Goal: Information Seeking & Learning: Learn about a topic

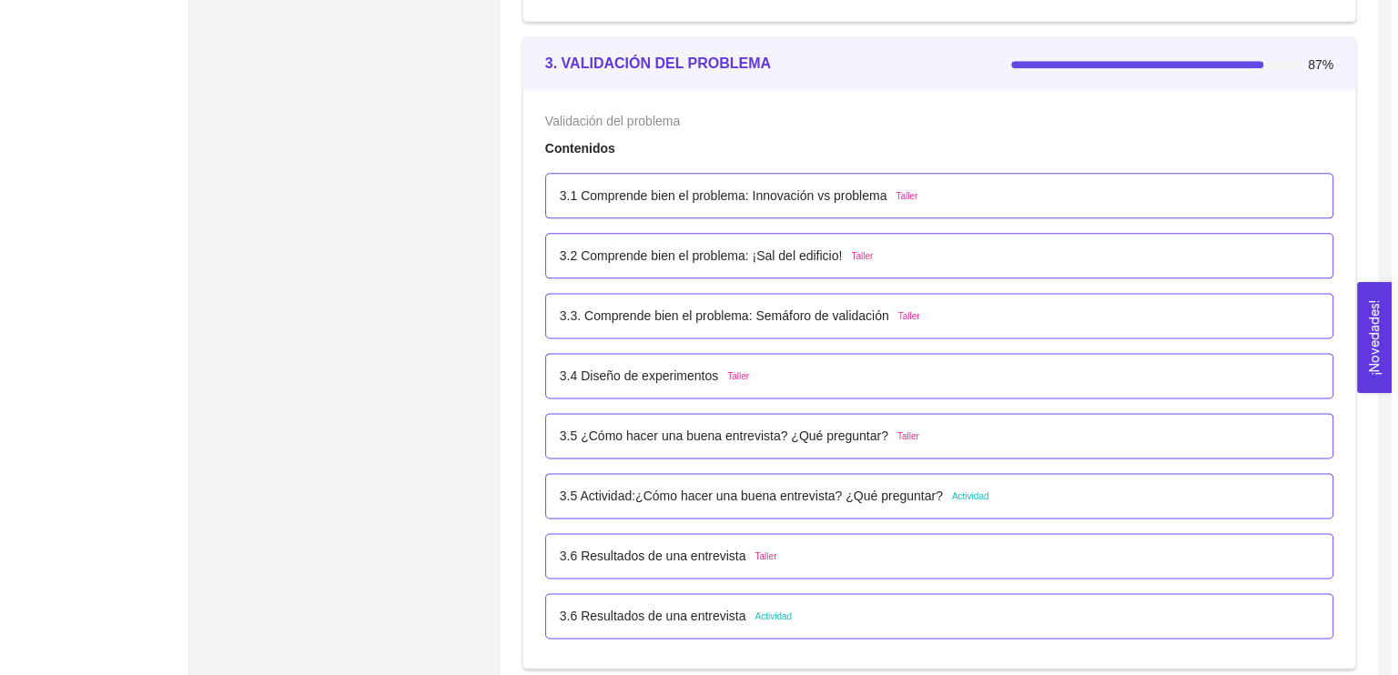
scroll to position [2303, 0]
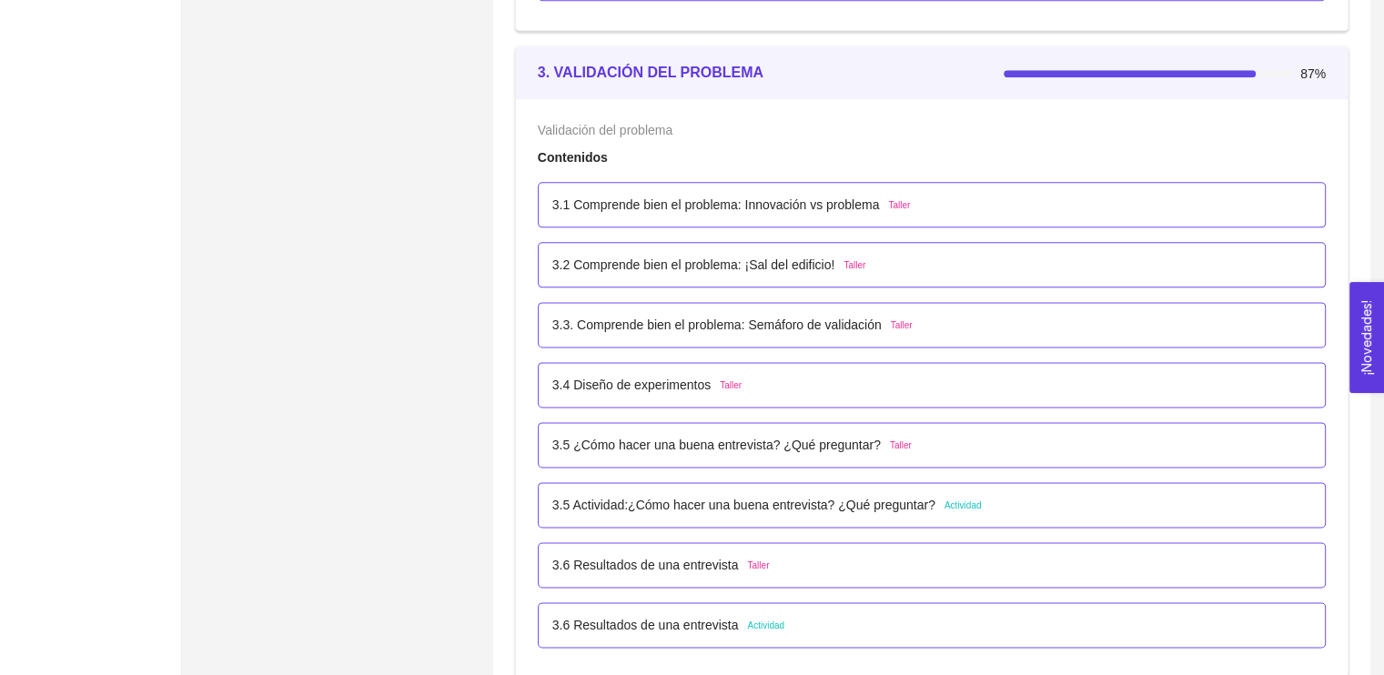
click at [1141, 189] on div "3.1 Comprende bien el problema: Innovación vs problema Taller" at bounding box center [932, 204] width 788 height 45
click at [790, 204] on p "3.1 Comprende bien el problema: Innovación vs problema" at bounding box center [716, 205] width 328 height 20
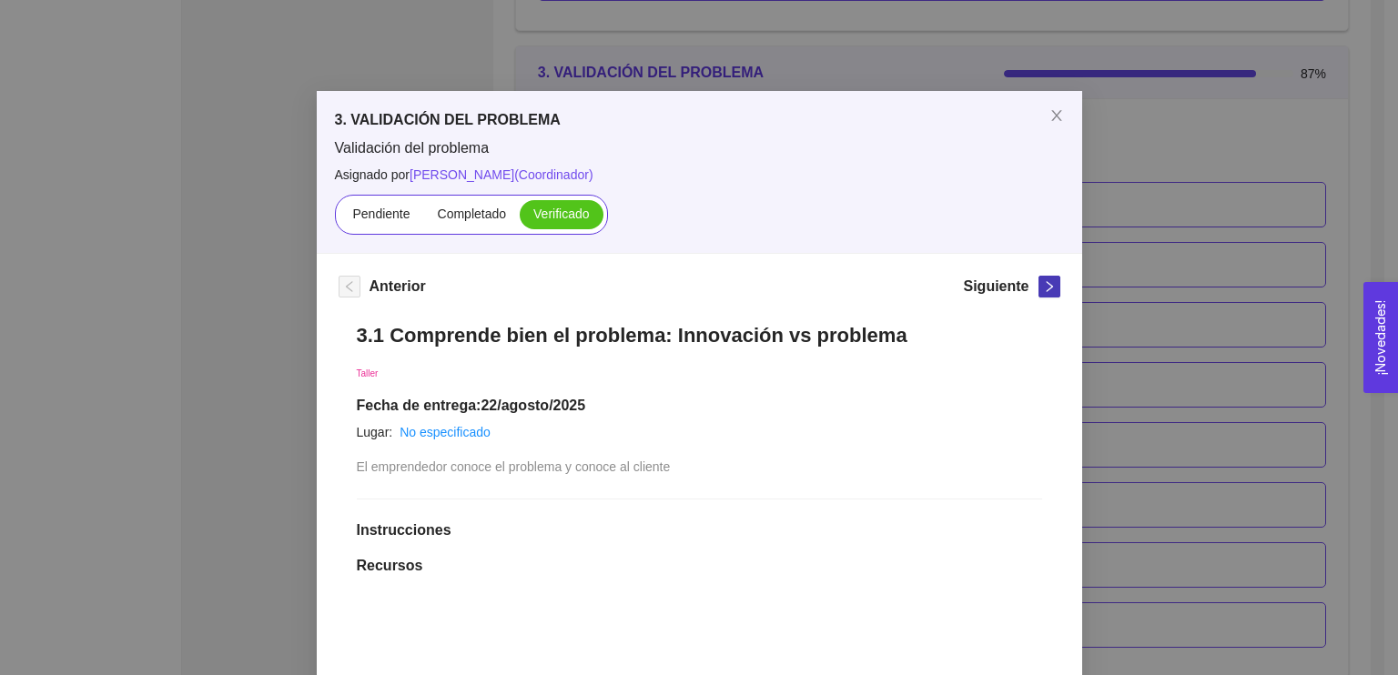
click at [1045, 283] on icon "right" at bounding box center [1049, 286] width 13 height 13
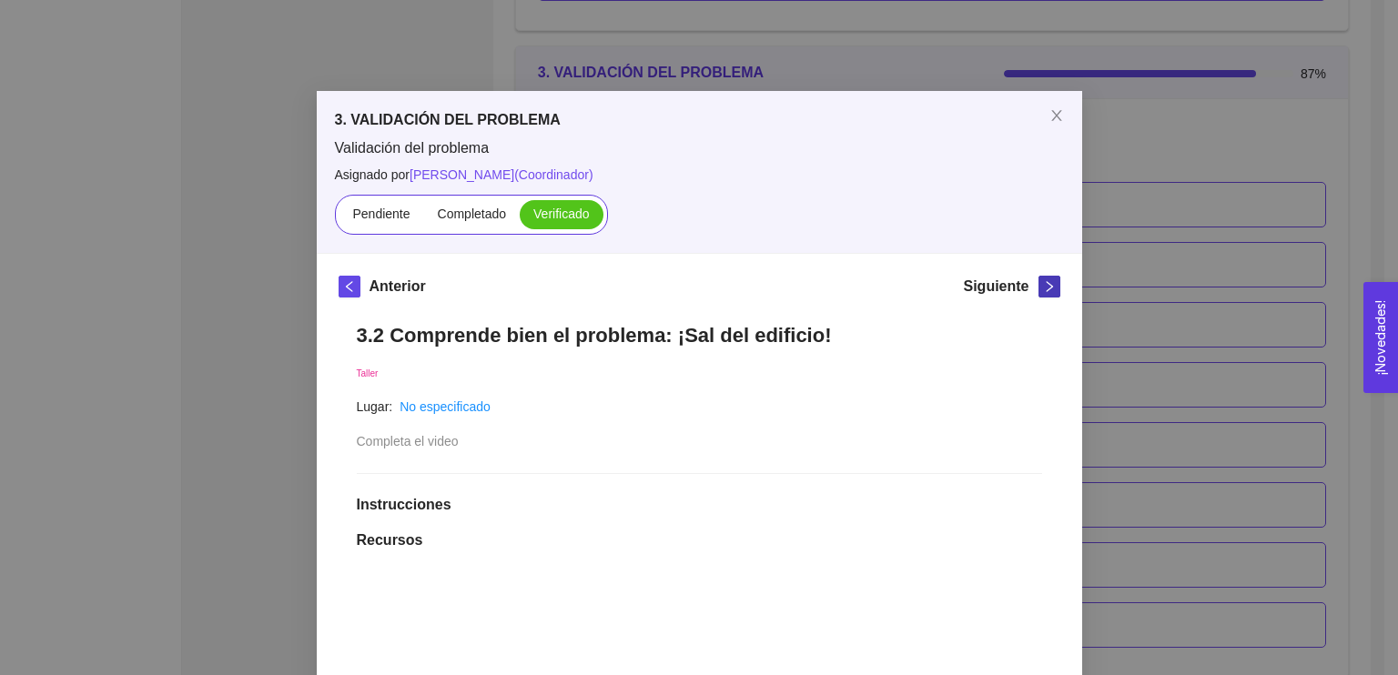
click at [1045, 283] on icon "right" at bounding box center [1049, 286] width 13 height 13
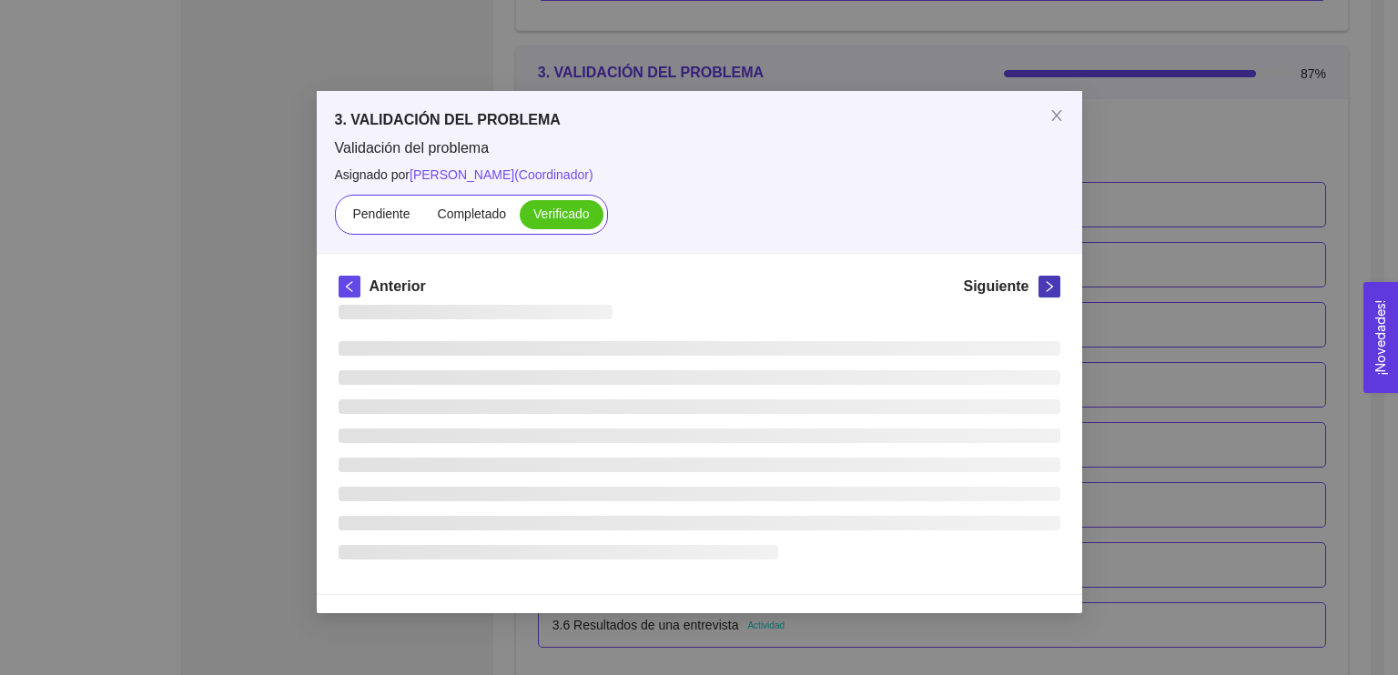
click at [1045, 283] on icon "right" at bounding box center [1049, 286] width 13 height 13
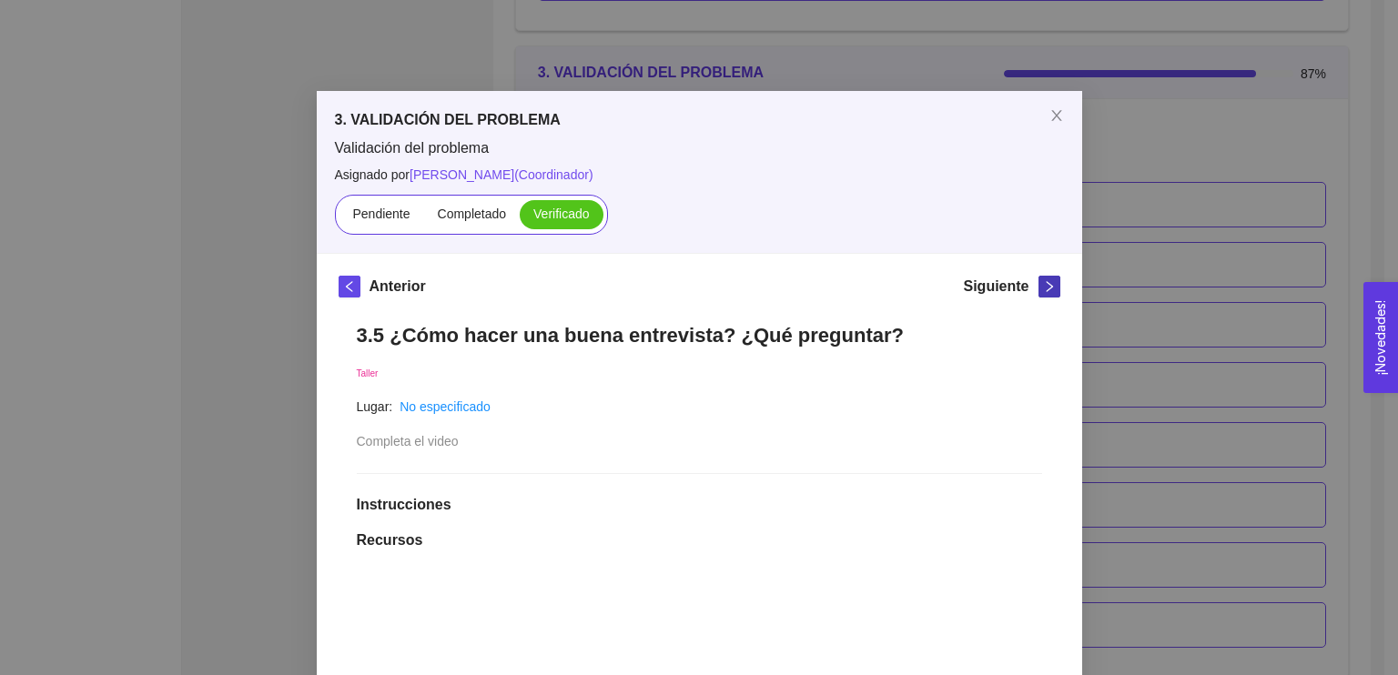
click at [1045, 283] on icon "right" at bounding box center [1049, 286] width 13 height 13
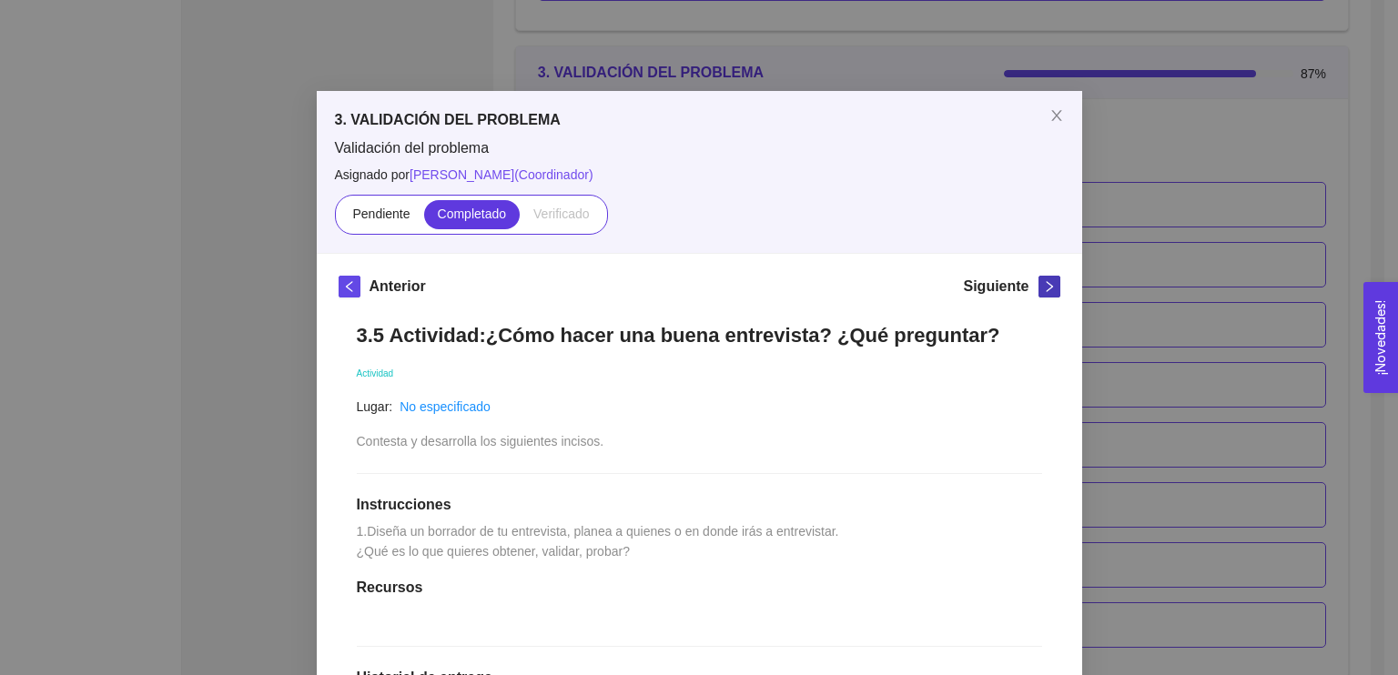
click at [1045, 283] on icon "right" at bounding box center [1049, 286] width 13 height 13
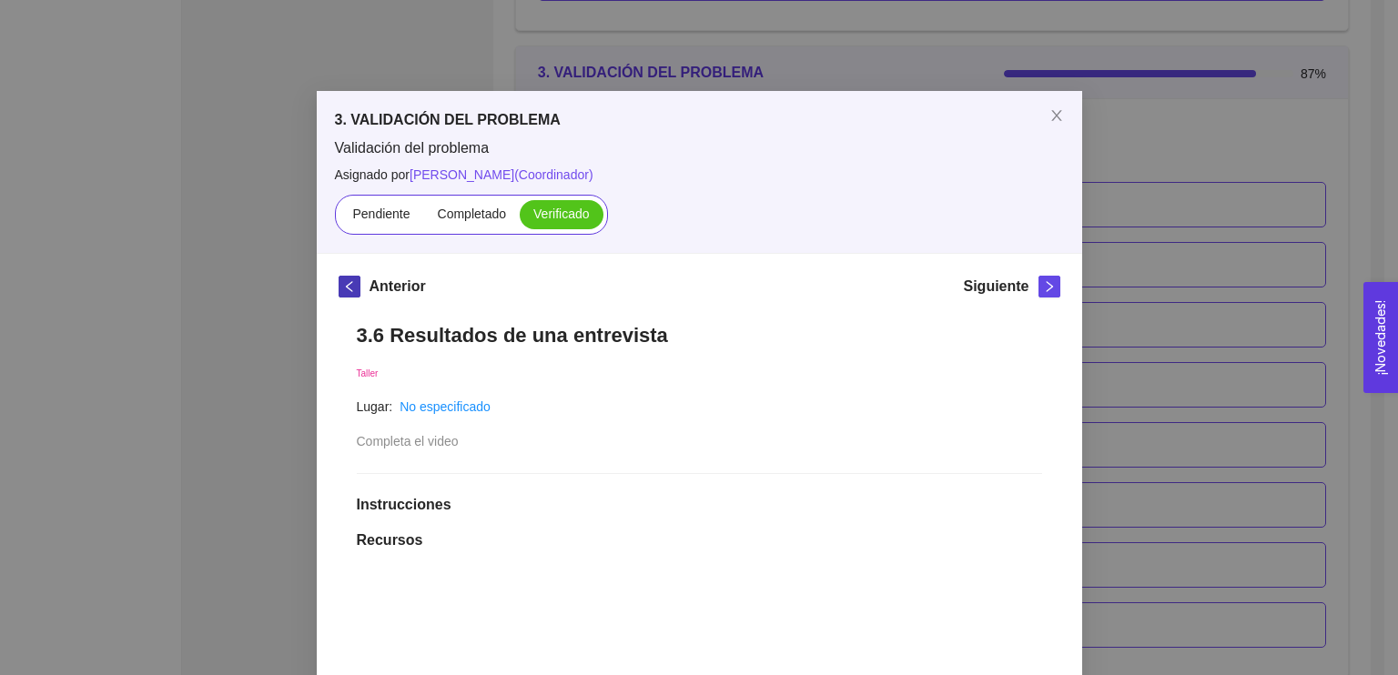
click at [347, 278] on button "button" at bounding box center [349, 287] width 22 height 22
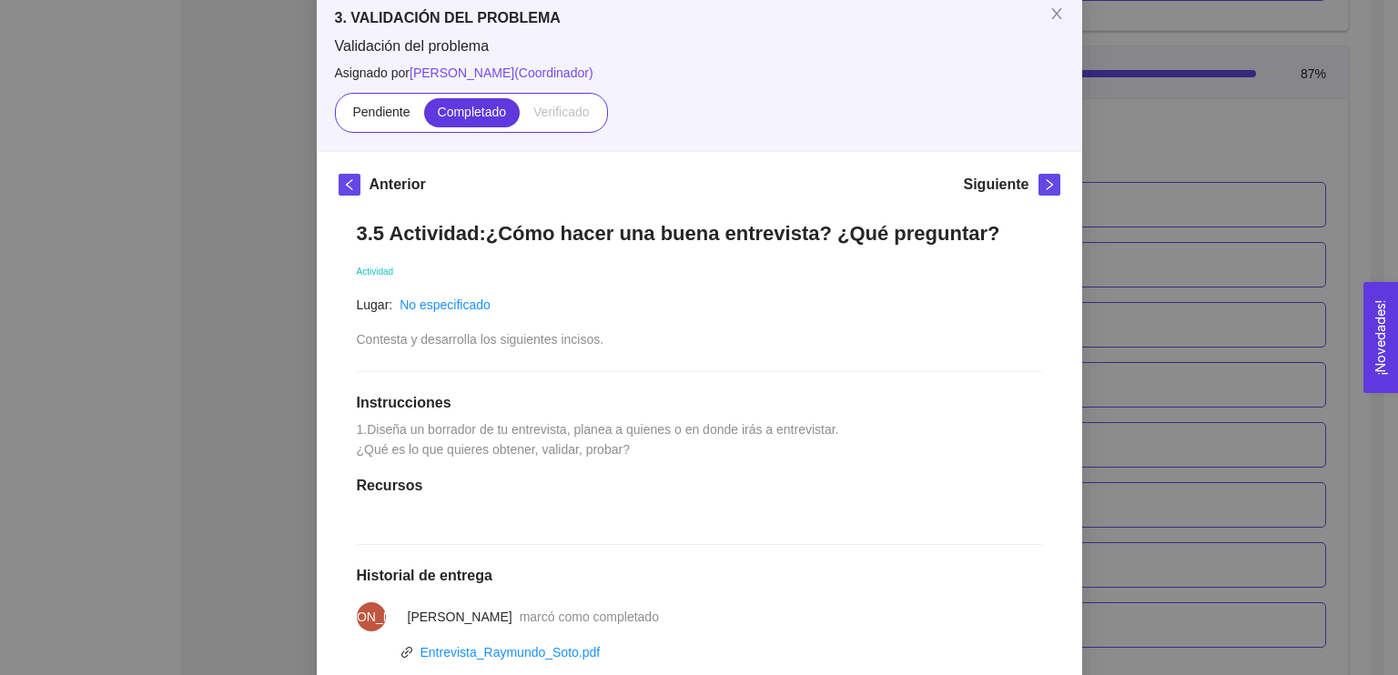
scroll to position [0, 0]
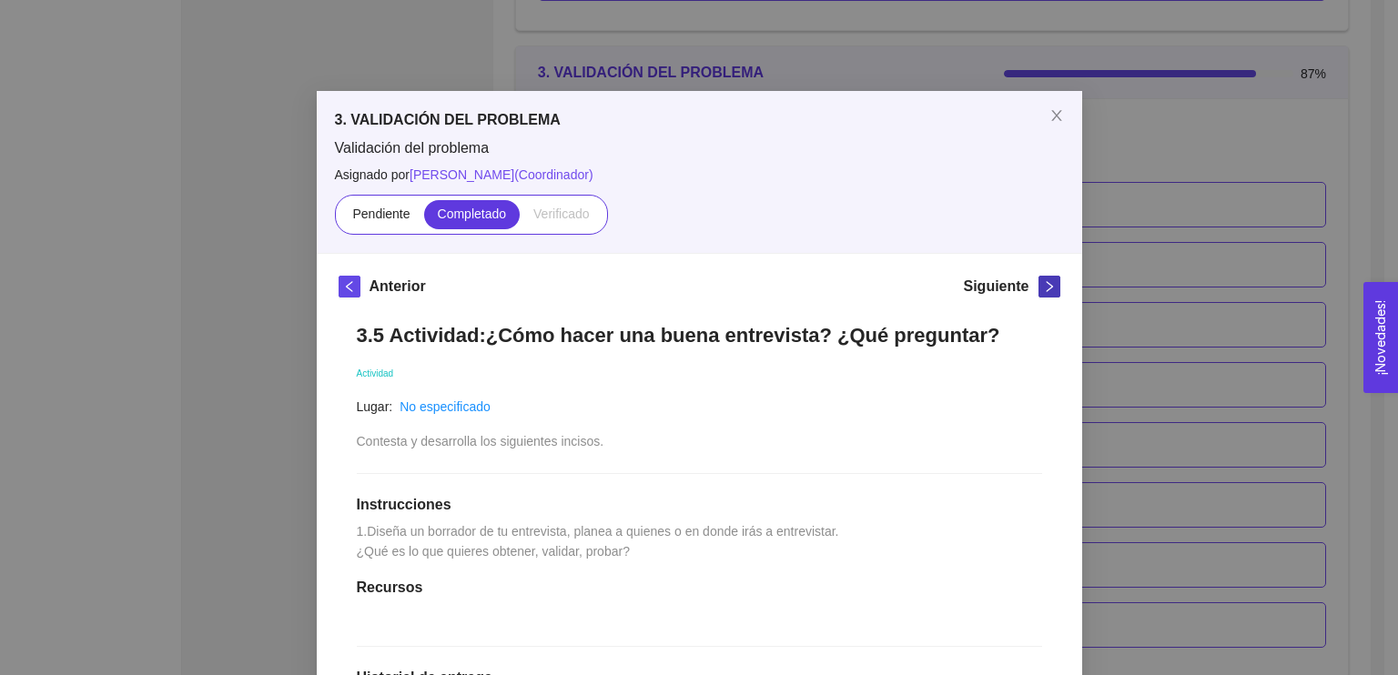
click at [1043, 287] on icon "right" at bounding box center [1049, 286] width 13 height 13
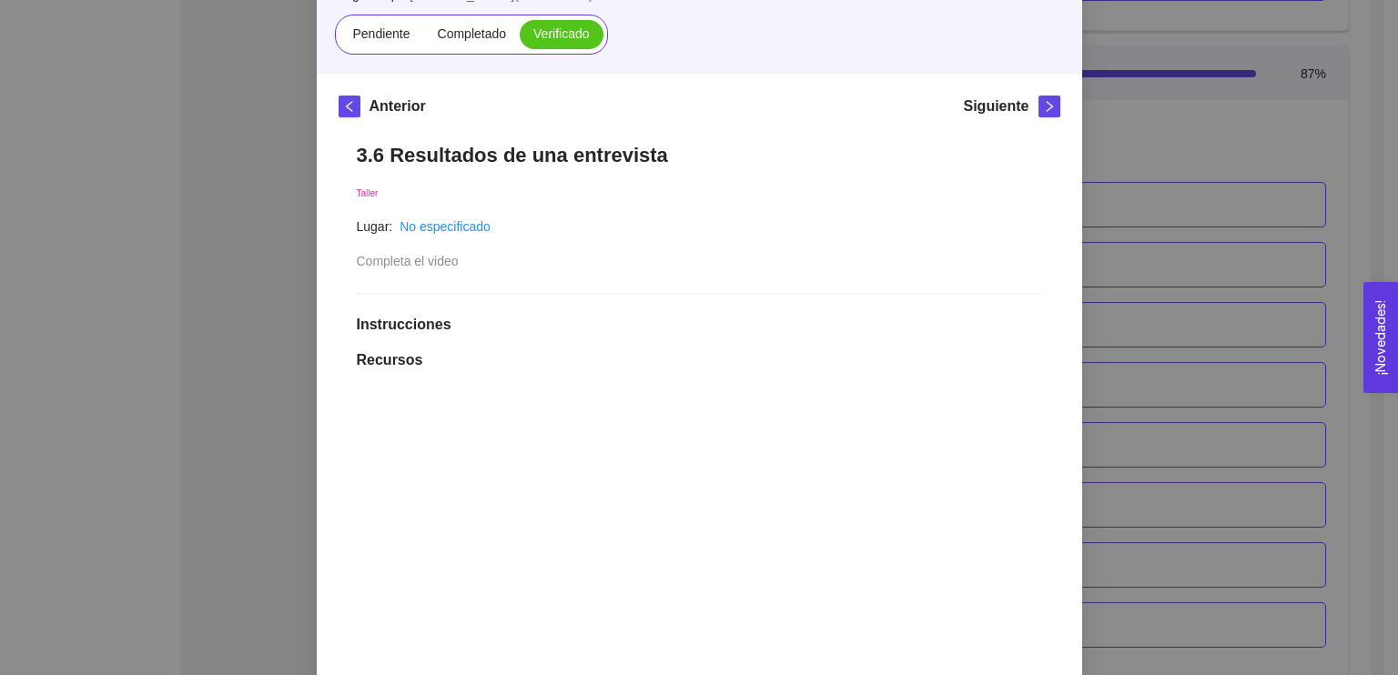
scroll to position [91, 0]
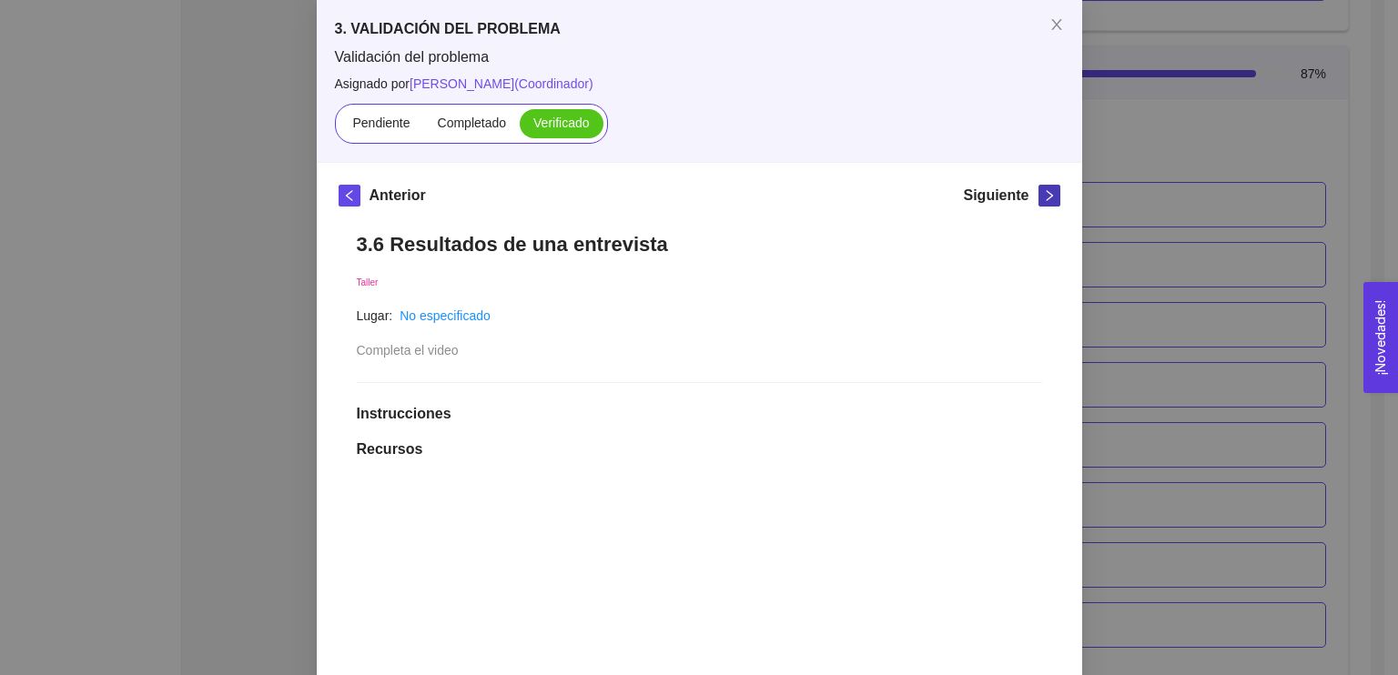
click at [1043, 189] on icon "right" at bounding box center [1049, 195] width 13 height 13
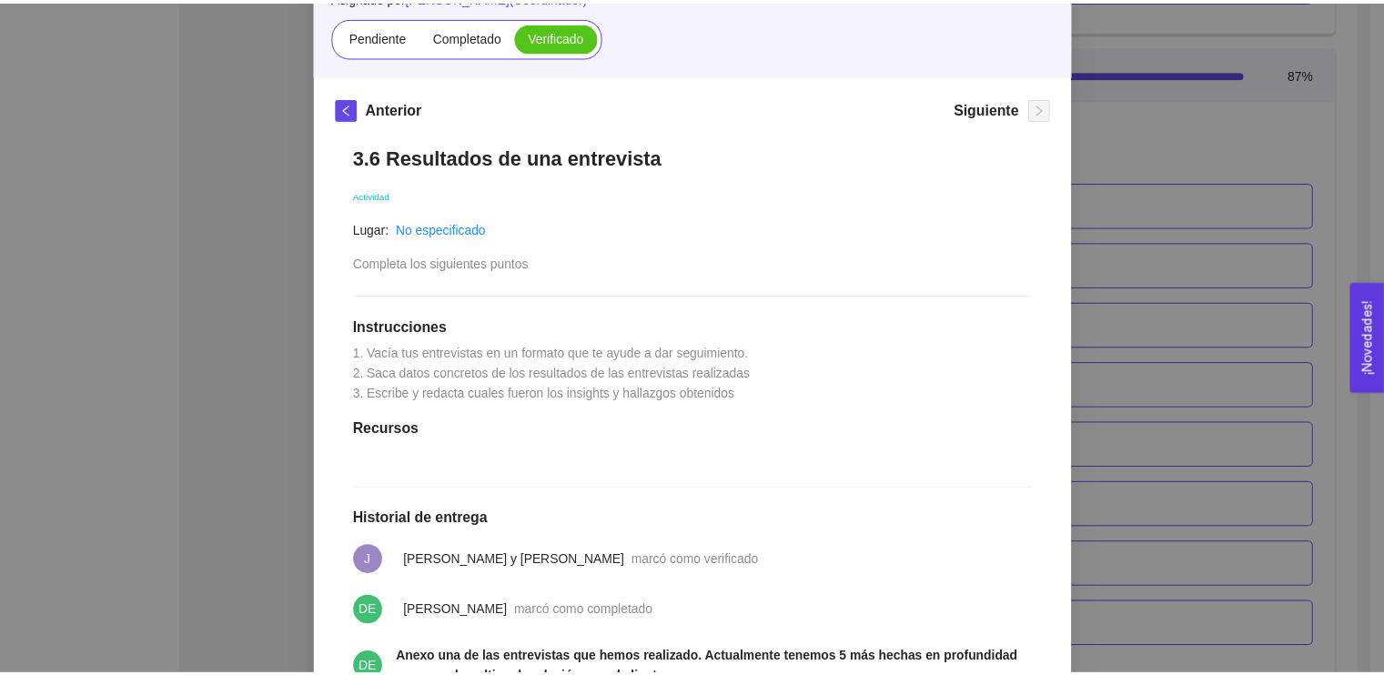
scroll to position [4, 0]
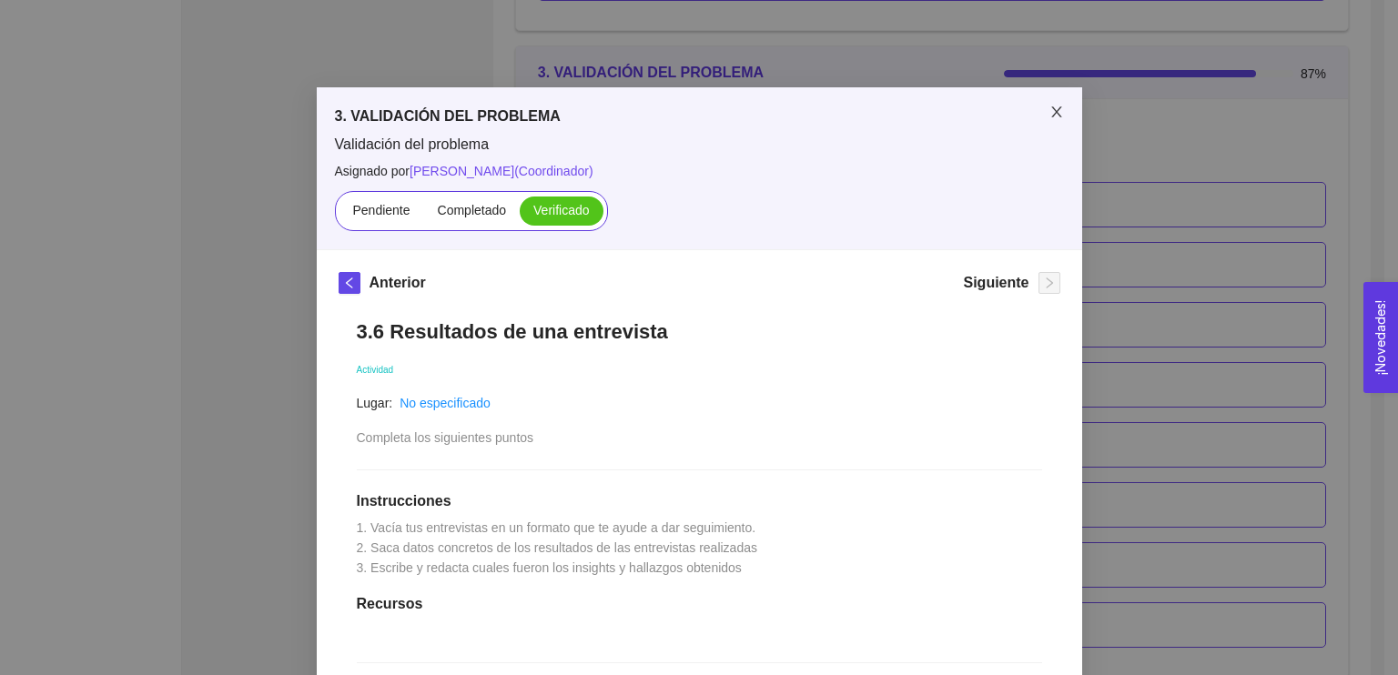
click at [1051, 113] on icon "close" at bounding box center [1056, 112] width 15 height 15
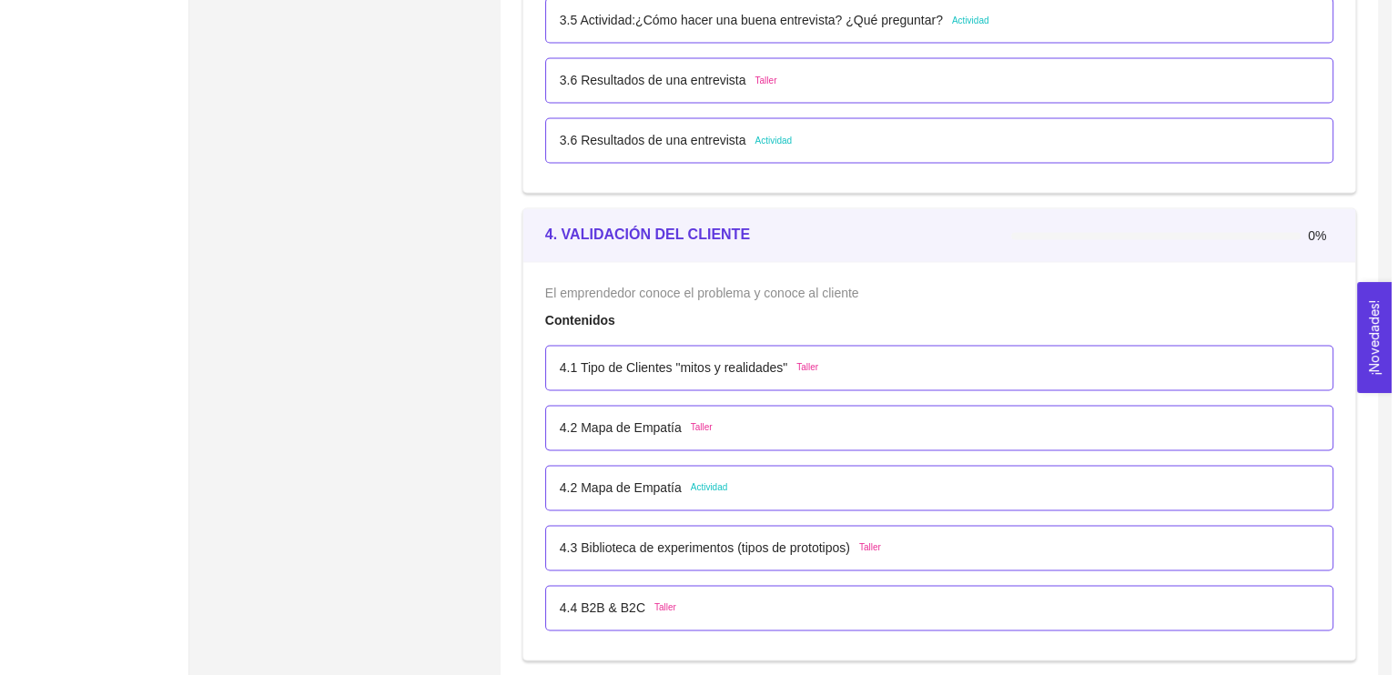
scroll to position [2797, 0]
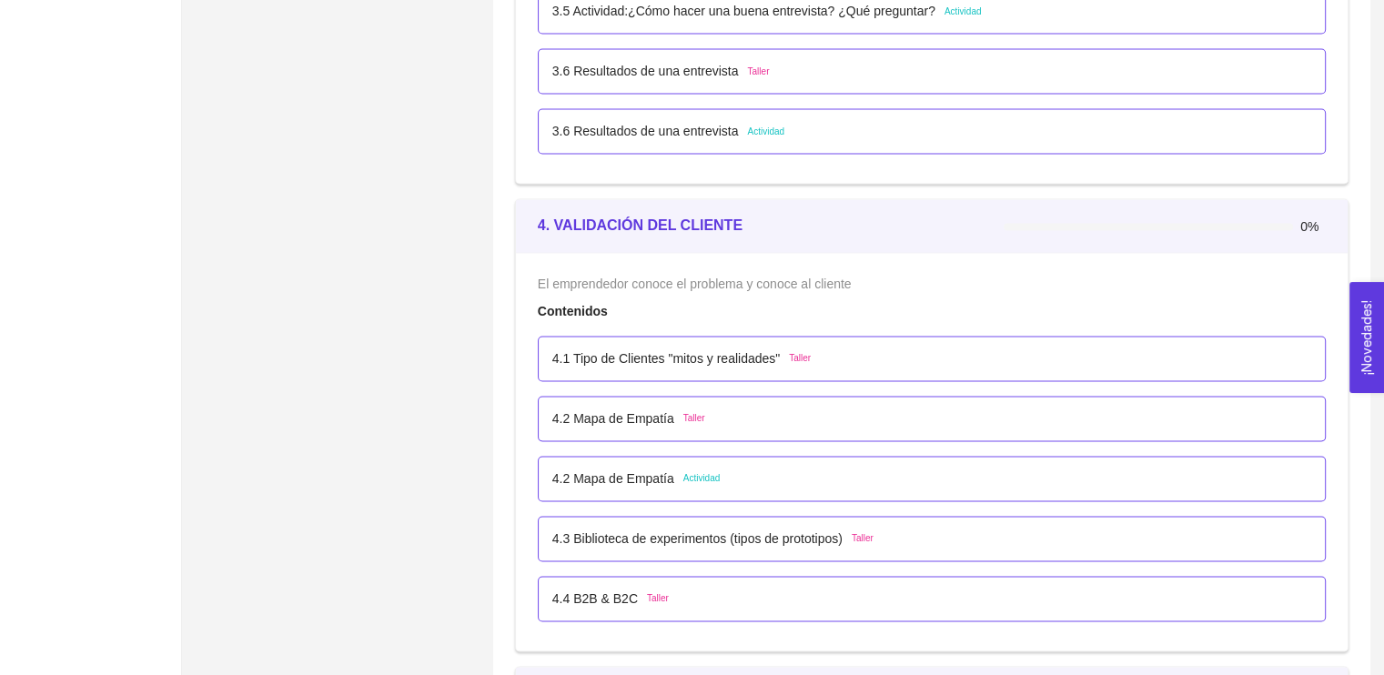
click at [1007, 353] on div "4.1 Tipo de Clientes "mitos y realidades" Taller" at bounding box center [931, 359] width 759 height 20
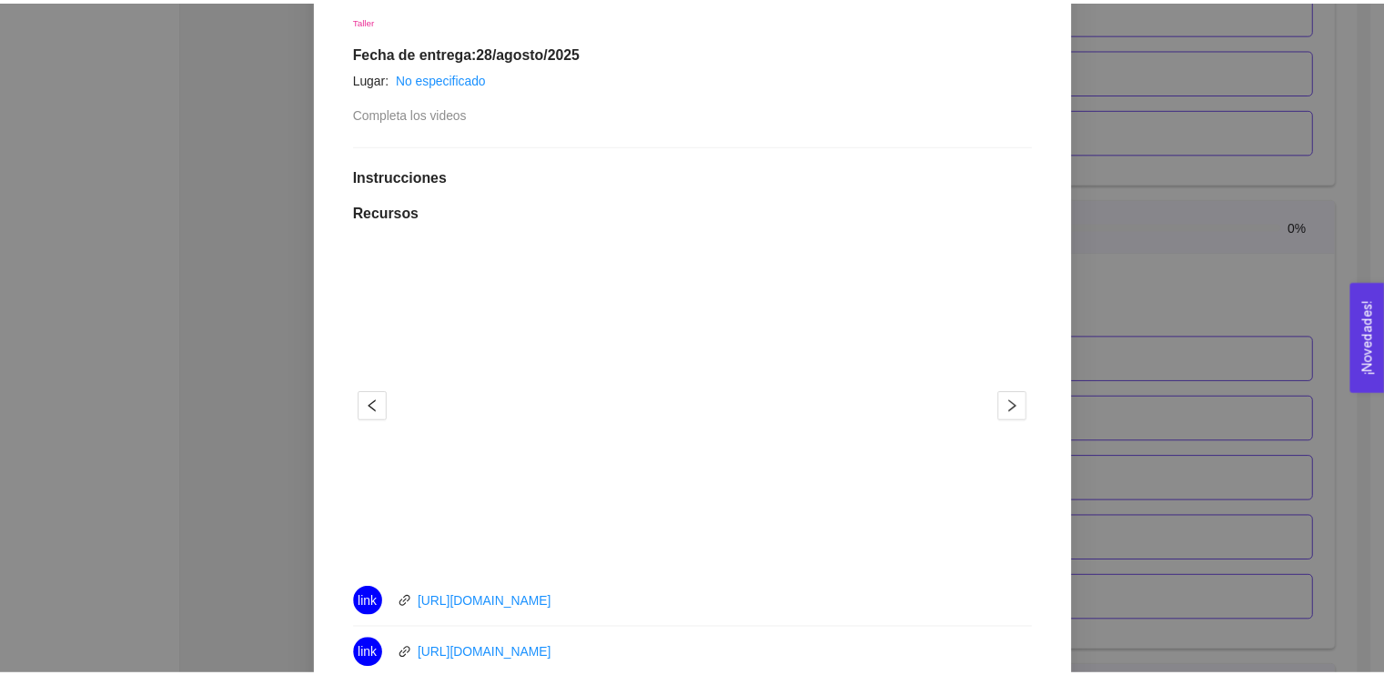
scroll to position [383, 0]
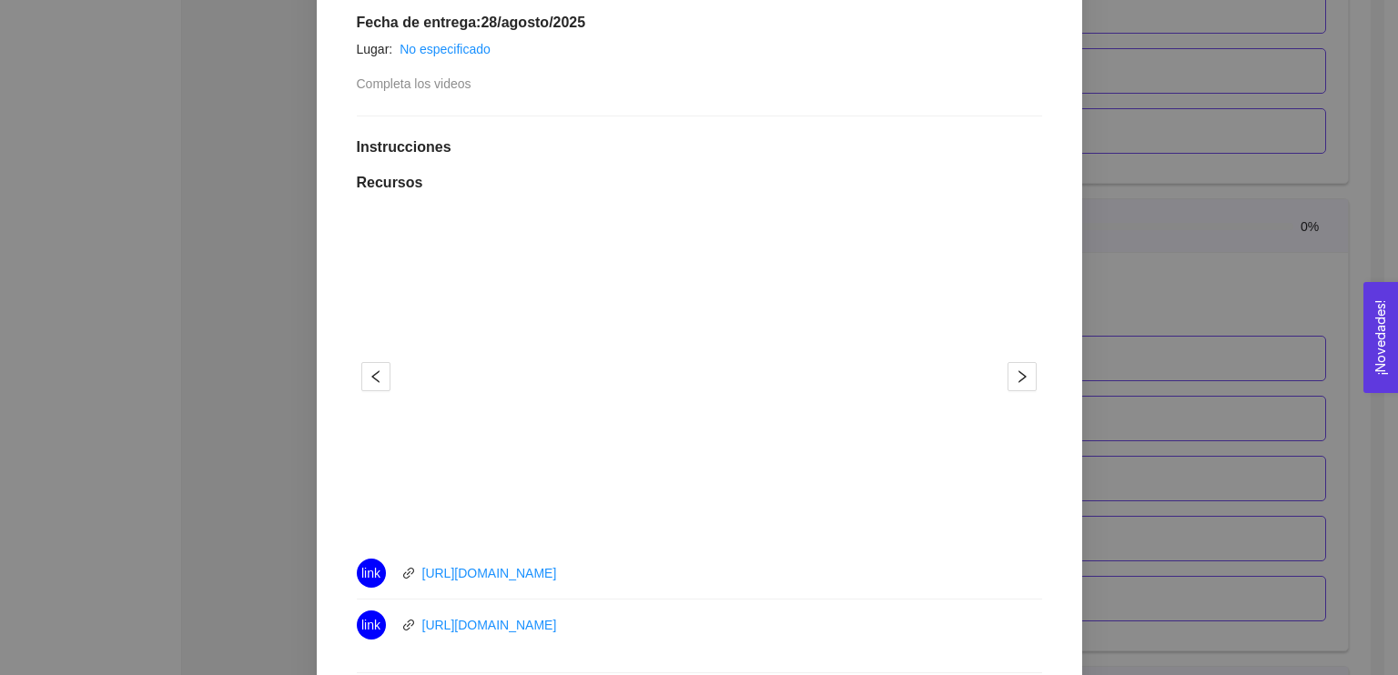
click at [1285, 332] on div "4. VALIDACIÓN DEL CLIENTE El emprendedor conoce el problema y conoce al cliente…" at bounding box center [699, 337] width 1398 height 675
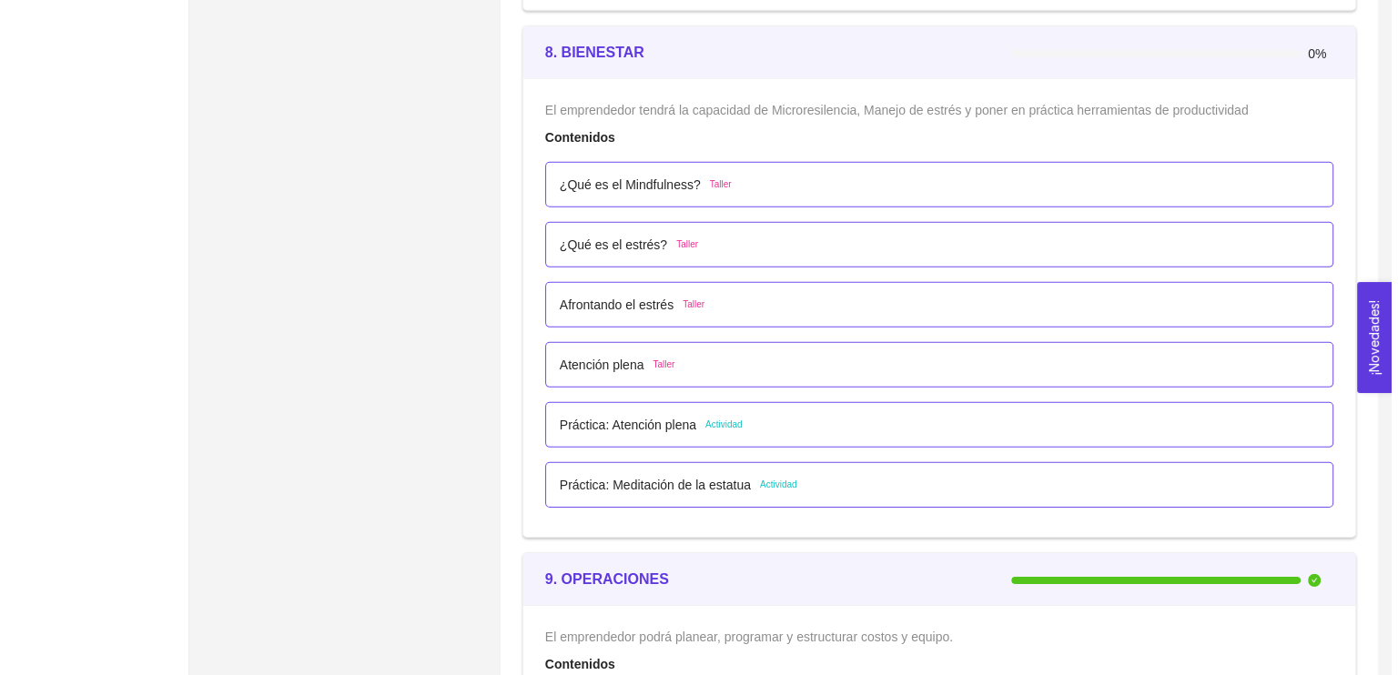
scroll to position [5550, 0]
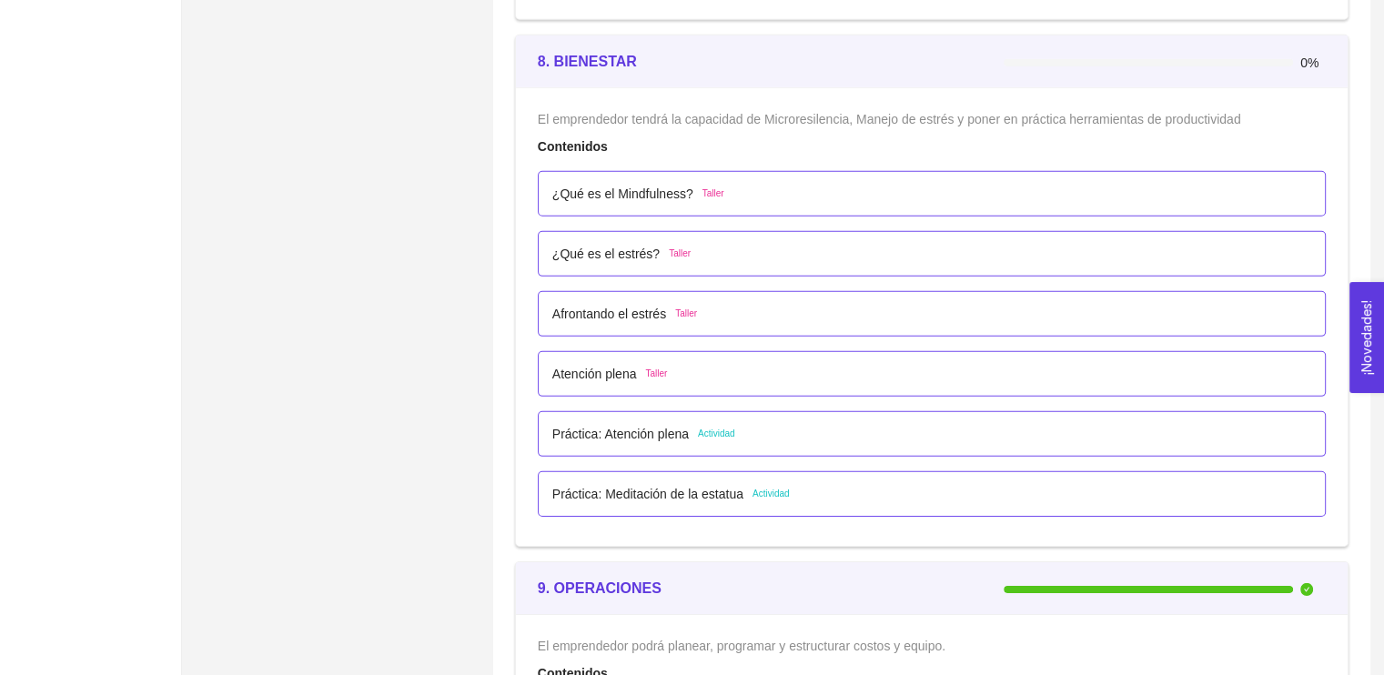
click at [902, 212] on li "¿Qué es el Mindfulness? Taller" at bounding box center [932, 194] width 788 height 60
click at [750, 196] on div "¿Qué es el Mindfulness? Taller" at bounding box center [931, 194] width 759 height 20
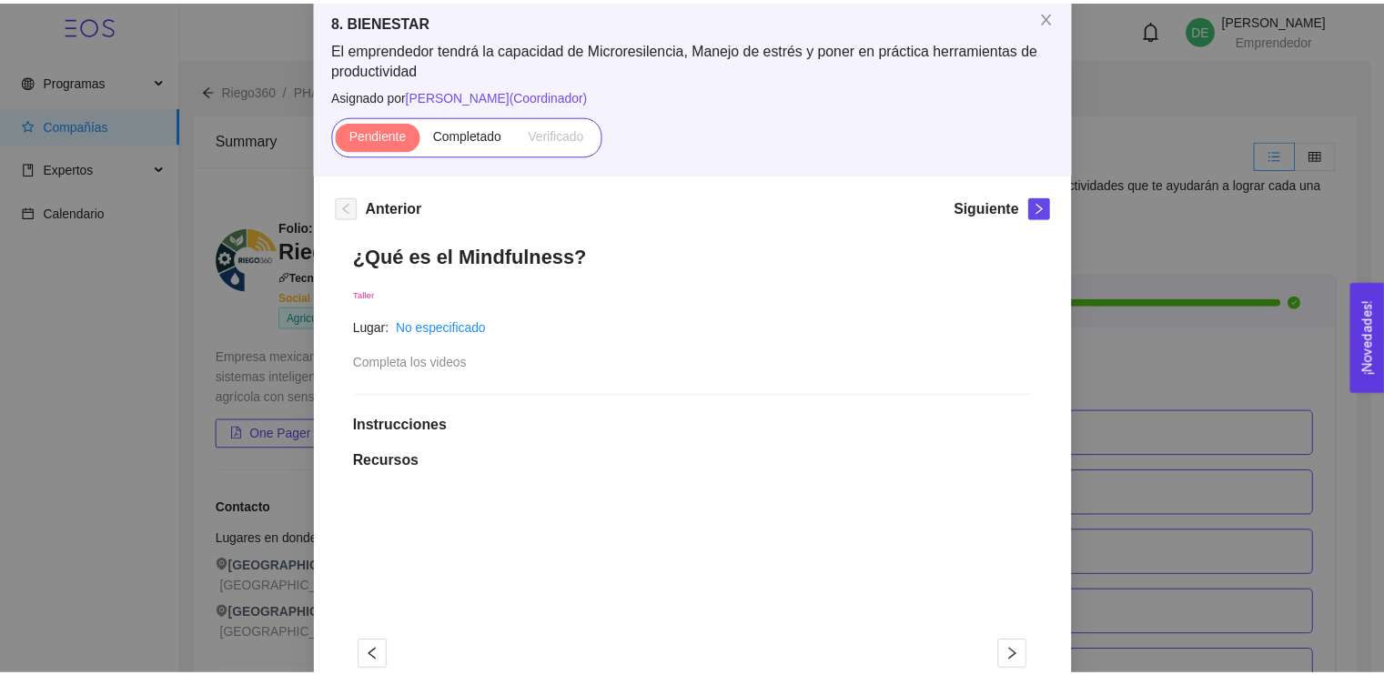
scroll to position [45, 0]
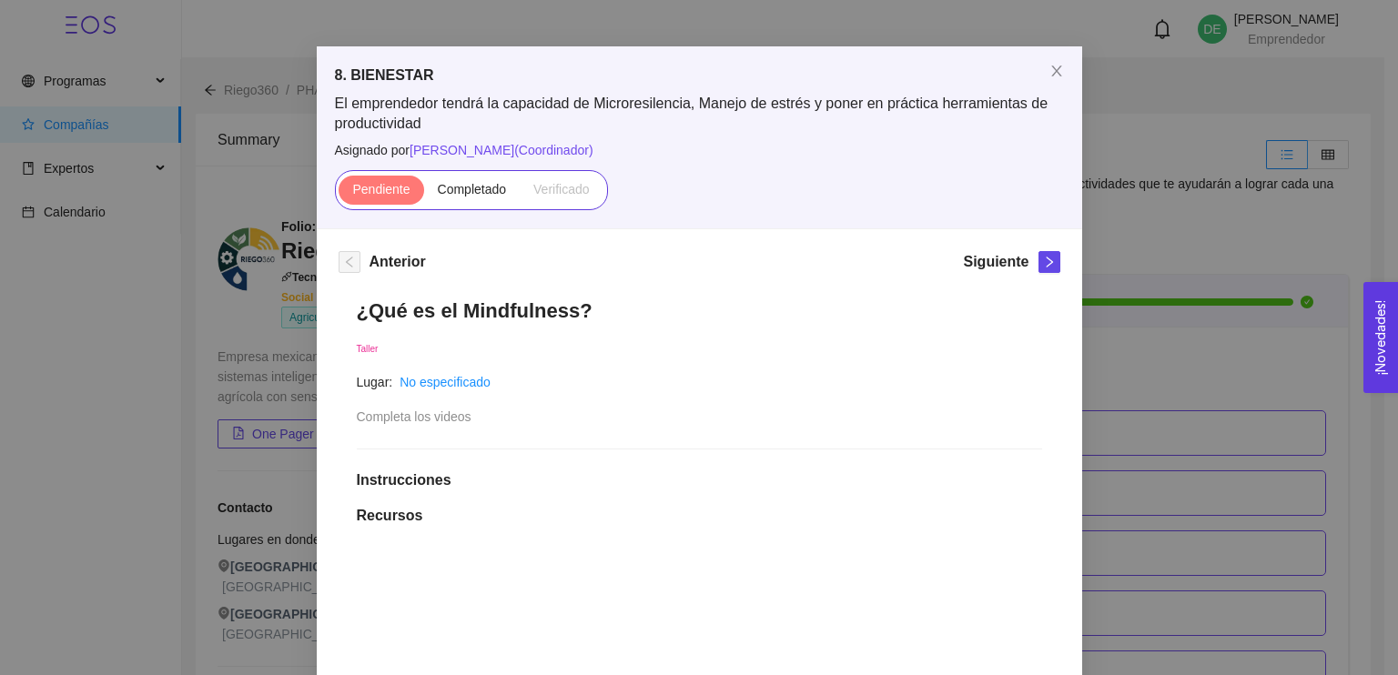
click at [1153, 268] on div "8. BIENESTAR El emprendedor tendrá la capacidad de Microresilencia, Manejo de e…" at bounding box center [699, 337] width 1398 height 675
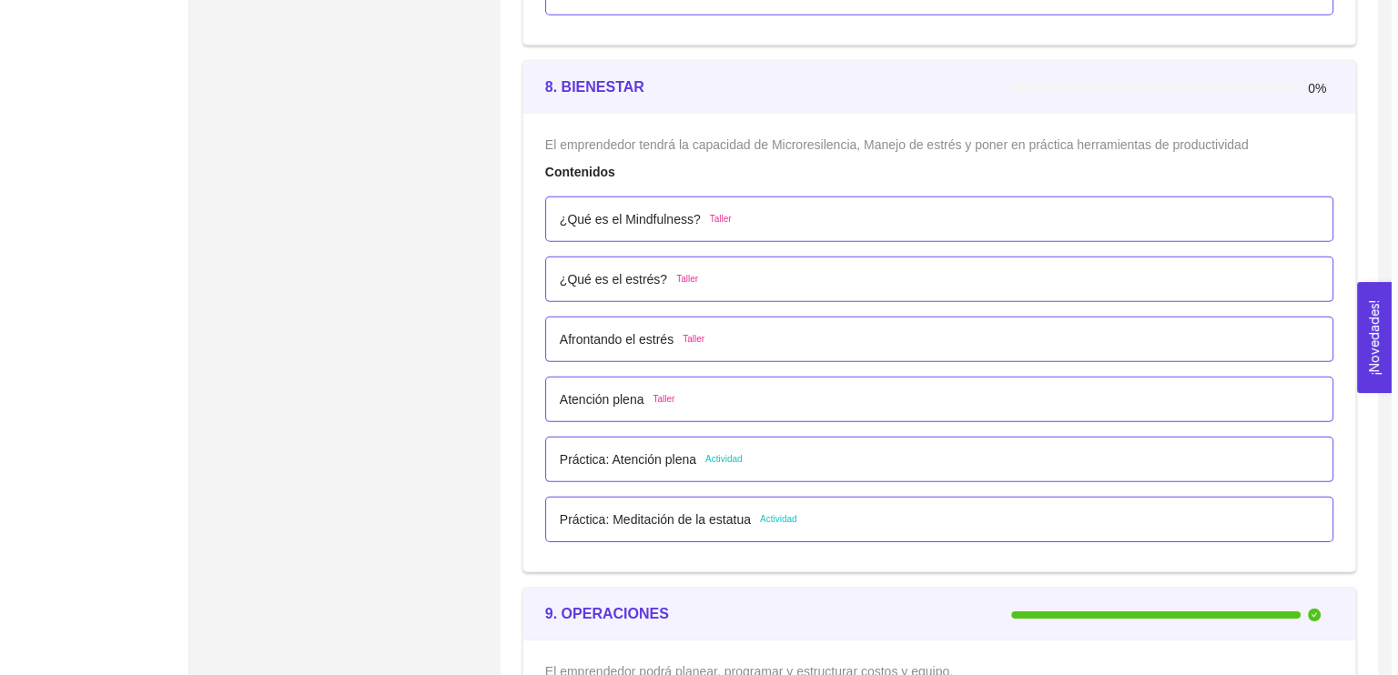
scroll to position [5496, 0]
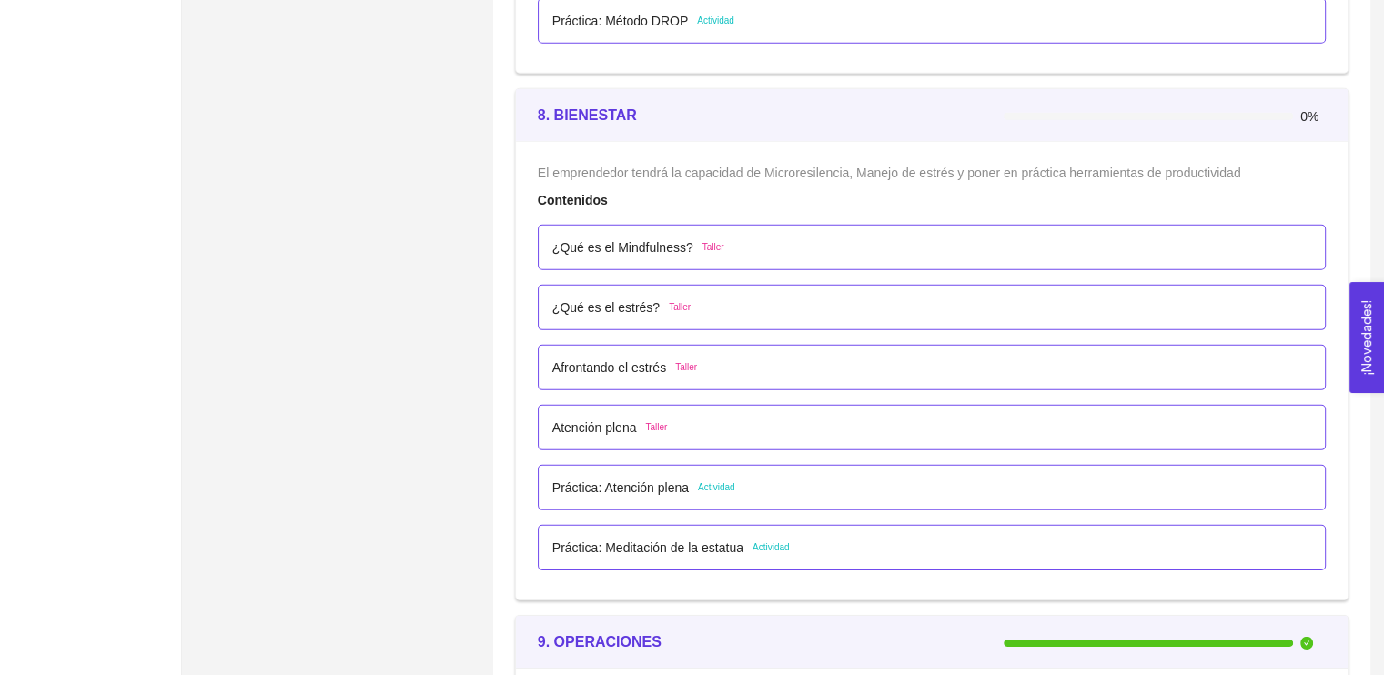
click at [652, 239] on p "¿Qué es el Mindfulness?" at bounding box center [622, 247] width 141 height 20
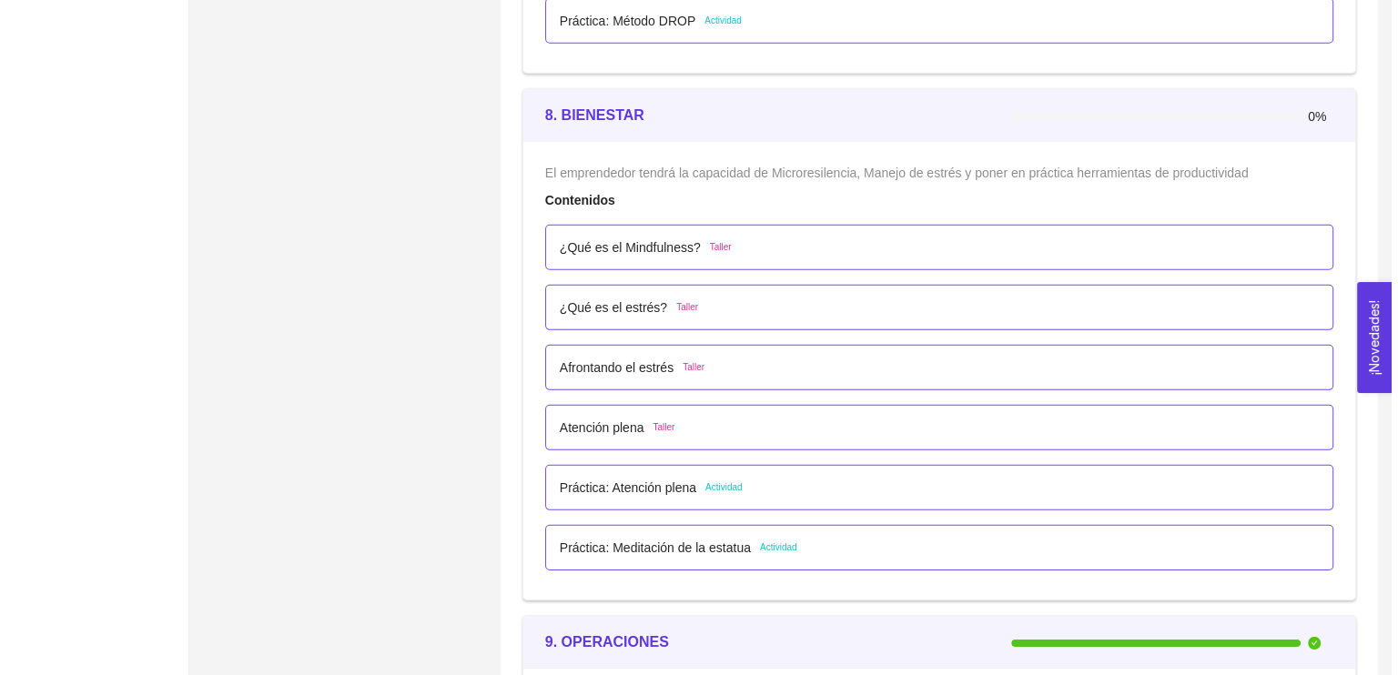
scroll to position [0, 0]
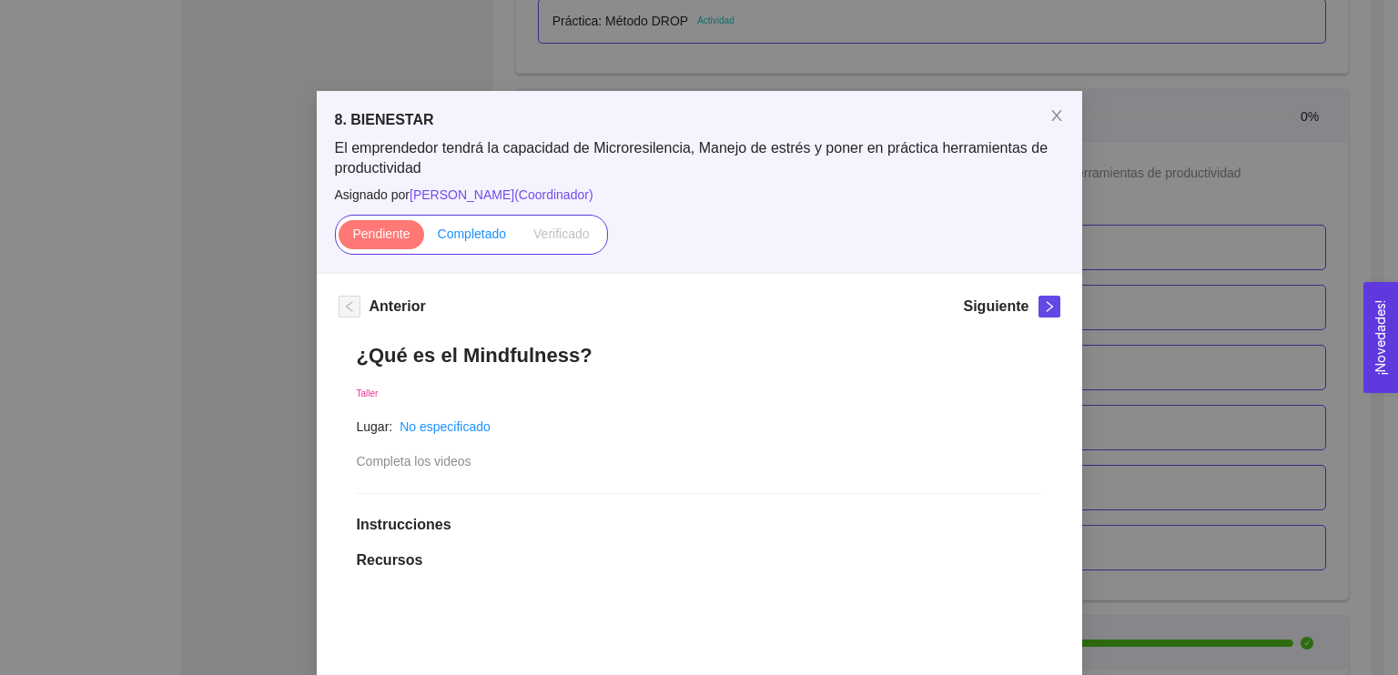
click at [491, 230] on span "Completado" at bounding box center [472, 234] width 69 height 15
click at [424, 238] on input "Completado" at bounding box center [424, 238] width 0 height 0
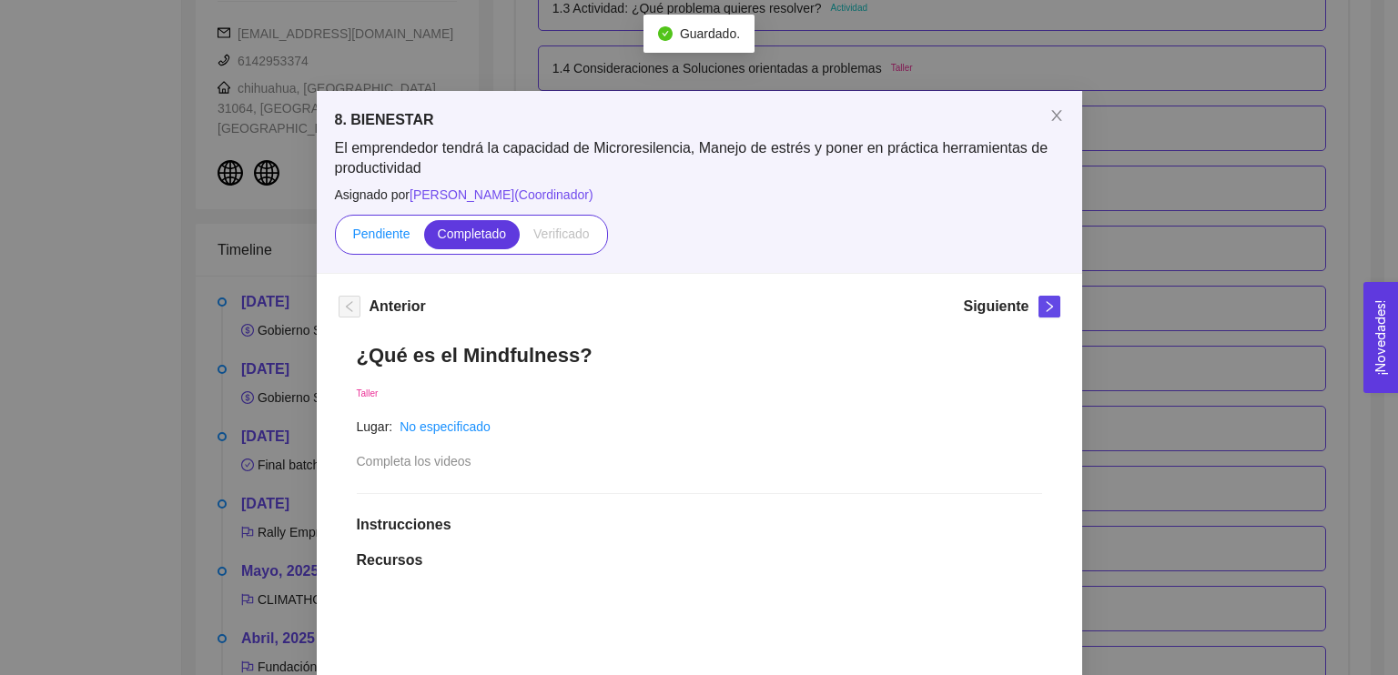
click at [391, 229] on span "Pendiente" at bounding box center [380, 234] width 57 height 15
click at [338, 238] on input "Pendiente" at bounding box center [338, 238] width 0 height 0
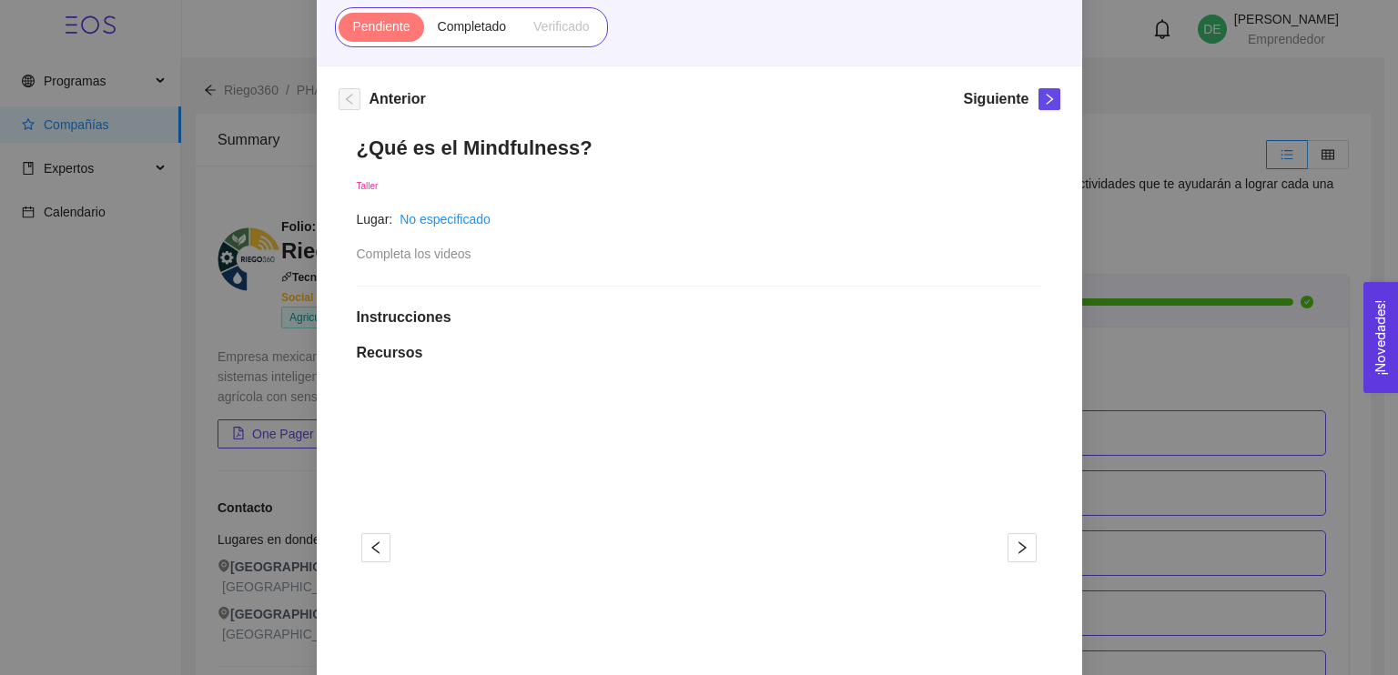
scroll to position [189, 0]
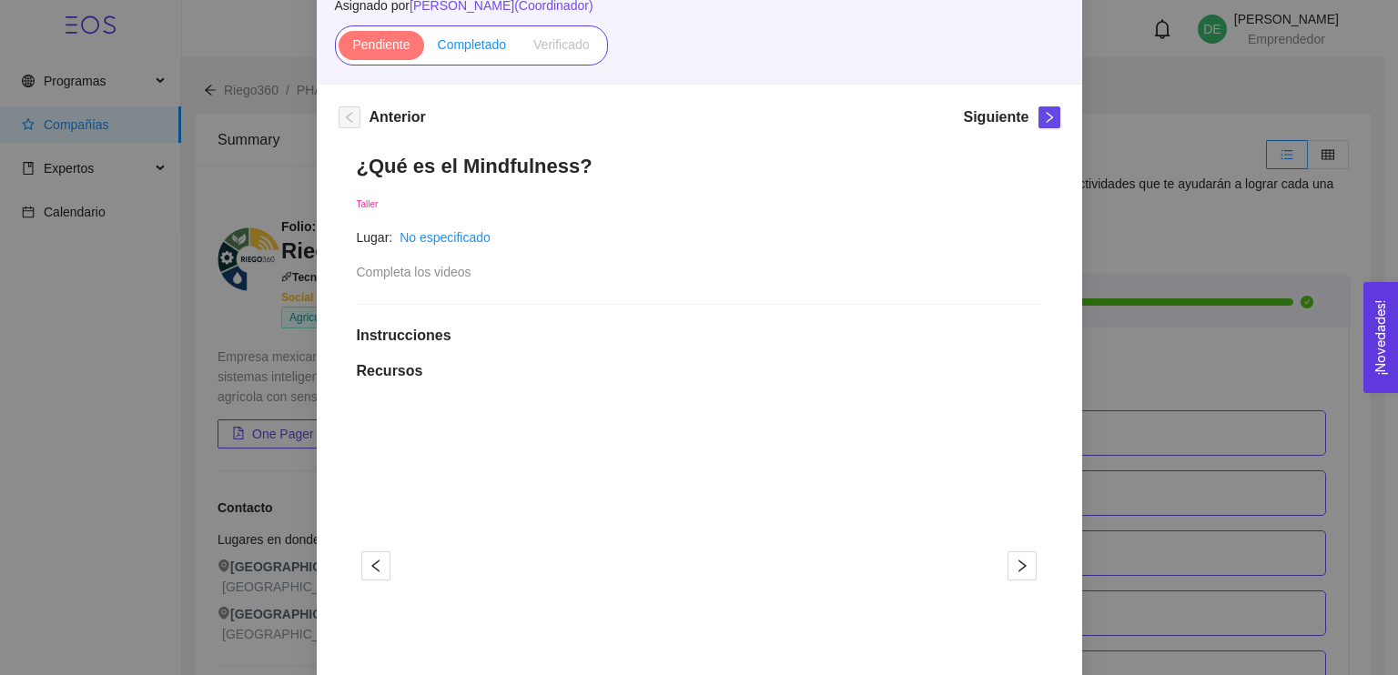
click at [470, 45] on span "Completado" at bounding box center [472, 44] width 69 height 15
click at [424, 49] on input "Completado" at bounding box center [424, 49] width 0 height 0
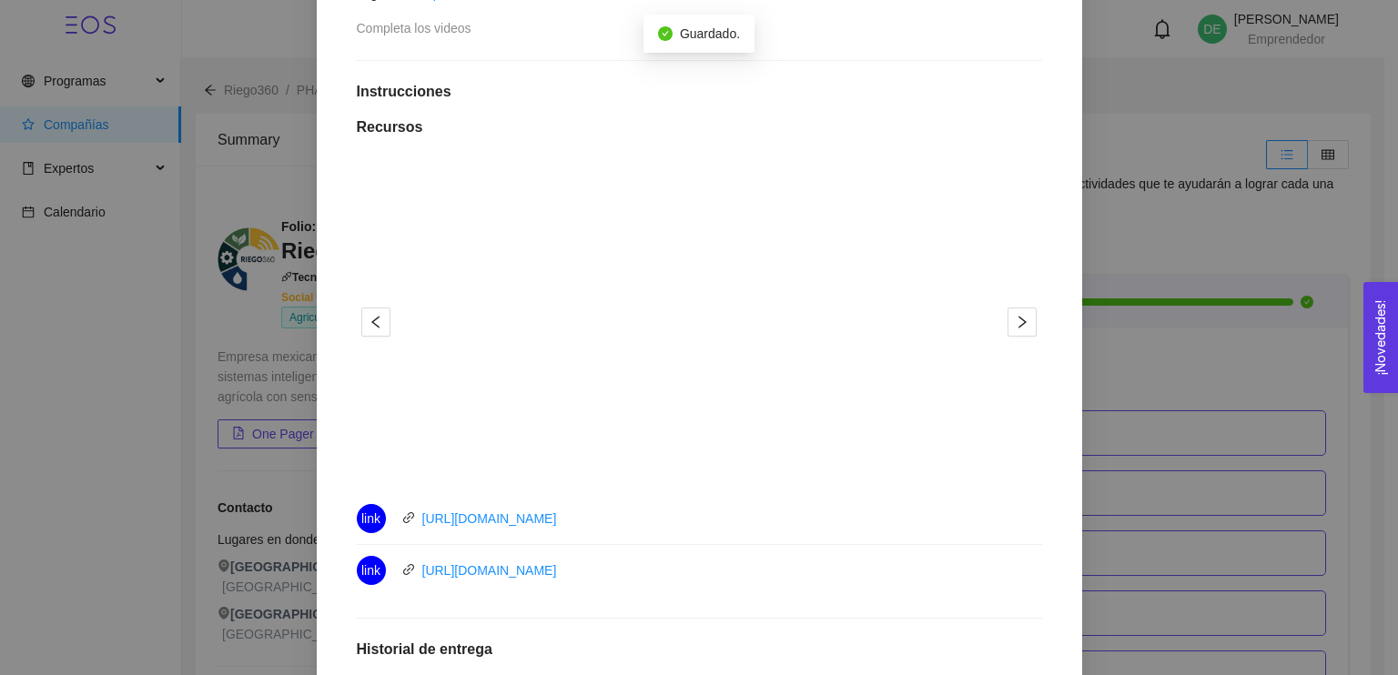
scroll to position [253, 0]
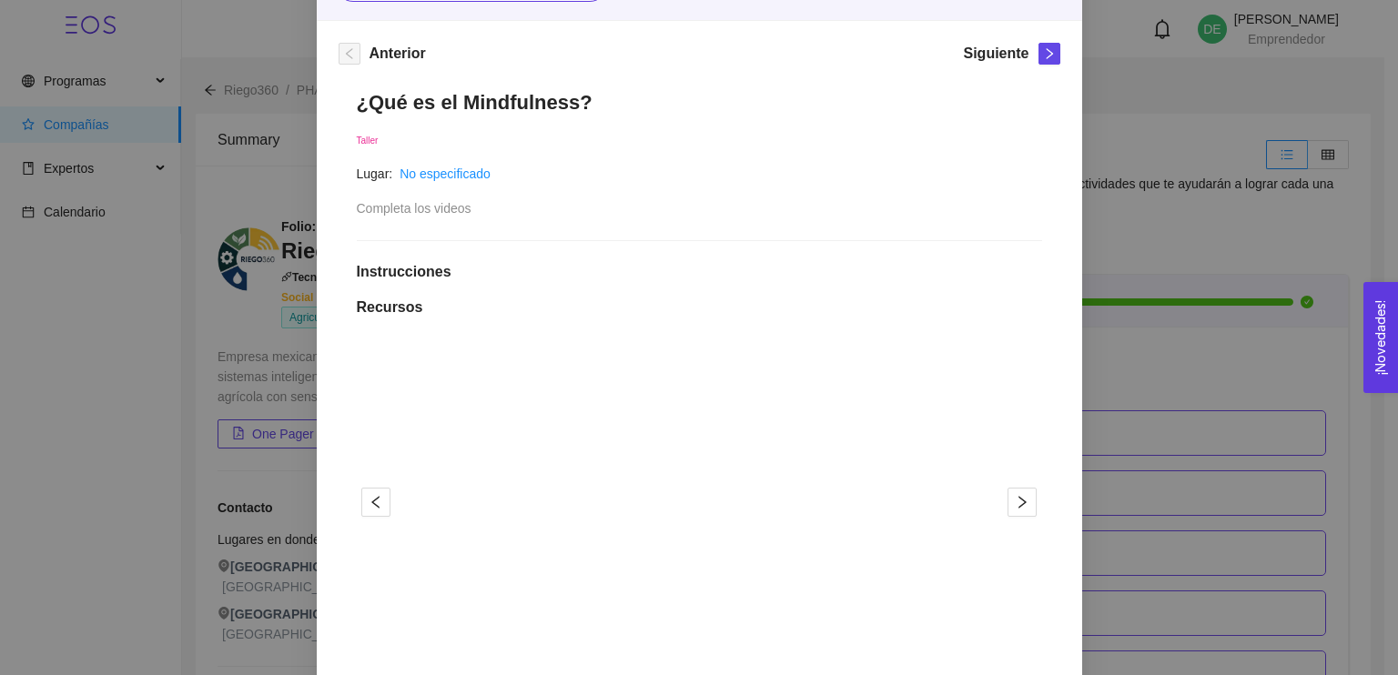
click at [1065, 61] on div "Anterior Siguiente ¿Qué es el Mindfulness? Taller Lugar: No especificado Comple…" at bounding box center [699, 591] width 765 height 1141
click at [1050, 51] on span "right" at bounding box center [1049, 53] width 20 height 13
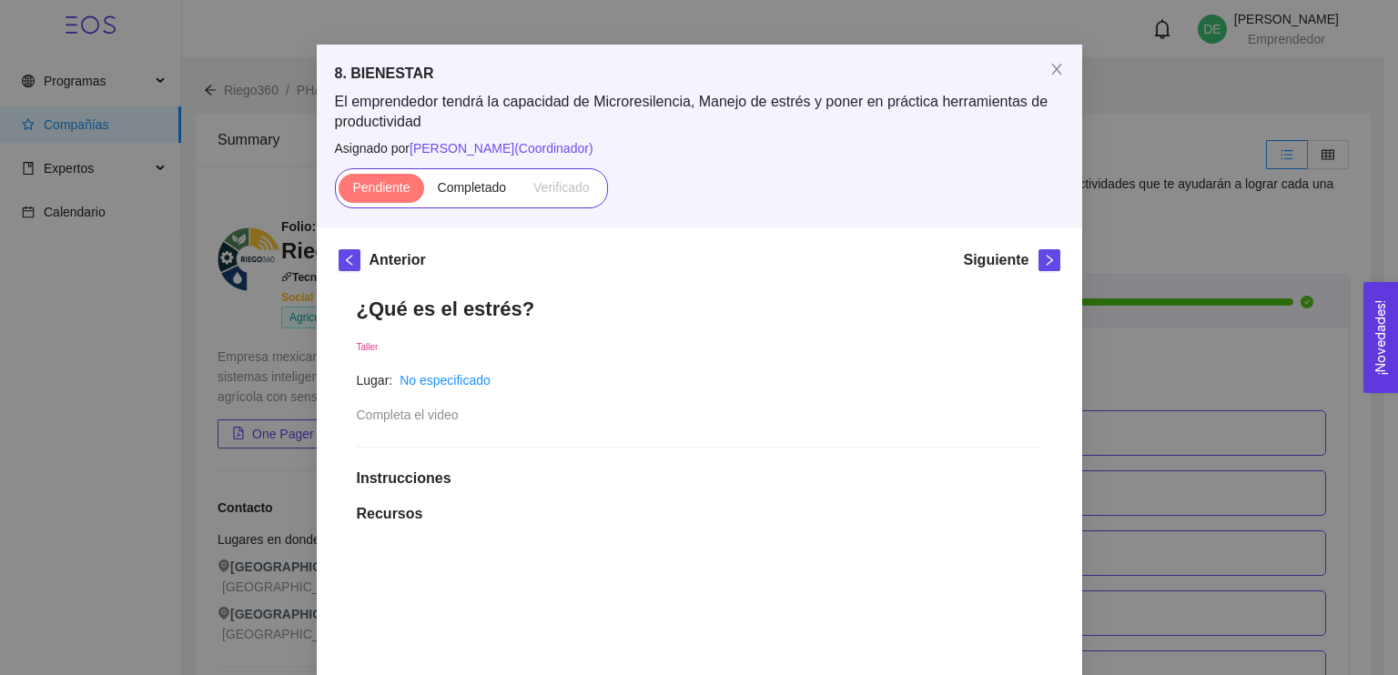
scroll to position [11, 0]
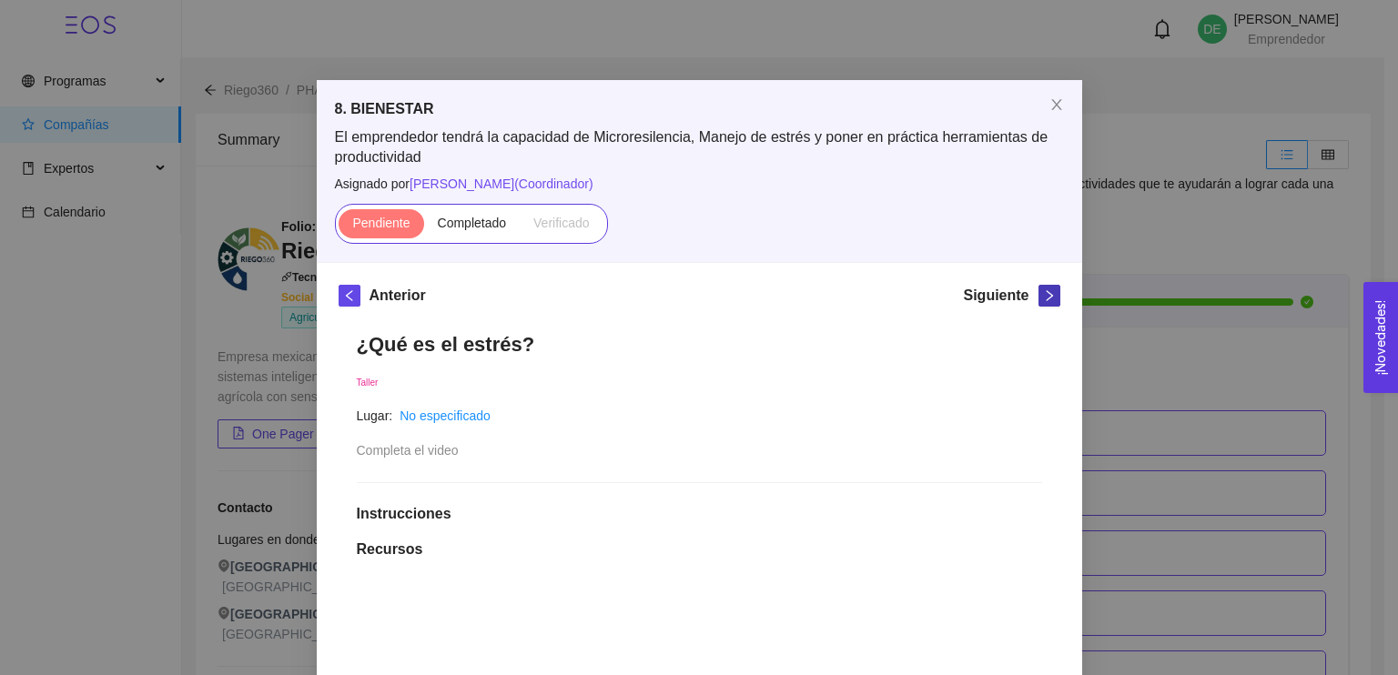
click at [1043, 290] on icon "right" at bounding box center [1049, 295] width 13 height 13
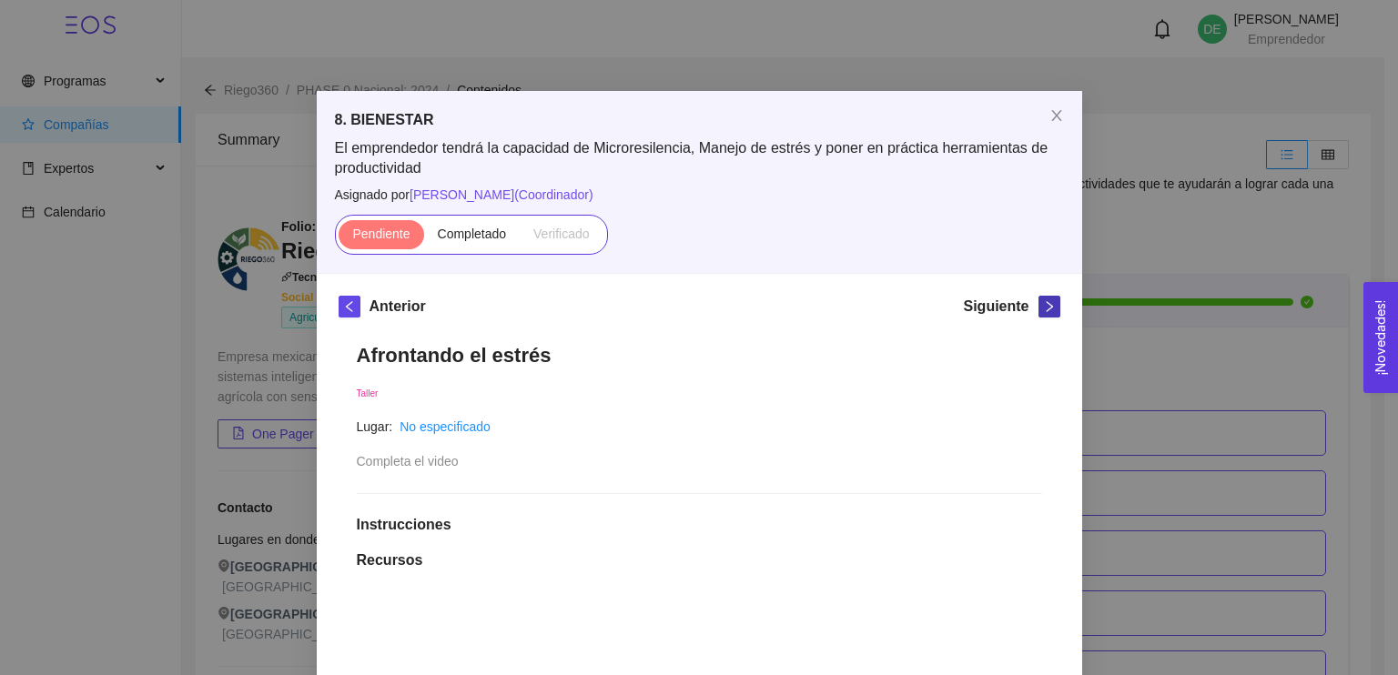
click at [1042, 316] on button "button" at bounding box center [1049, 307] width 22 height 22
click at [1043, 312] on icon "right" at bounding box center [1049, 306] width 13 height 13
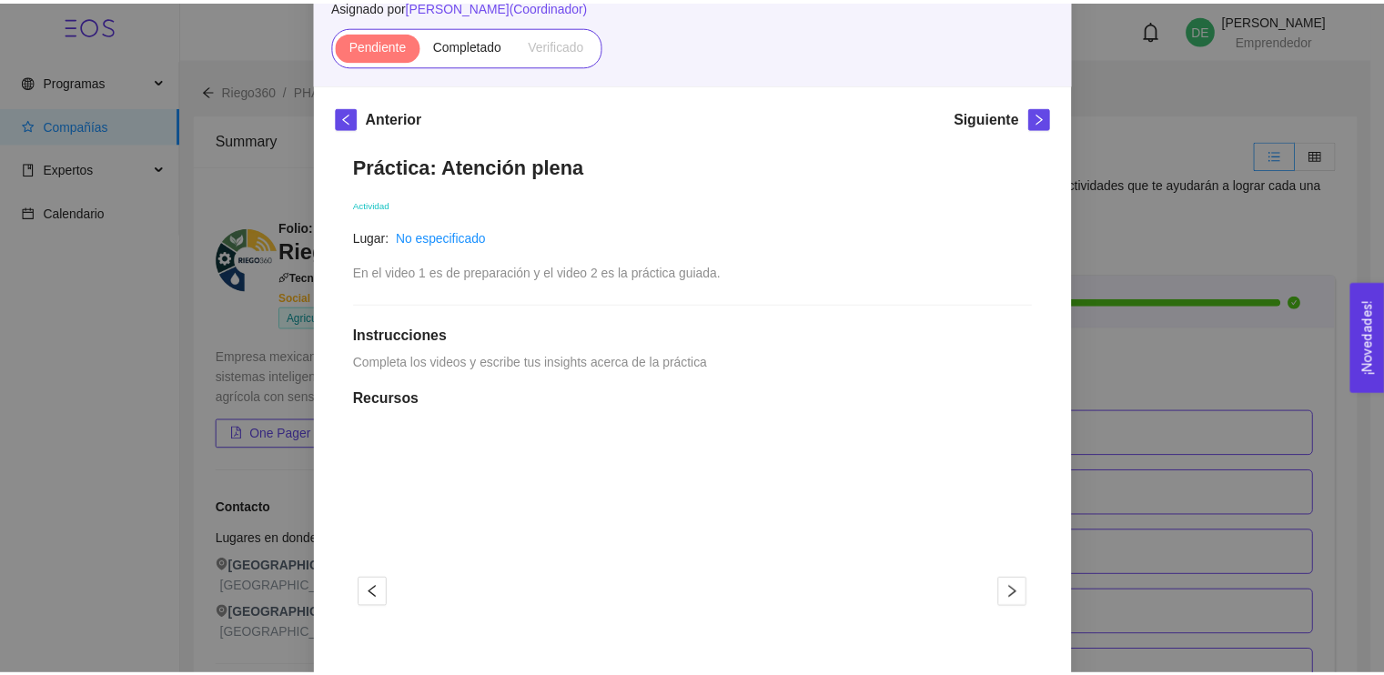
scroll to position [280, 0]
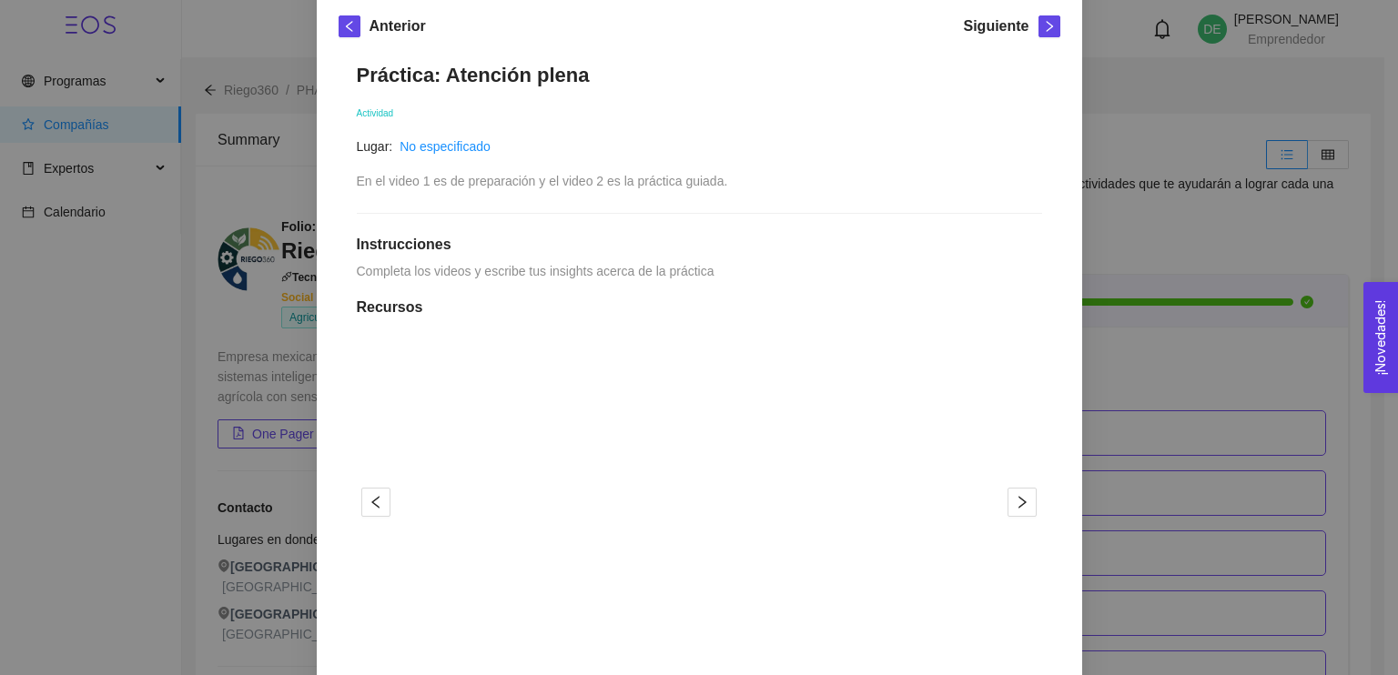
click at [1358, 253] on div "8. BIENESTAR El emprendedor tendrá la capacidad de Microresilencia, Manejo de e…" at bounding box center [699, 337] width 1398 height 675
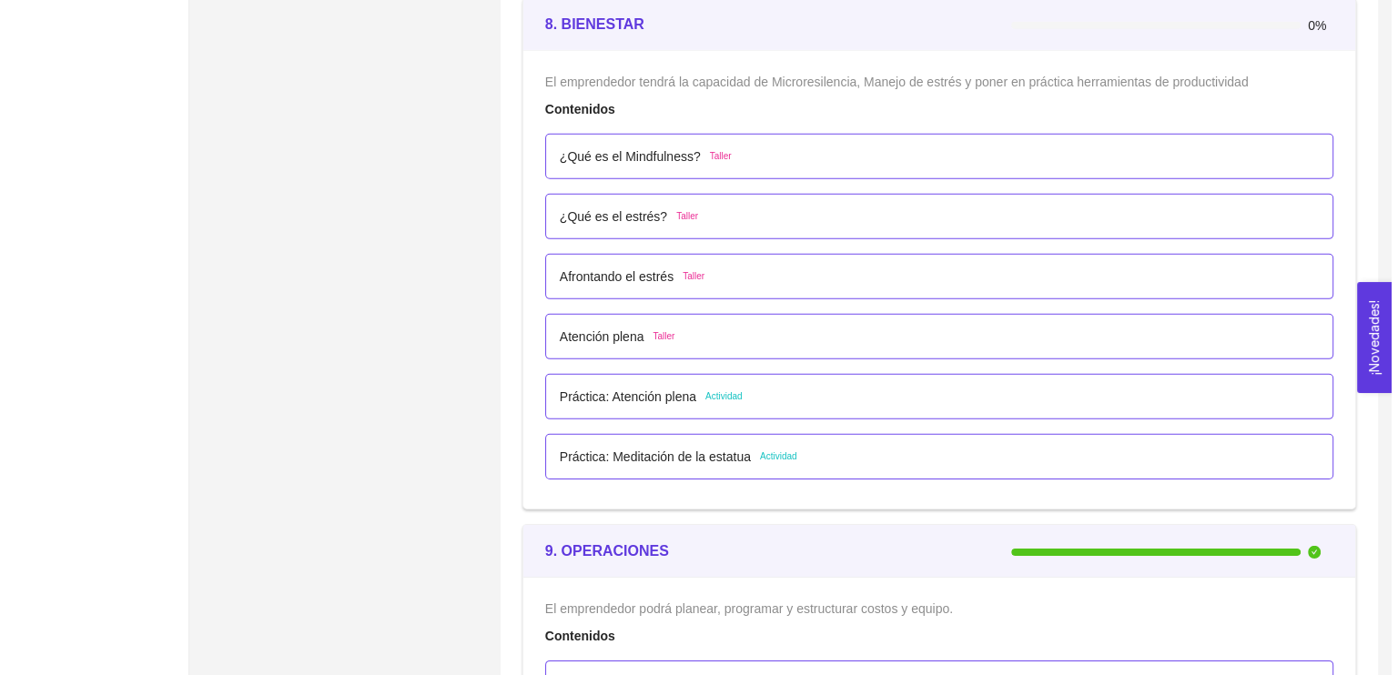
scroll to position [5605, 0]
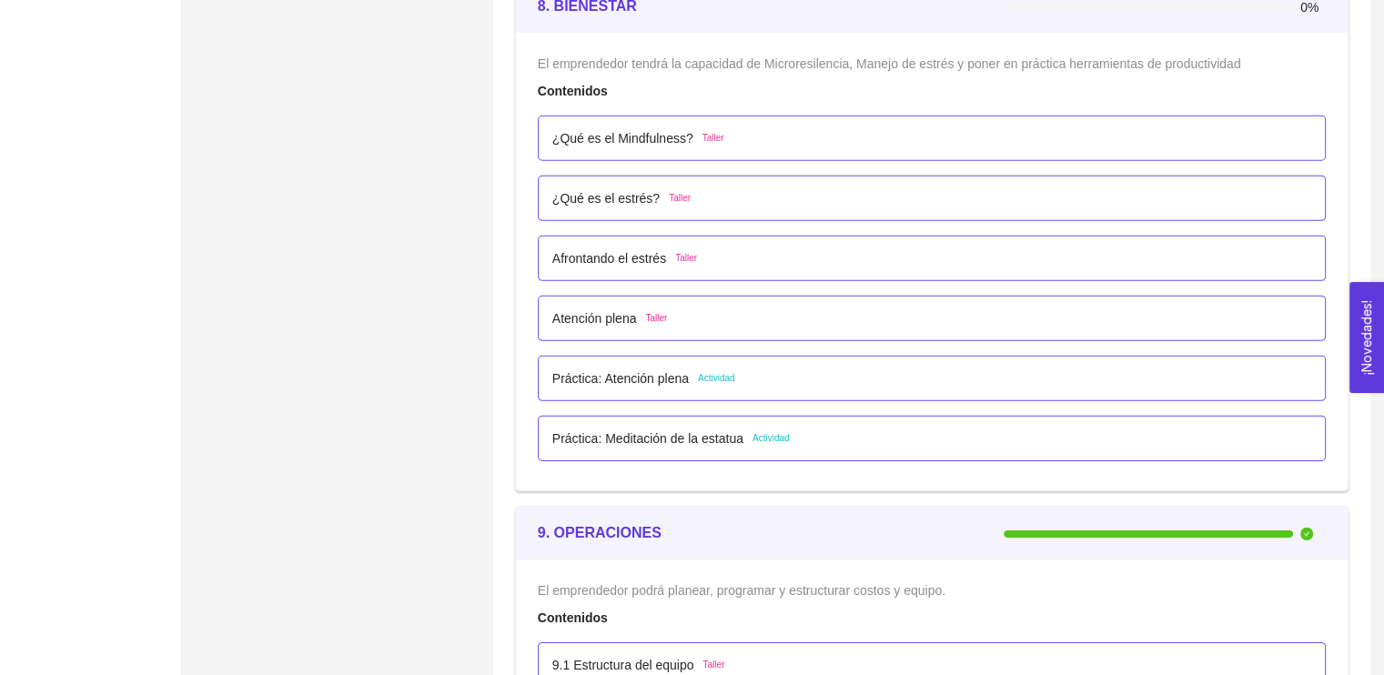
click at [761, 374] on div "Práctica: Atención plena Actividad" at bounding box center [931, 379] width 759 height 20
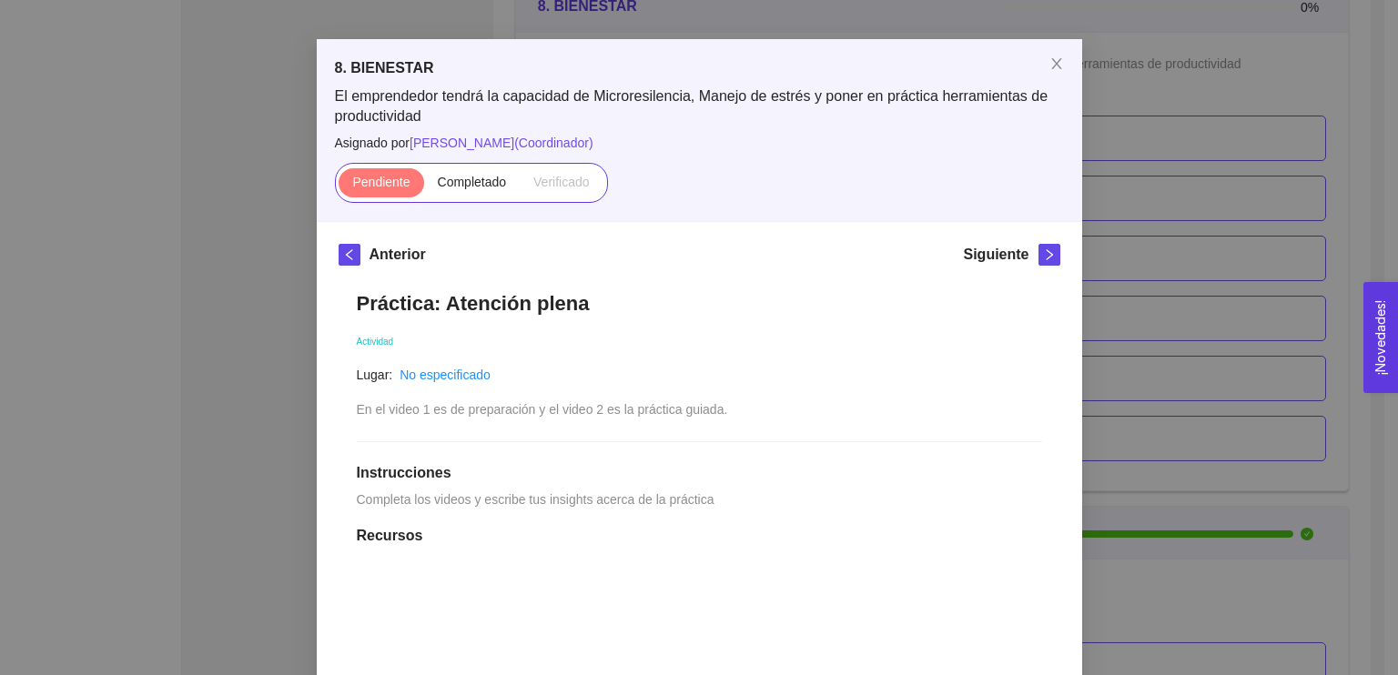
scroll to position [45, 0]
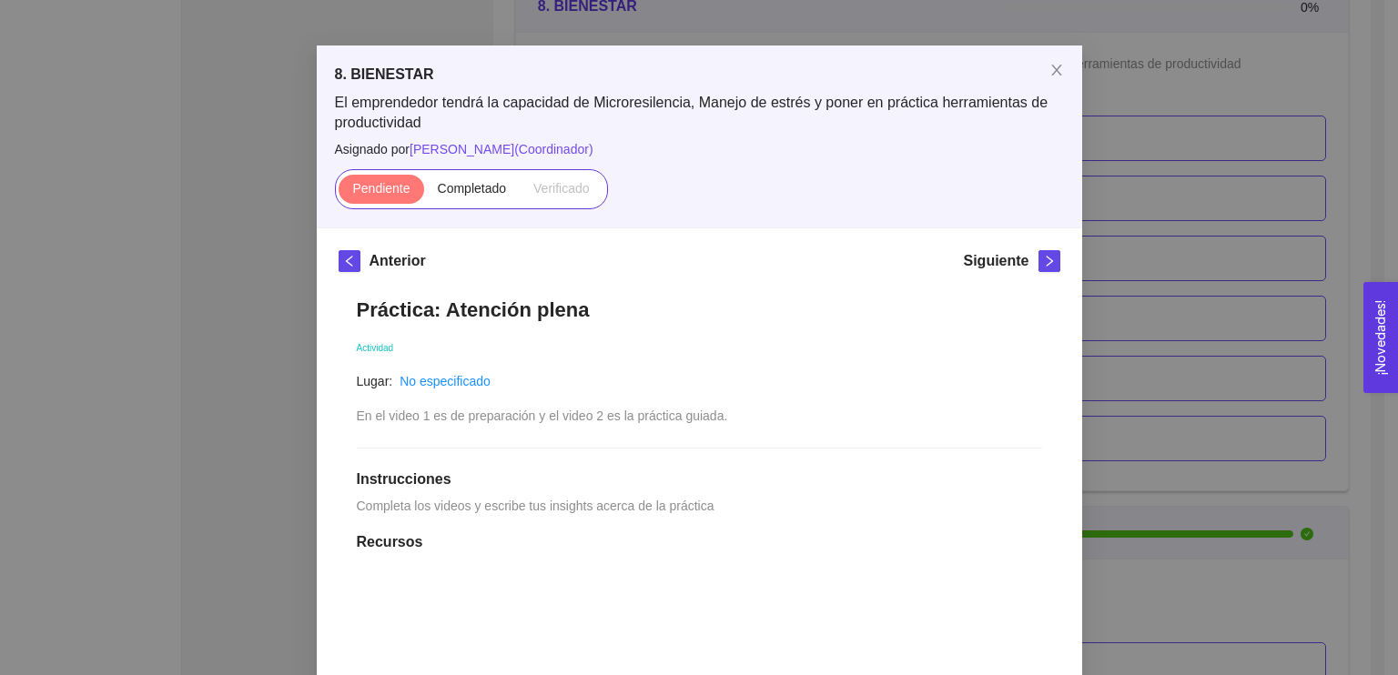
click at [1359, 121] on div "8. BIENESTAR El emprendedor tendrá la capacidad de Microresilencia, Manejo de e…" at bounding box center [699, 337] width 1398 height 675
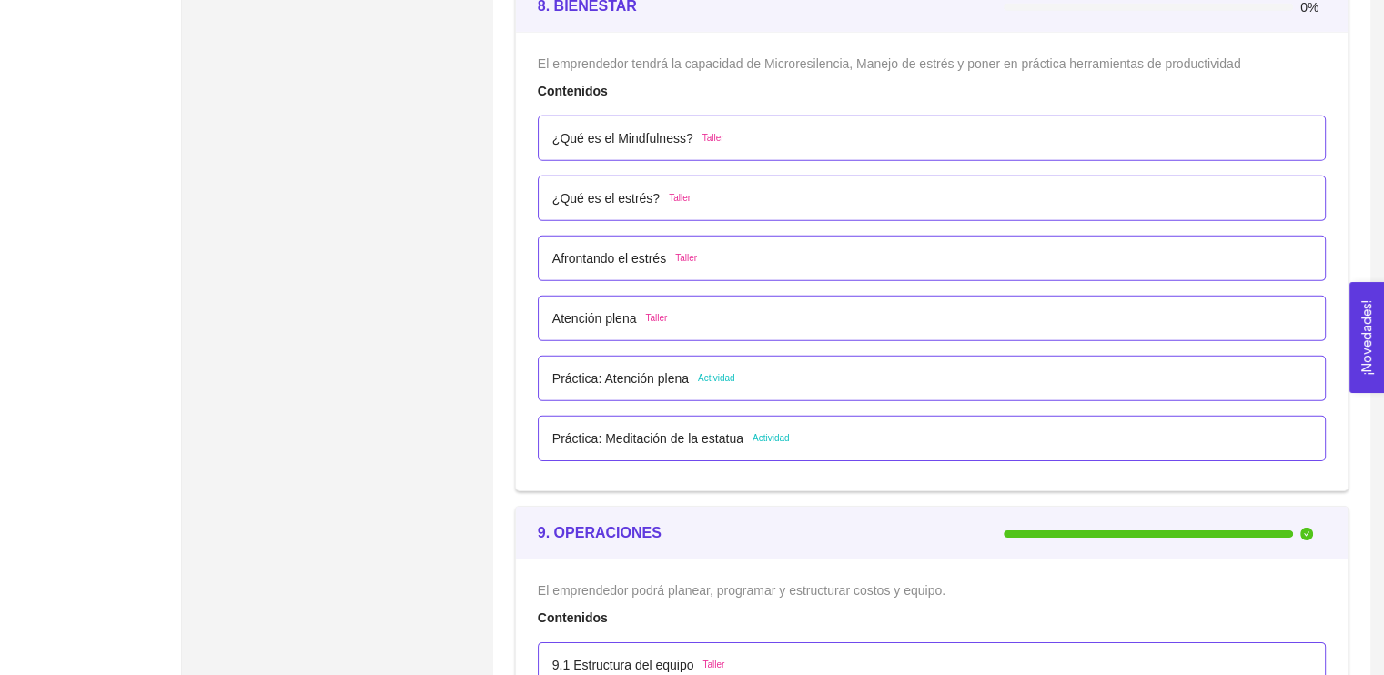
click at [572, 188] on p "¿Qué es el estrés?" at bounding box center [605, 198] width 107 height 20
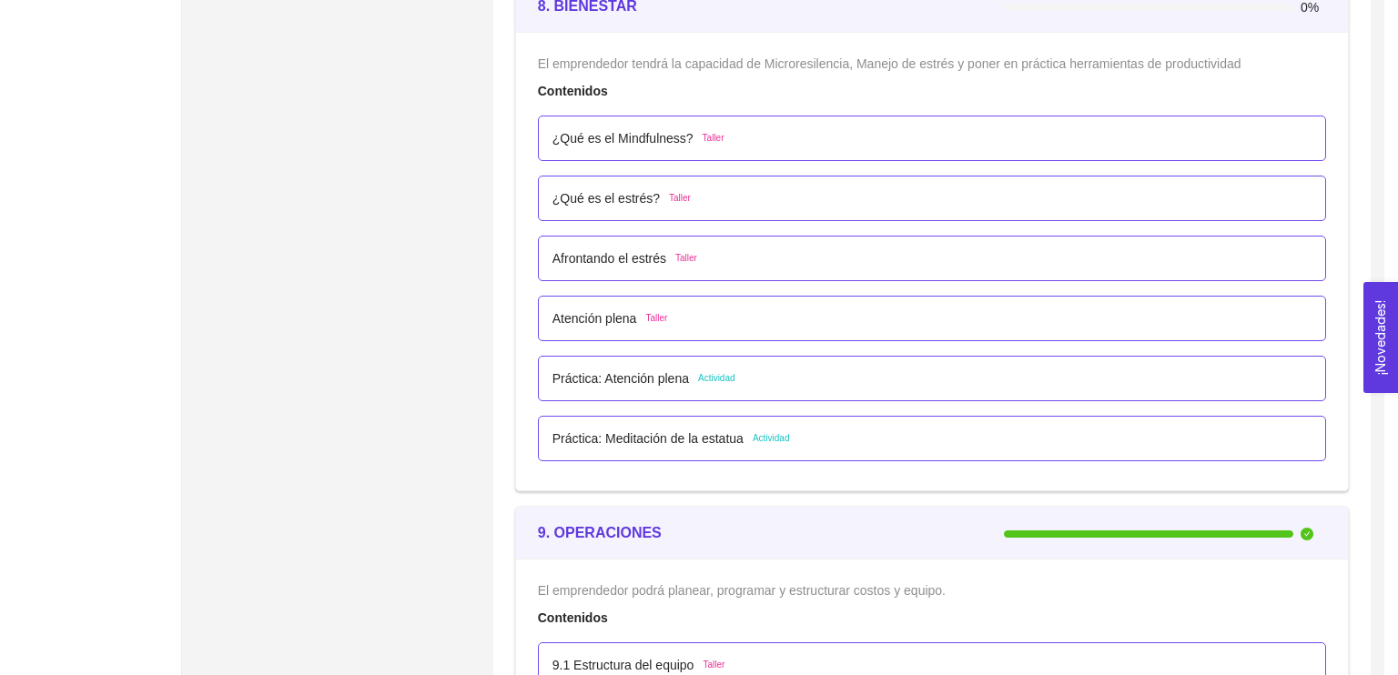
scroll to position [0, 0]
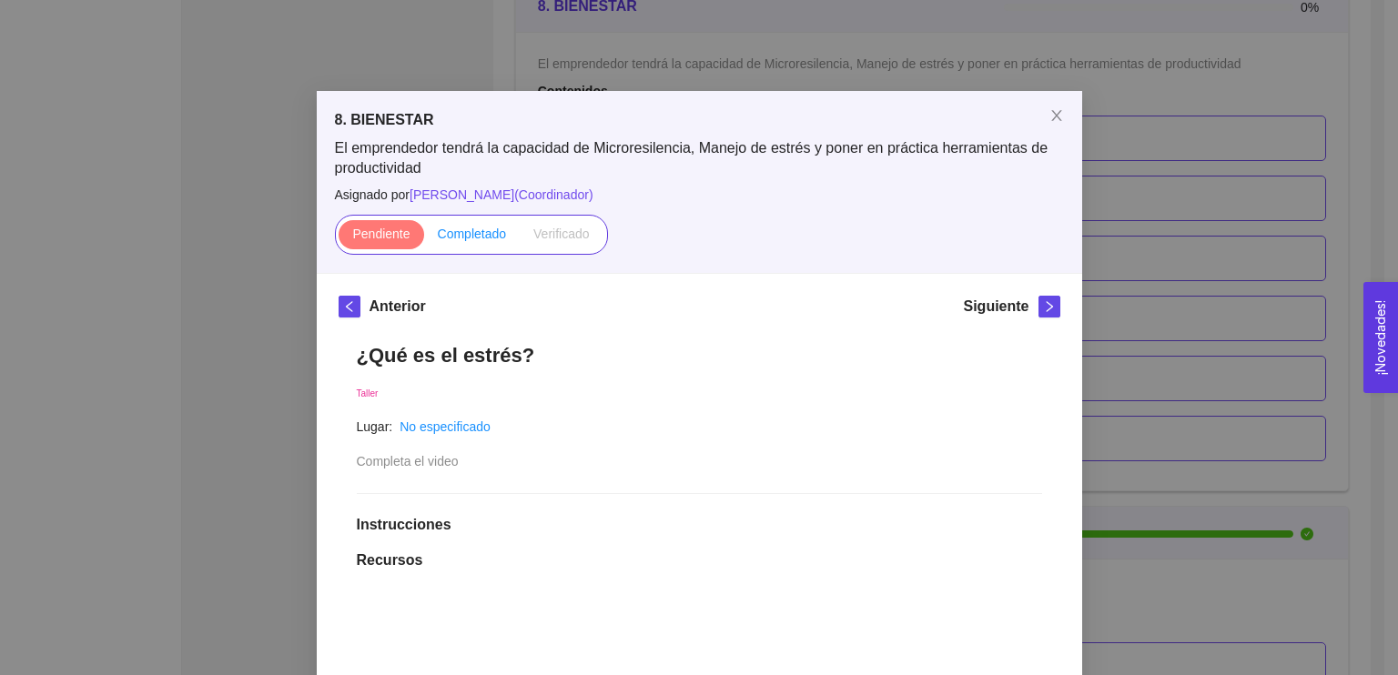
click at [458, 232] on span "Completado" at bounding box center [472, 234] width 69 height 15
click at [424, 238] on input "Completado" at bounding box center [424, 238] width 0 height 0
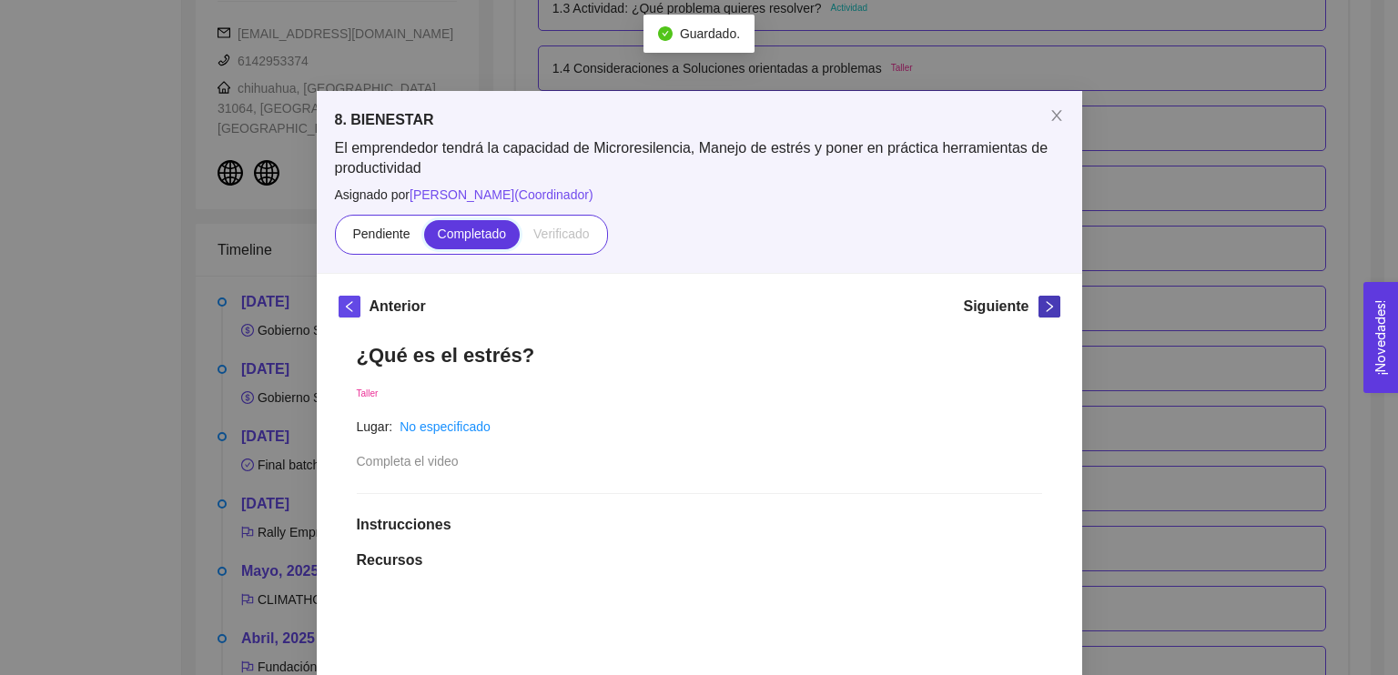
scroll to position [5605, 0]
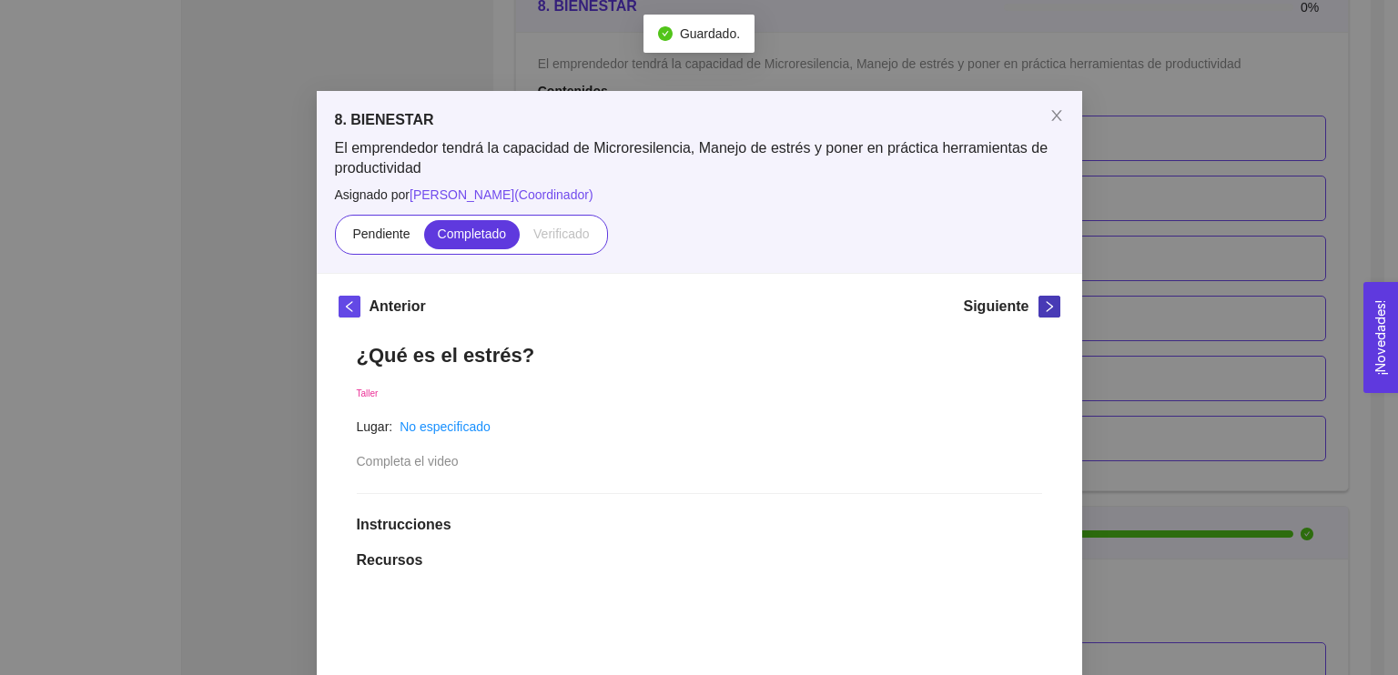
click at [1043, 308] on icon "right" at bounding box center [1049, 306] width 13 height 13
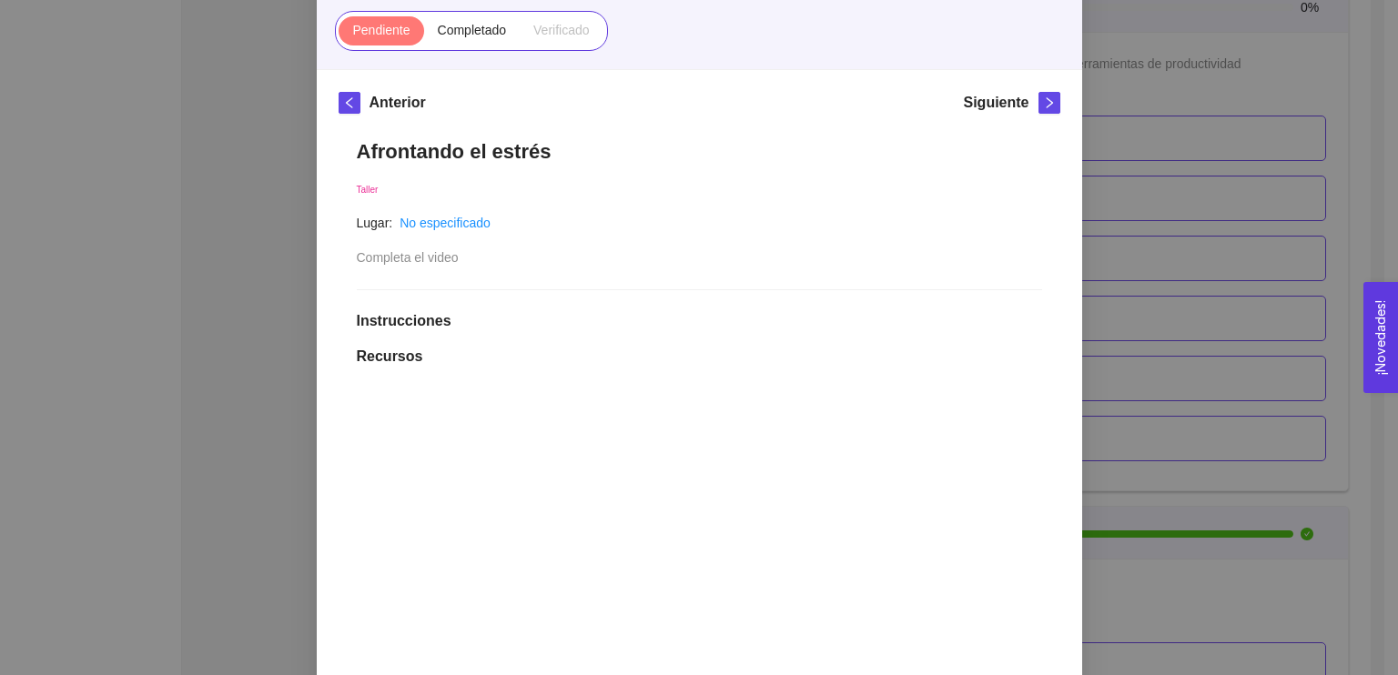
scroll to position [227, 0]
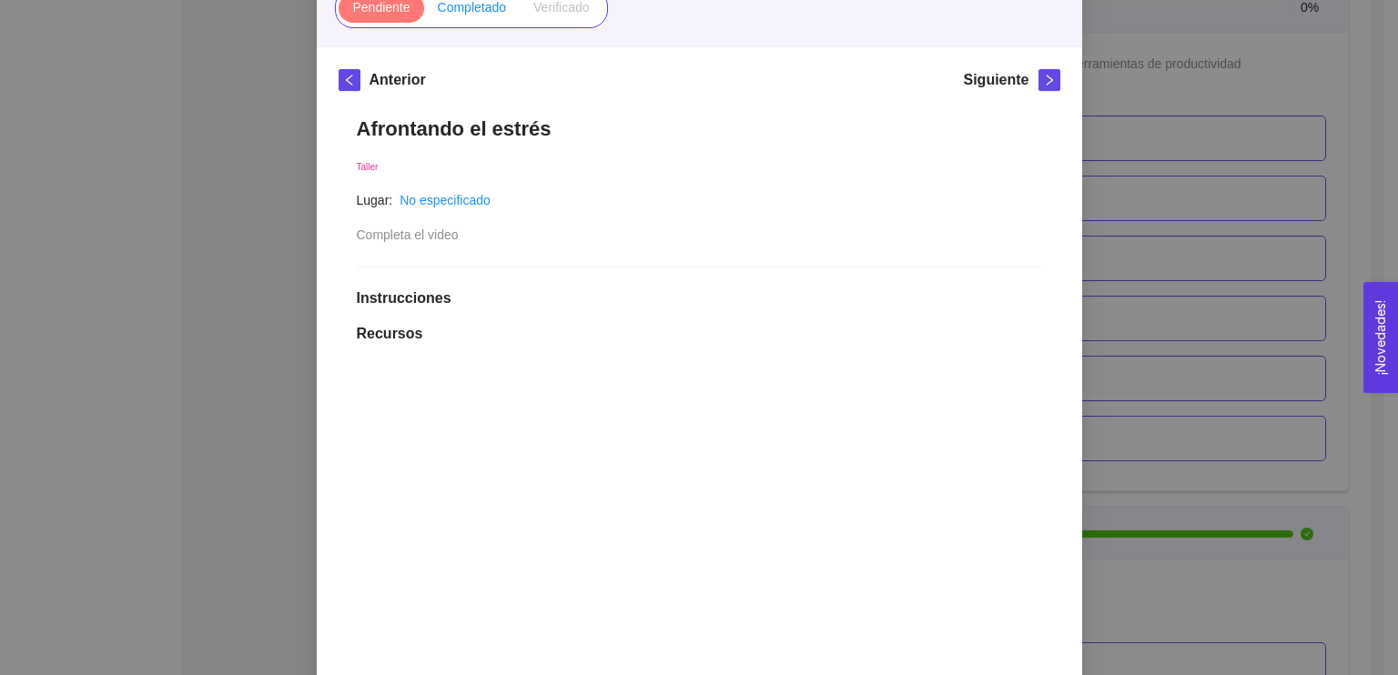
click at [463, 14] on span "Completado" at bounding box center [472, 7] width 69 height 15
click at [424, 12] on input "Completado" at bounding box center [424, 12] width 0 height 0
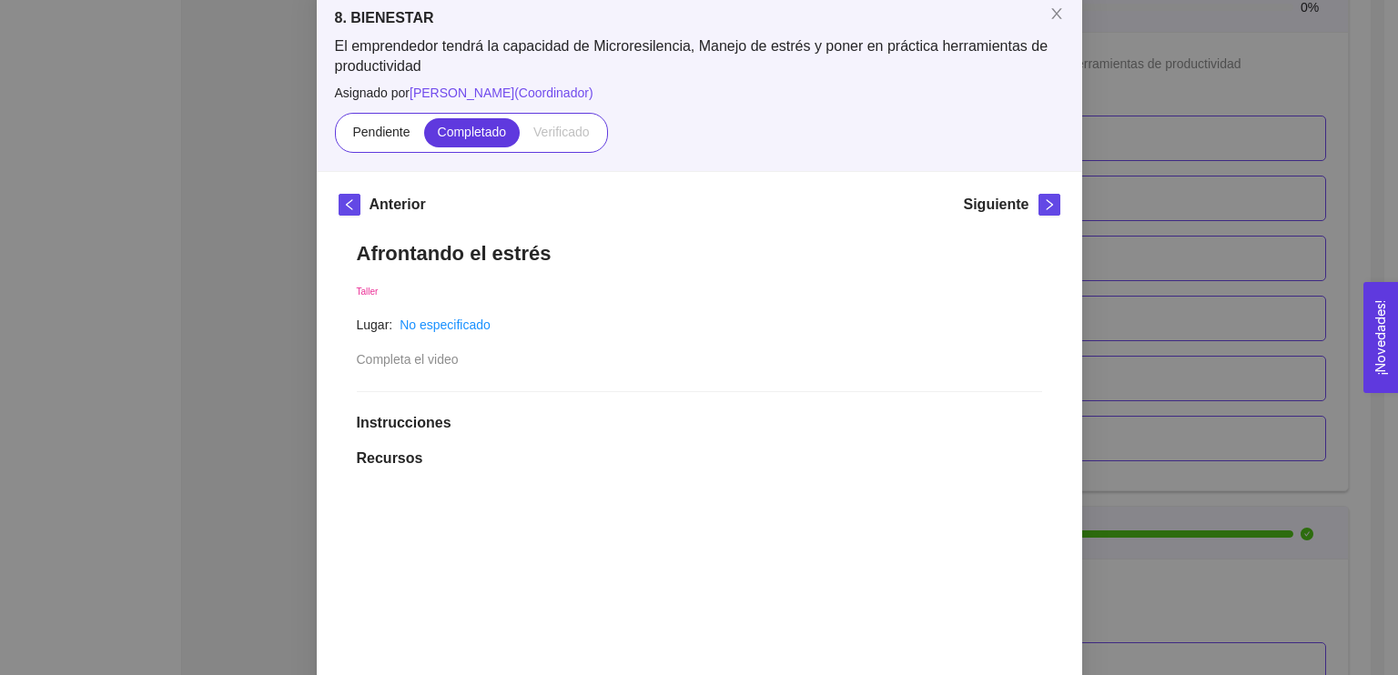
scroll to position [78, 0]
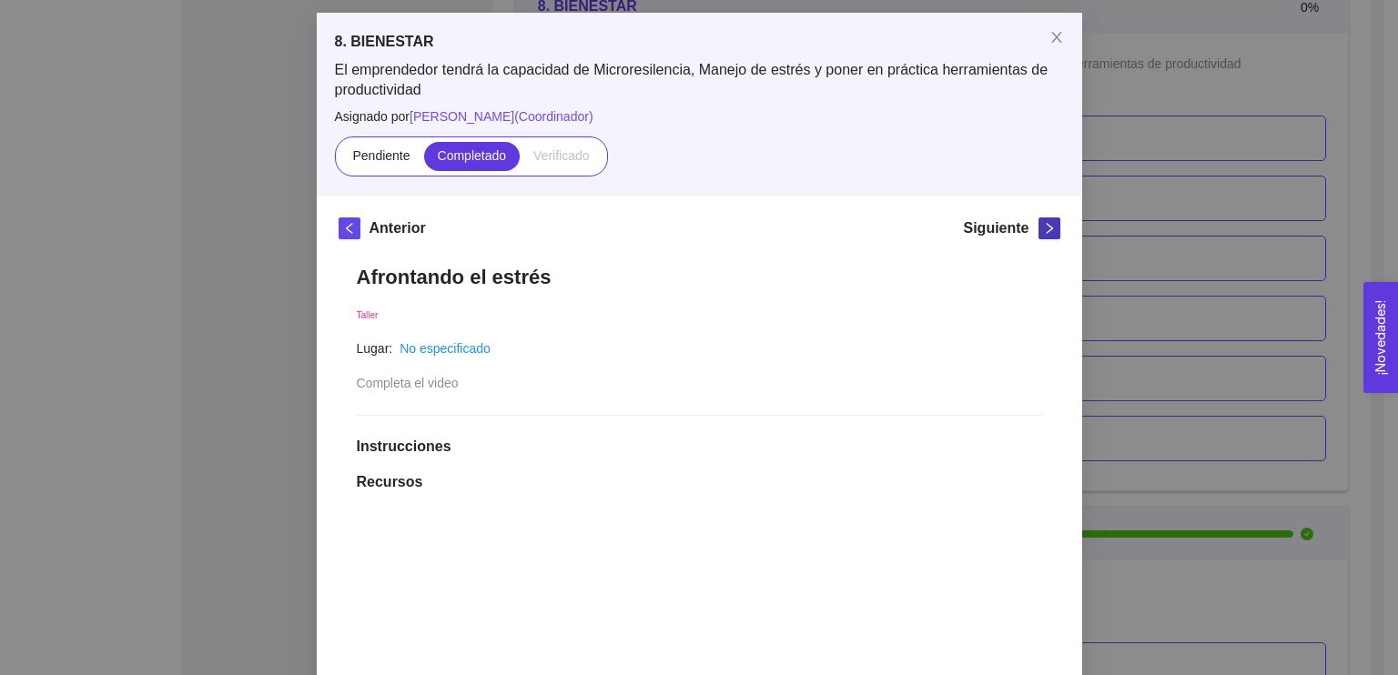
click at [1043, 231] on icon "right" at bounding box center [1049, 228] width 13 height 13
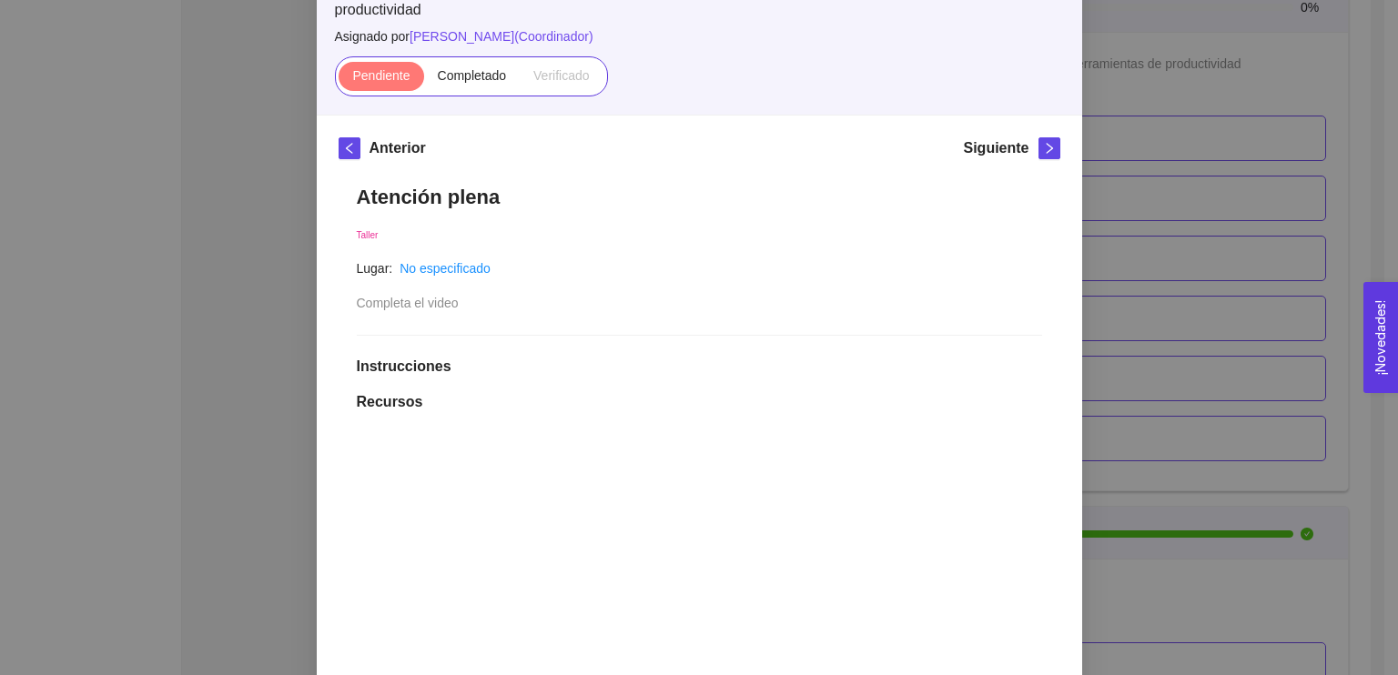
scroll to position [157, 0]
click at [471, 79] on span "Completado" at bounding box center [472, 77] width 69 height 15
click at [424, 82] on input "Completado" at bounding box center [424, 82] width 0 height 0
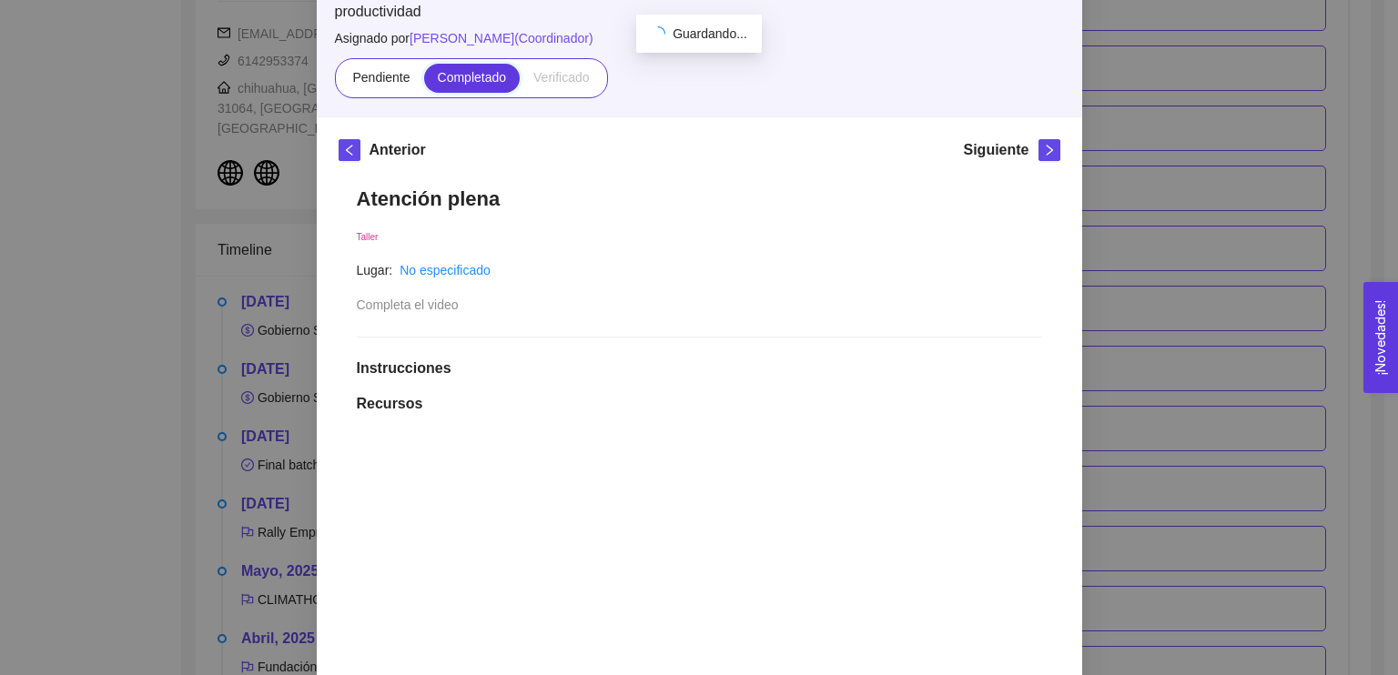
scroll to position [5605, 0]
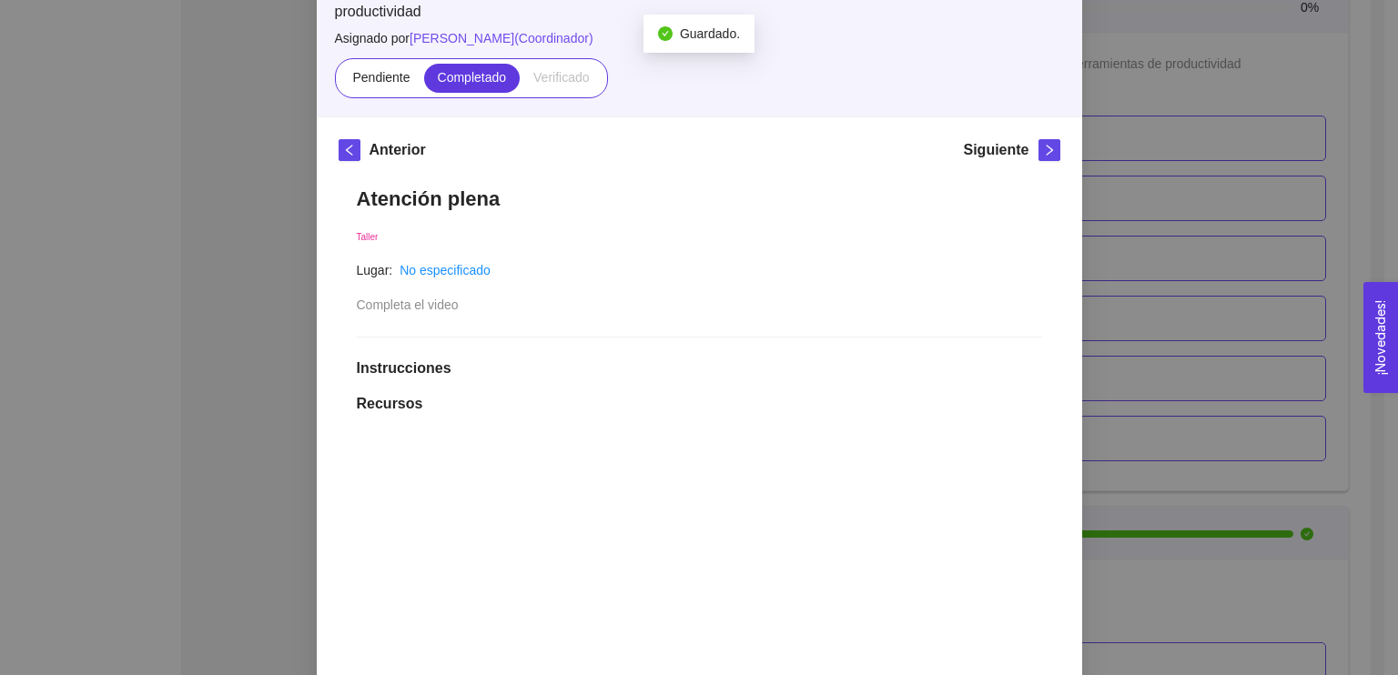
click at [1046, 160] on div "Siguiente" at bounding box center [1011, 153] width 96 height 29
click at [1043, 144] on icon "right" at bounding box center [1049, 150] width 13 height 13
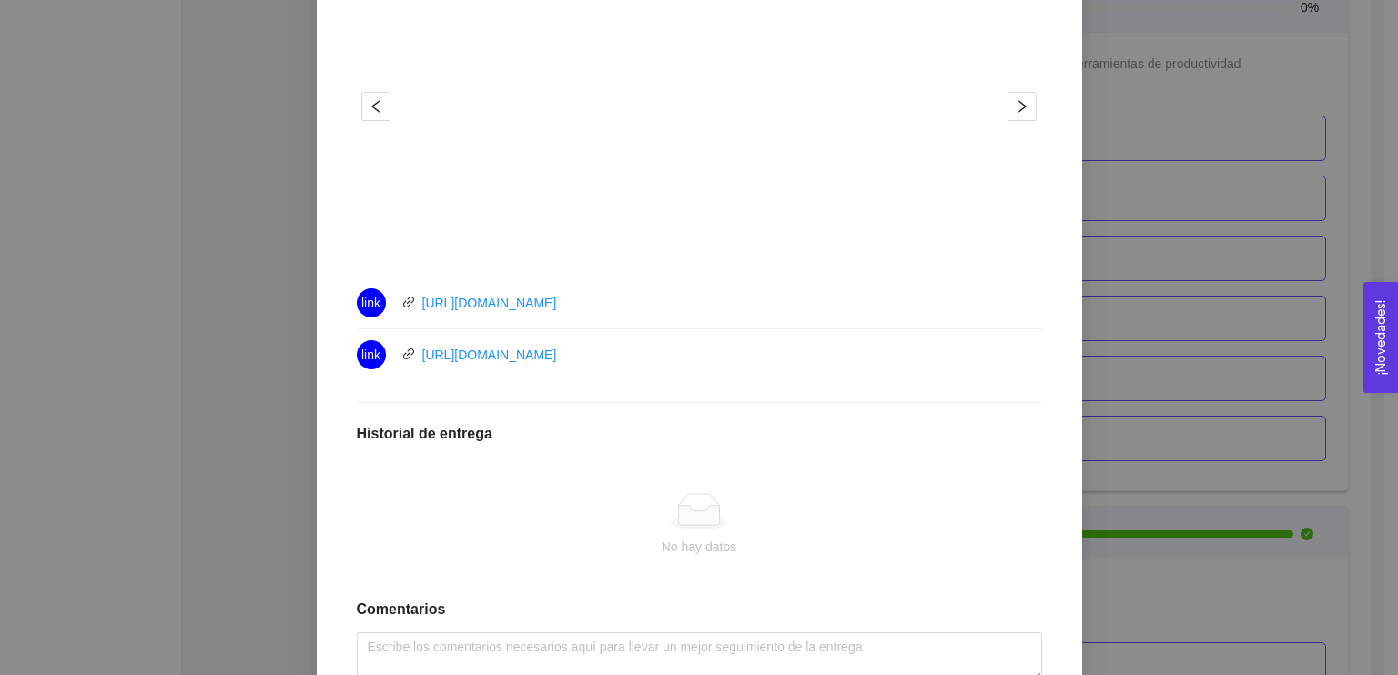
scroll to position [545, 0]
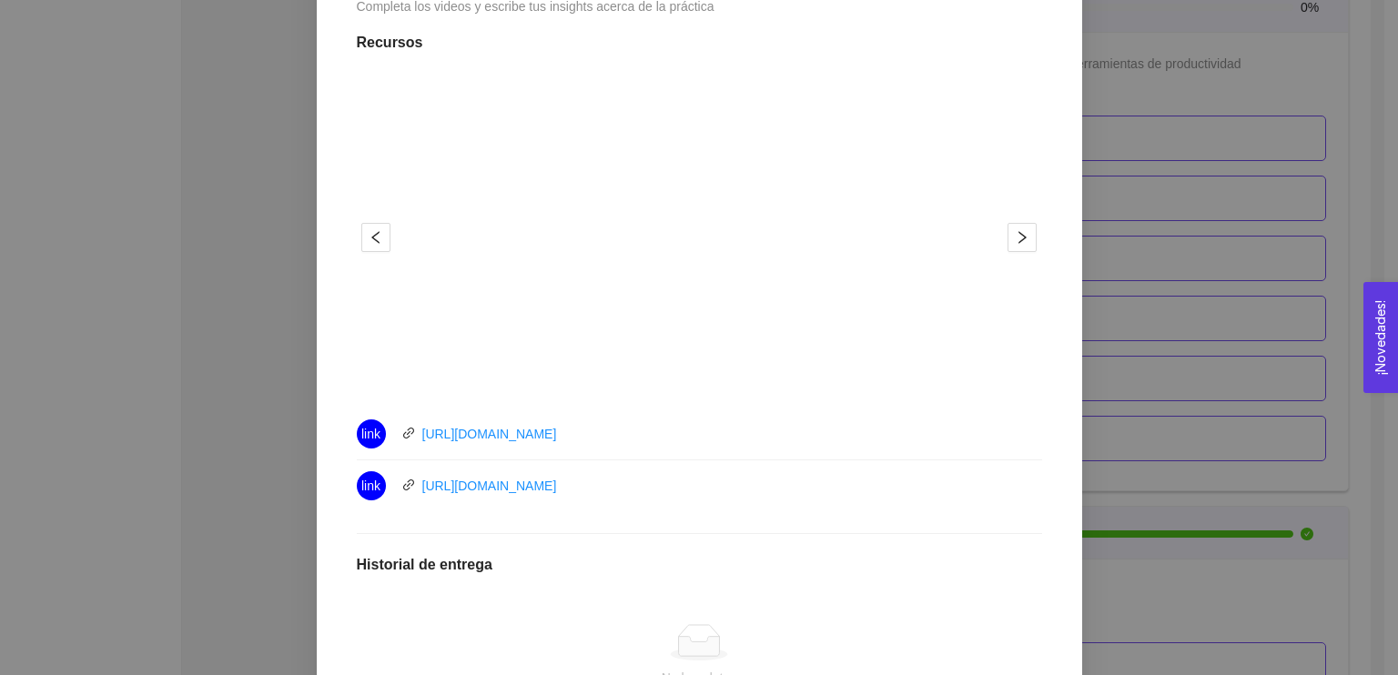
drag, startPoint x: 1397, startPoint y: 321, endPoint x: 1397, endPoint y: 176, distance: 145.6
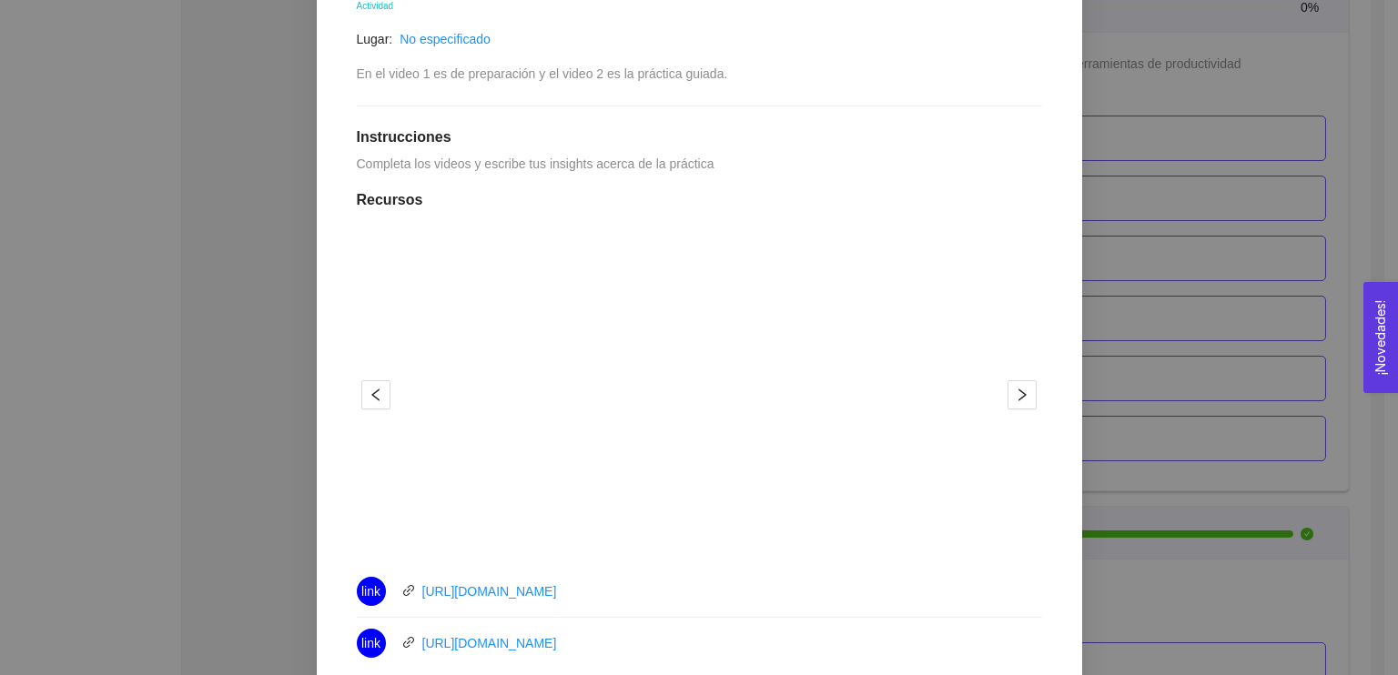
scroll to position [386, 0]
click at [1015, 399] on icon "right" at bounding box center [1022, 396] width 15 height 15
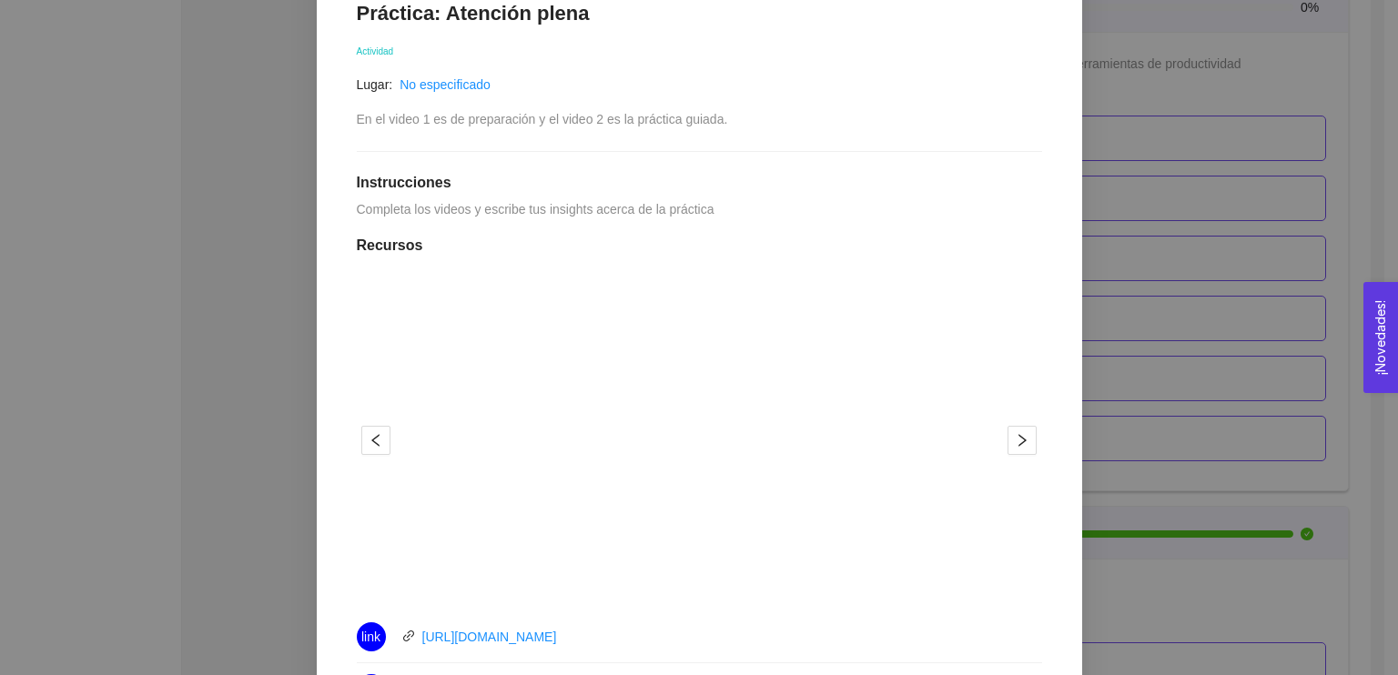
scroll to position [338, 0]
click at [877, 581] on ul "1 2" at bounding box center [698, 582] width 431 height 3
click at [762, 130] on div "Práctica: Atención plena Actividad Lugar: No especificado En el video 1 es de p…" at bounding box center [699, 533] width 722 height 1094
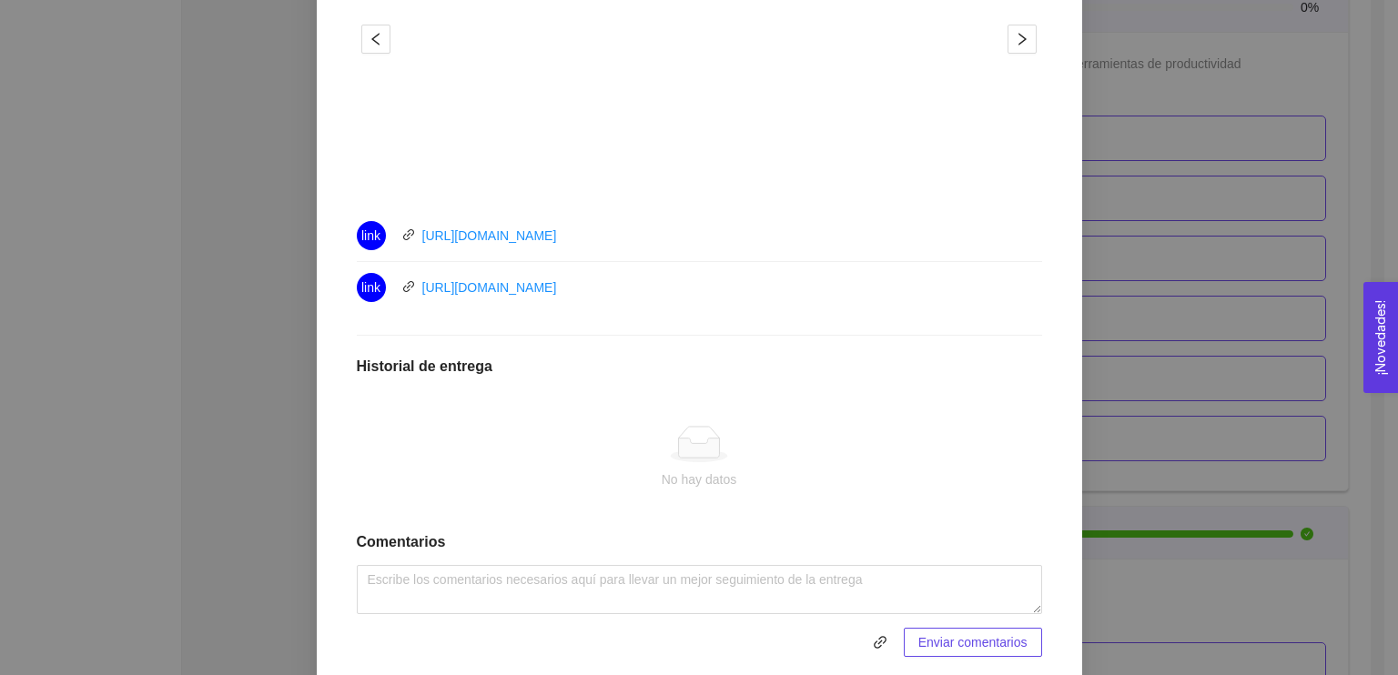
scroll to position [804, 0]
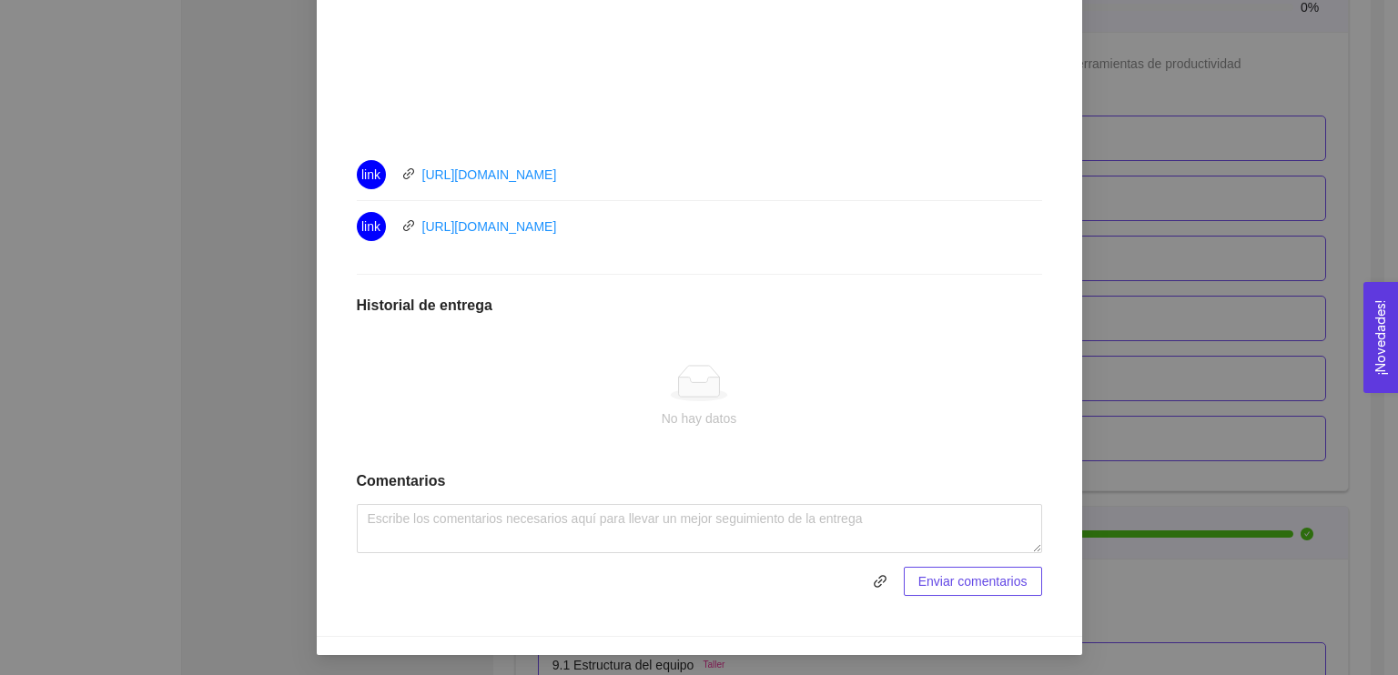
click at [449, 416] on div "No hay datos" at bounding box center [699, 419] width 656 height 20
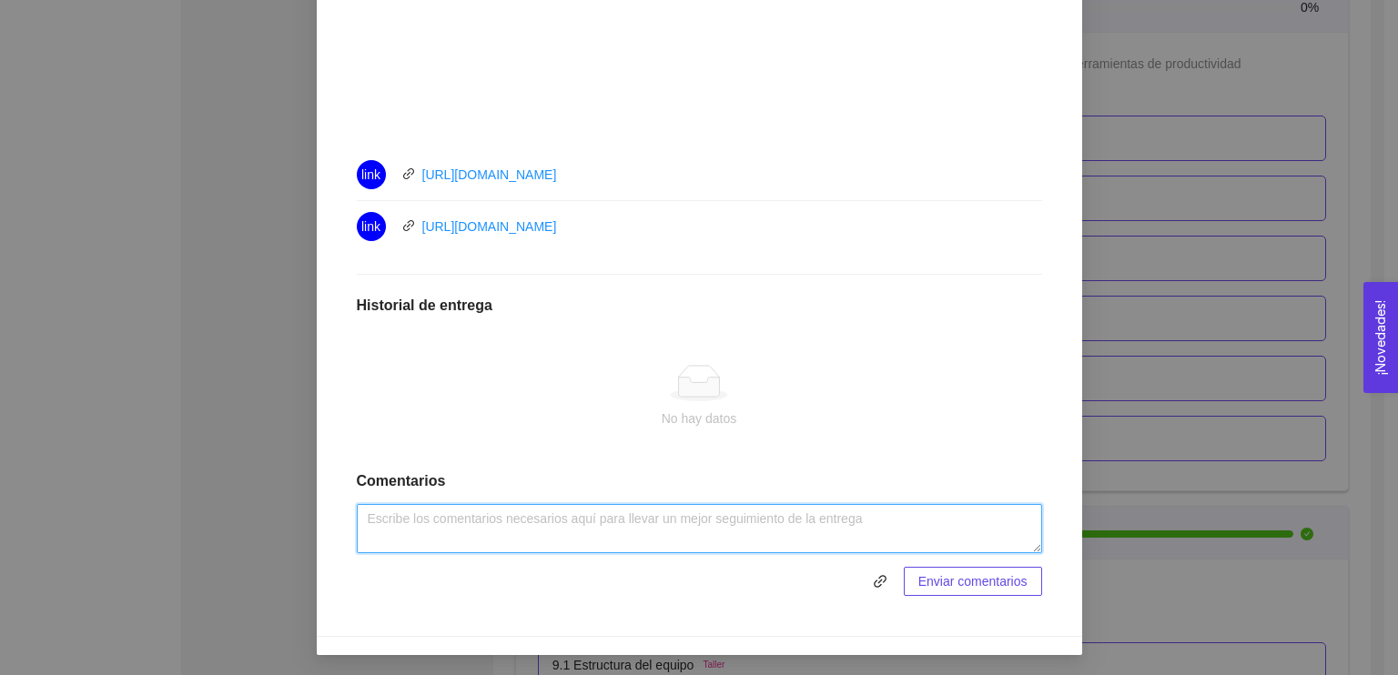
click at [396, 542] on textarea at bounding box center [699, 528] width 685 height 49
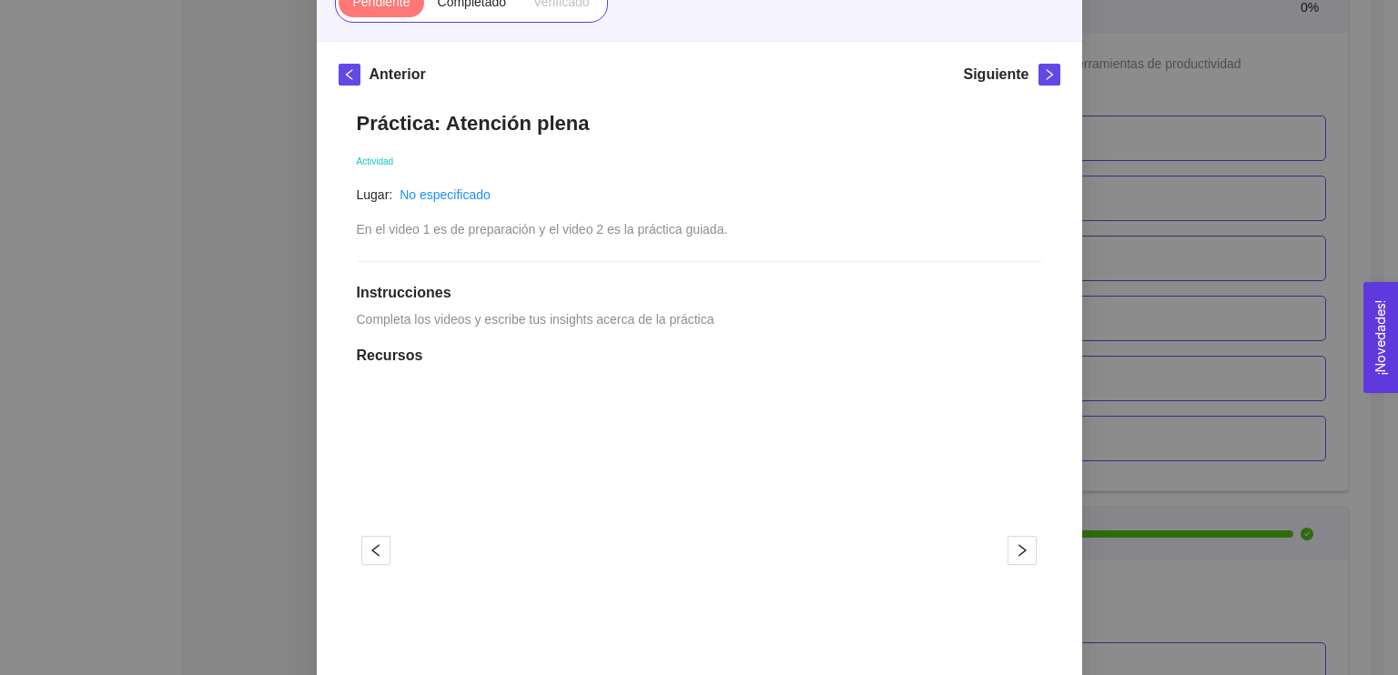
scroll to position [198, 0]
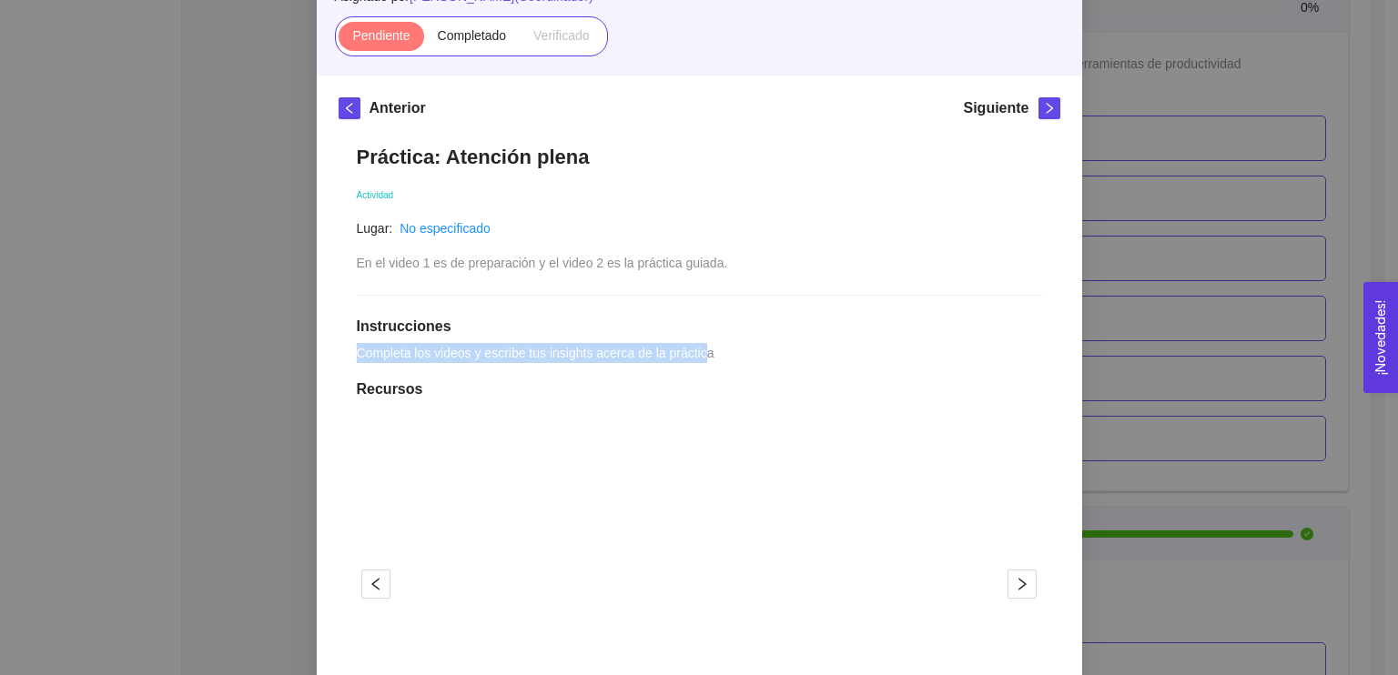
drag, startPoint x: 693, startPoint y: 349, endPoint x: 336, endPoint y: 356, distance: 357.7
click at [338, 356] on div "Práctica: Atención plena Actividad Lugar: No especificado En el video 1 es de p…" at bounding box center [699, 673] width 722 height 1094
click at [713, 347] on div "Práctica: Atención plena Actividad Lugar: No especificado En el video 1 es de p…" at bounding box center [699, 673] width 722 height 1094
drag, startPoint x: 709, startPoint y: 349, endPoint x: 323, endPoint y: 363, distance: 386.1
click at [323, 363] on div "Anterior Siguiente Práctica: Atención plena Actividad Lugar: No especificado En…" at bounding box center [699, 659] width 765 height 1167
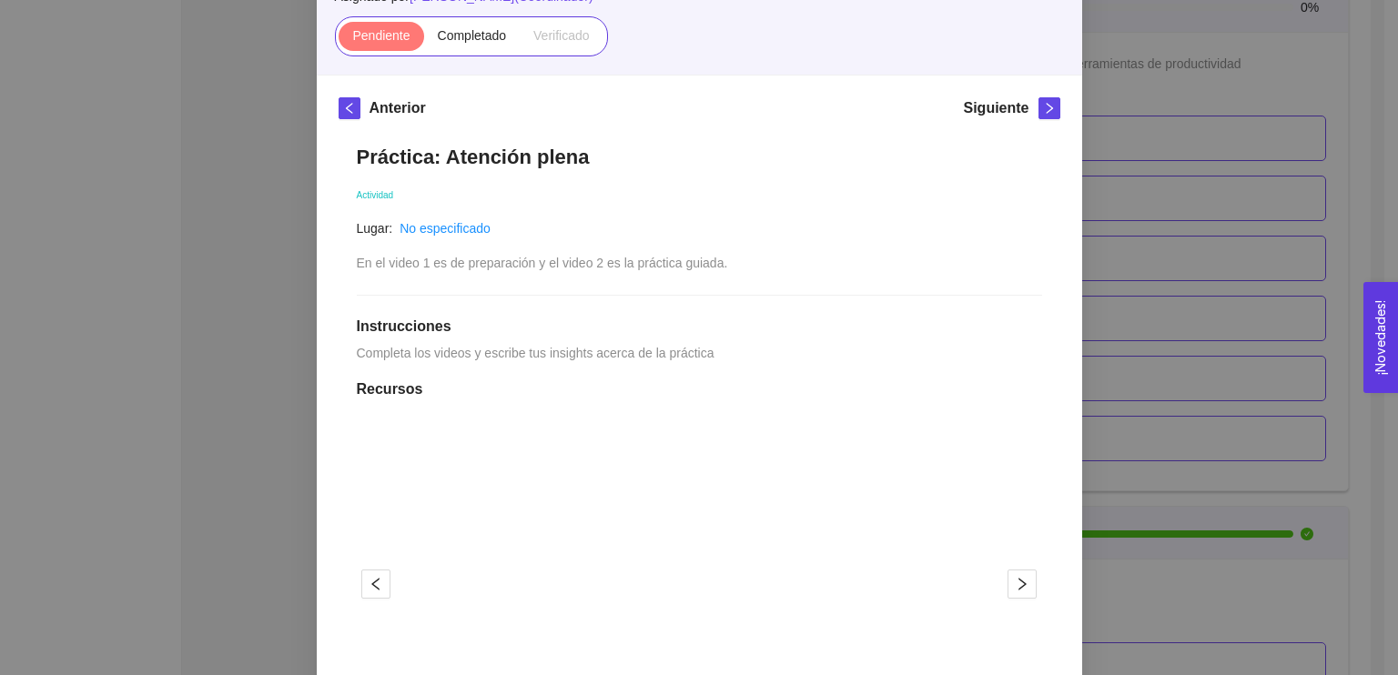
copy span "Completa los videos y escribe tus insights acerca de la práctica"
drag, startPoint x: 353, startPoint y: 350, endPoint x: 700, endPoint y: 344, distance: 346.7
click at [700, 346] on span "Completa los videos y escribe tus insights acerca de la práctica" at bounding box center [536, 353] width 358 height 15
copy span "Completa los videos y escribe tus insights acerca de la práctica"
click at [700, 346] on span "Completa los videos y escribe tus insights acerca de la práctica" at bounding box center [536, 353] width 358 height 15
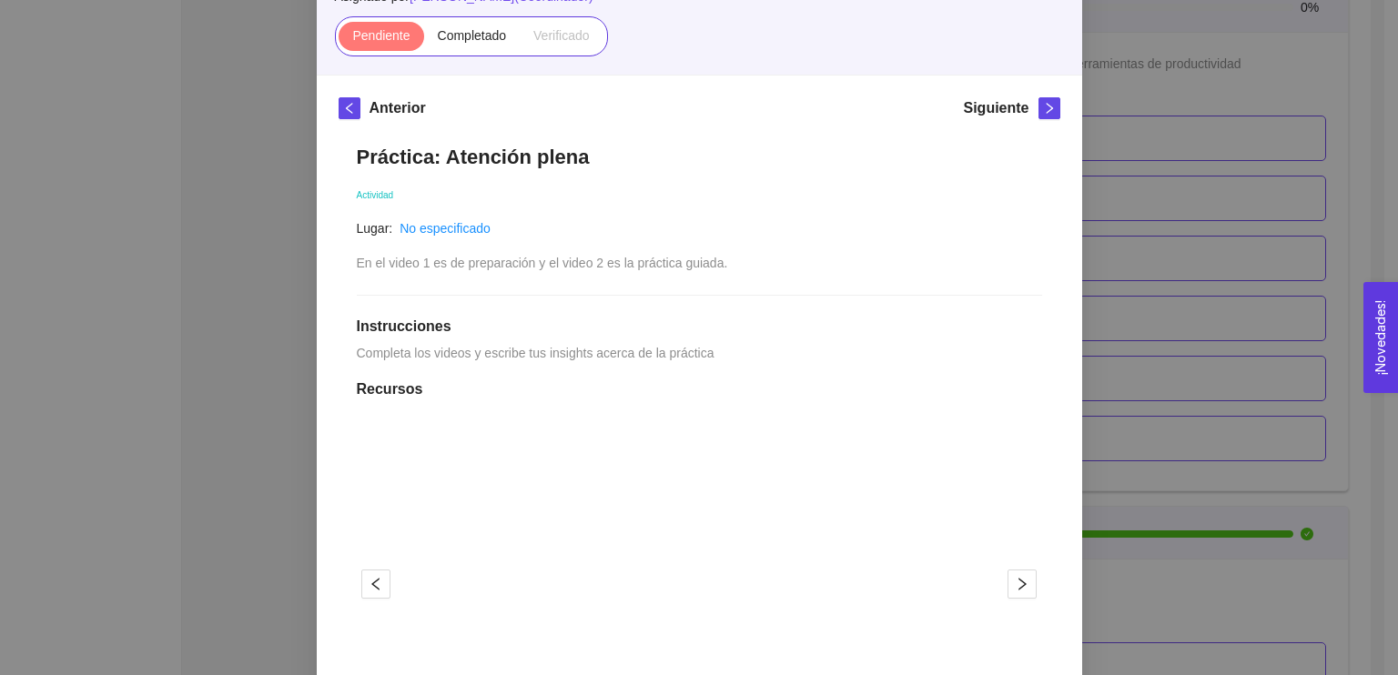
click at [1397, 291] on button "¡Novedades! 0" at bounding box center [1380, 337] width 35 height 111
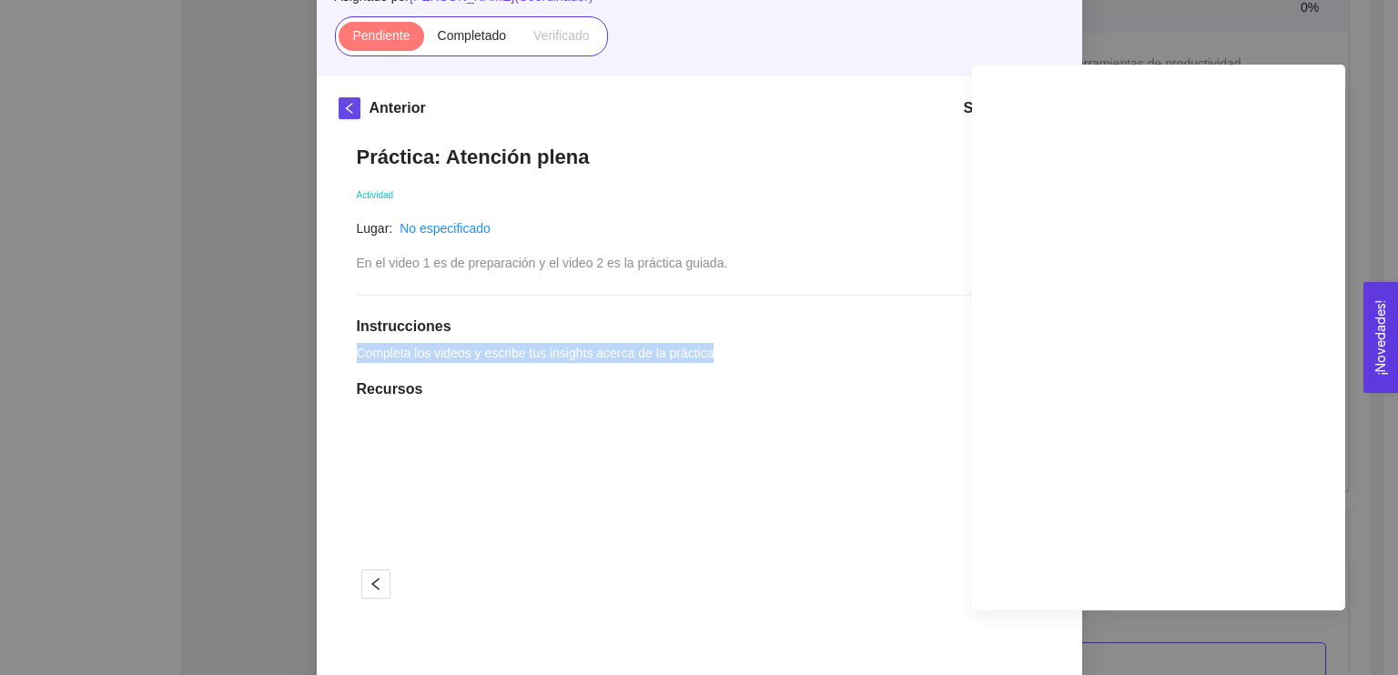
drag, startPoint x: 349, startPoint y: 353, endPoint x: 701, endPoint y: 356, distance: 352.2
click at [701, 356] on span "Completa los videos y escribe tus insights acerca de la práctica" at bounding box center [536, 353] width 358 height 15
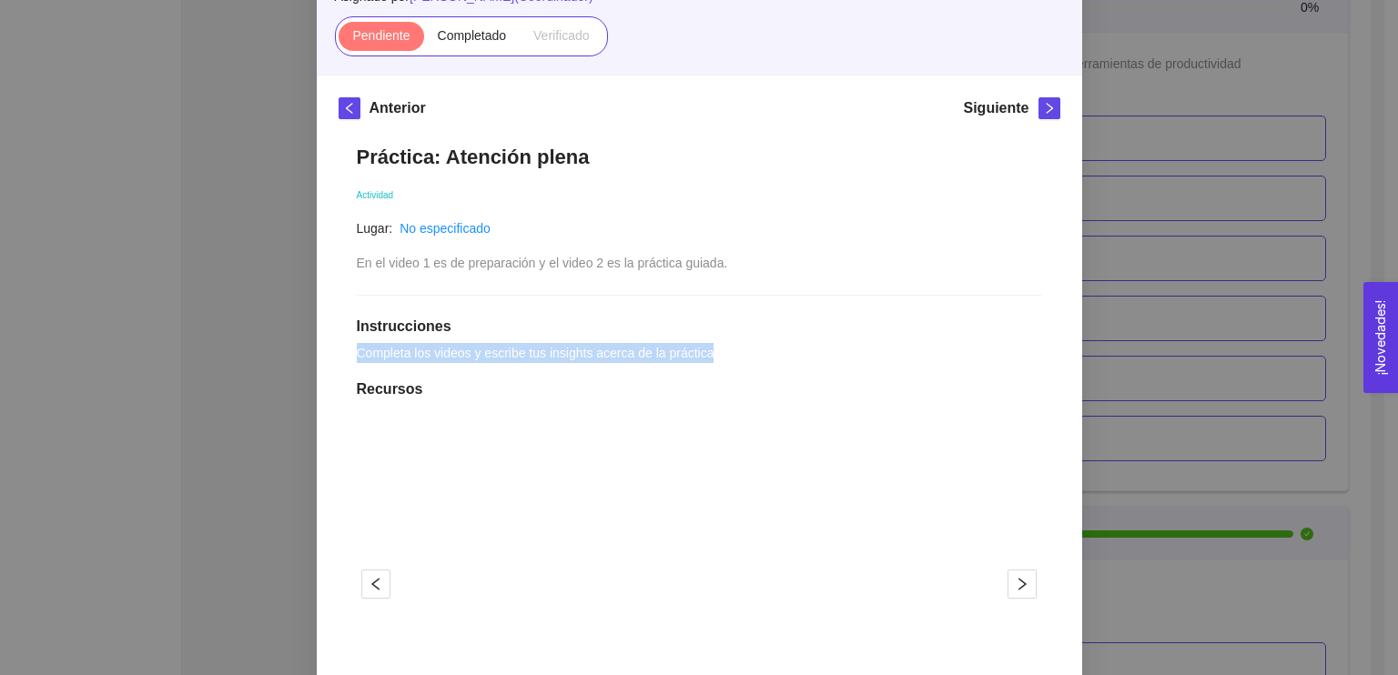
copy span "Completa los videos y escribe tus insights acerca de la práctica"
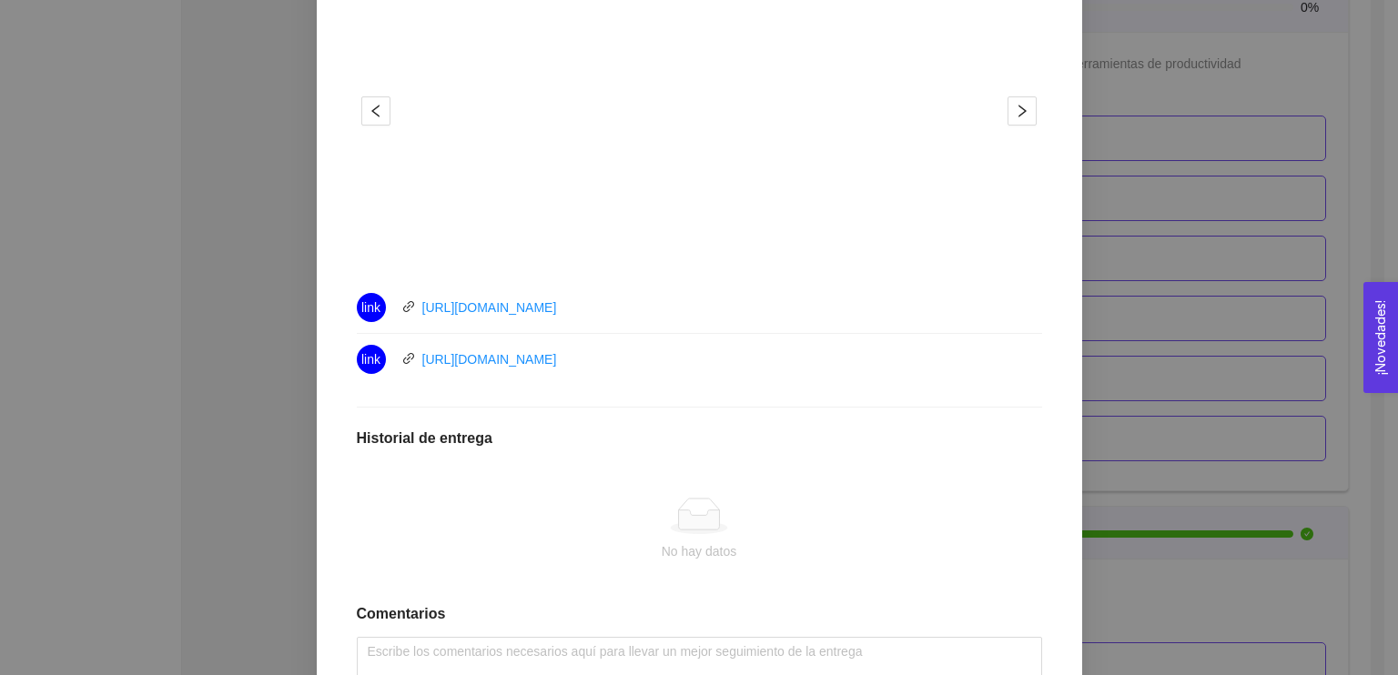
scroll to position [804, 0]
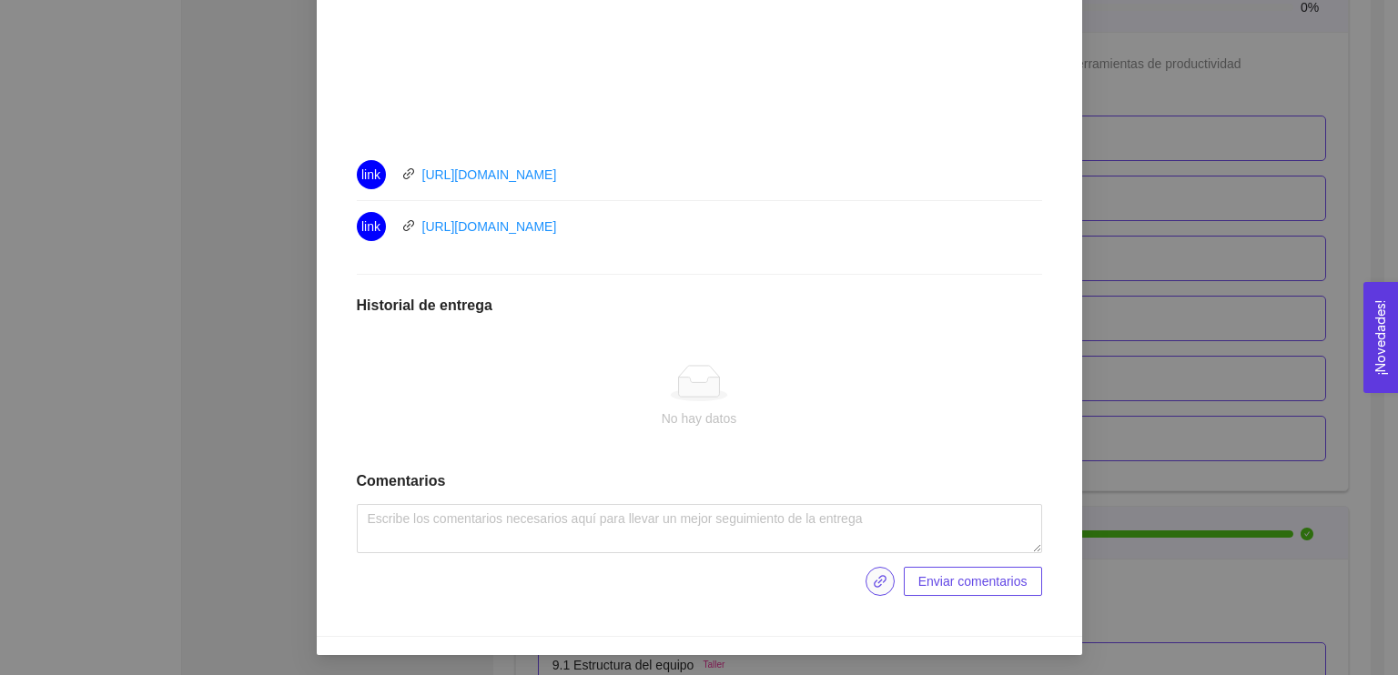
click at [879, 575] on icon "link" at bounding box center [880, 581] width 13 height 13
click at [960, 586] on span "Enviar entregables" at bounding box center [974, 581] width 106 height 20
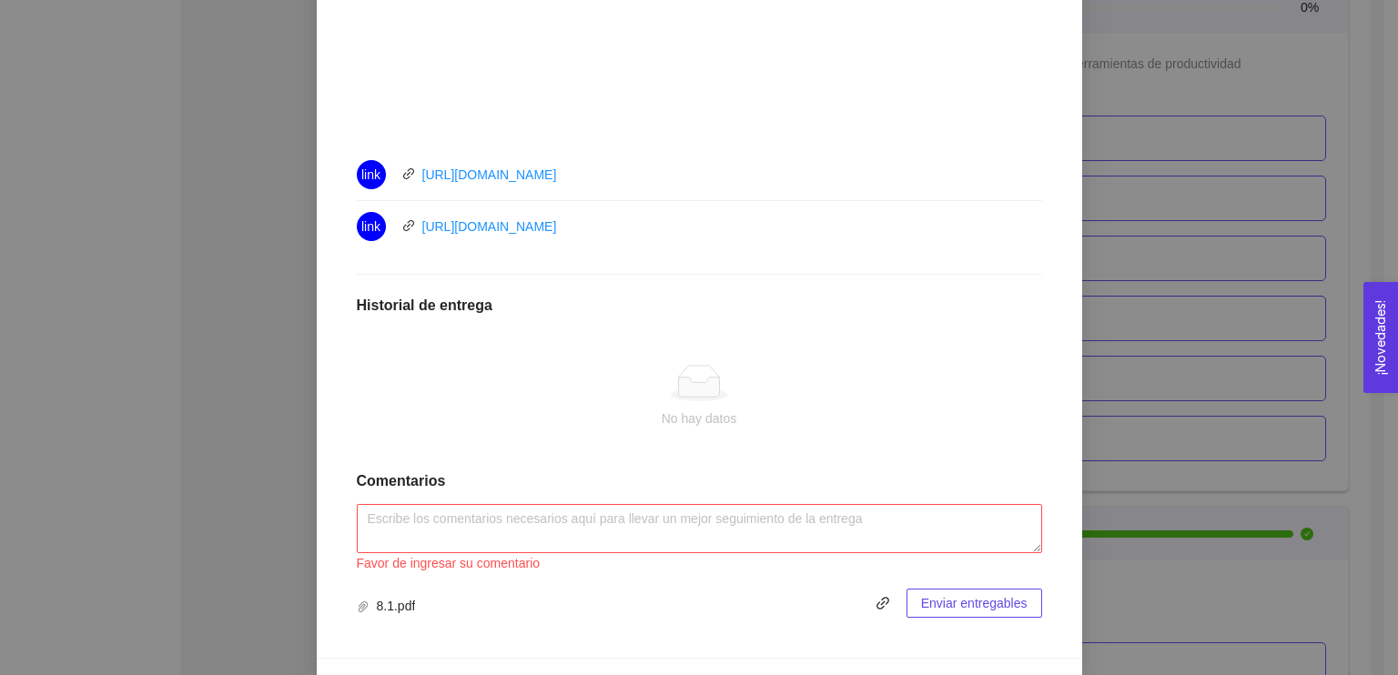
click at [874, 562] on div "Favor de ingresar su comentario" at bounding box center [699, 563] width 685 height 20
click at [801, 530] on textarea at bounding box center [699, 528] width 685 height 49
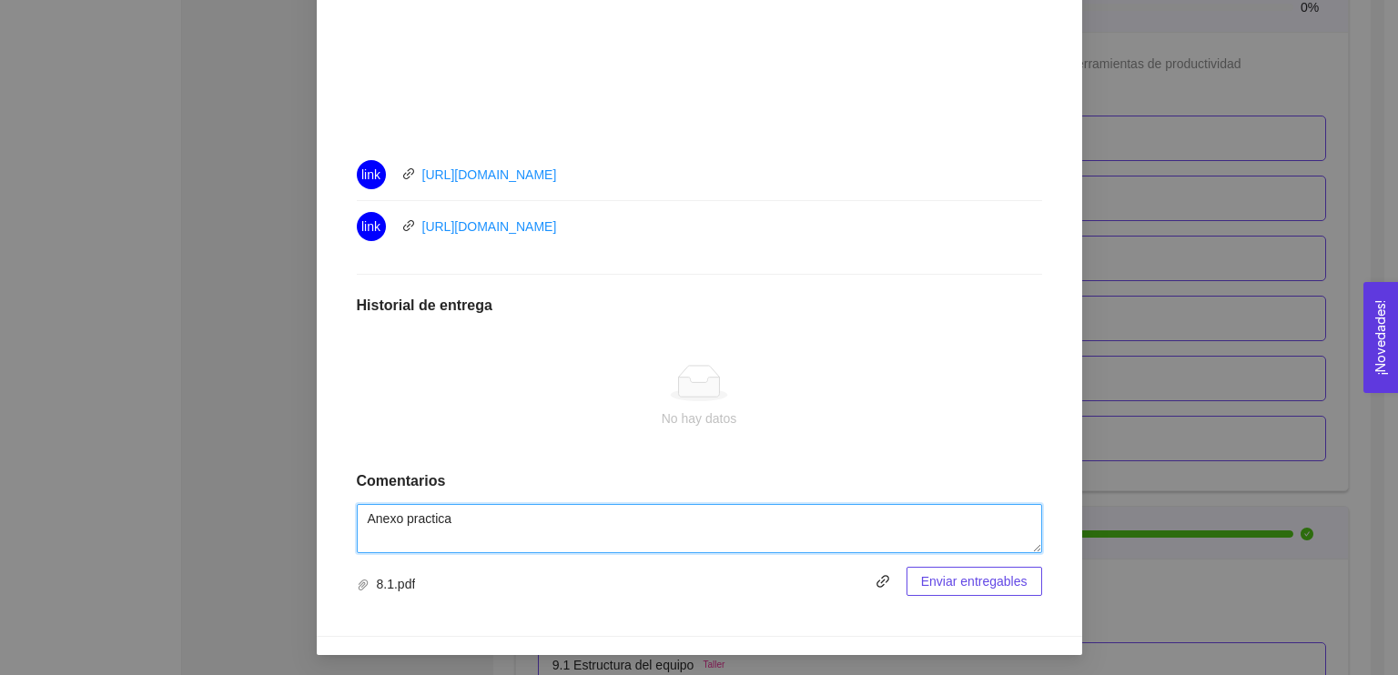
type textarea "Anexo practica"
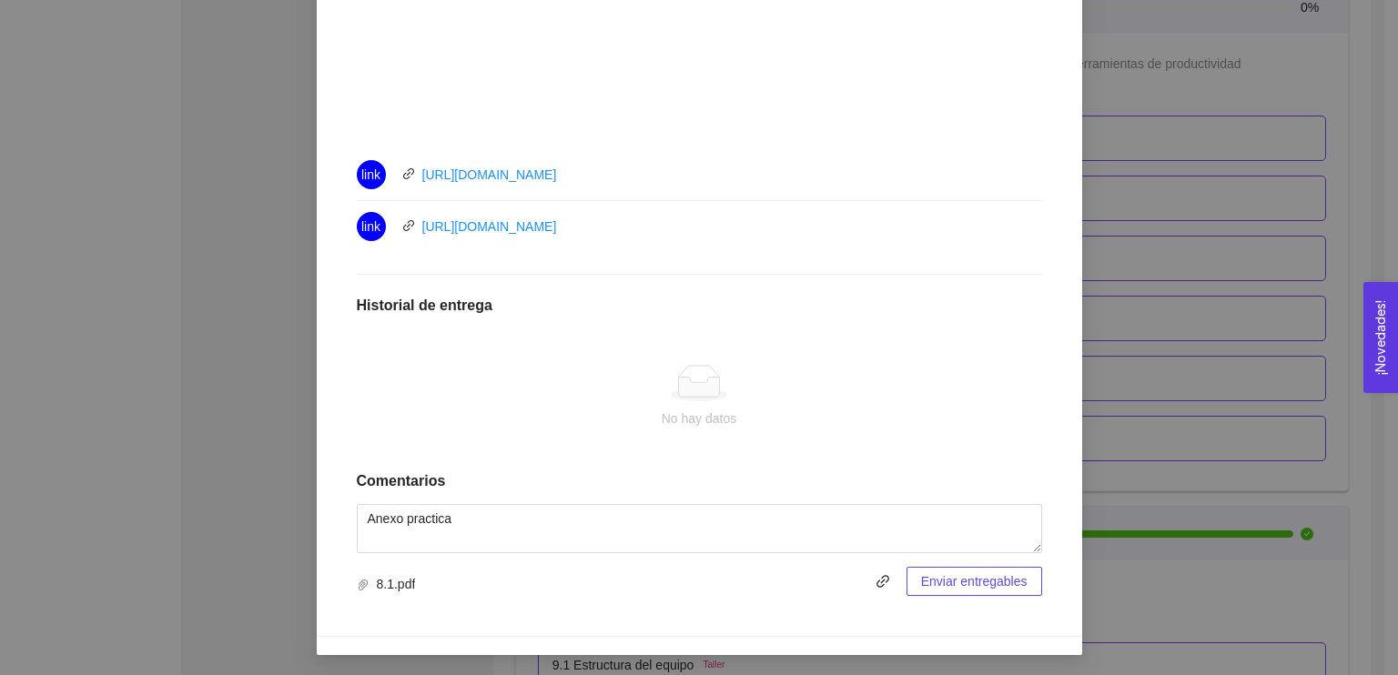
click at [943, 578] on span "Enviar entregables" at bounding box center [974, 581] width 106 height 20
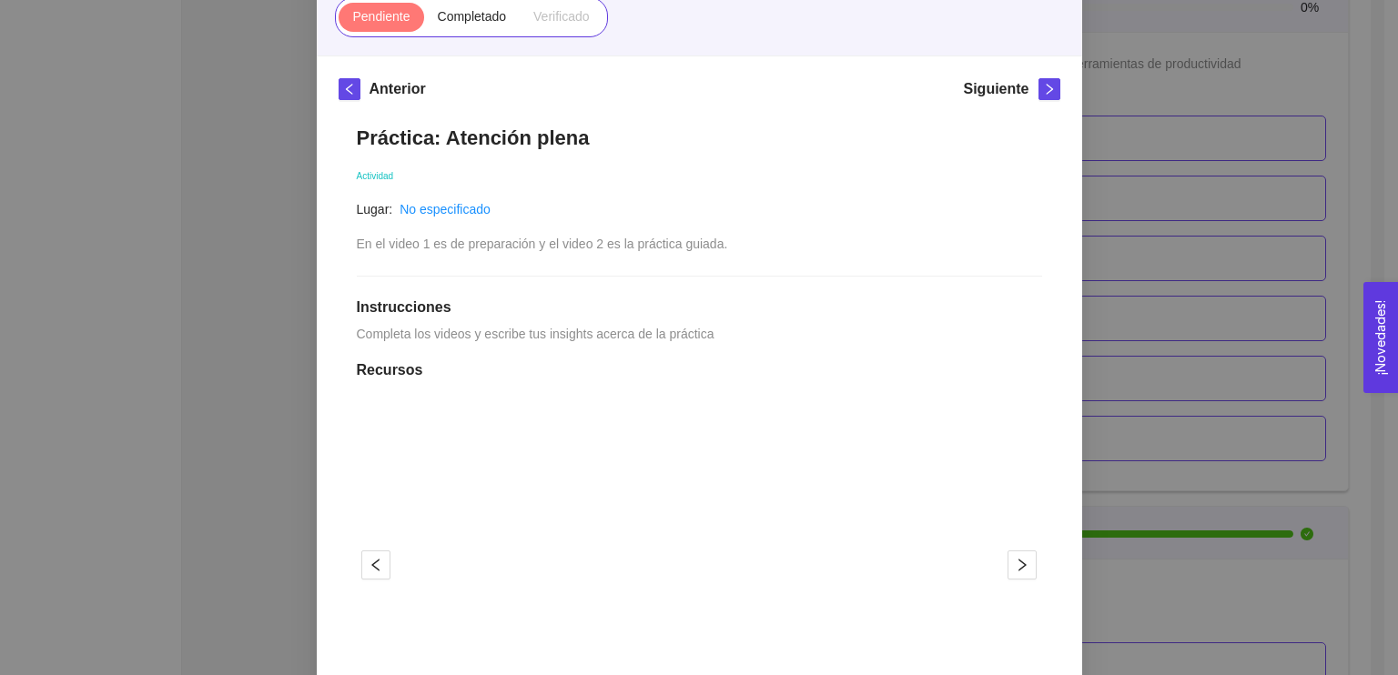
scroll to position [40, 0]
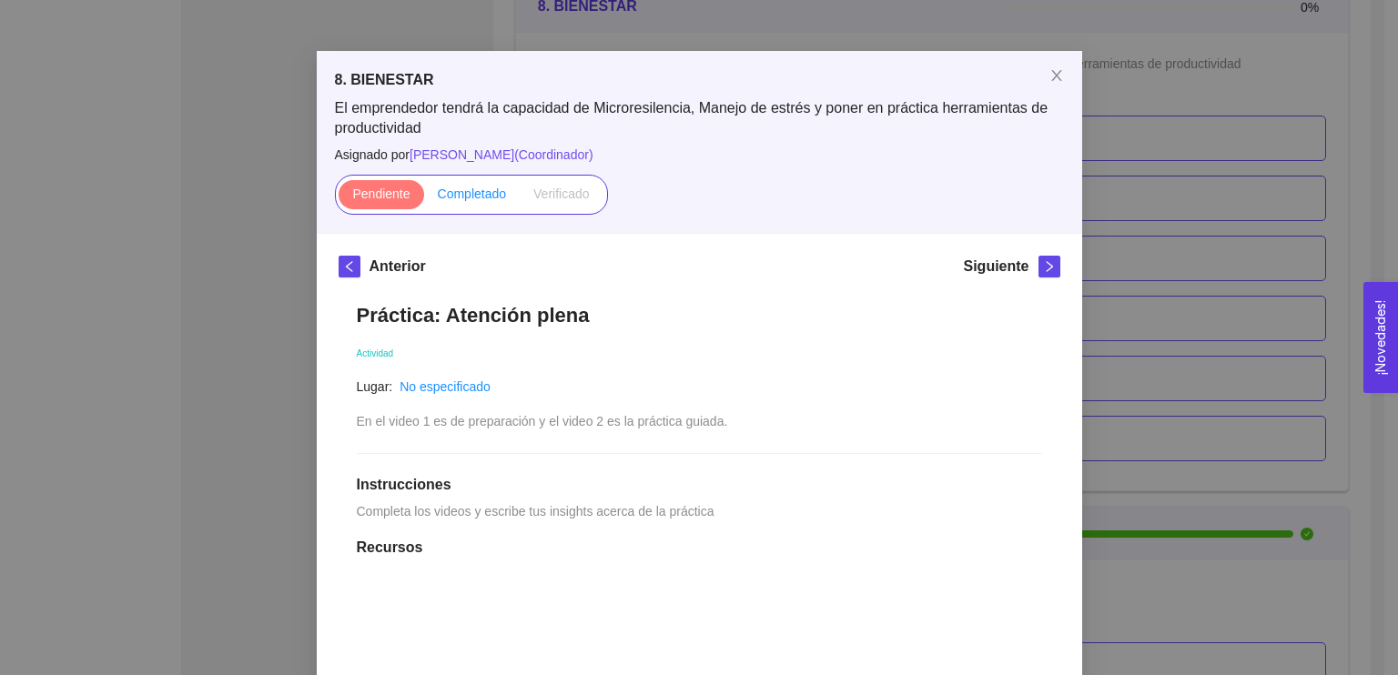
click at [483, 187] on span "Completado" at bounding box center [472, 194] width 69 height 15
click at [424, 198] on input "Completado" at bounding box center [424, 198] width 0 height 0
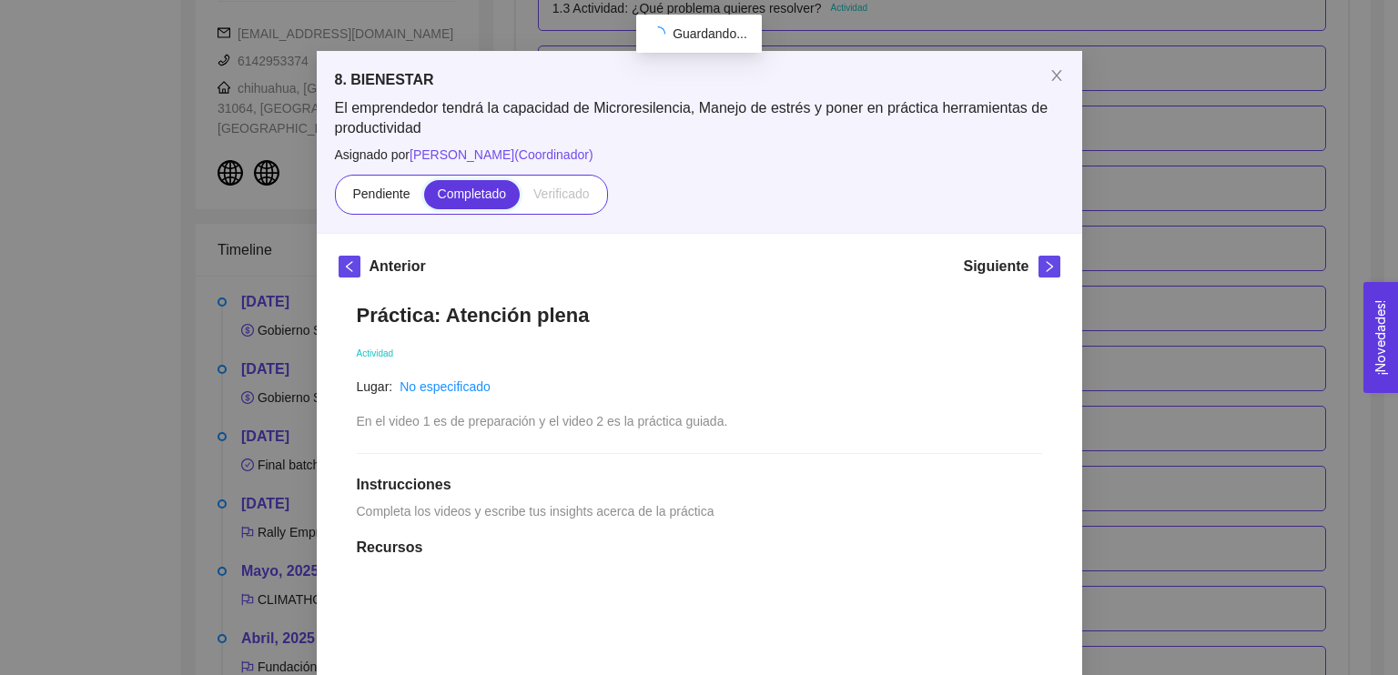
scroll to position [5605, 0]
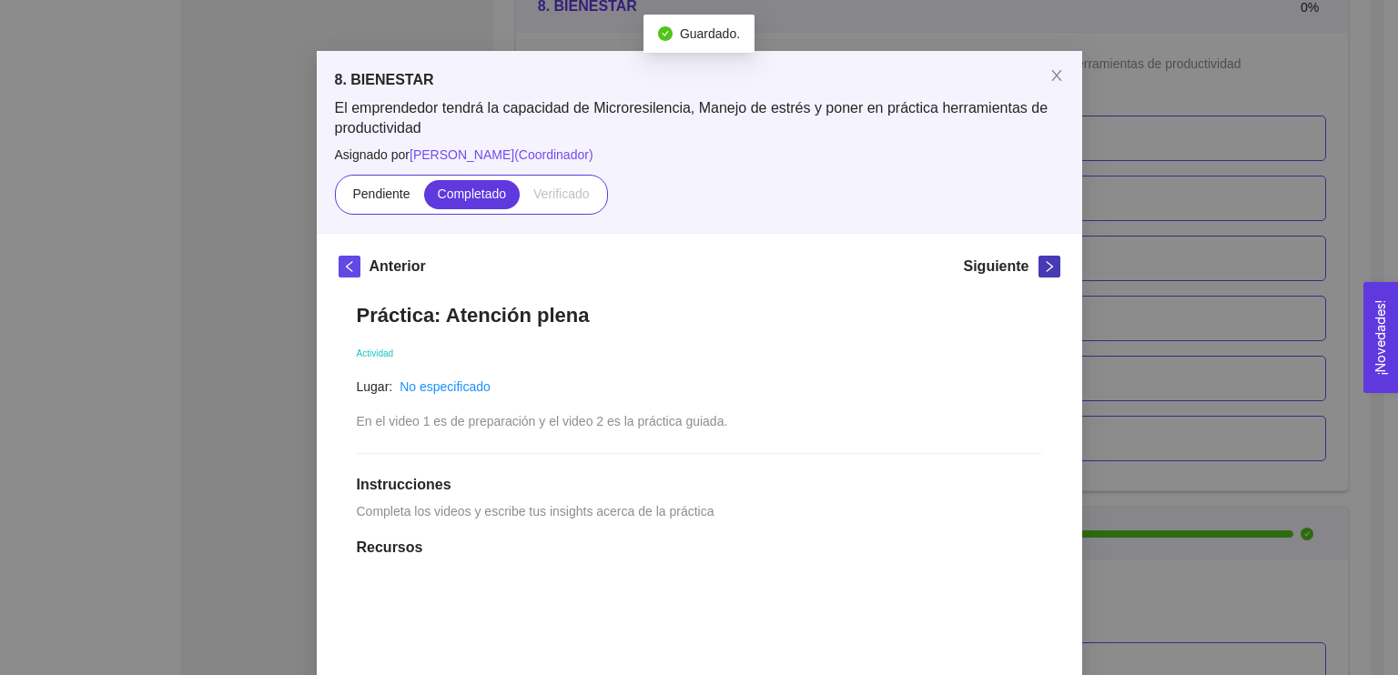
click at [1043, 268] on icon "right" at bounding box center [1049, 266] width 13 height 13
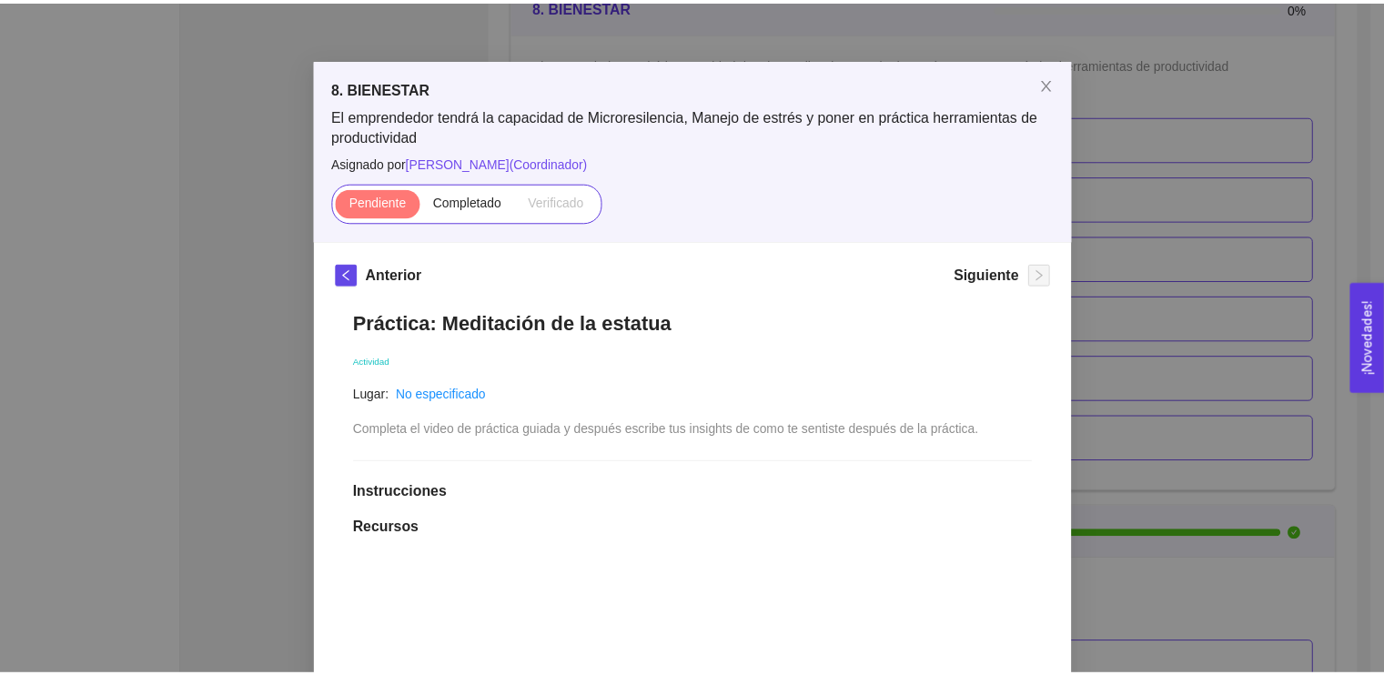
scroll to position [22, 0]
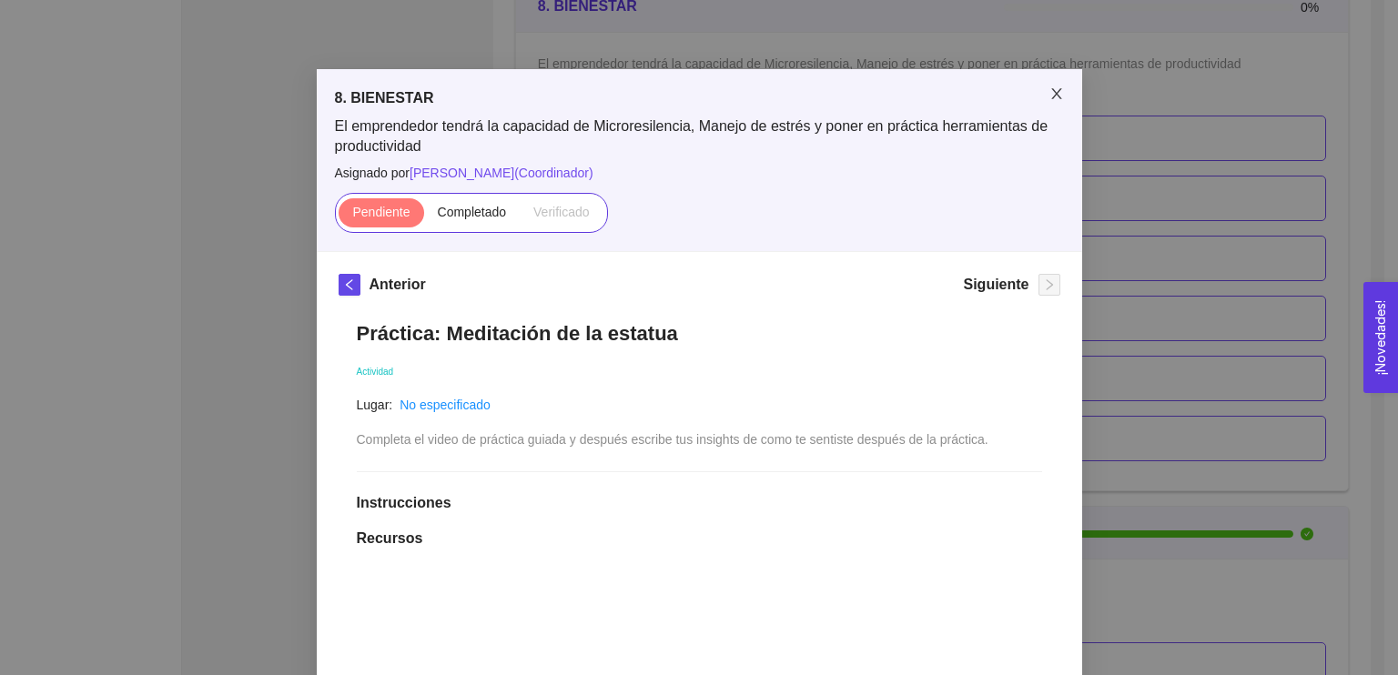
click at [1049, 90] on icon "close" at bounding box center [1056, 93] width 15 height 15
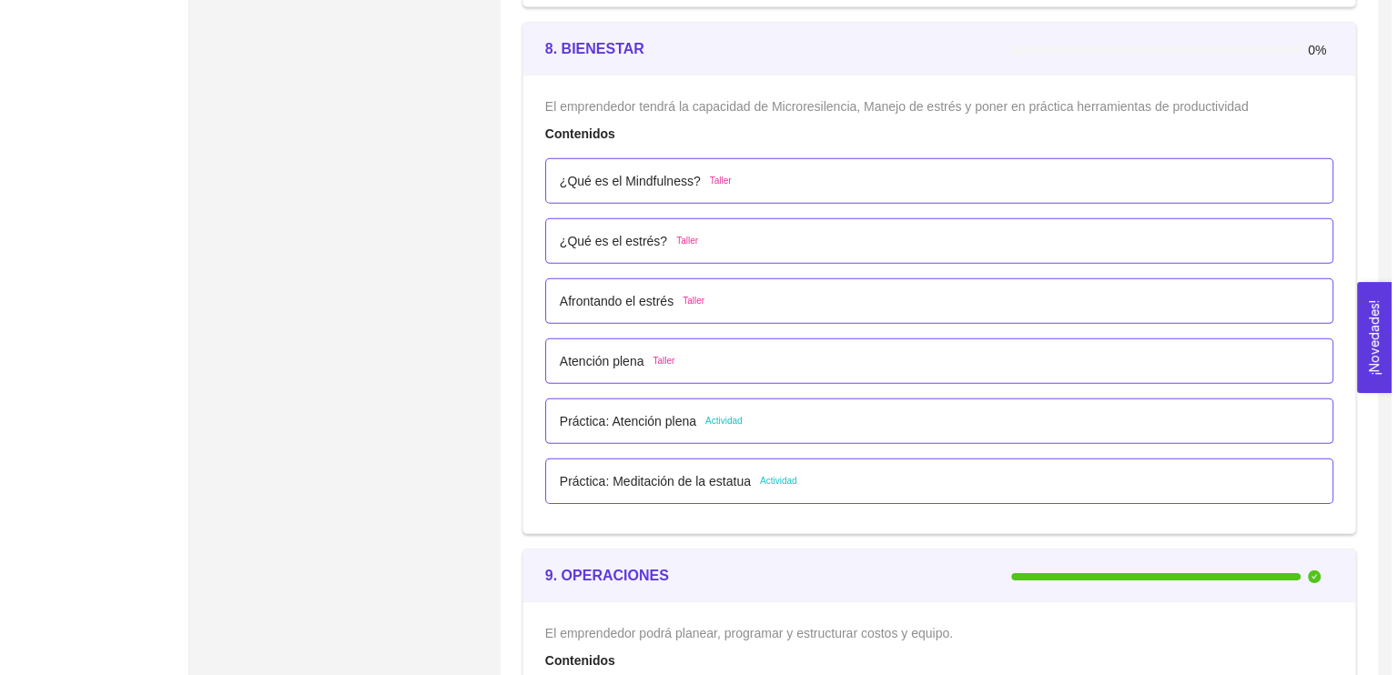
scroll to position [5762, 0]
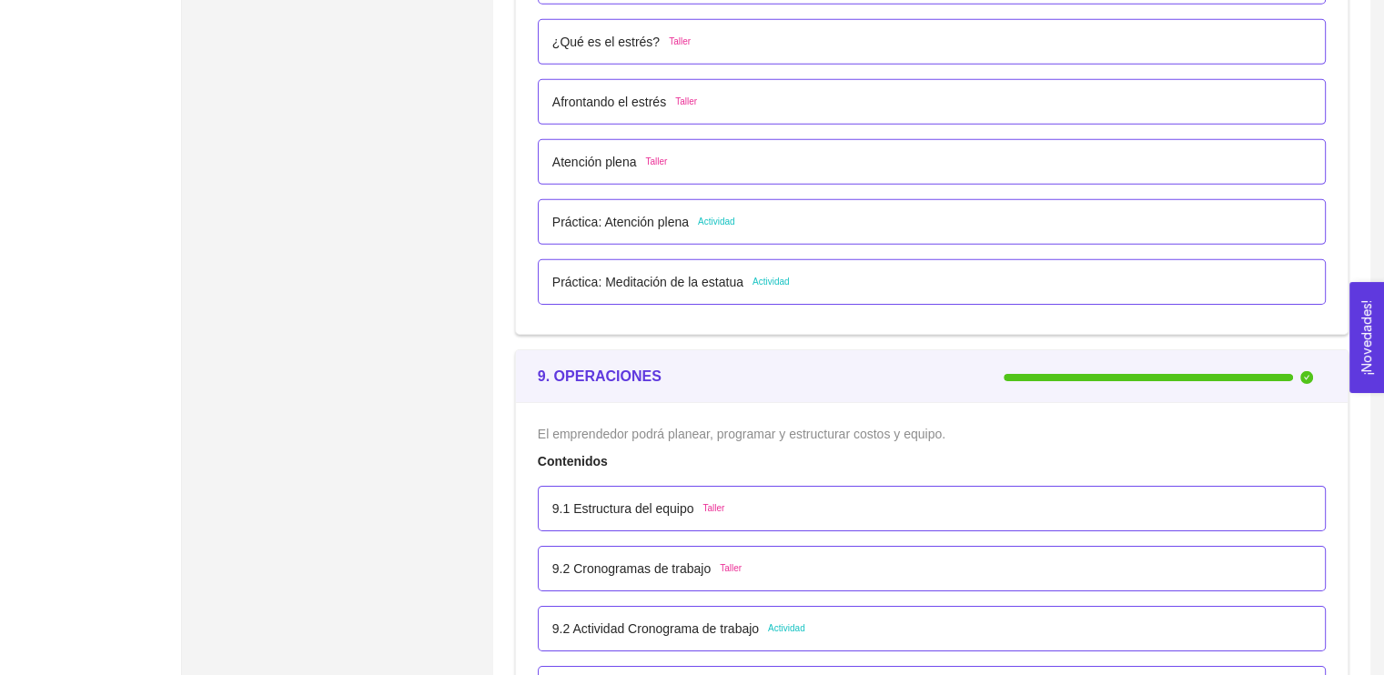
click at [814, 277] on div "Práctica: Meditación de la estatua Actividad" at bounding box center [931, 282] width 759 height 20
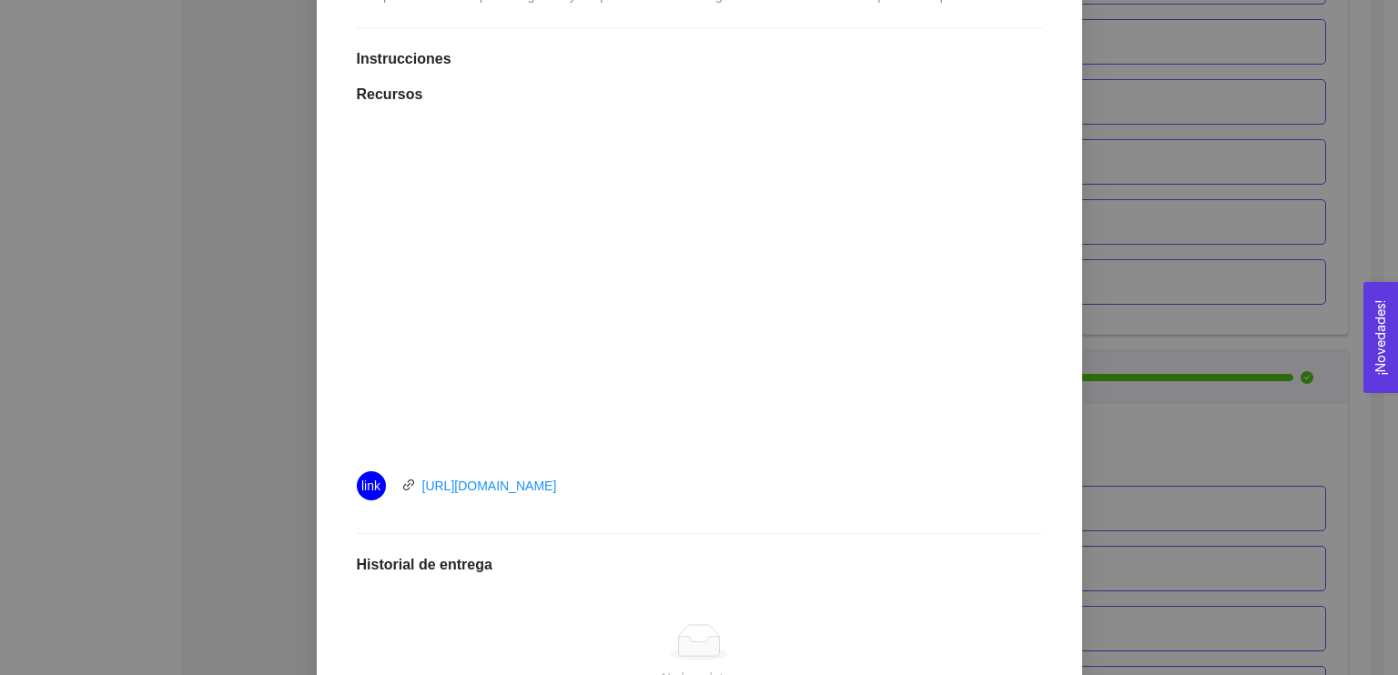
scroll to position [726, 0]
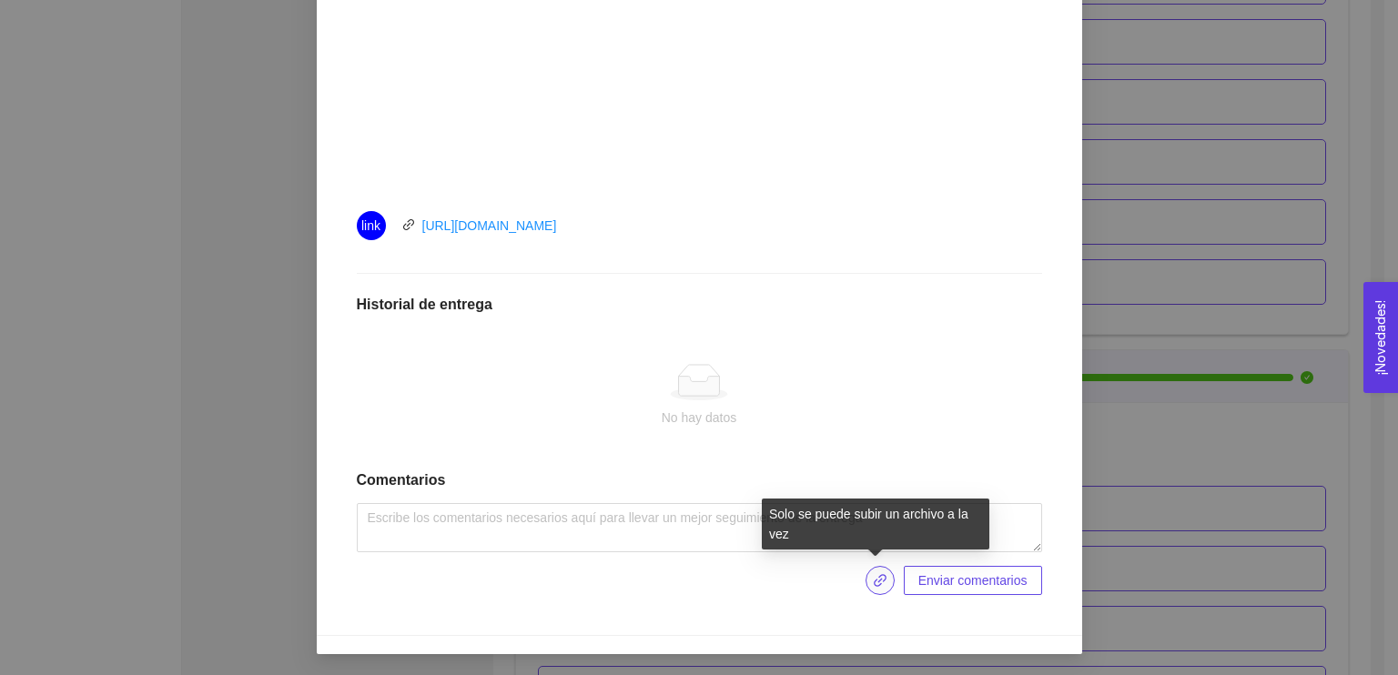
click at [876, 576] on icon "link" at bounding box center [880, 580] width 15 height 15
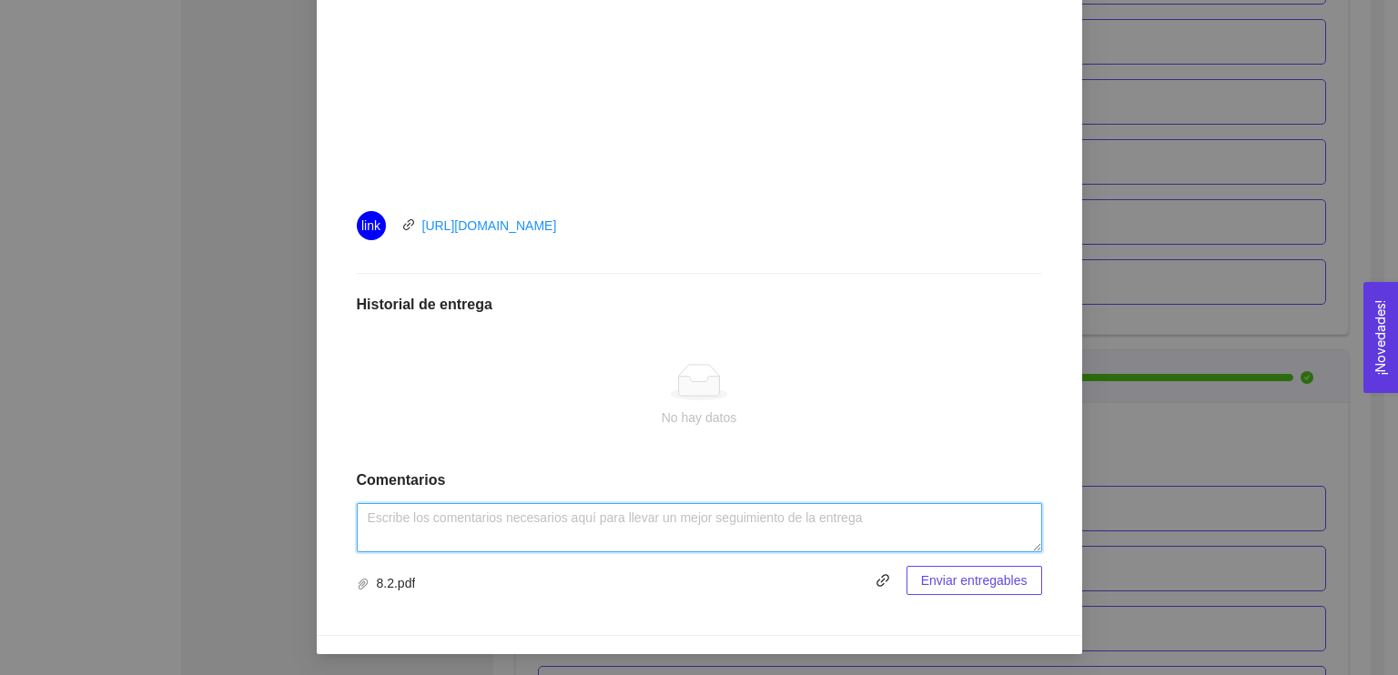
click at [571, 510] on textarea at bounding box center [699, 527] width 685 height 49
type textarea "."
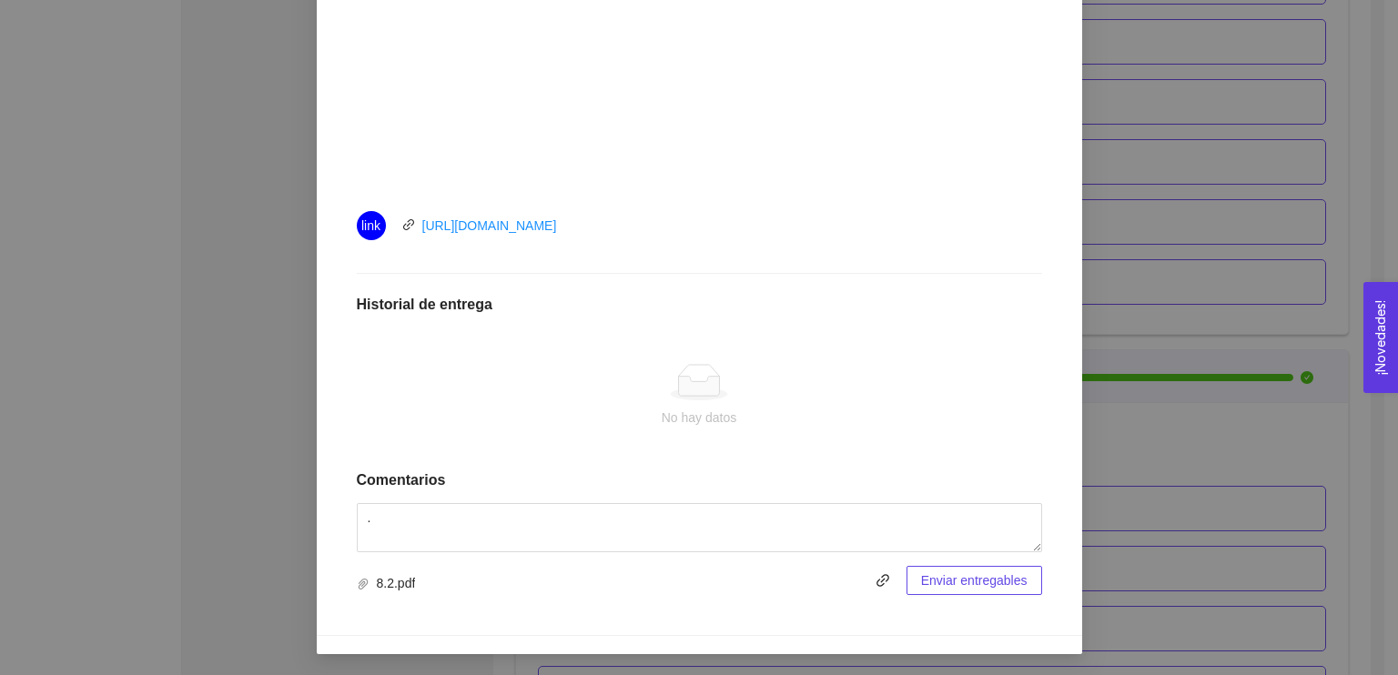
click at [939, 580] on span "Enviar entregables" at bounding box center [974, 581] width 106 height 20
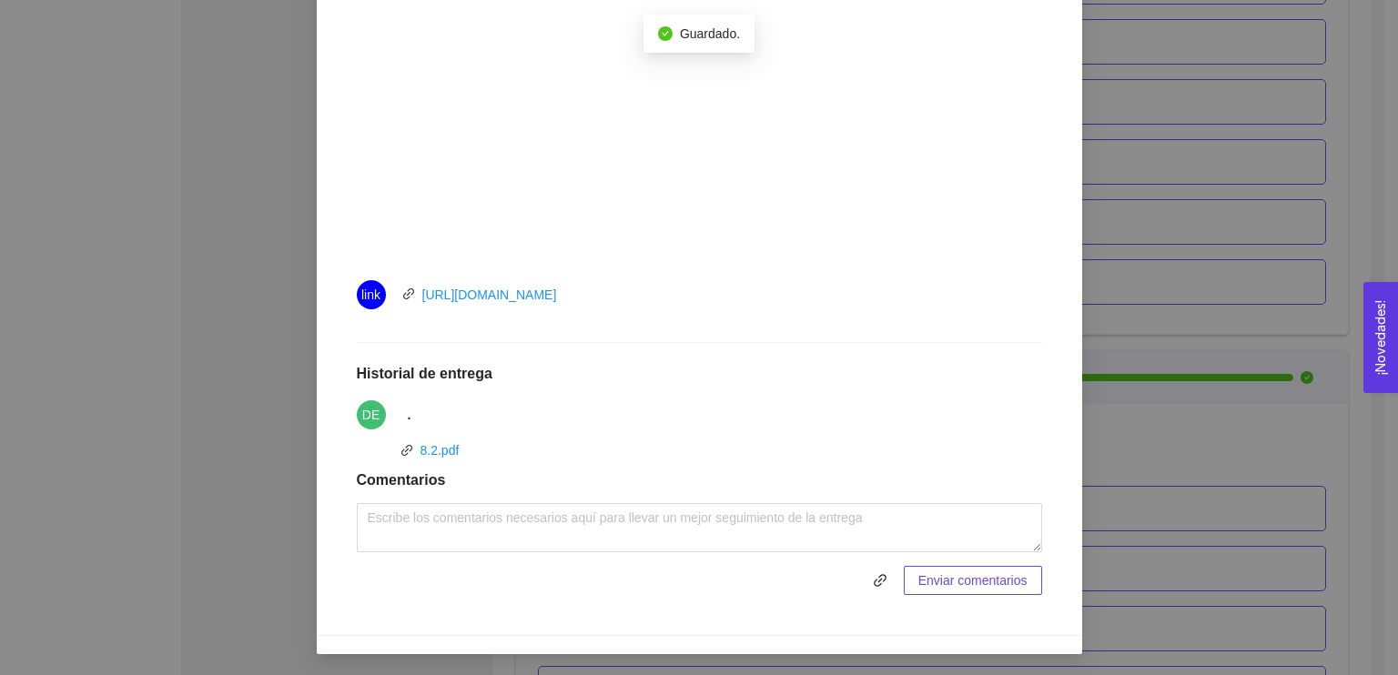
scroll to position [66, 0]
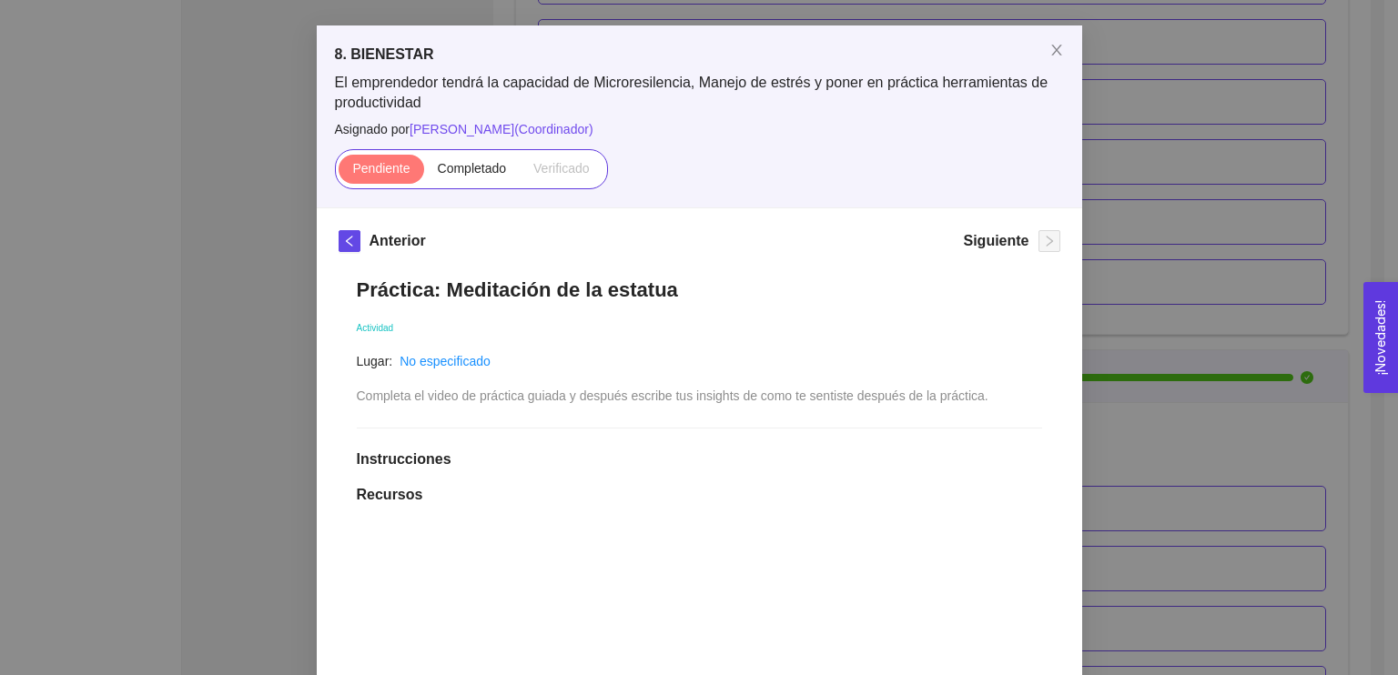
click at [463, 147] on div "El emprendedor tendrá la capacidad de Microresilencia, Manejo de estrés y poner…" at bounding box center [699, 131] width 729 height 116
click at [463, 167] on span "Completado" at bounding box center [472, 168] width 69 height 15
click at [424, 173] on input "Completado" at bounding box center [424, 173] width 0 height 0
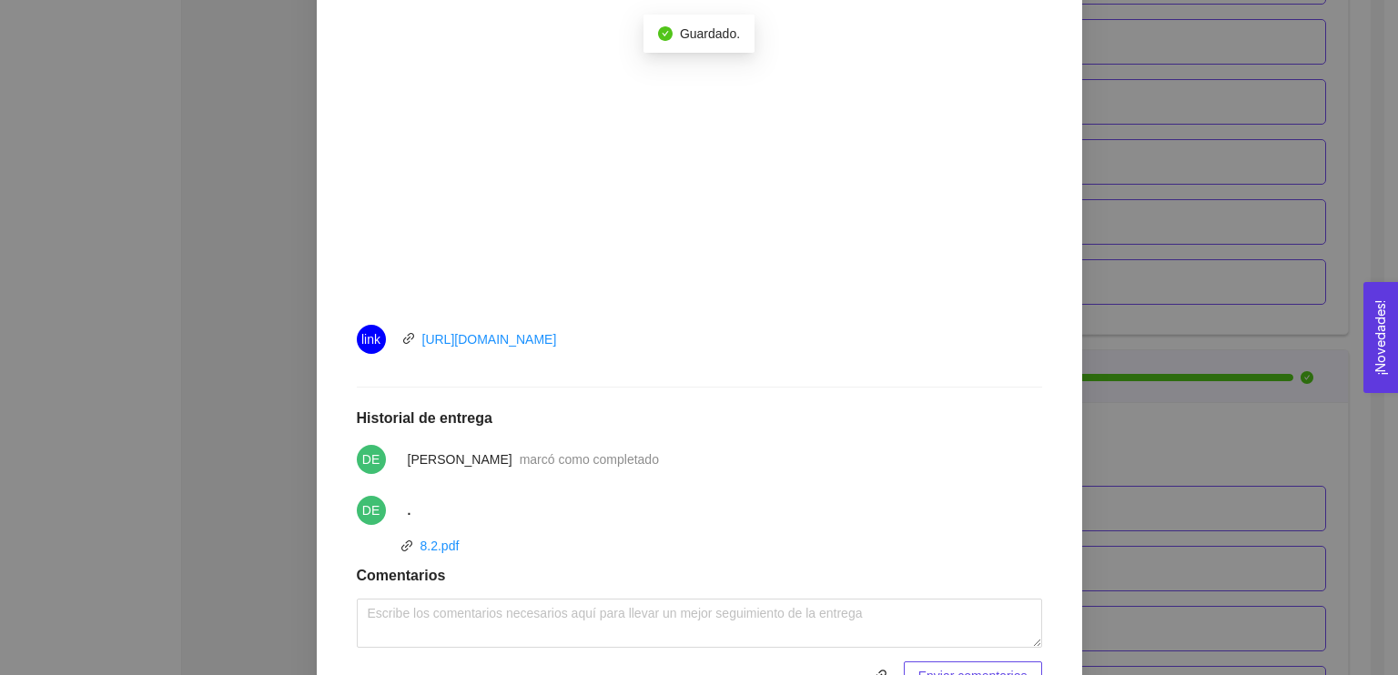
scroll to position [615, 0]
click at [444, 548] on link "8.2.pdf" at bounding box center [439, 543] width 39 height 15
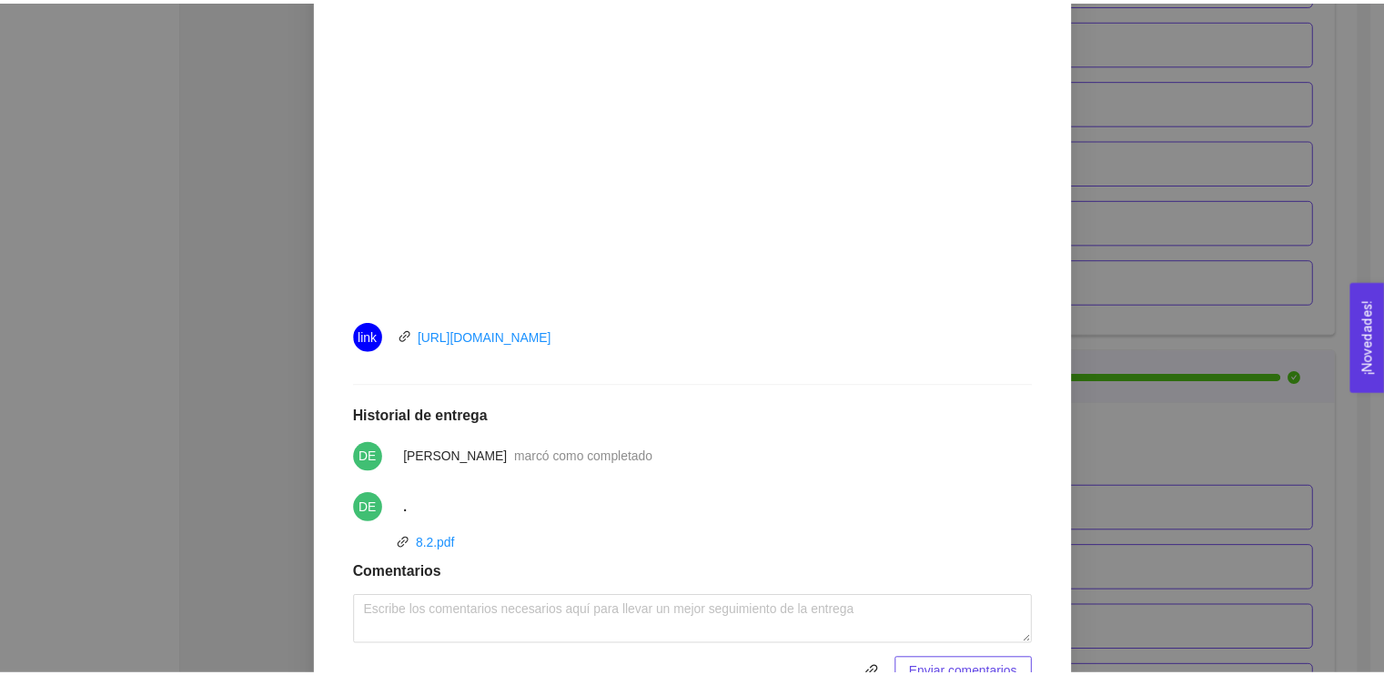
scroll to position [25, 0]
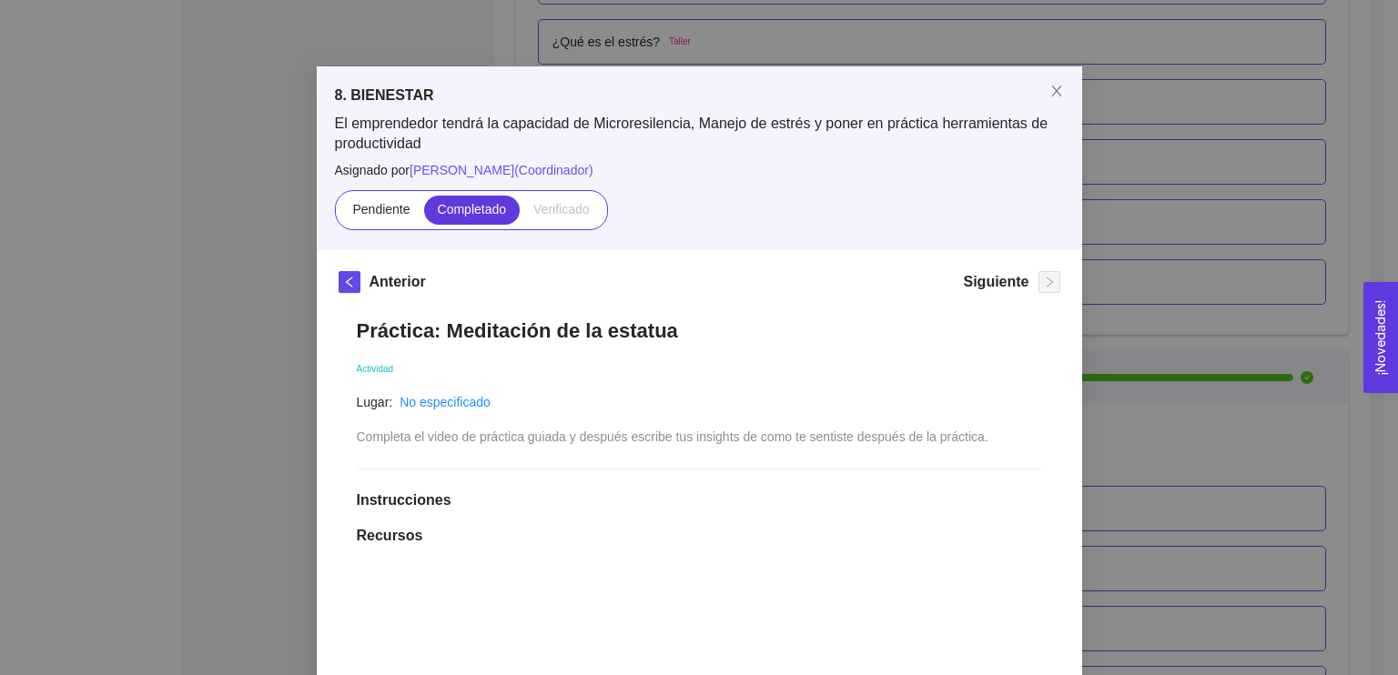
click at [1014, 288] on h5 "Siguiente" at bounding box center [996, 282] width 66 height 22
drag, startPoint x: 1054, startPoint y: 86, endPoint x: 1068, endPoint y: 100, distance: 20.6
click at [1068, 100] on span "Close" at bounding box center [1056, 91] width 51 height 51
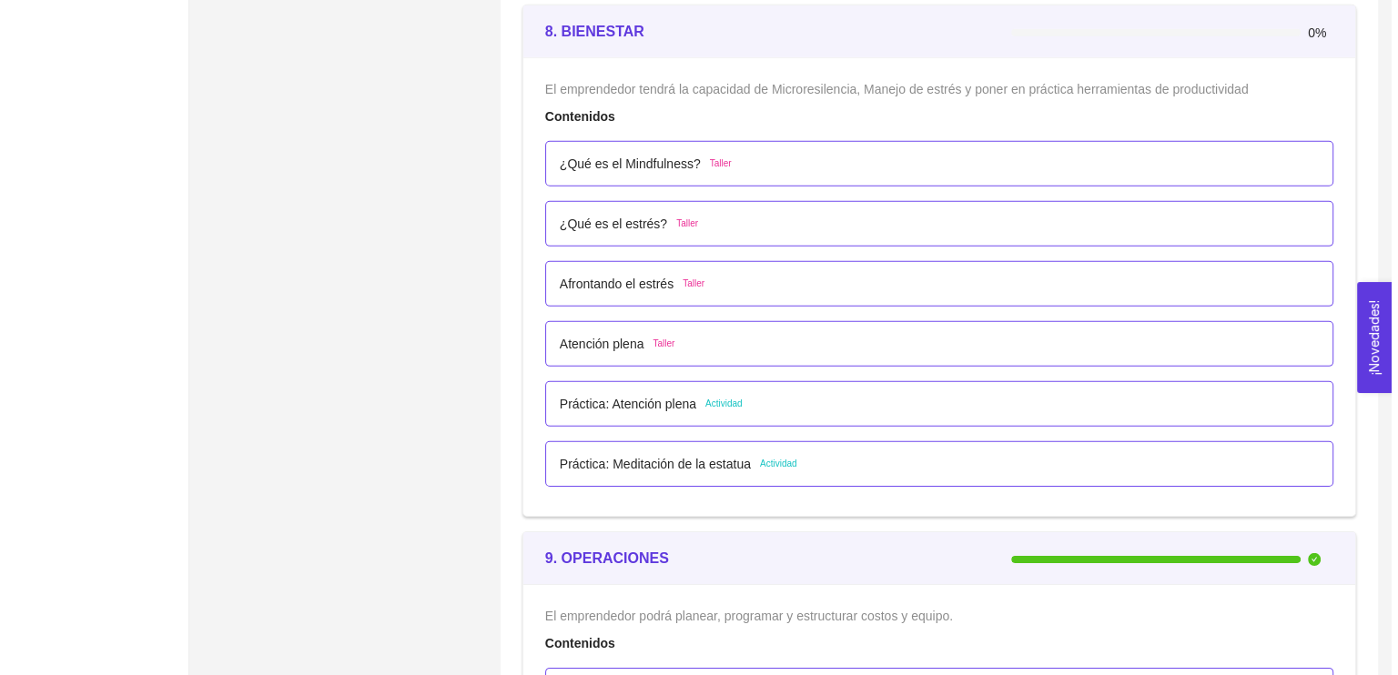
scroll to position [5589, 0]
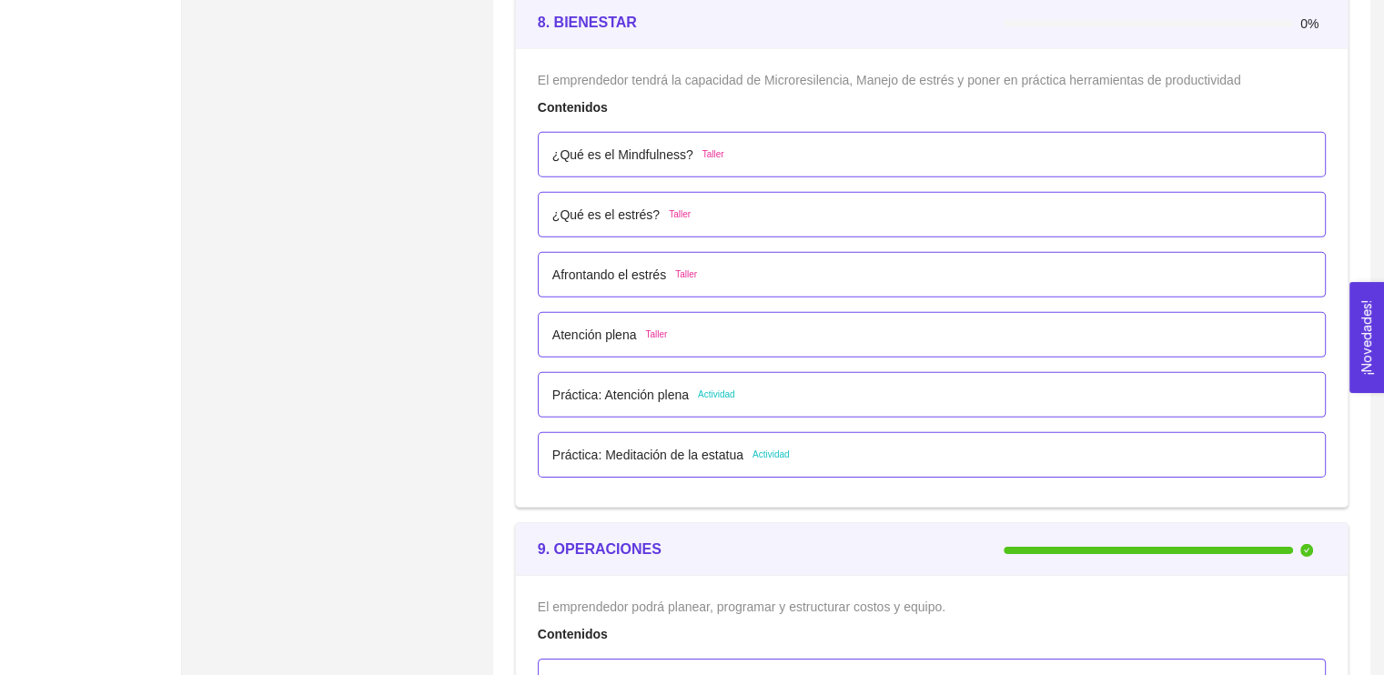
click at [716, 147] on span "Taller" at bounding box center [713, 154] width 22 height 15
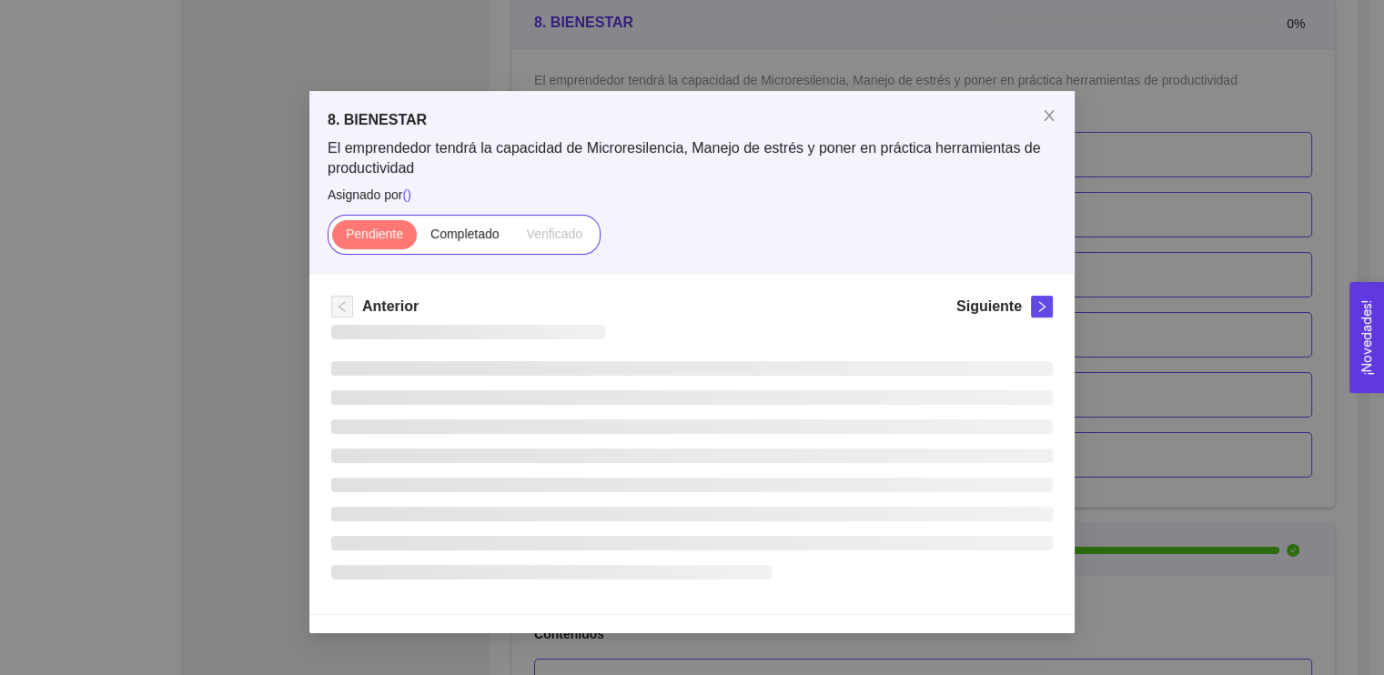
scroll to position [0, 0]
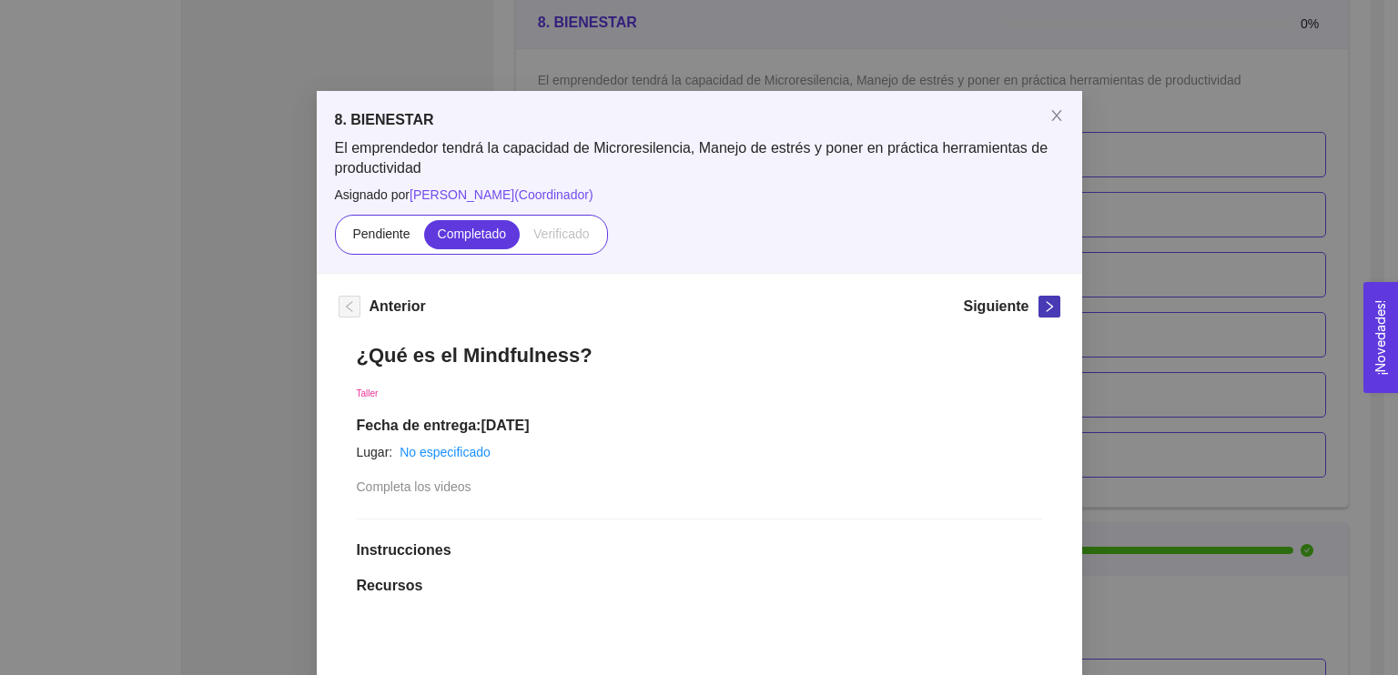
click at [1045, 296] on button "button" at bounding box center [1049, 307] width 22 height 22
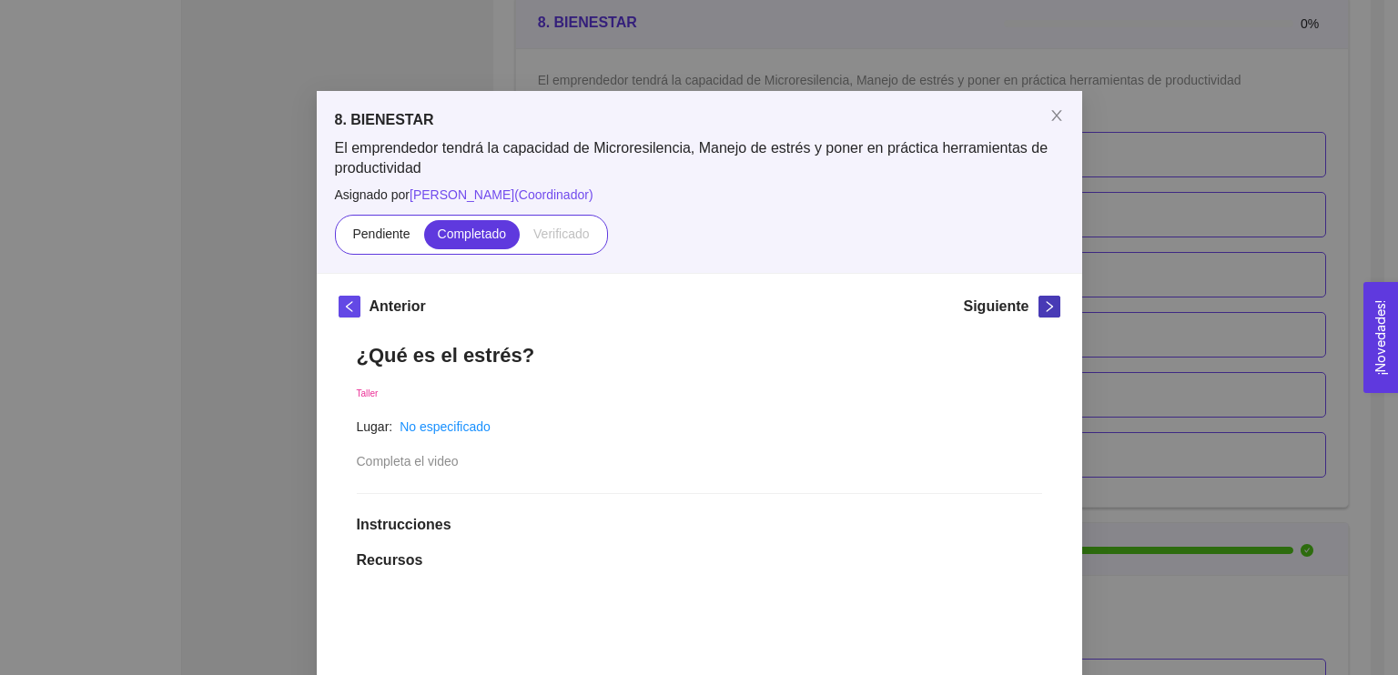
click at [1045, 296] on button "button" at bounding box center [1049, 307] width 22 height 22
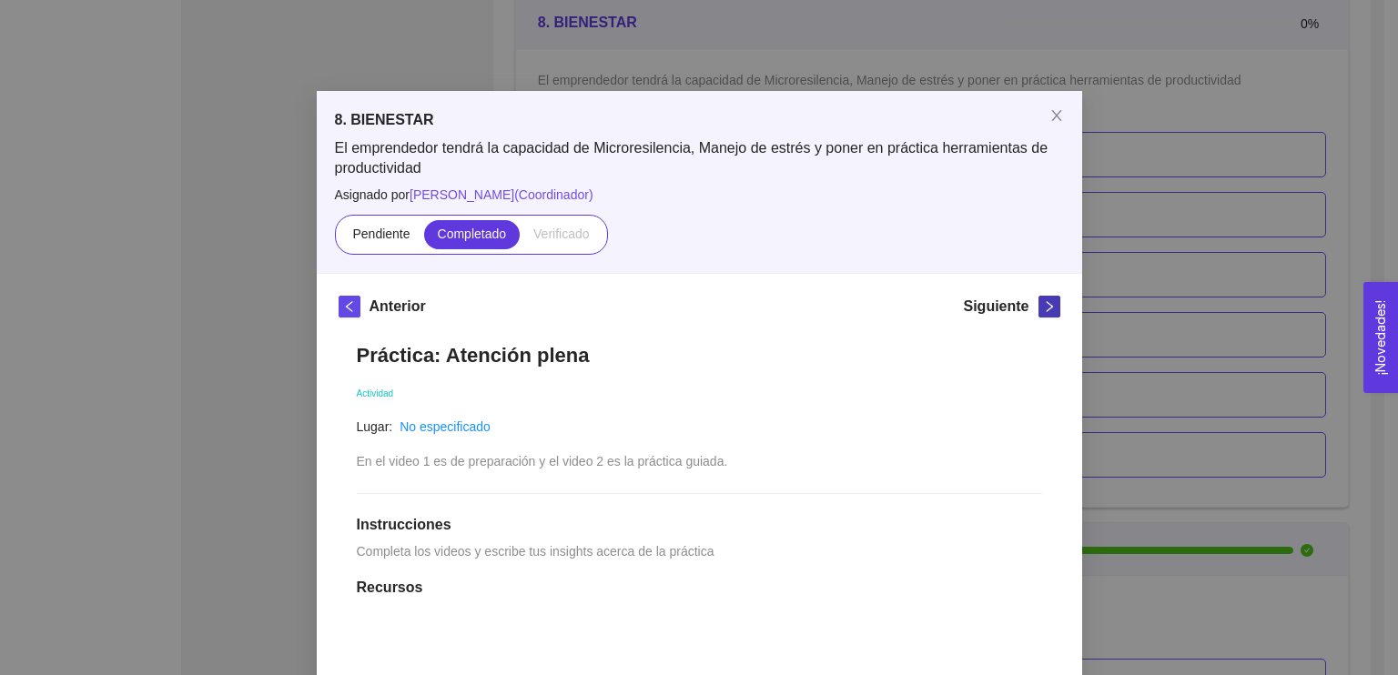
click at [1045, 296] on button "button" at bounding box center [1049, 307] width 22 height 22
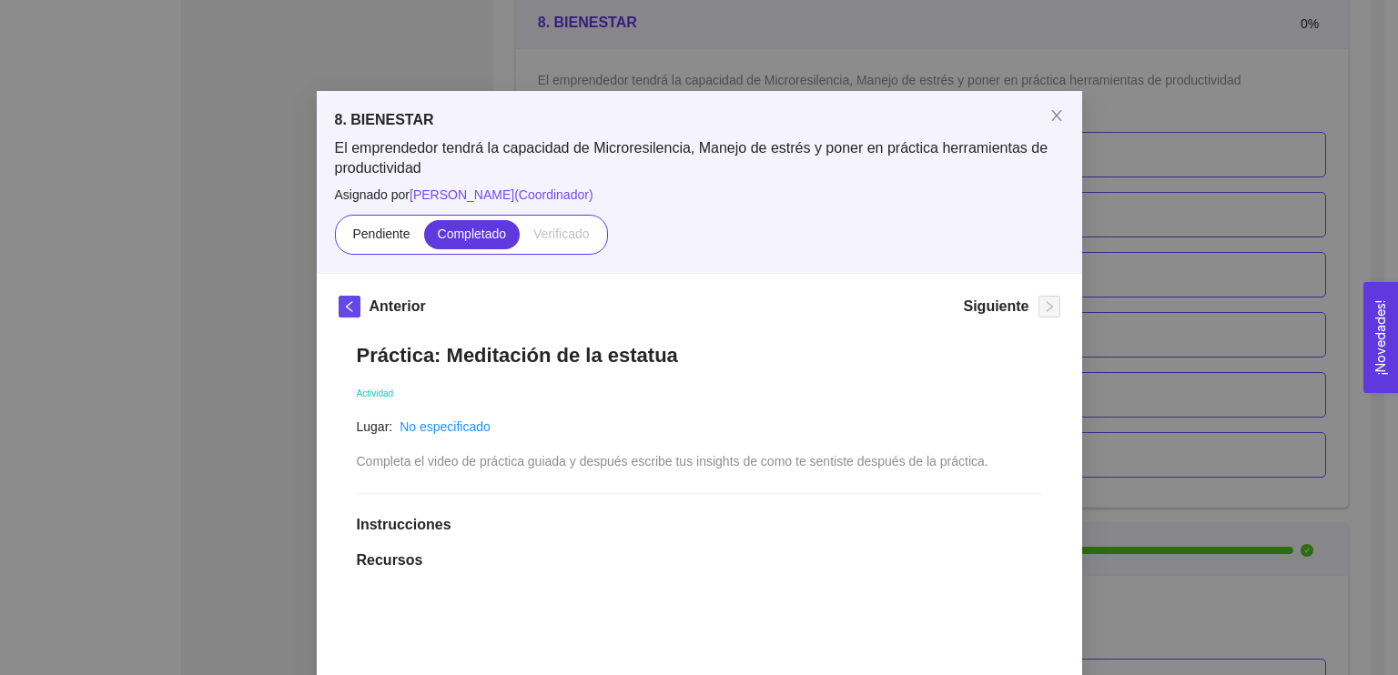
click at [1321, 289] on div "8. BIENESTAR El emprendedor tendrá la capacidad de Microresilencia, Manejo de e…" at bounding box center [699, 337] width 1398 height 675
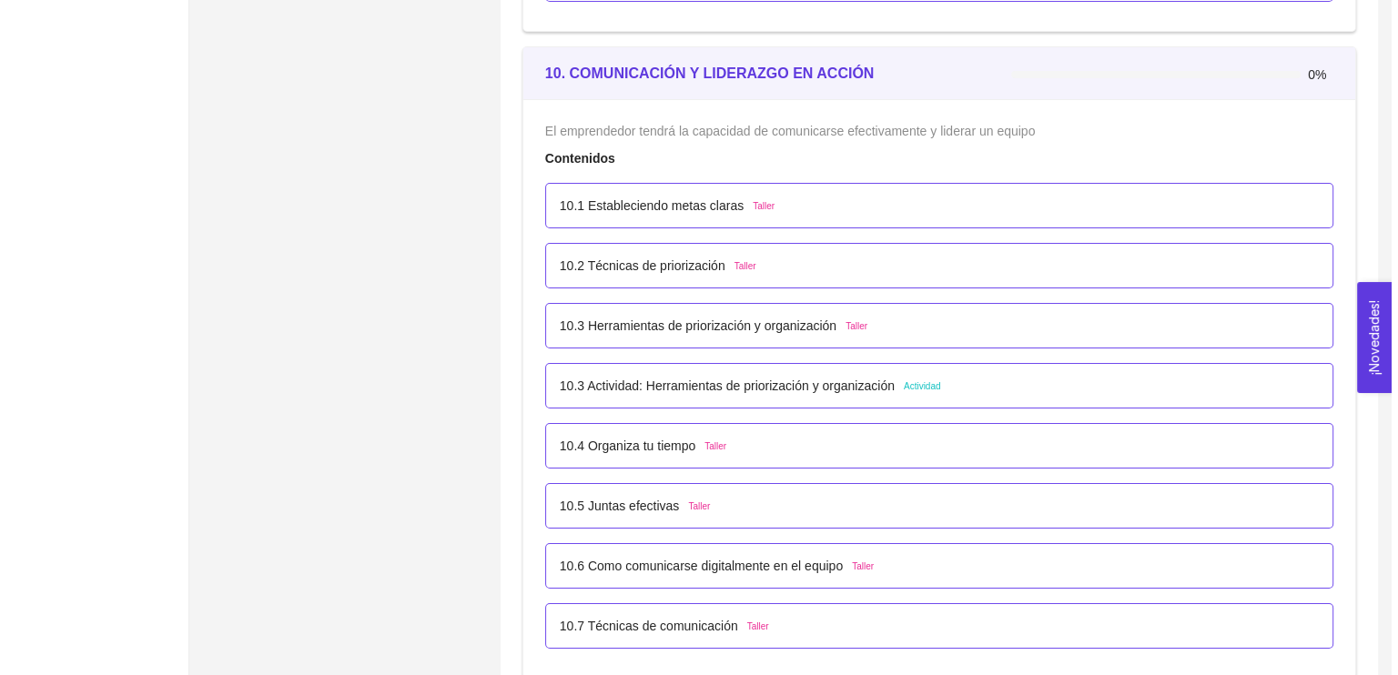
scroll to position [6680, 0]
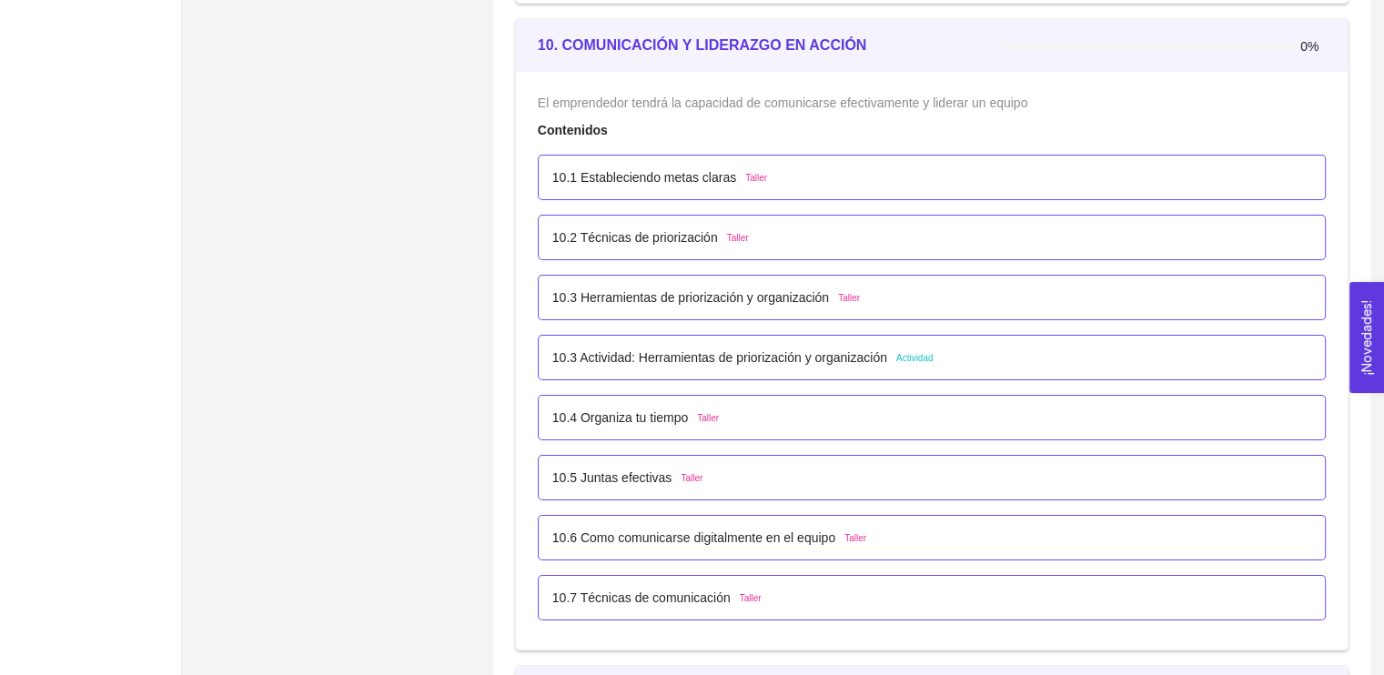
click at [793, 175] on div "10.1 Estableciendo metas claras Taller" at bounding box center [931, 177] width 759 height 20
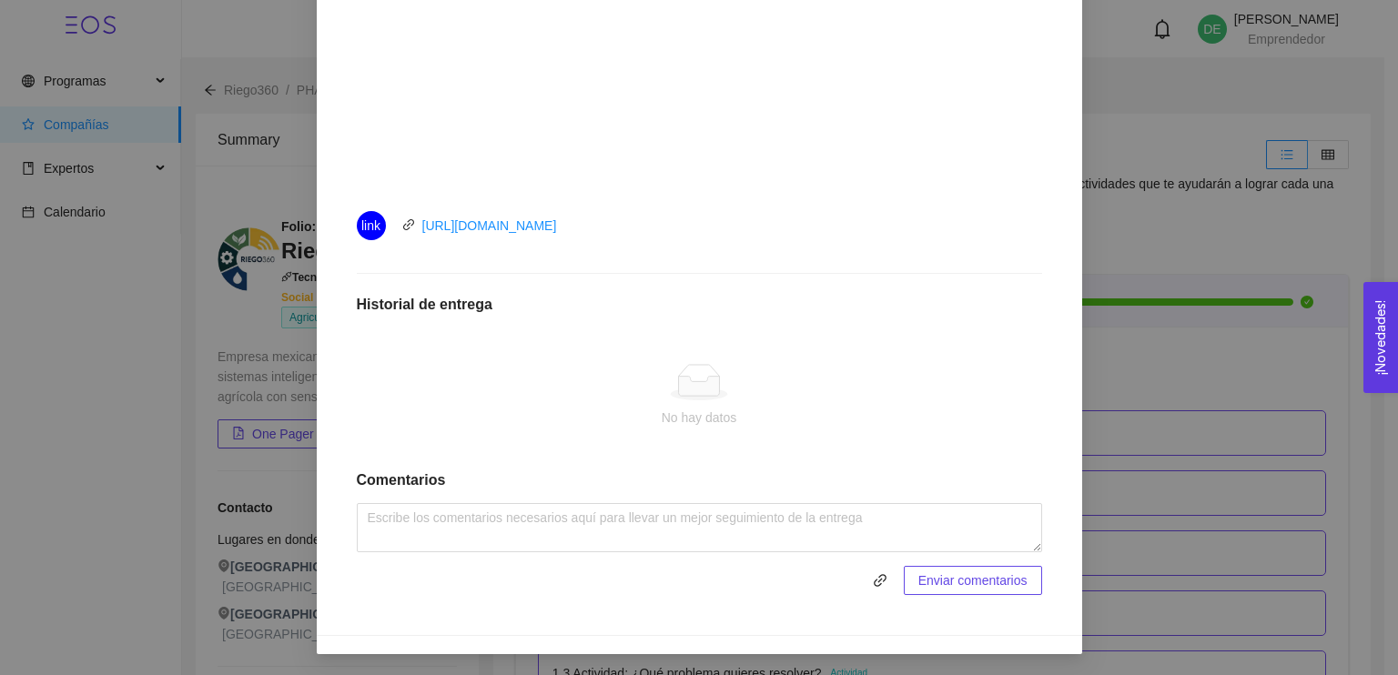
scroll to position [115, 0]
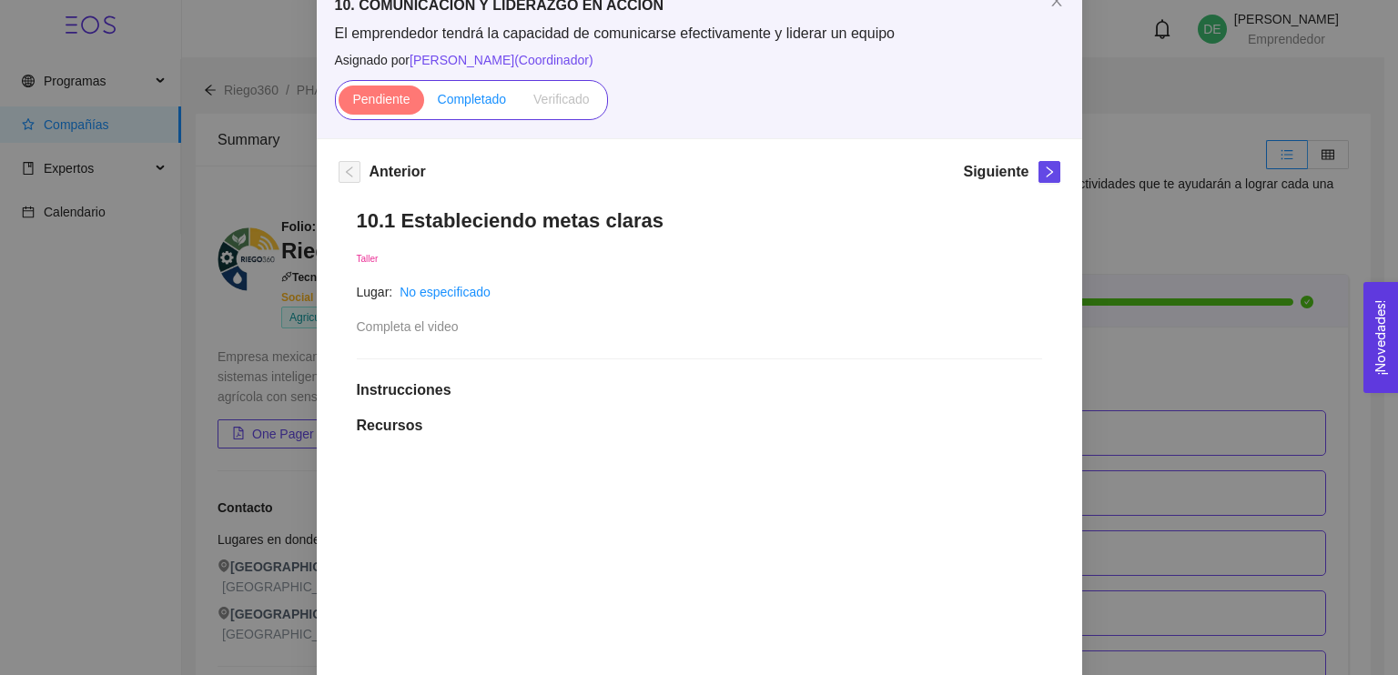
click at [459, 103] on span "Completado" at bounding box center [472, 99] width 69 height 15
click at [424, 104] on input "Completado" at bounding box center [424, 104] width 0 height 0
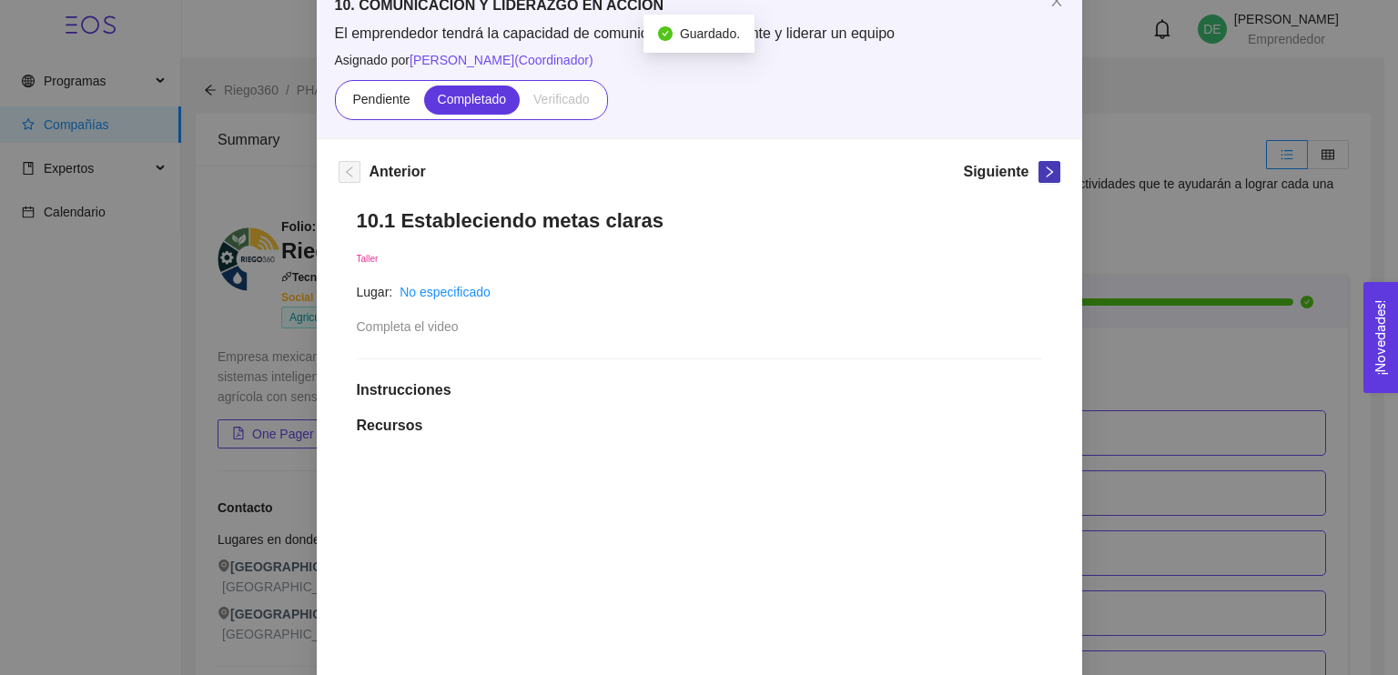
click at [1045, 168] on icon "right" at bounding box center [1049, 172] width 13 height 13
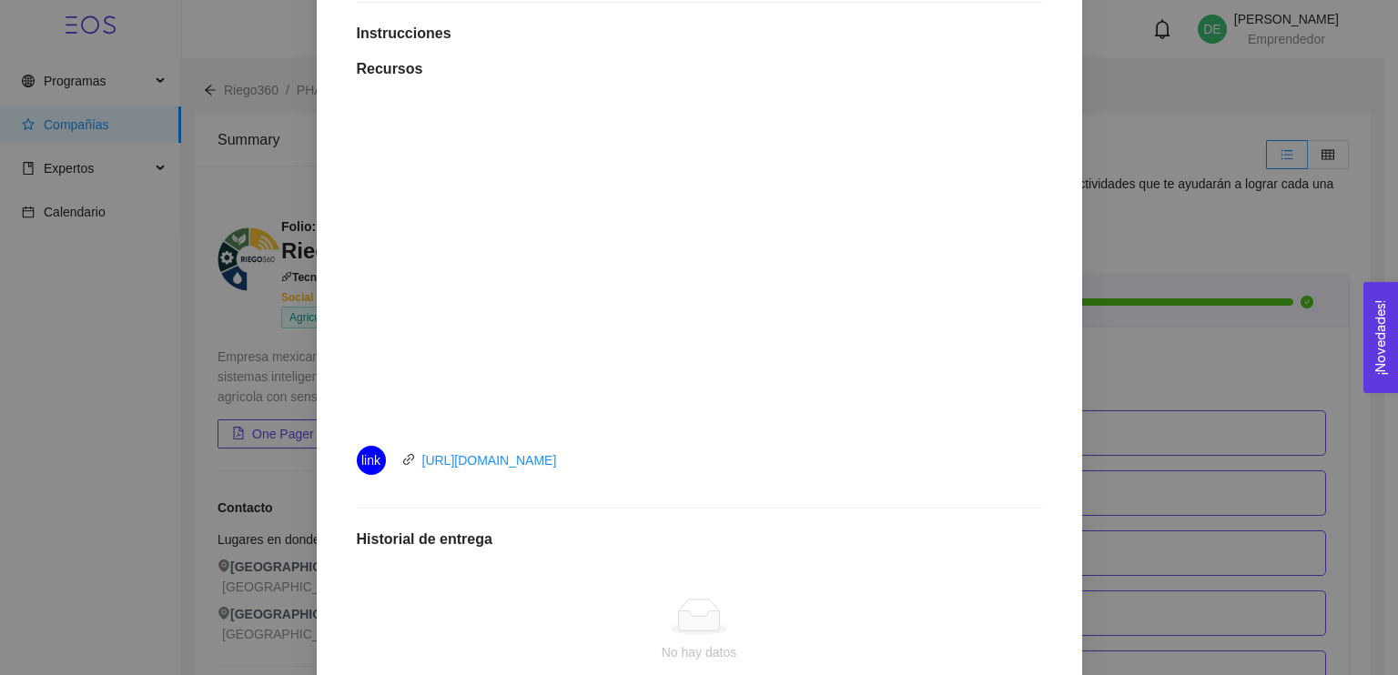
scroll to position [0, 0]
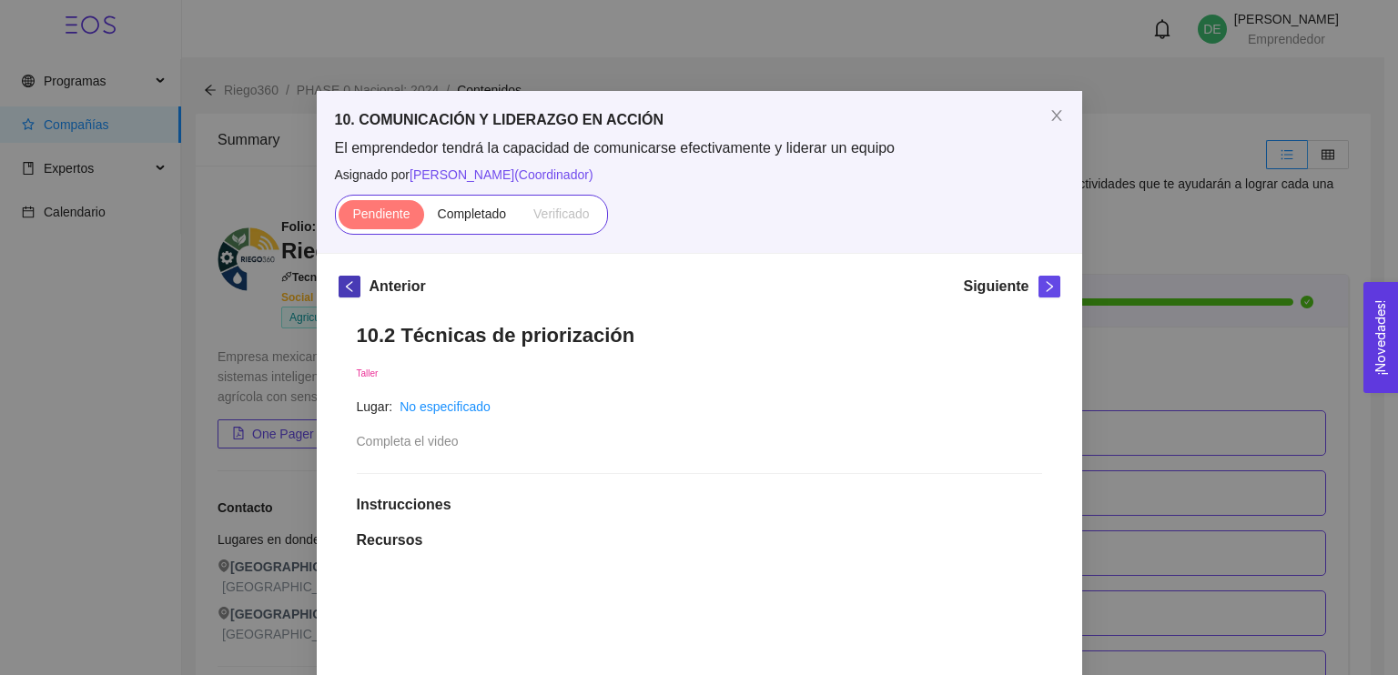
click at [350, 283] on span "left" at bounding box center [349, 286] width 20 height 13
click at [465, 217] on span "Completado" at bounding box center [472, 214] width 69 height 15
click at [424, 218] on input "Completado" at bounding box center [424, 218] width 0 height 0
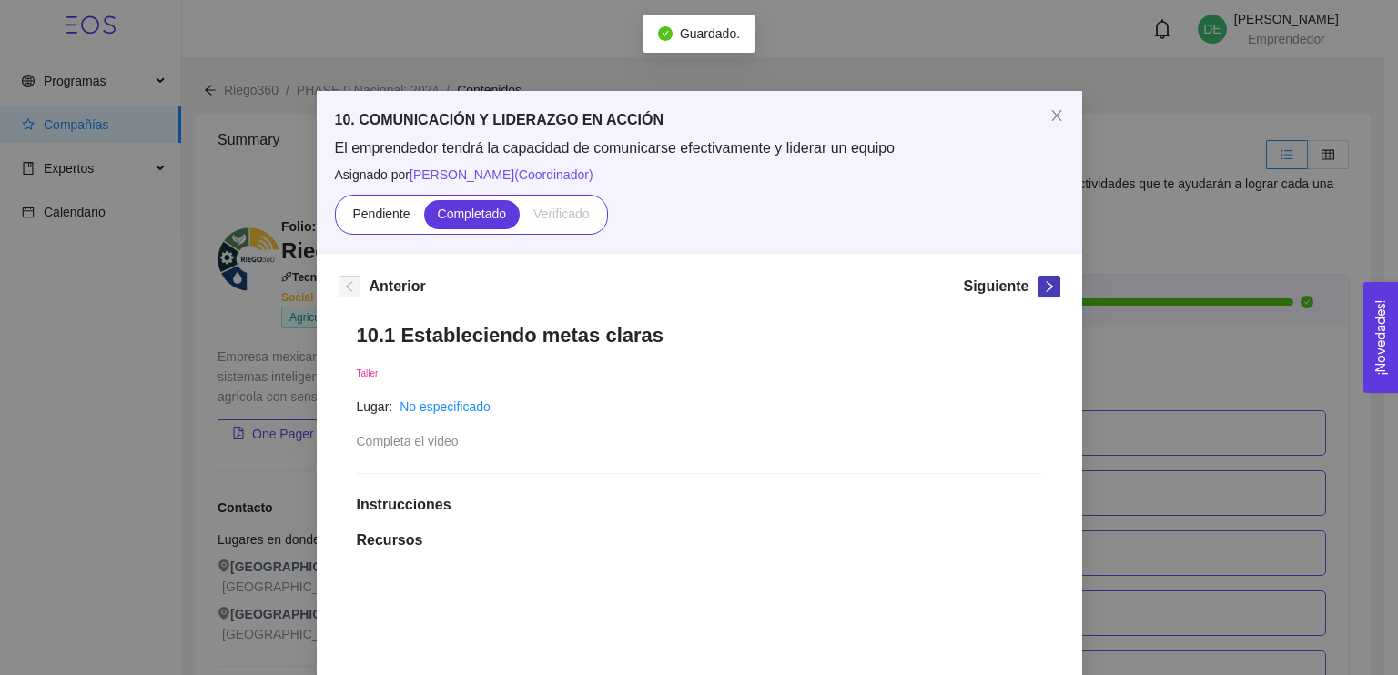
click at [1043, 284] on icon "right" at bounding box center [1049, 286] width 13 height 13
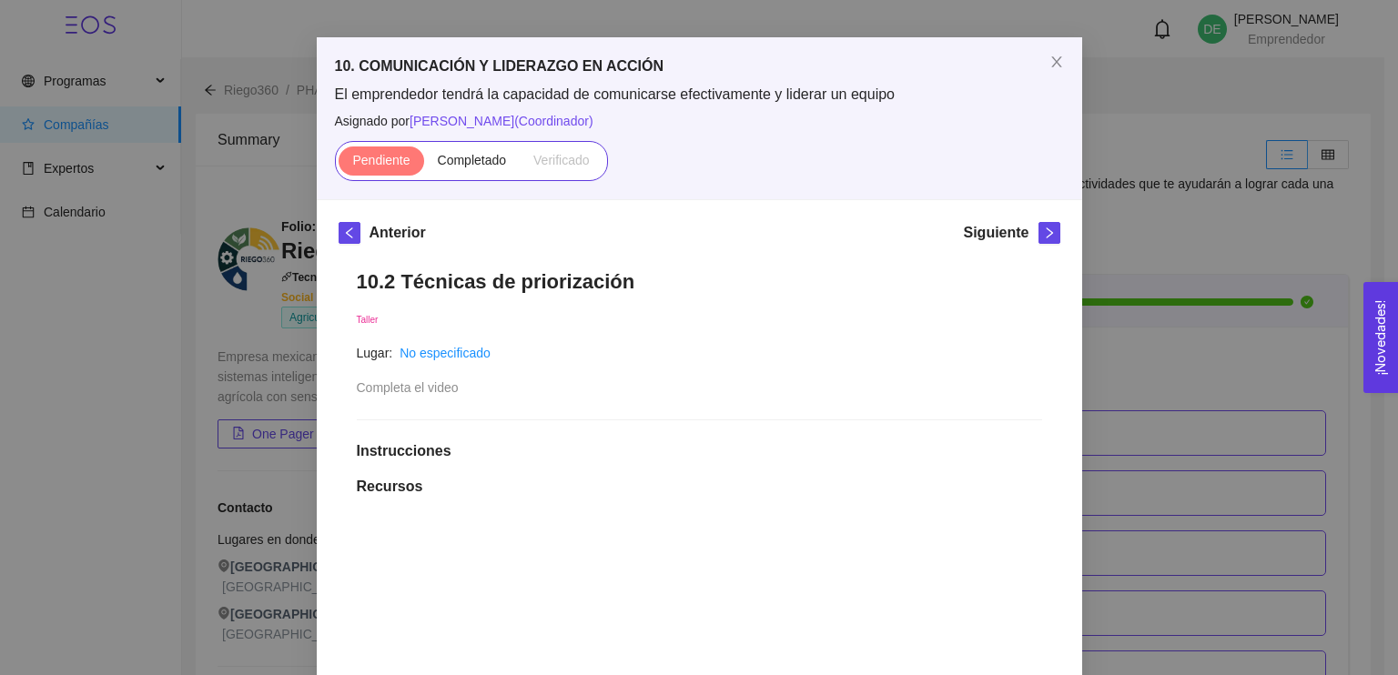
scroll to position [57, 0]
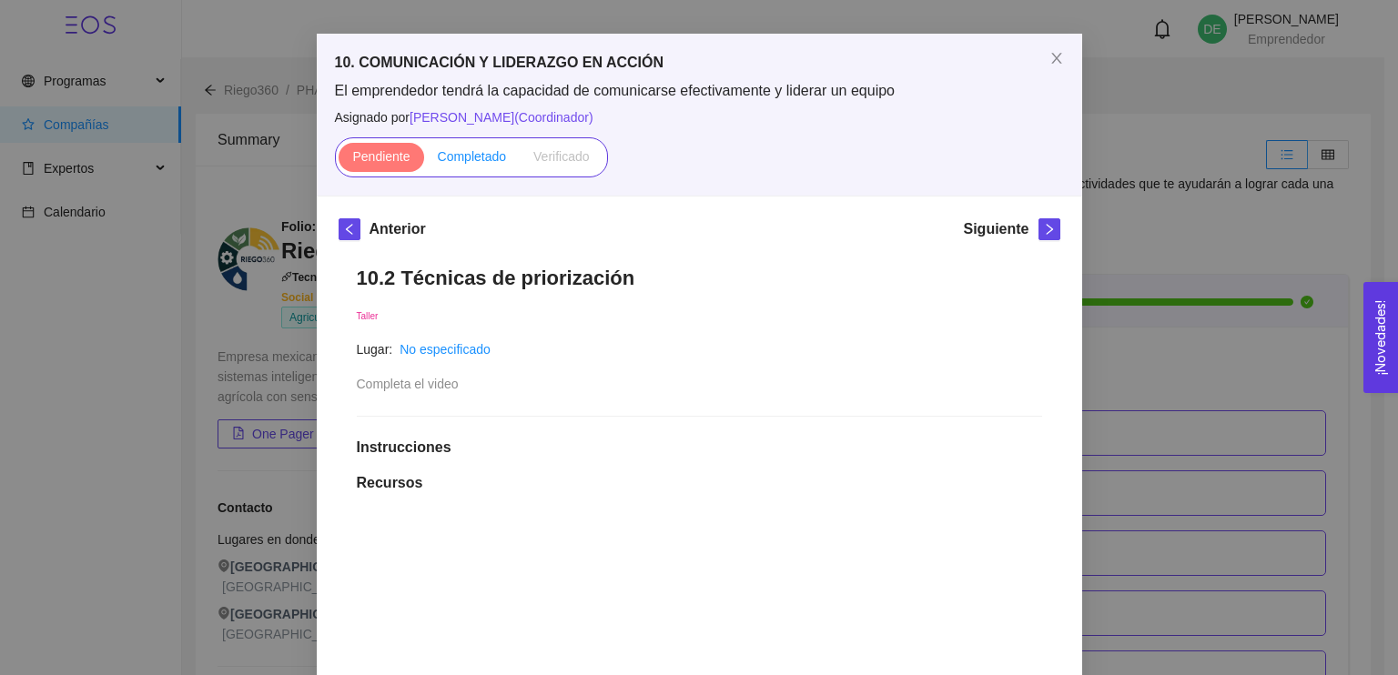
click at [475, 146] on label "Completado" at bounding box center [472, 157] width 96 height 29
click at [424, 161] on input "Completado" at bounding box center [424, 161] width 0 height 0
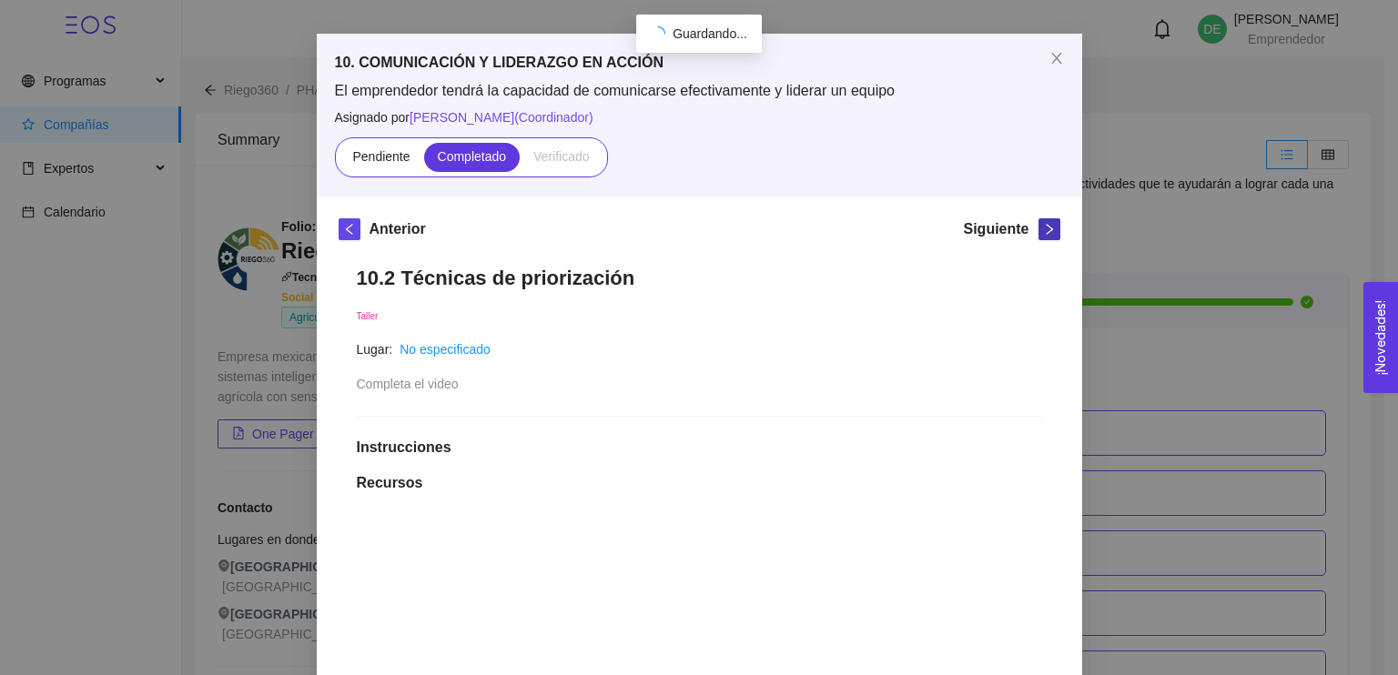
click at [1043, 227] on icon "right" at bounding box center [1049, 229] width 13 height 13
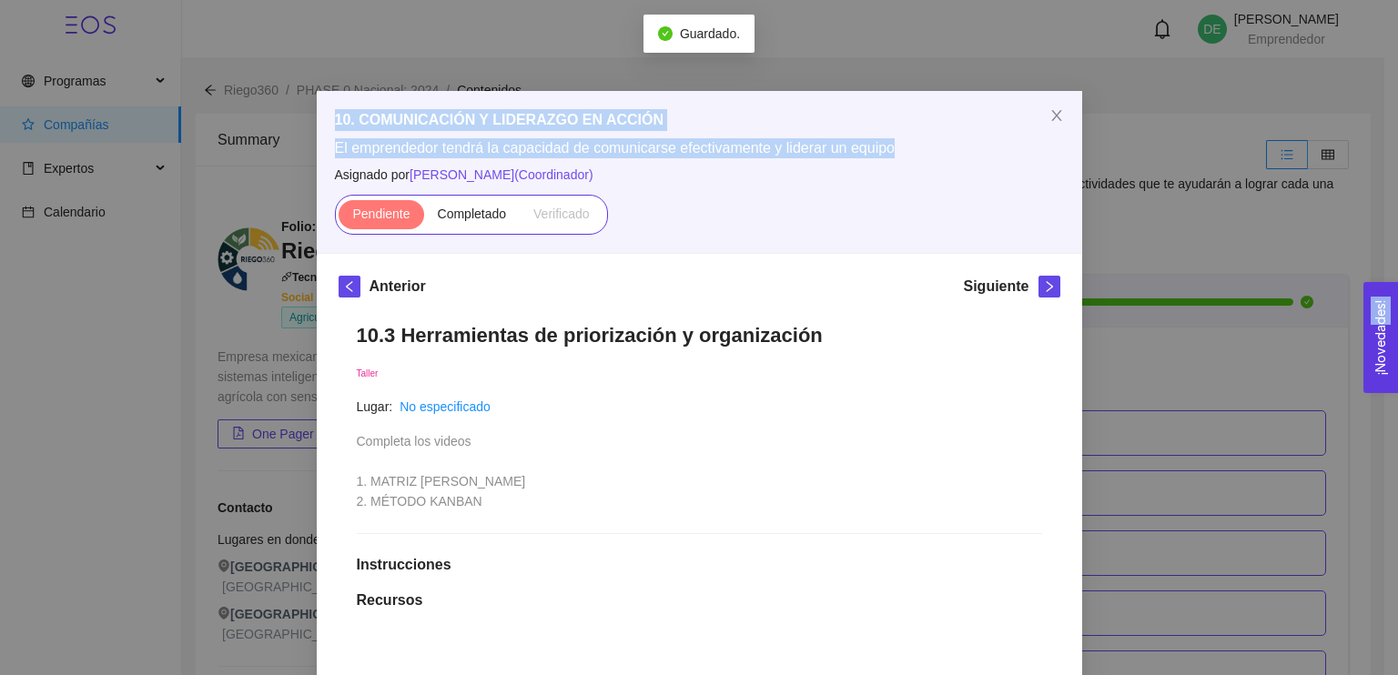
drag, startPoint x: 1382, startPoint y: 154, endPoint x: 1375, endPoint y: 326, distance: 172.1
click at [1375, 326] on body "Programas Compañías Expertos Calendario DE Dulce Espino Castañeda Emprendedor R…" at bounding box center [692, 337] width 1384 height 675
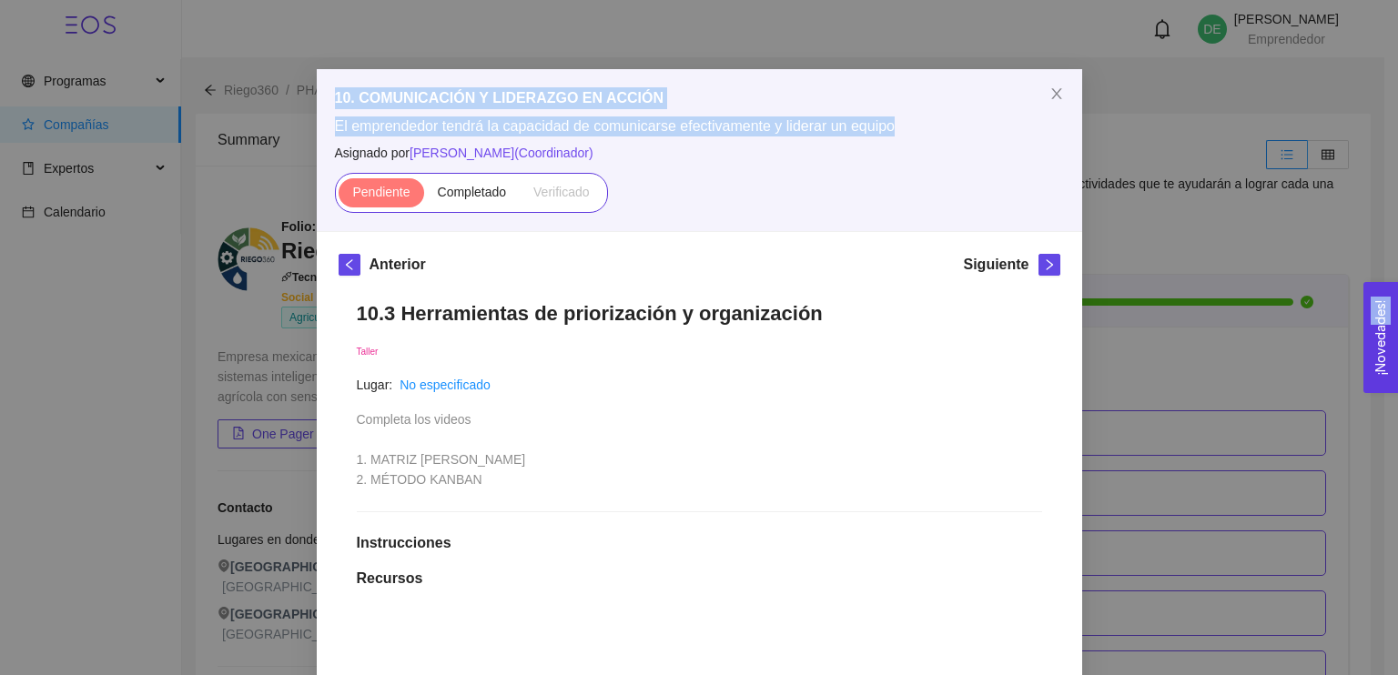
scroll to position [21, 0]
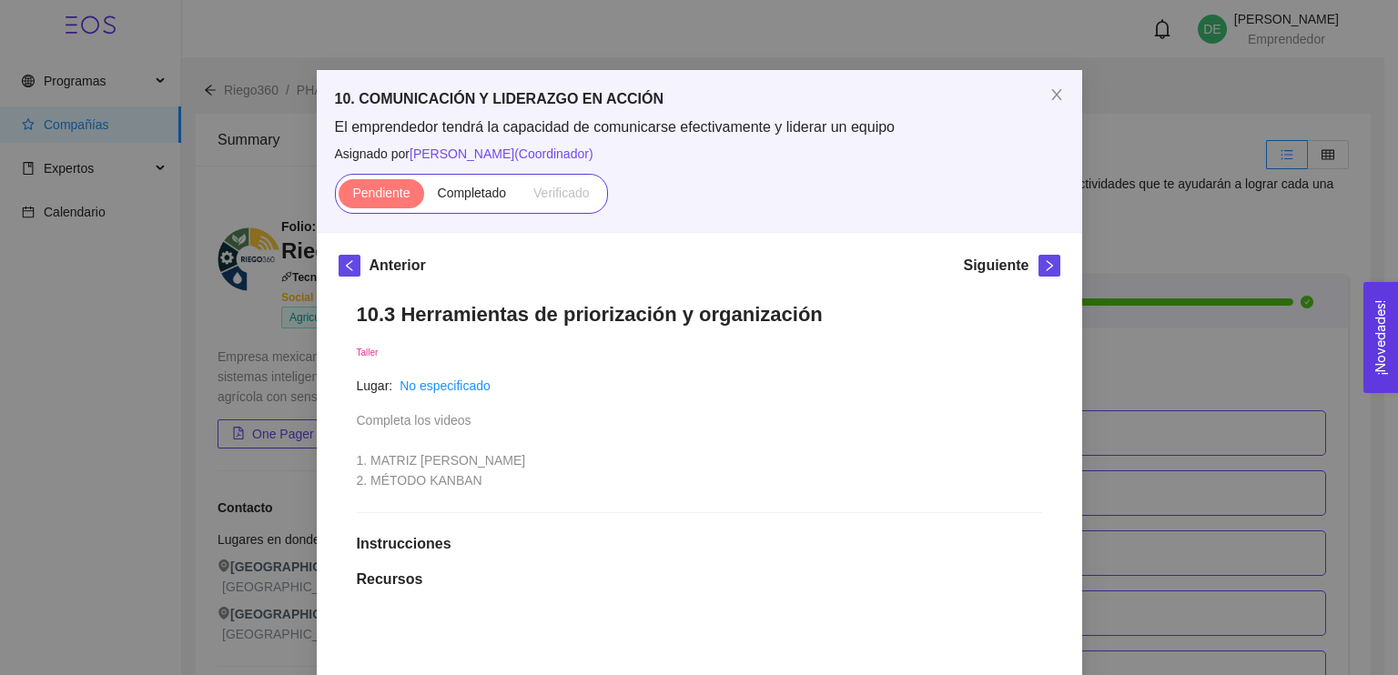
click at [812, 222] on div "10. COMUNICACIÓN Y LIDERAZGO EN ACCIÓN El emprendedor tendrá la capacidad de co…" at bounding box center [699, 151] width 765 height 162
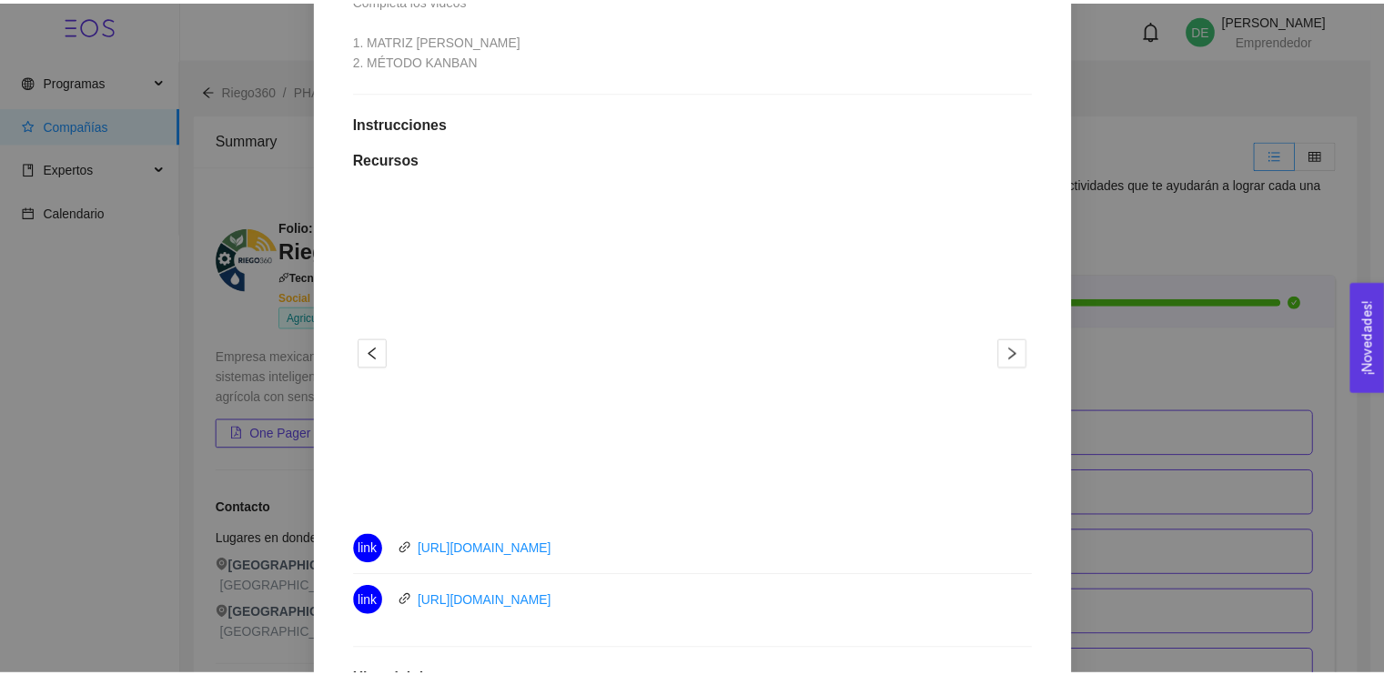
scroll to position [453, 0]
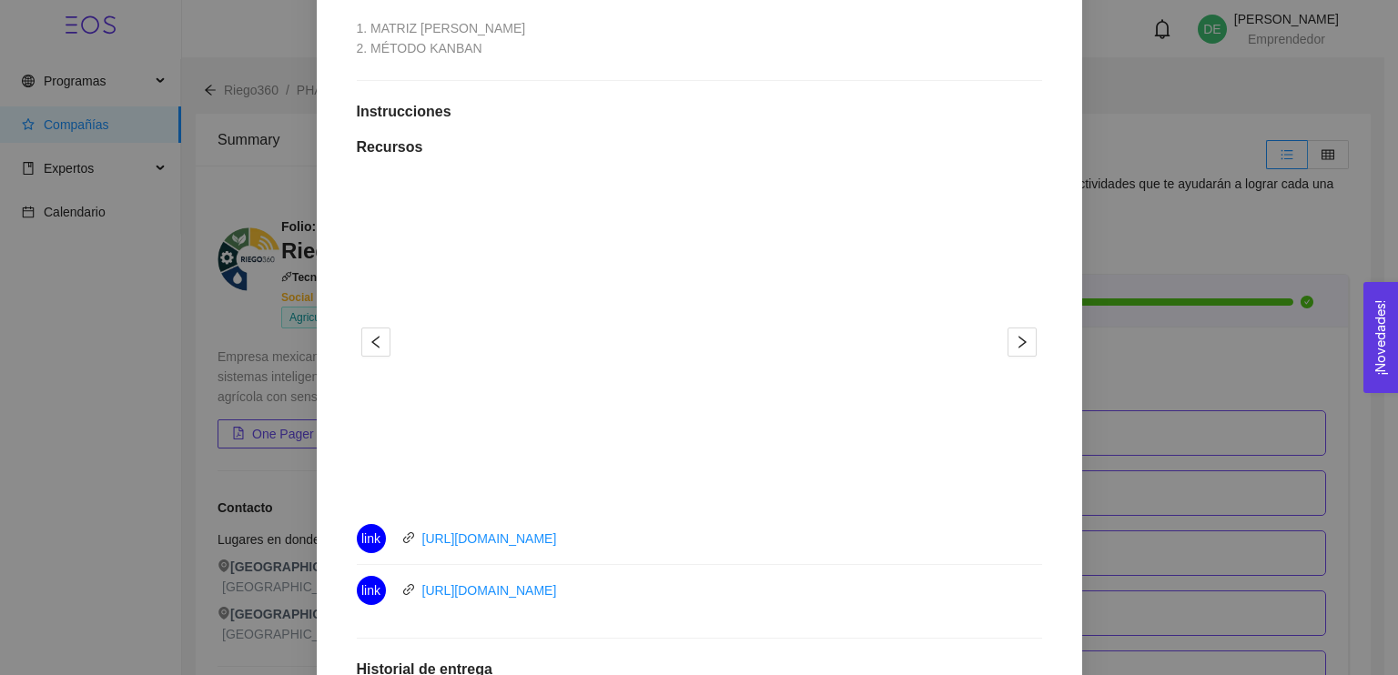
click at [1231, 284] on div "10. COMUNICACIÓN Y LIDERAZGO EN ACCIÓN El emprendedor tendrá la capacidad de co…" at bounding box center [699, 337] width 1398 height 675
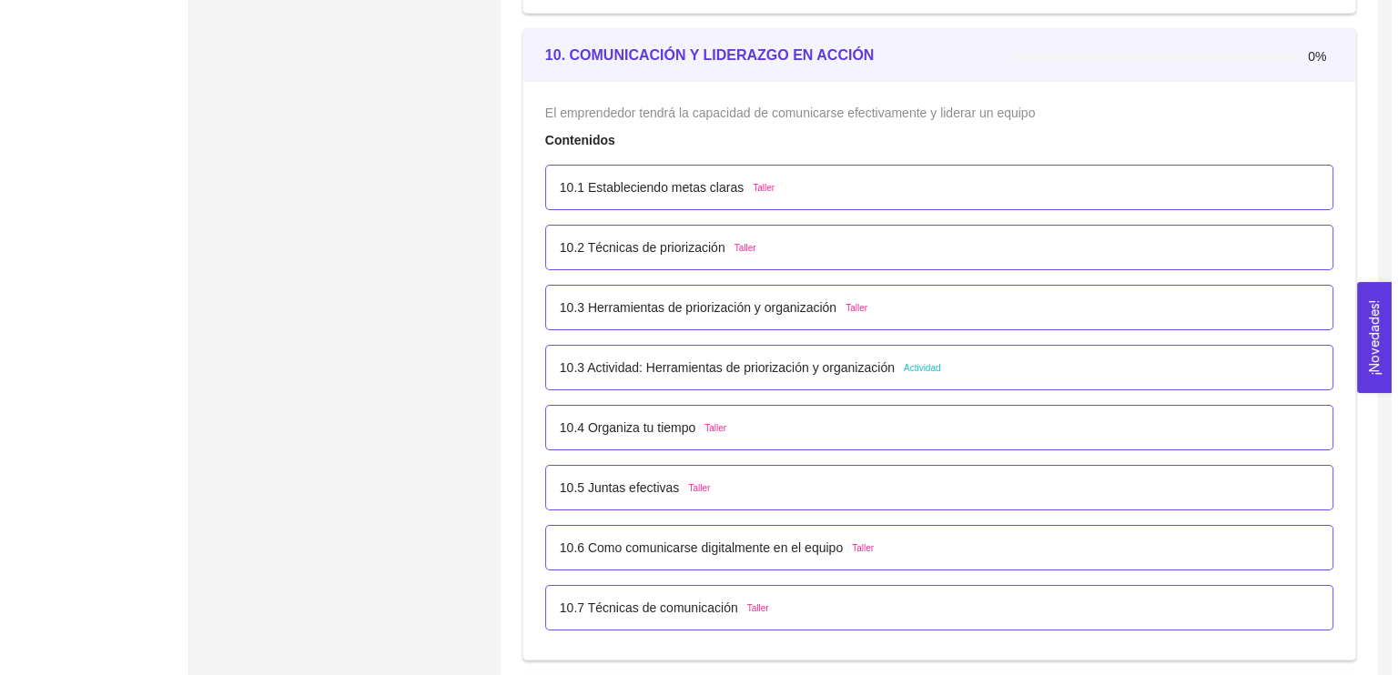
scroll to position [6651, 0]
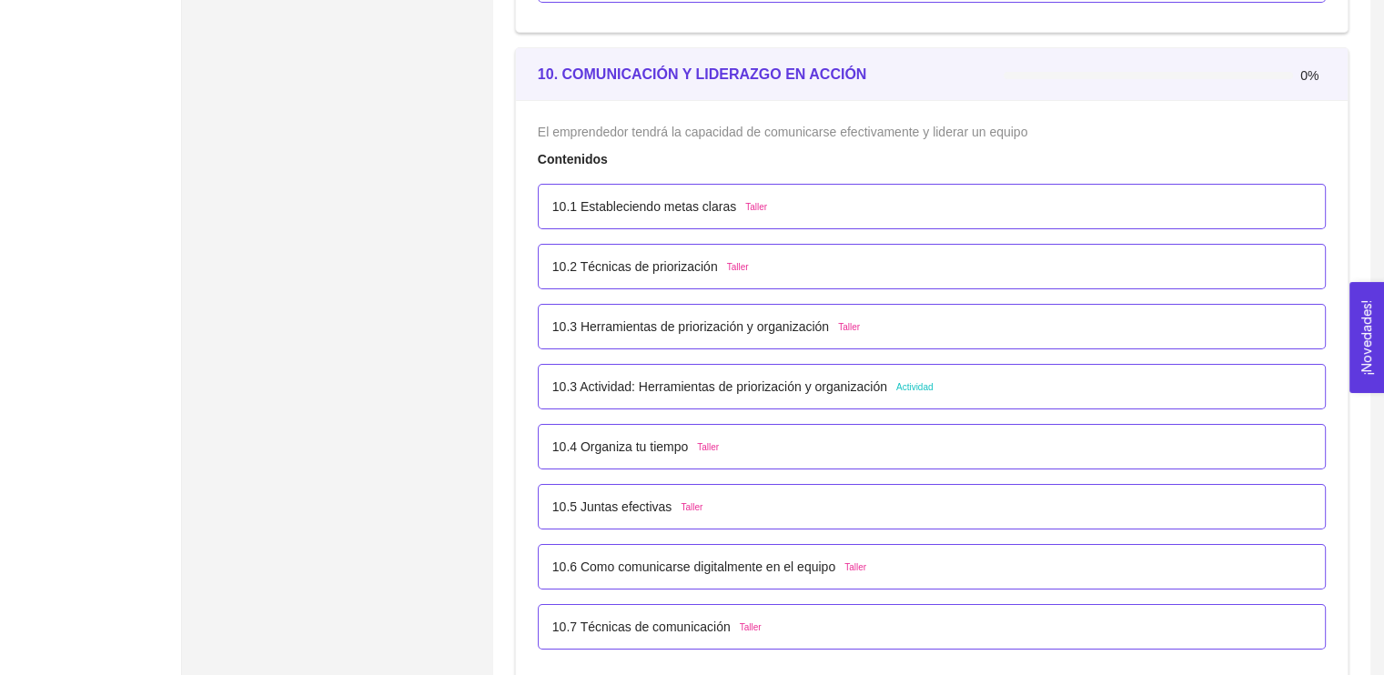
click at [797, 377] on p "10.3 Actividad: Herramientas de priorización y organización" at bounding box center [719, 387] width 335 height 20
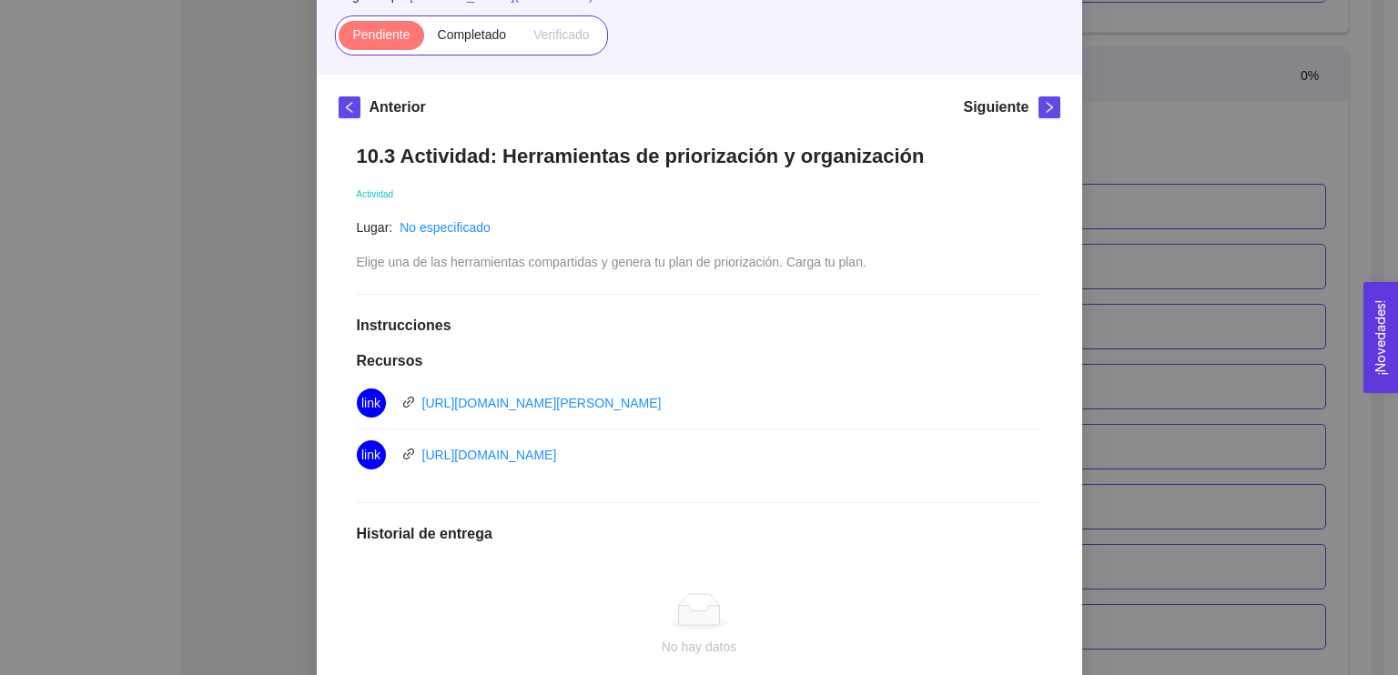
scroll to position [182, 0]
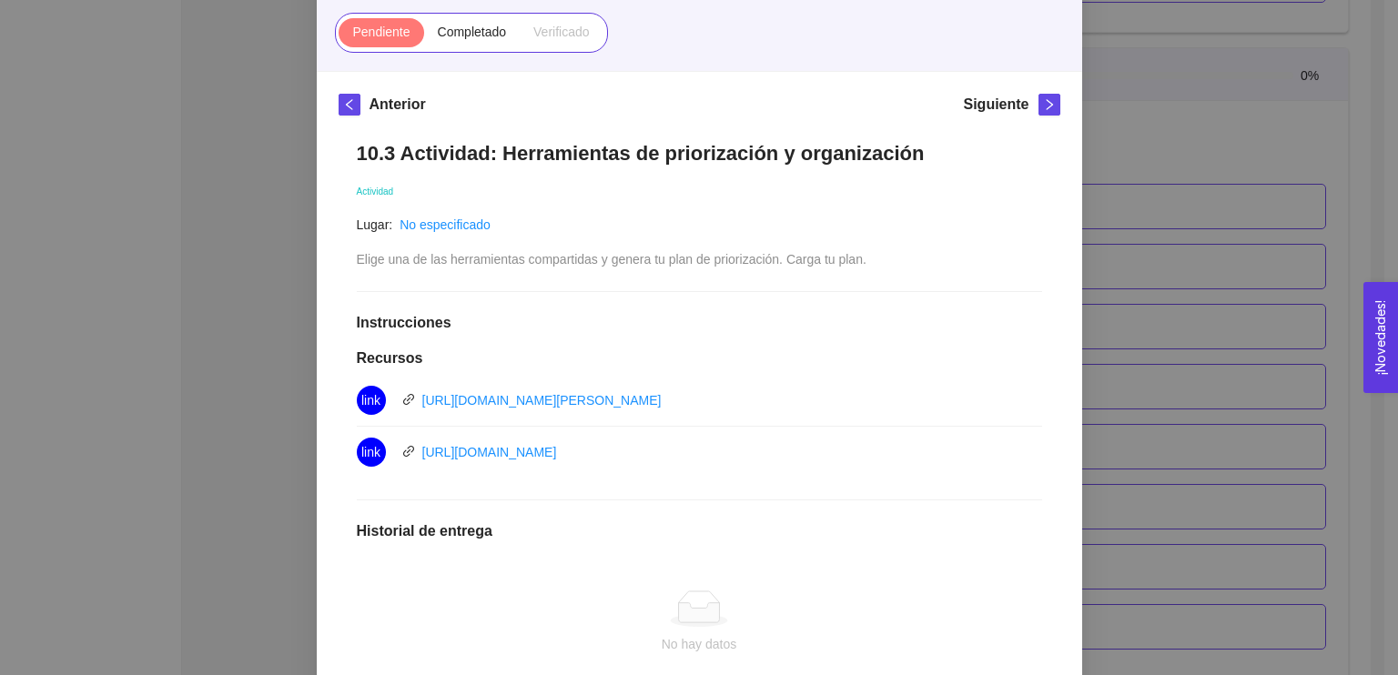
drag, startPoint x: 1395, startPoint y: 293, endPoint x: 1397, endPoint y: 306, distance: 12.9
click at [1397, 306] on button "¡Novedades! 0" at bounding box center [1380, 337] width 35 height 111
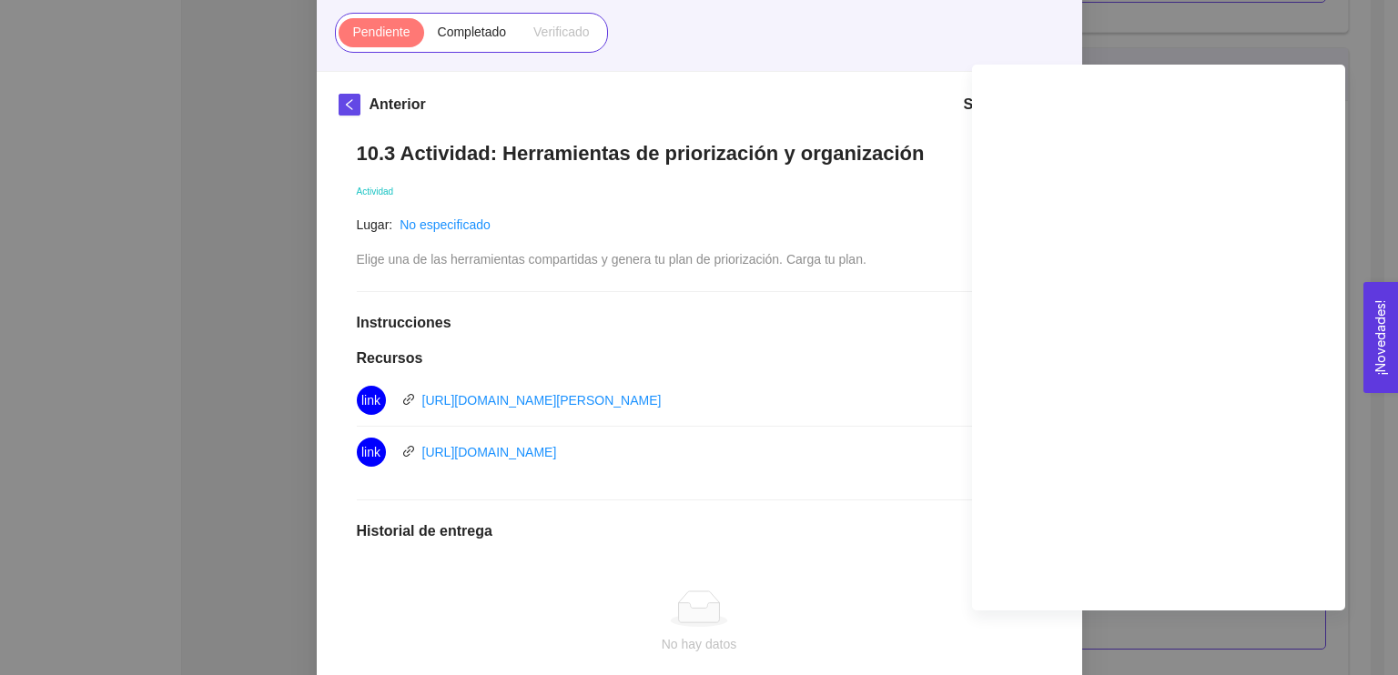
click at [658, 375] on li "link https://asana.com/es/templates/eisenhower-matrix" at bounding box center [699, 401] width 685 height 52
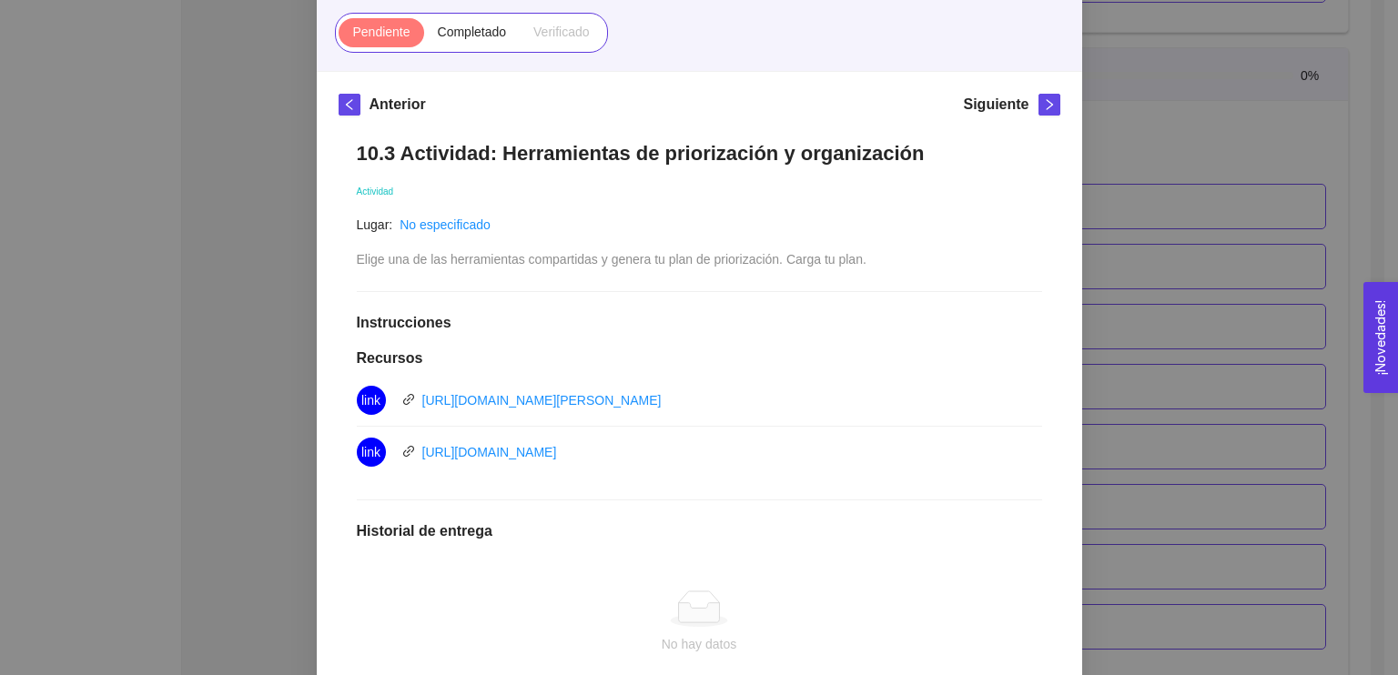
click at [639, 409] on div "link https://asana.com/es/templates/eisenhower-matrix" at bounding box center [561, 400] width 409 height 29
click at [594, 396] on link "[URL][DOMAIN_NAME][PERSON_NAME]" at bounding box center [541, 400] width 239 height 15
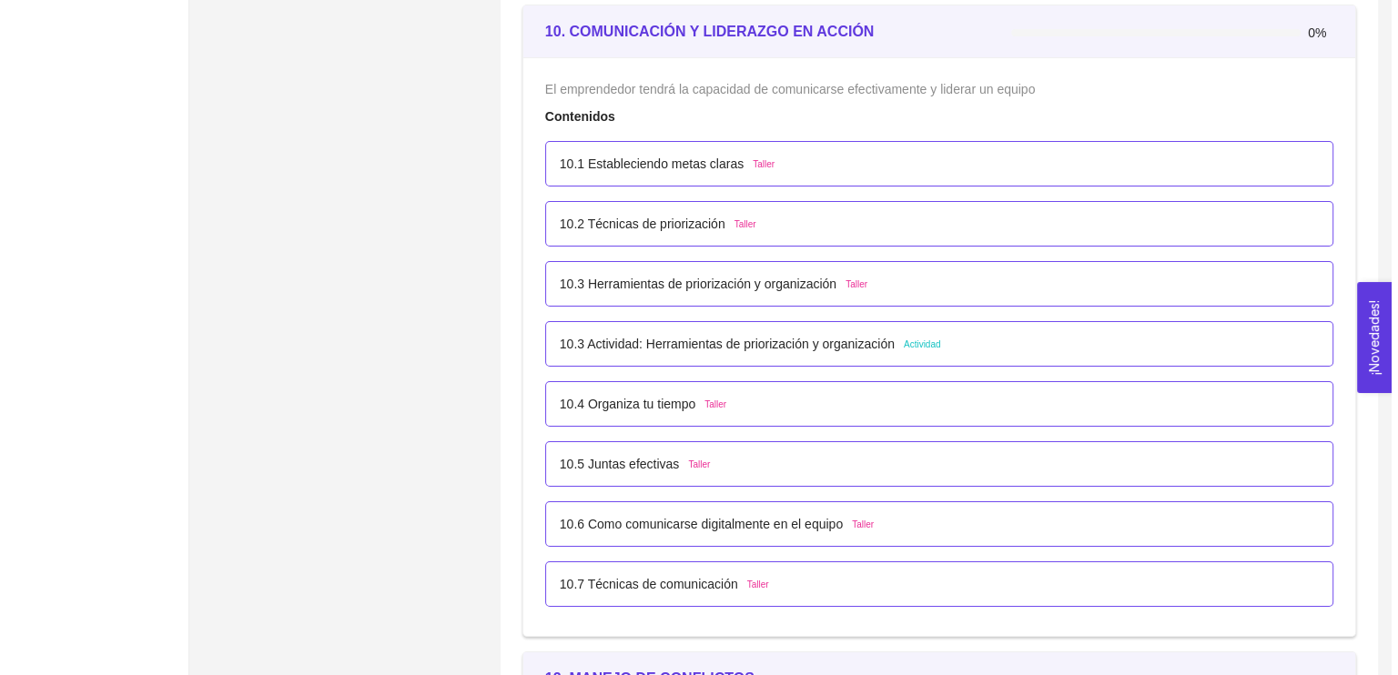
scroll to position [6722, 0]
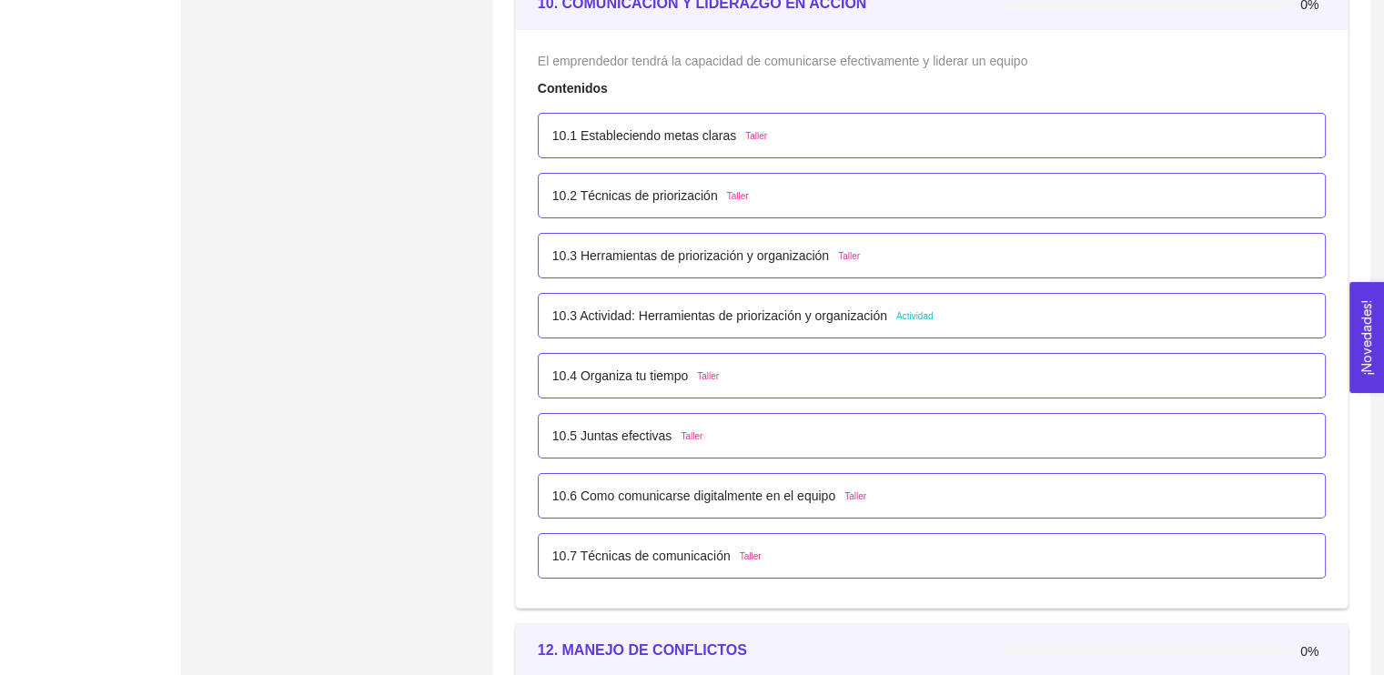
click at [700, 313] on p "10.3 Actividad: Herramientas de priorización y organización" at bounding box center [719, 316] width 335 height 20
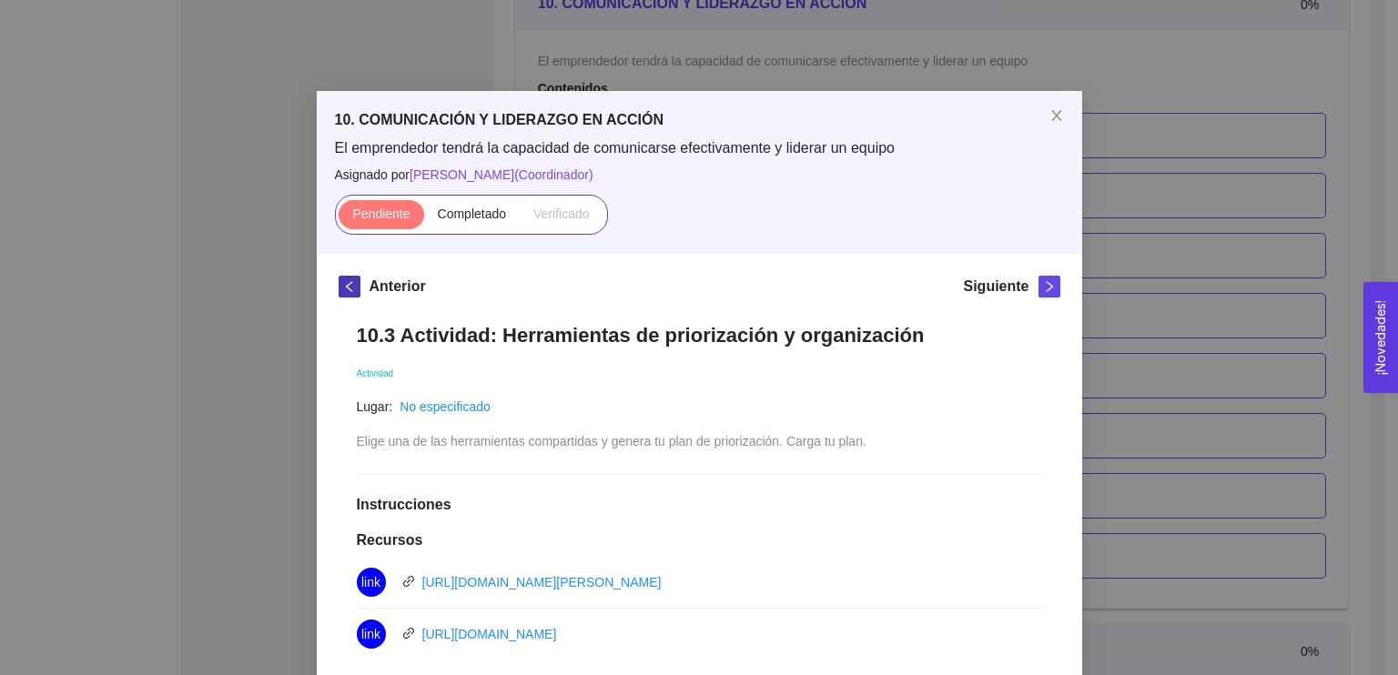
click at [345, 283] on icon "left" at bounding box center [348, 286] width 6 height 11
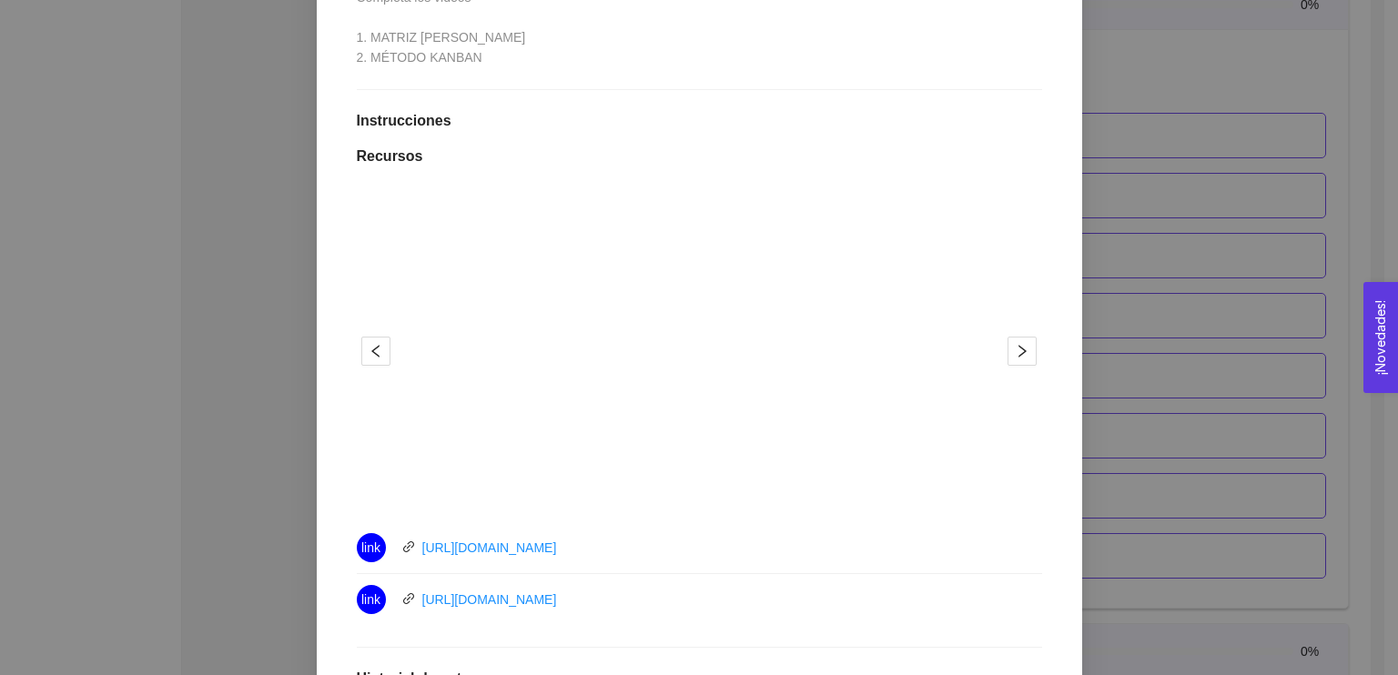
scroll to position [464, 0]
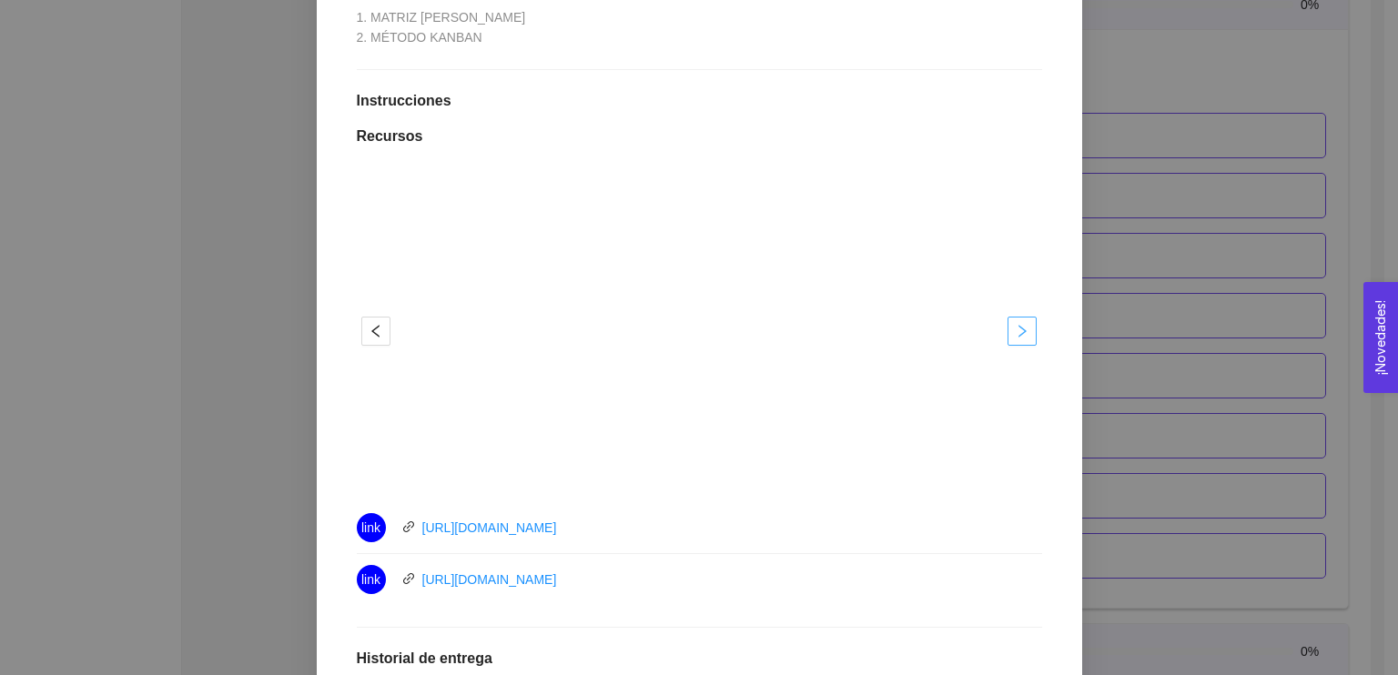
click at [1018, 332] on icon "right" at bounding box center [1022, 331] width 8 height 13
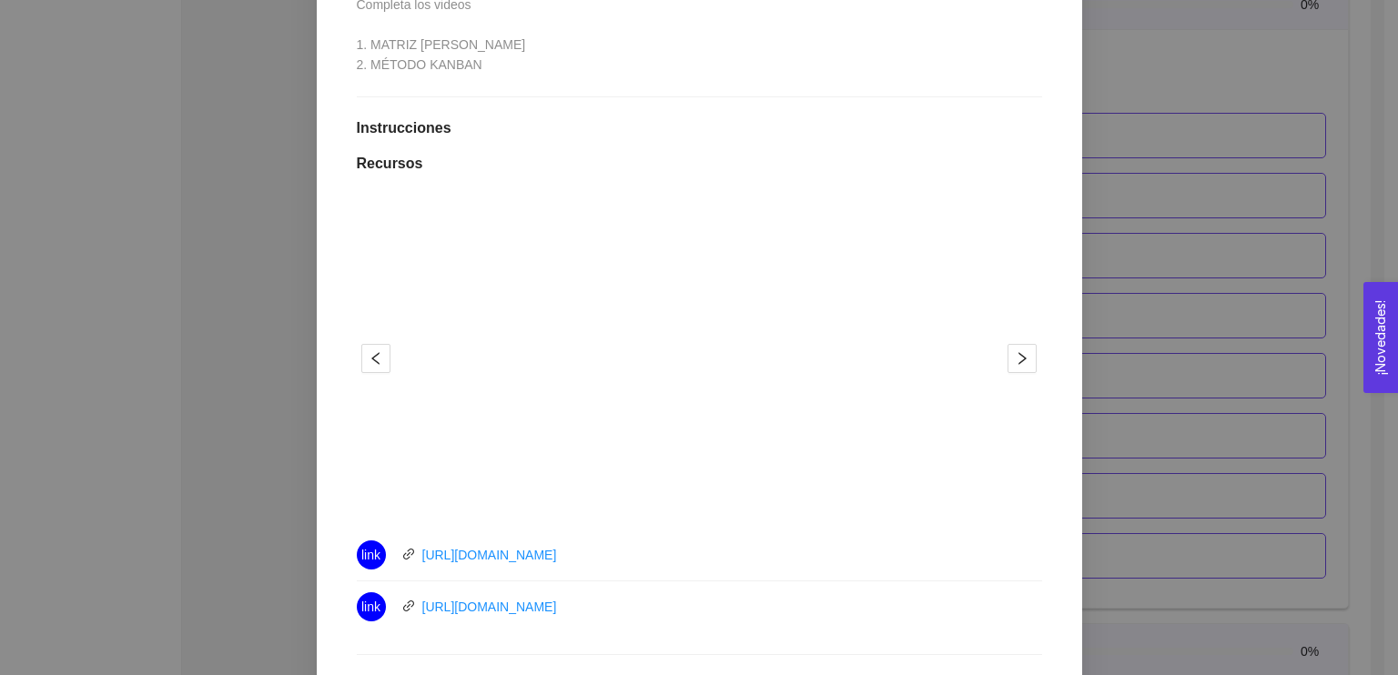
scroll to position [444, 0]
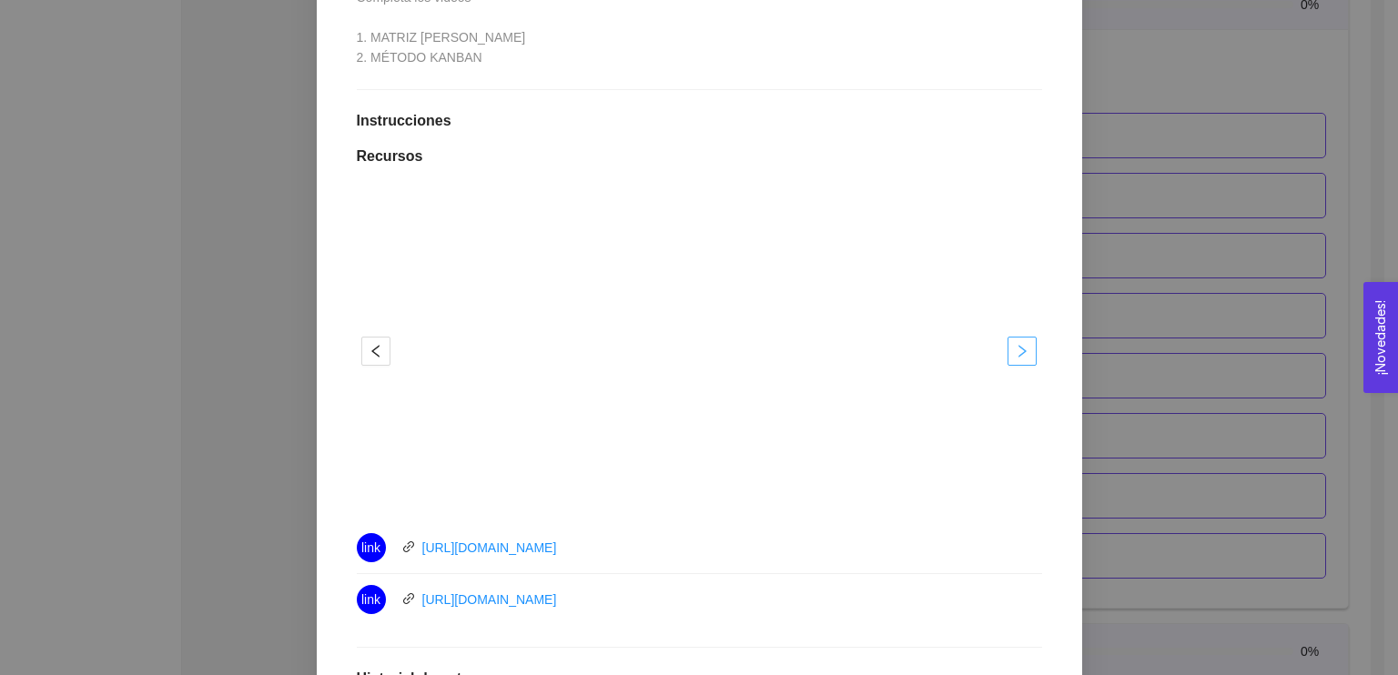
click at [1017, 340] on button "button" at bounding box center [1021, 351] width 29 height 29
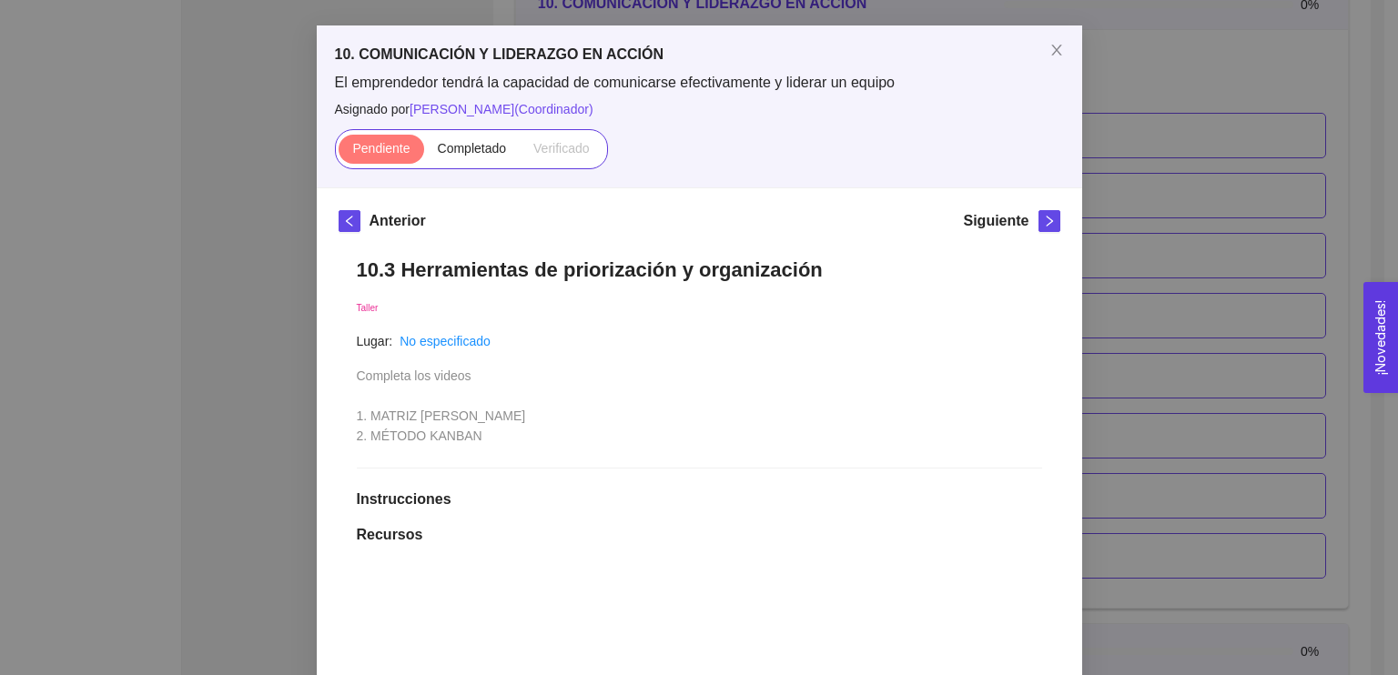
scroll to position [23, 0]
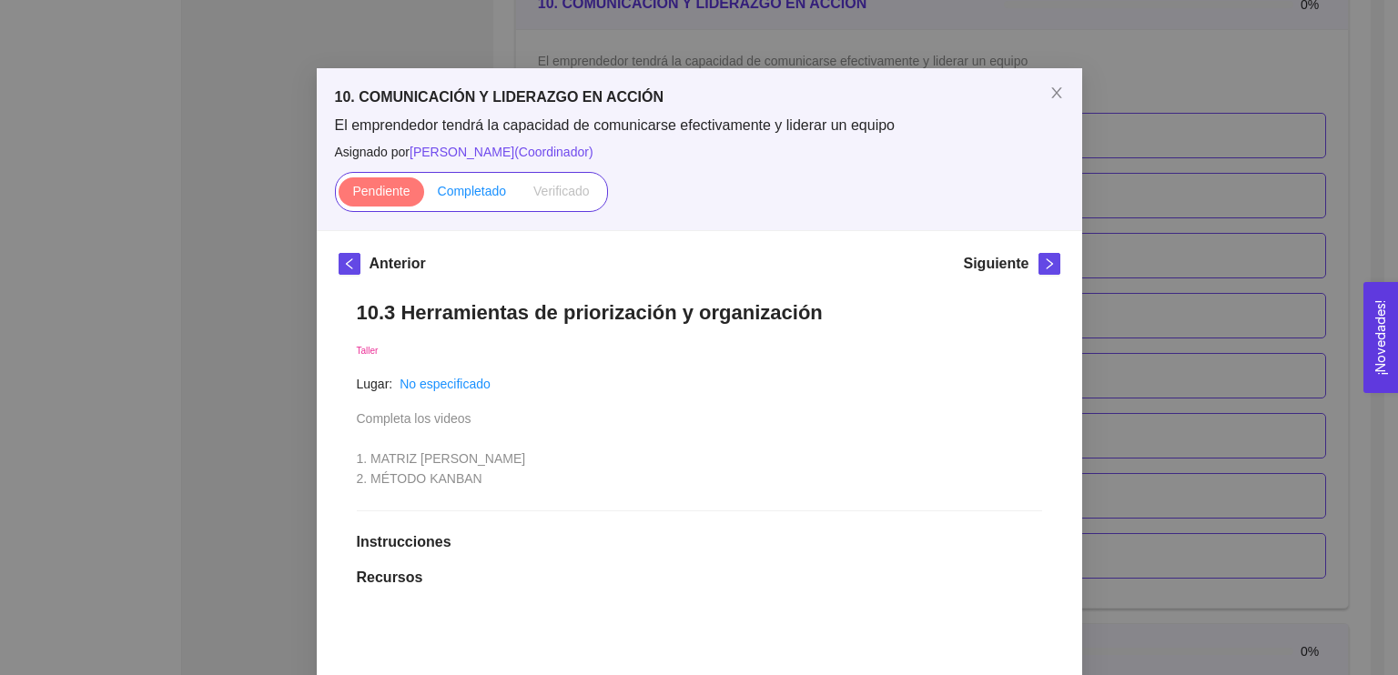
click at [460, 197] on span "Completado" at bounding box center [472, 191] width 69 height 15
click at [424, 196] on input "Completado" at bounding box center [424, 196] width 0 height 0
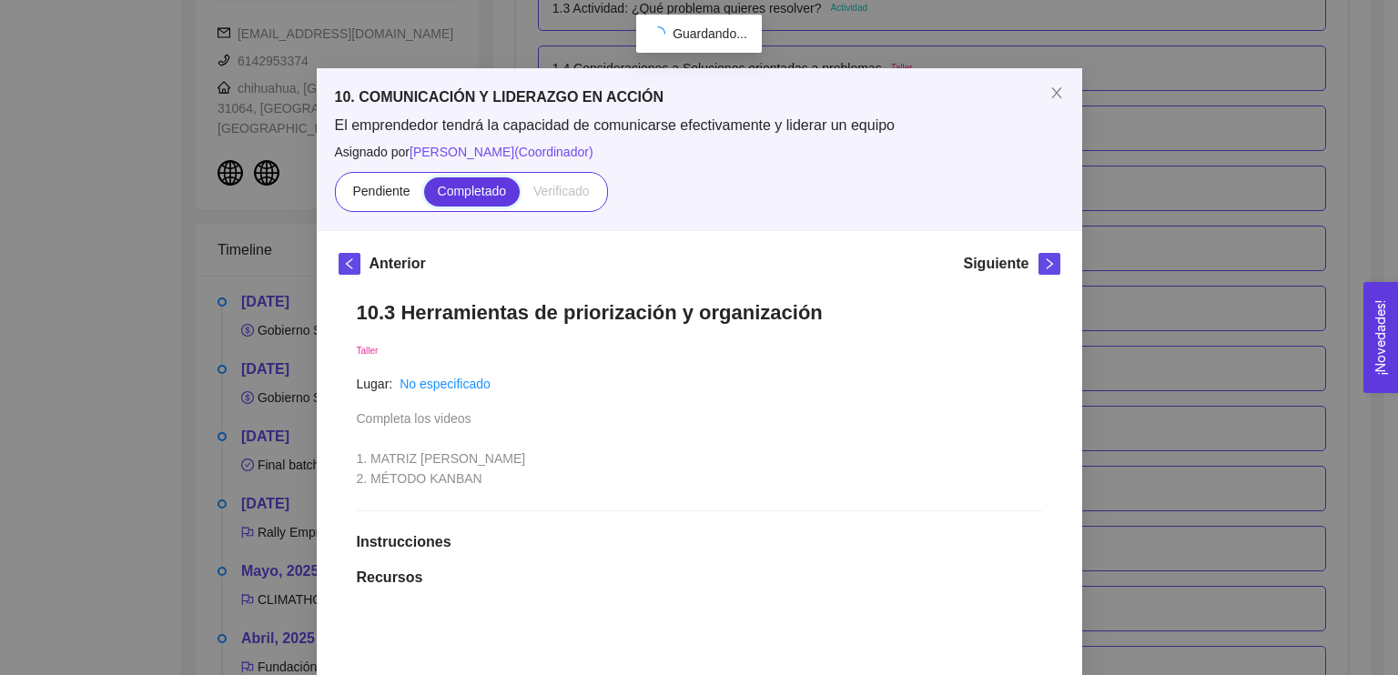
scroll to position [6722, 0]
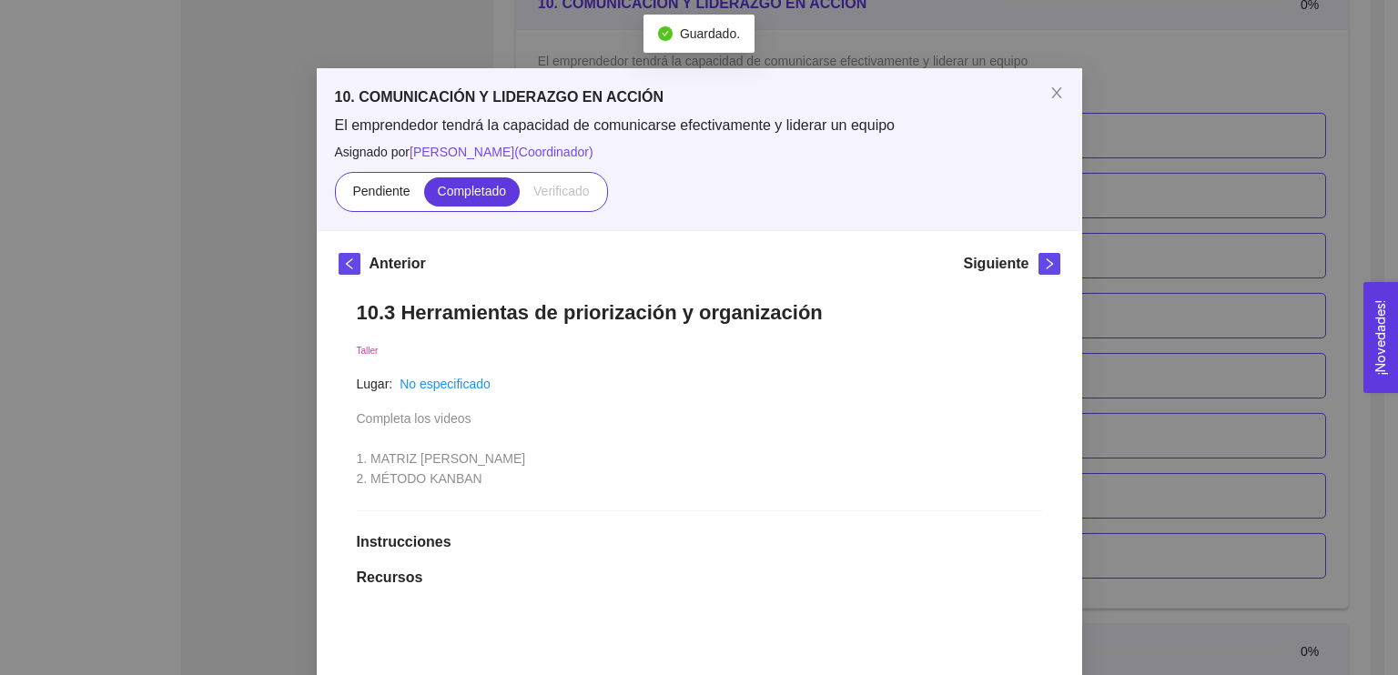
click at [1009, 263] on h5 "Siguiente" at bounding box center [996, 264] width 66 height 22
click at [1048, 260] on span "right" at bounding box center [1049, 264] width 20 height 13
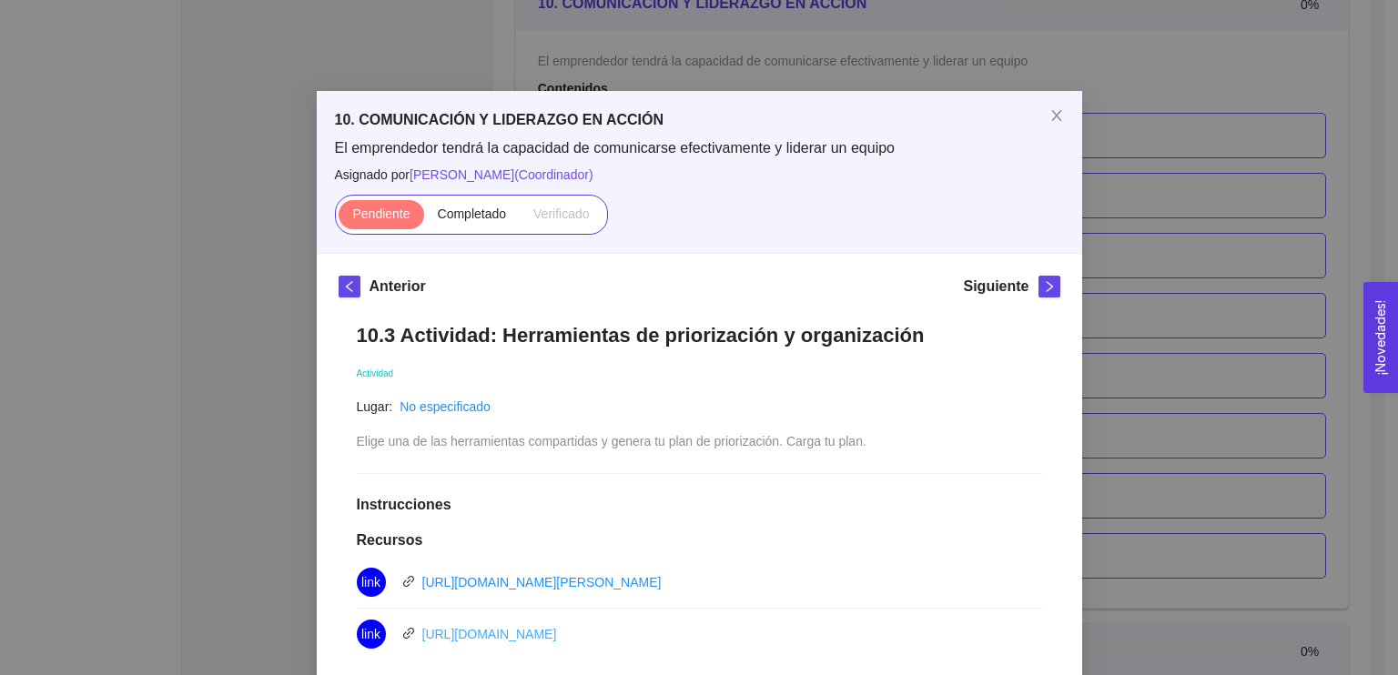
click at [557, 627] on link "[URL][DOMAIN_NAME]" at bounding box center [489, 634] width 135 height 15
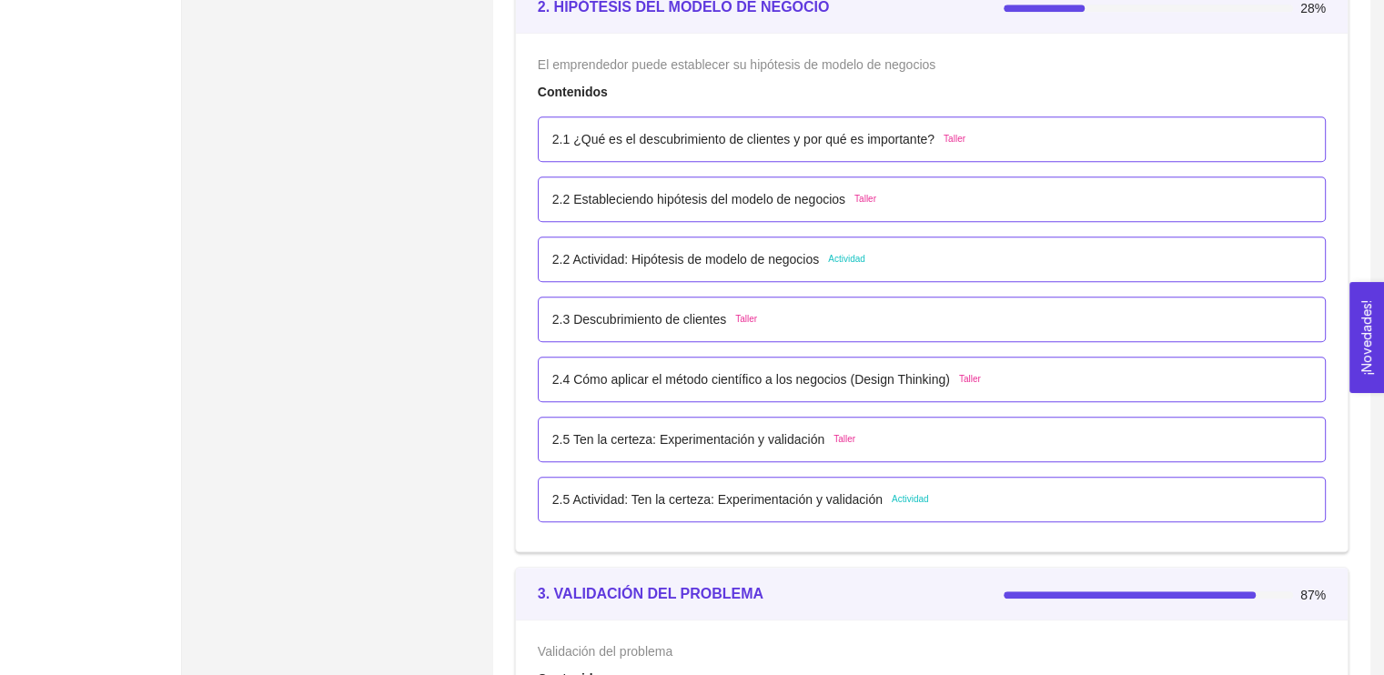
scroll to position [1848, 0]
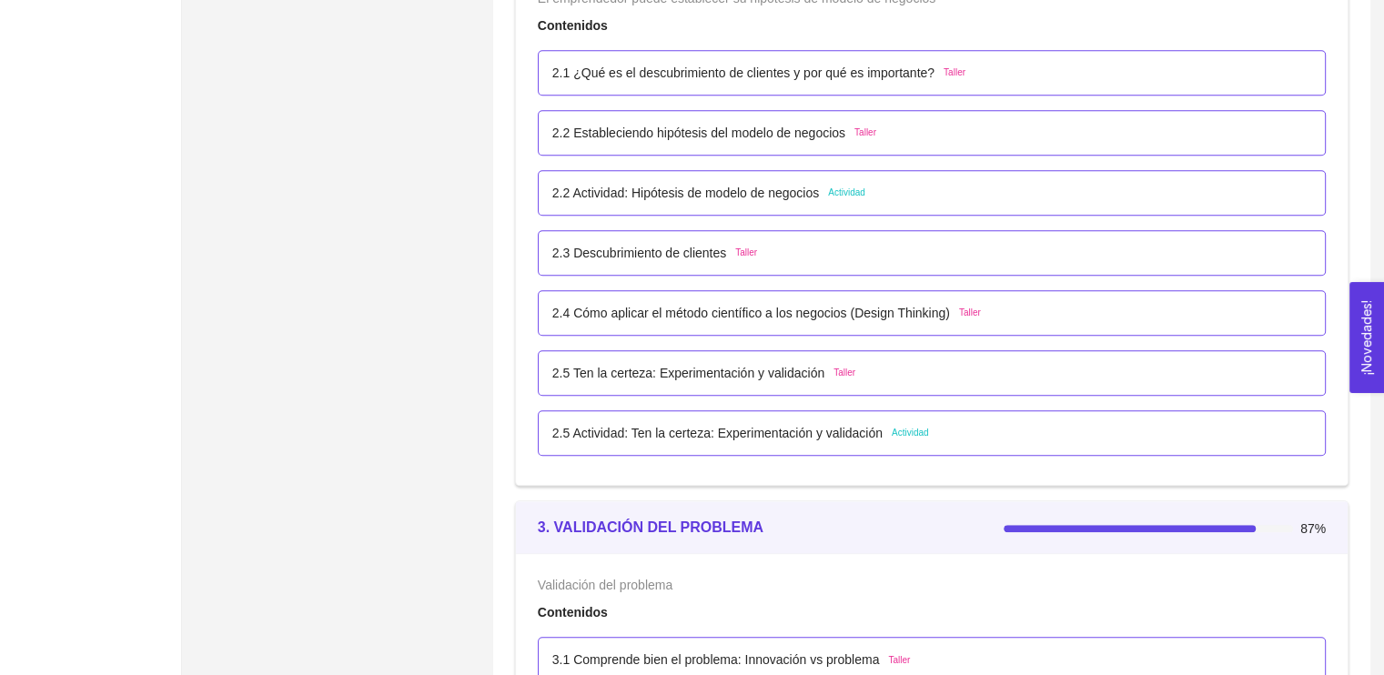
click at [988, 63] on div "2.1 ¿Qué es el descubrimiento de clientes y por qué es importante? Taller" at bounding box center [931, 73] width 759 height 20
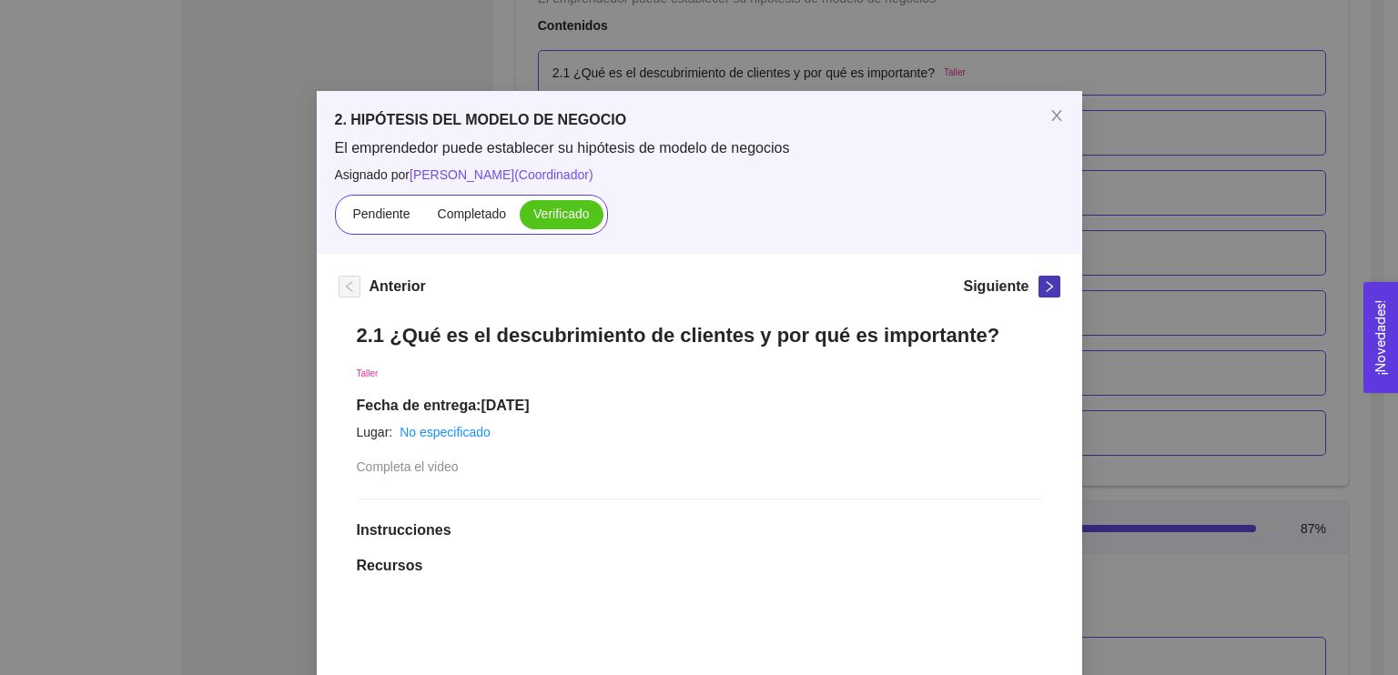
click at [1038, 277] on button "button" at bounding box center [1049, 287] width 22 height 22
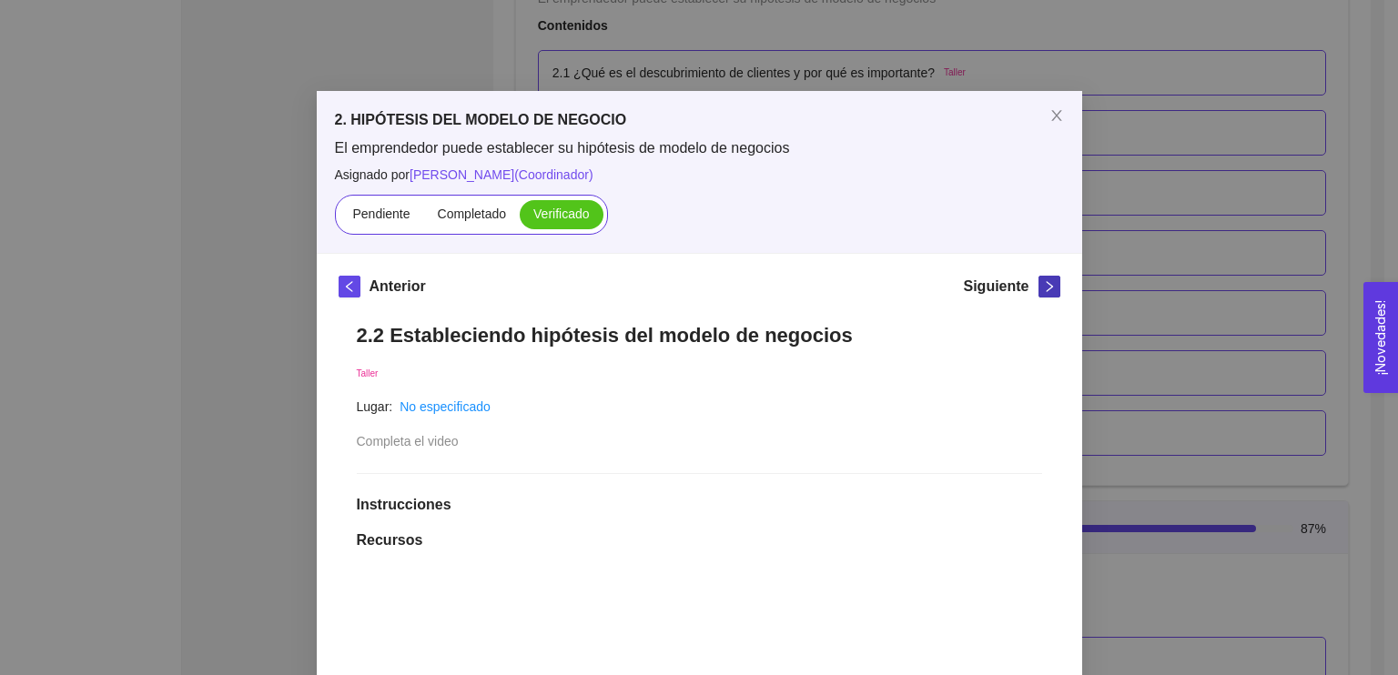
click at [1038, 278] on button "button" at bounding box center [1049, 287] width 22 height 22
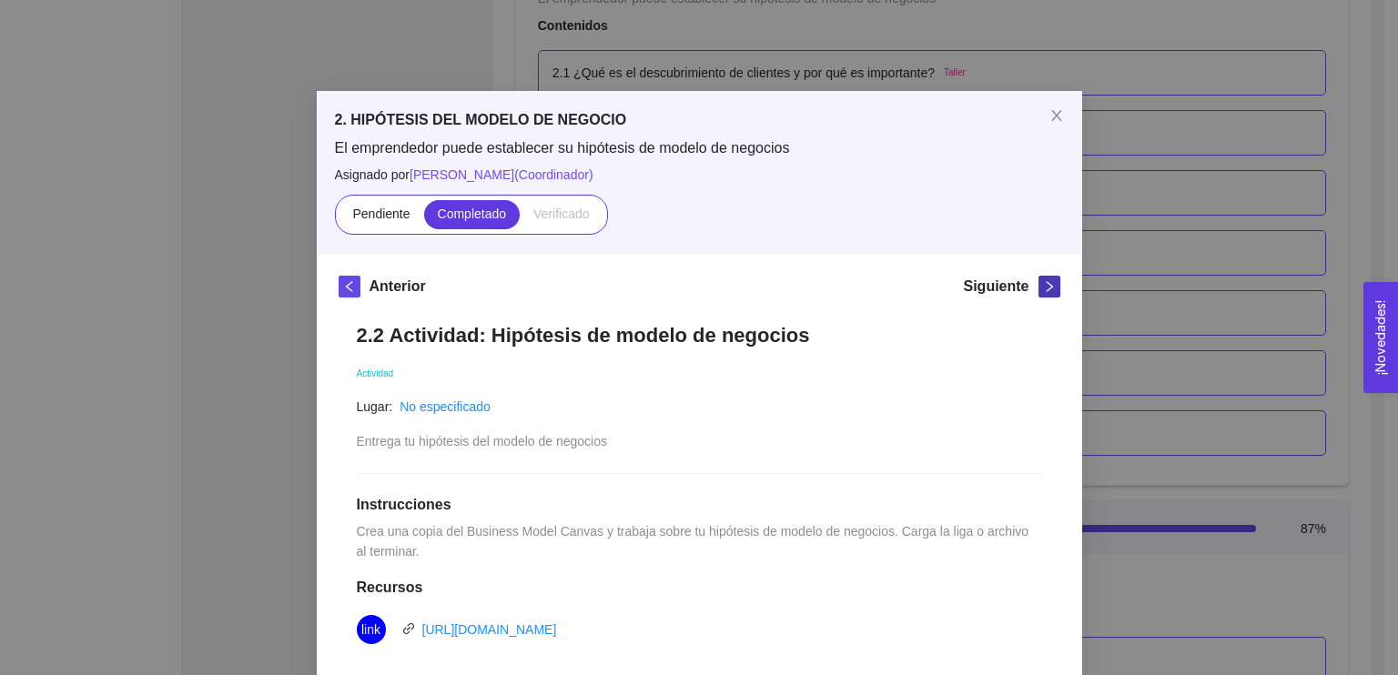
click at [1038, 278] on button "button" at bounding box center [1049, 287] width 22 height 22
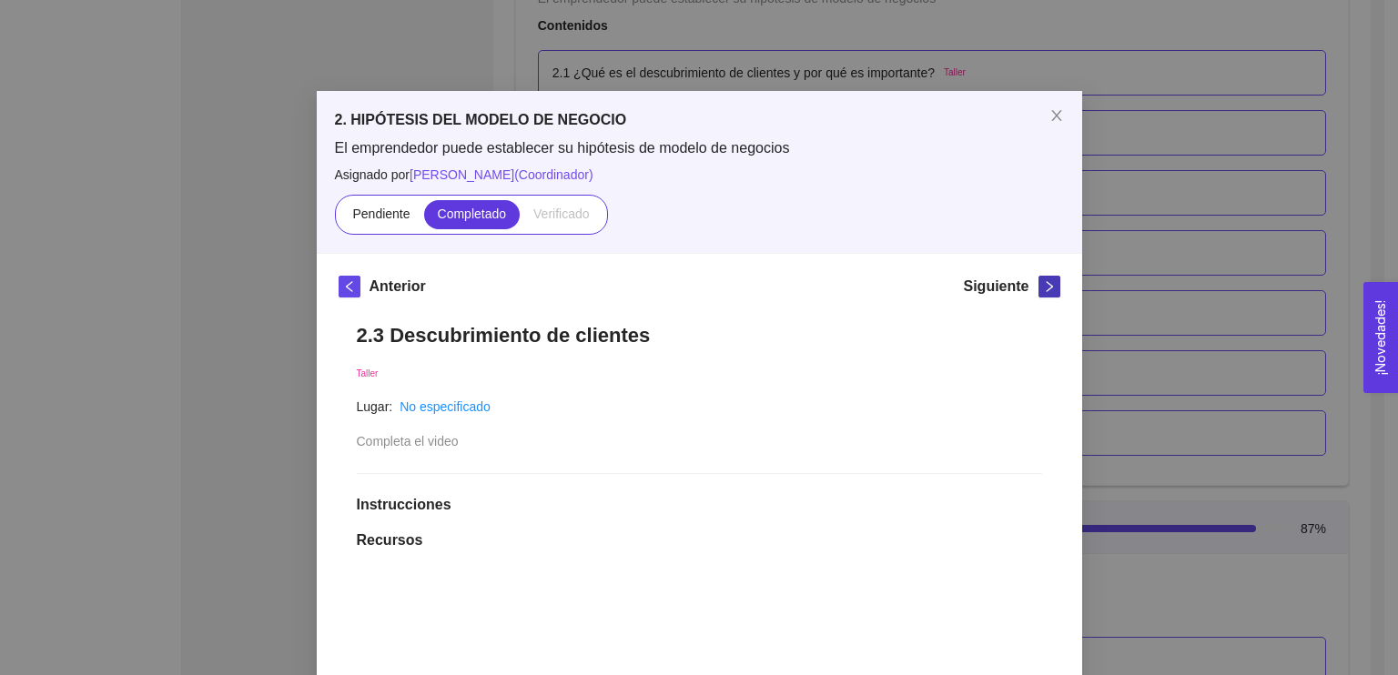
click at [1038, 278] on button "button" at bounding box center [1049, 287] width 22 height 22
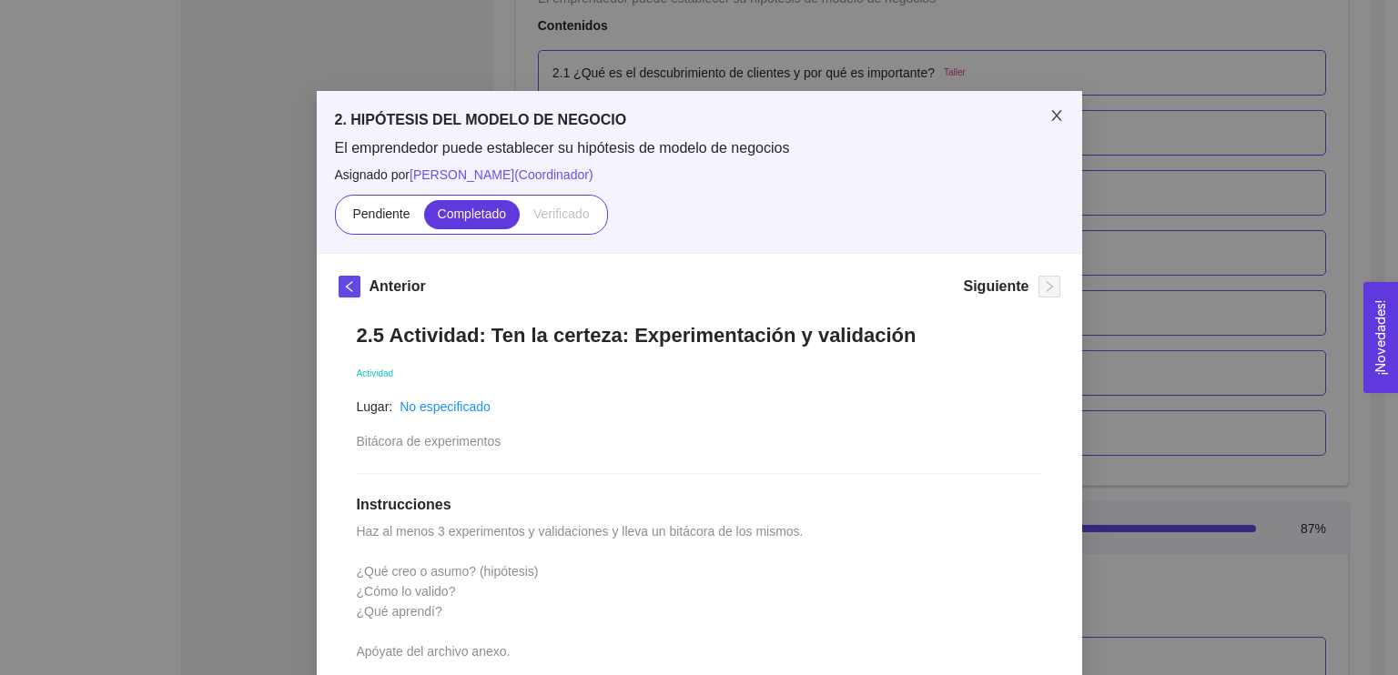
click at [1053, 113] on icon "close" at bounding box center [1056, 115] width 15 height 15
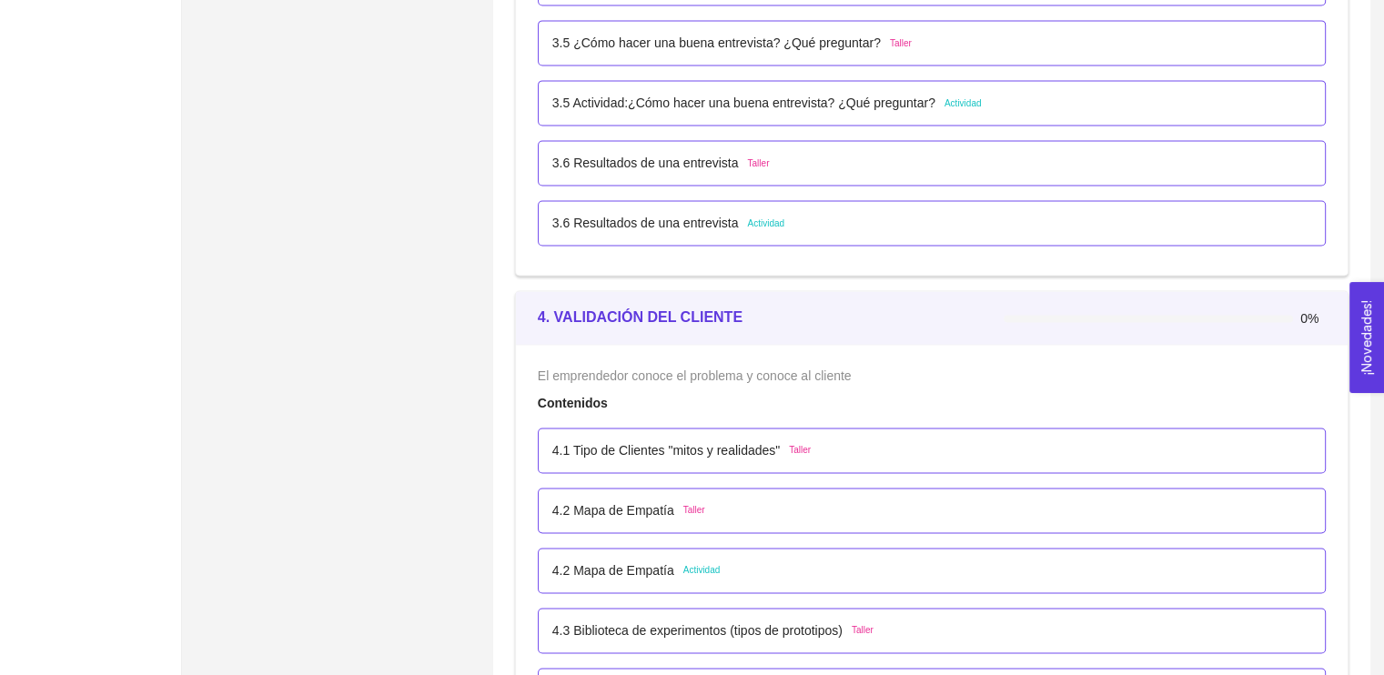
scroll to position [2923, 0]
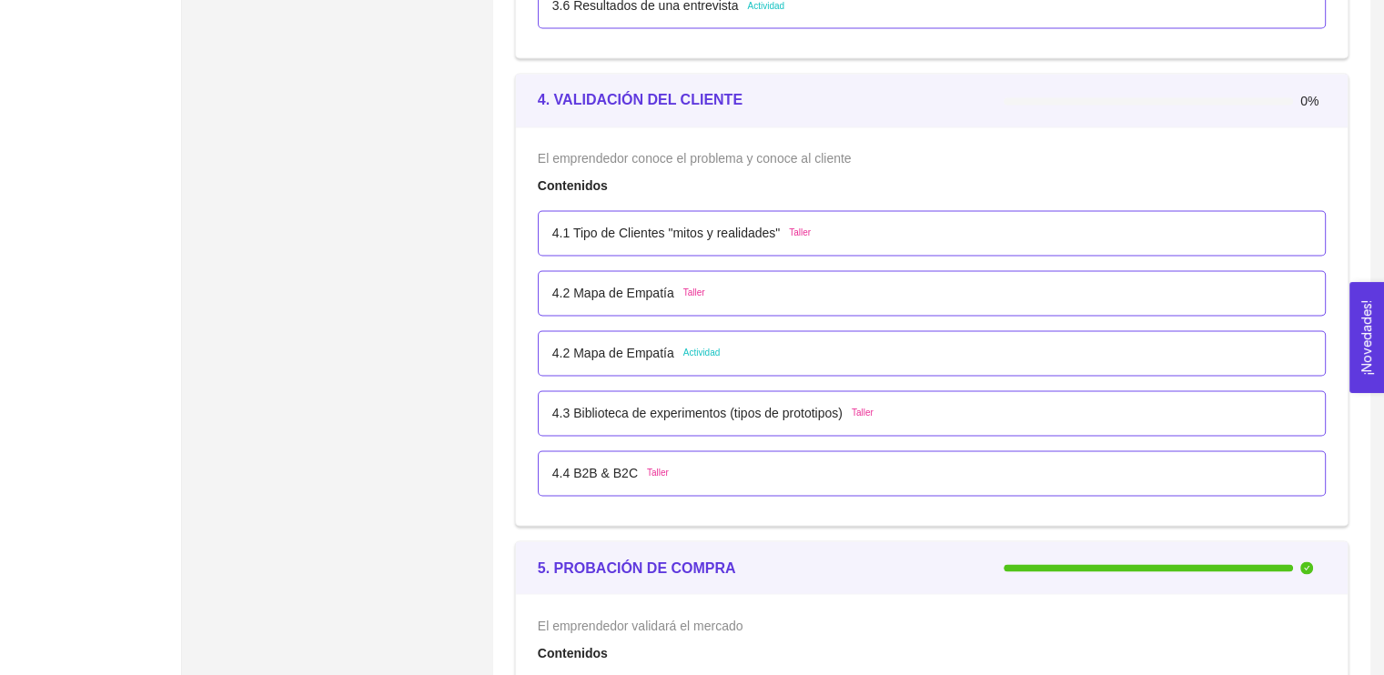
click at [1219, 237] on div "4.1 Tipo de Clientes "mitos y realidades" Taller" at bounding box center [931, 233] width 759 height 20
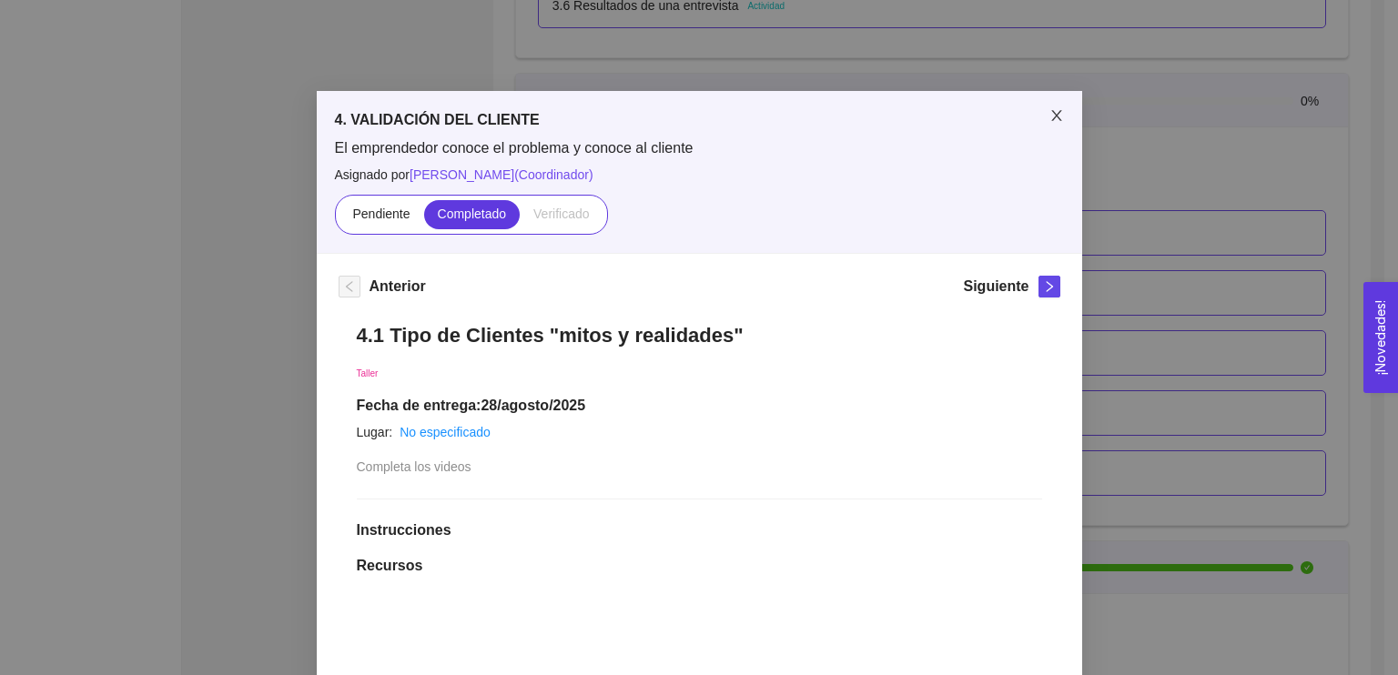
click at [1049, 112] on icon "close" at bounding box center [1056, 115] width 15 height 15
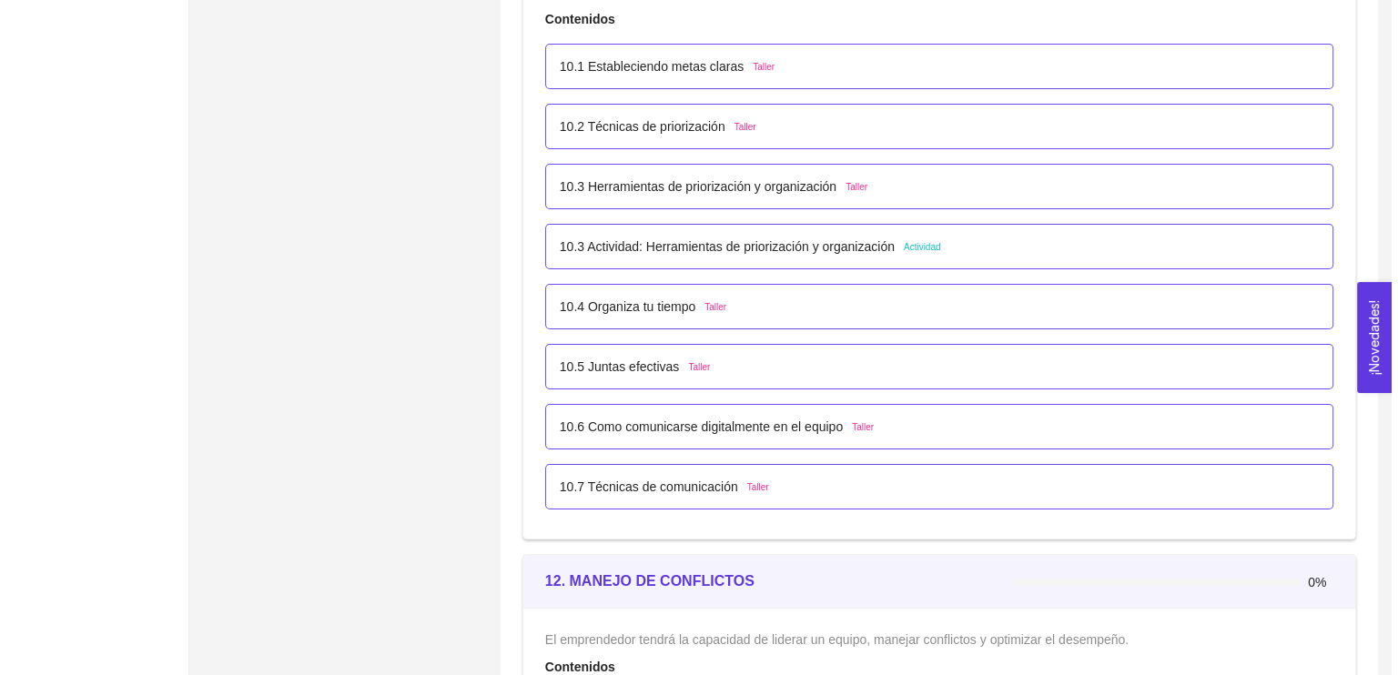
scroll to position [6800, 0]
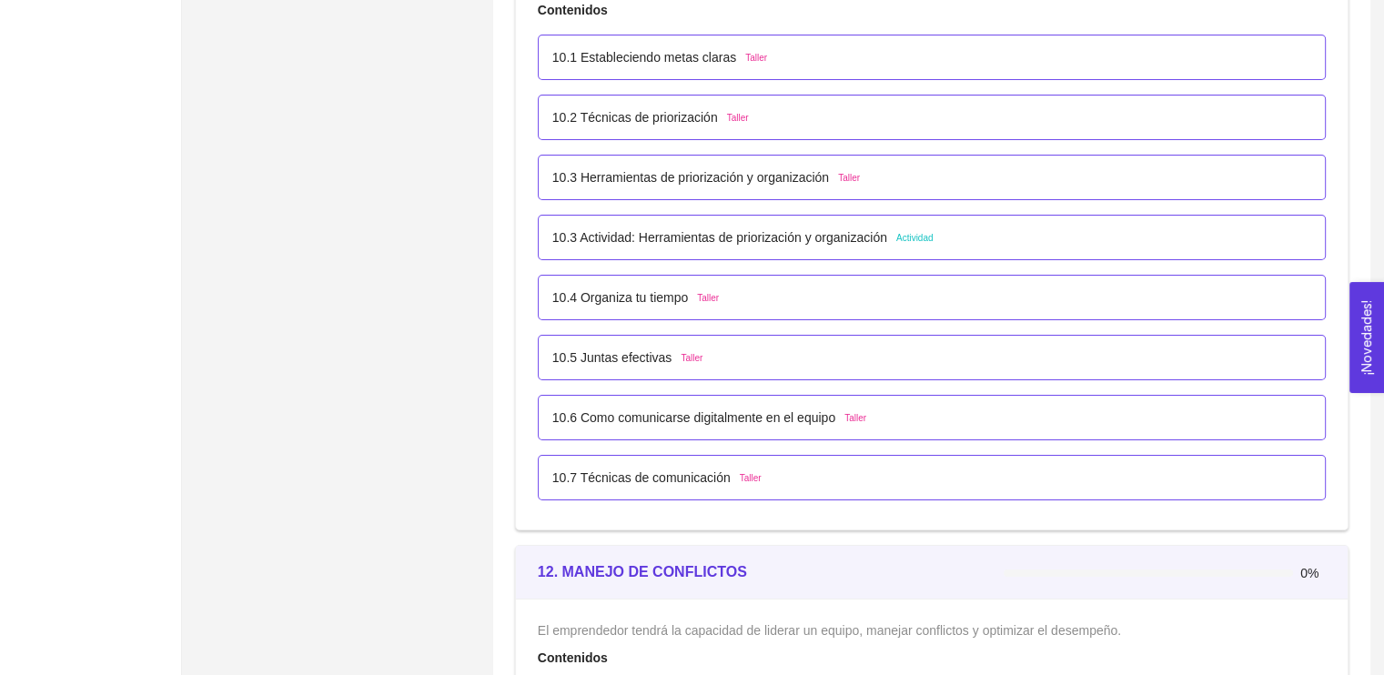
click at [718, 298] on div "10.4 Organiza tu tiempo Taller" at bounding box center [931, 298] width 759 height 20
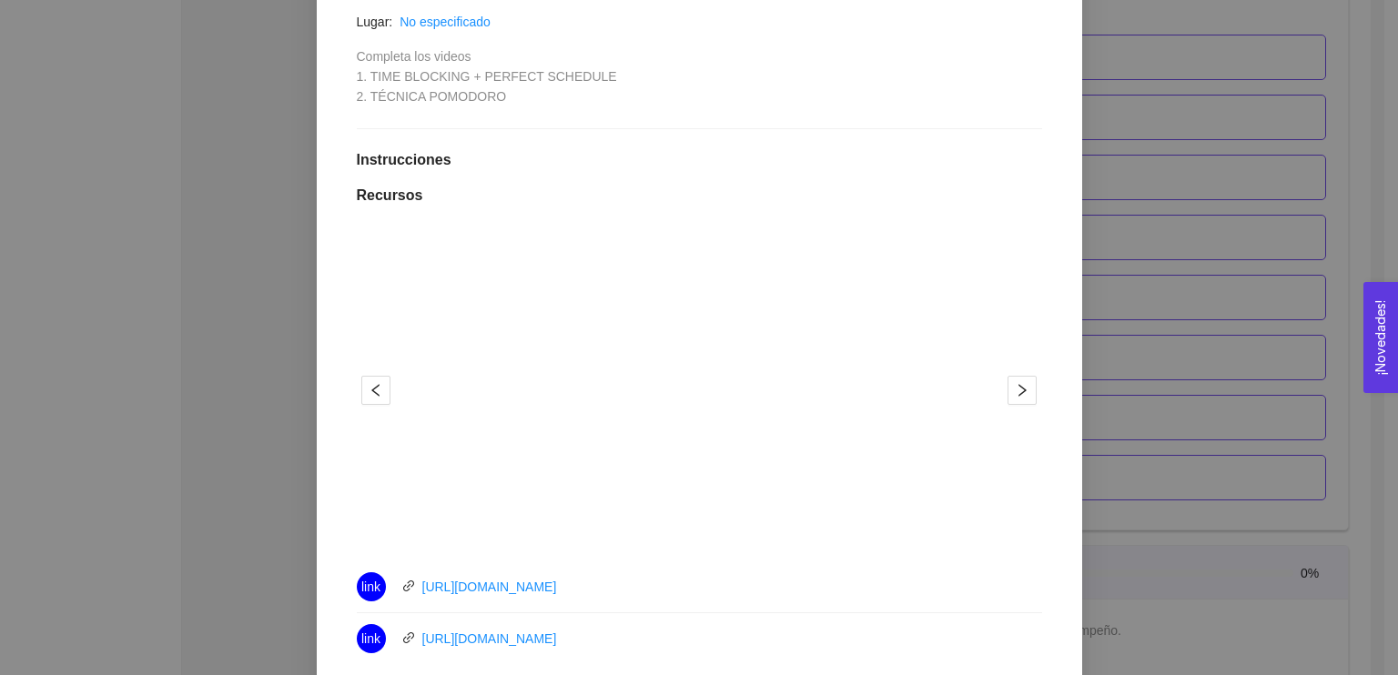
scroll to position [0, 0]
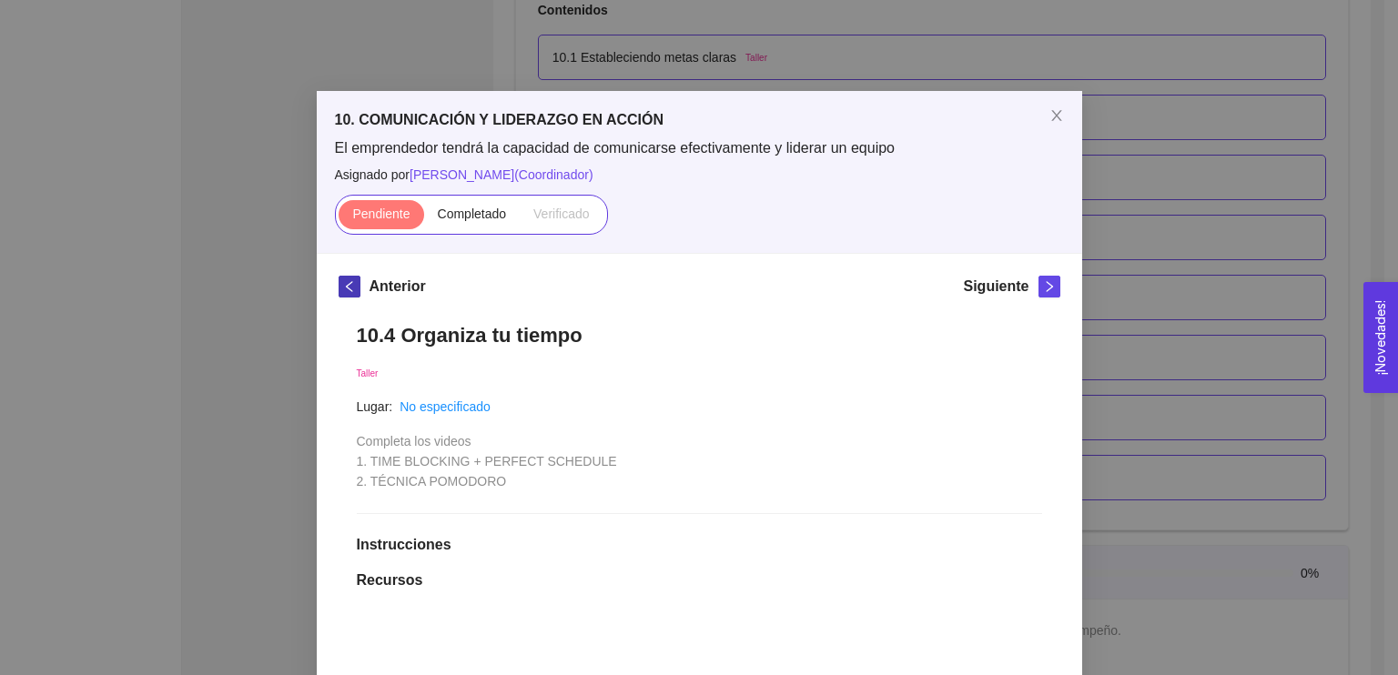
click at [344, 291] on icon "left" at bounding box center [349, 286] width 13 height 13
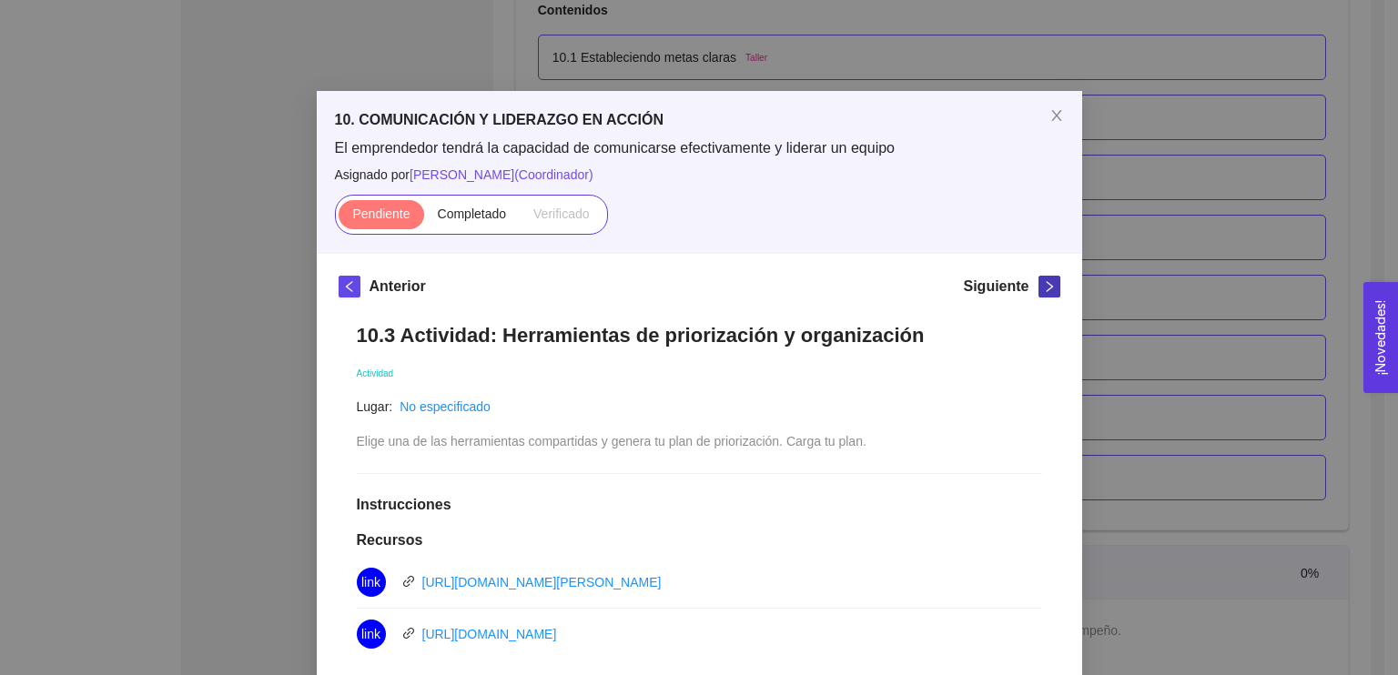
click at [1044, 289] on icon "right" at bounding box center [1049, 286] width 13 height 13
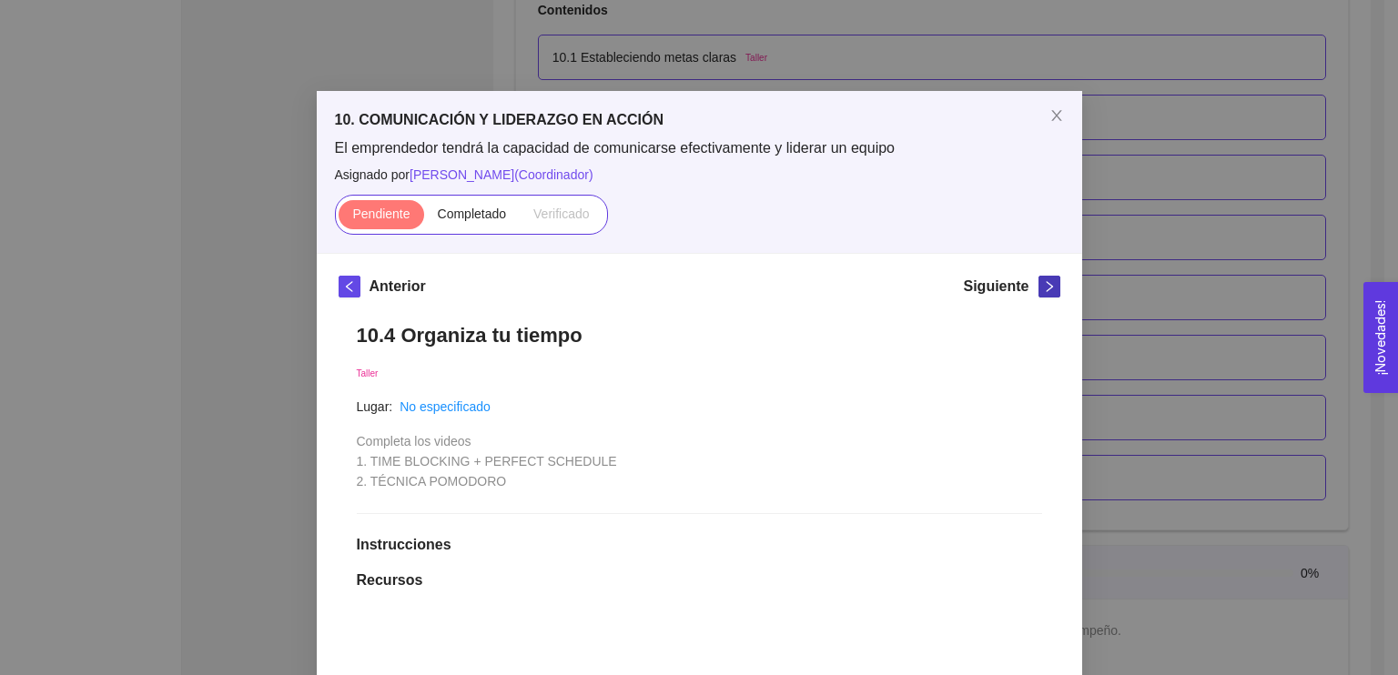
click at [1044, 289] on icon "right" at bounding box center [1049, 286] width 13 height 13
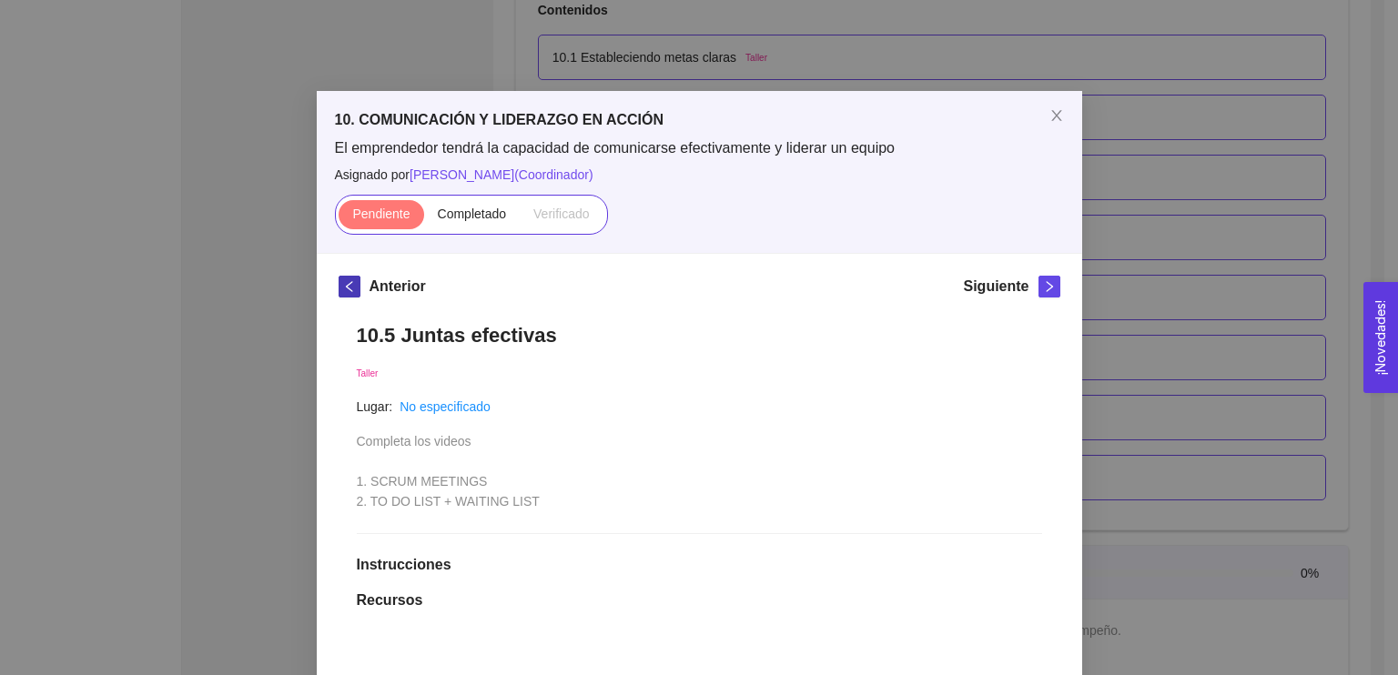
click at [345, 288] on icon "left" at bounding box center [348, 286] width 6 height 11
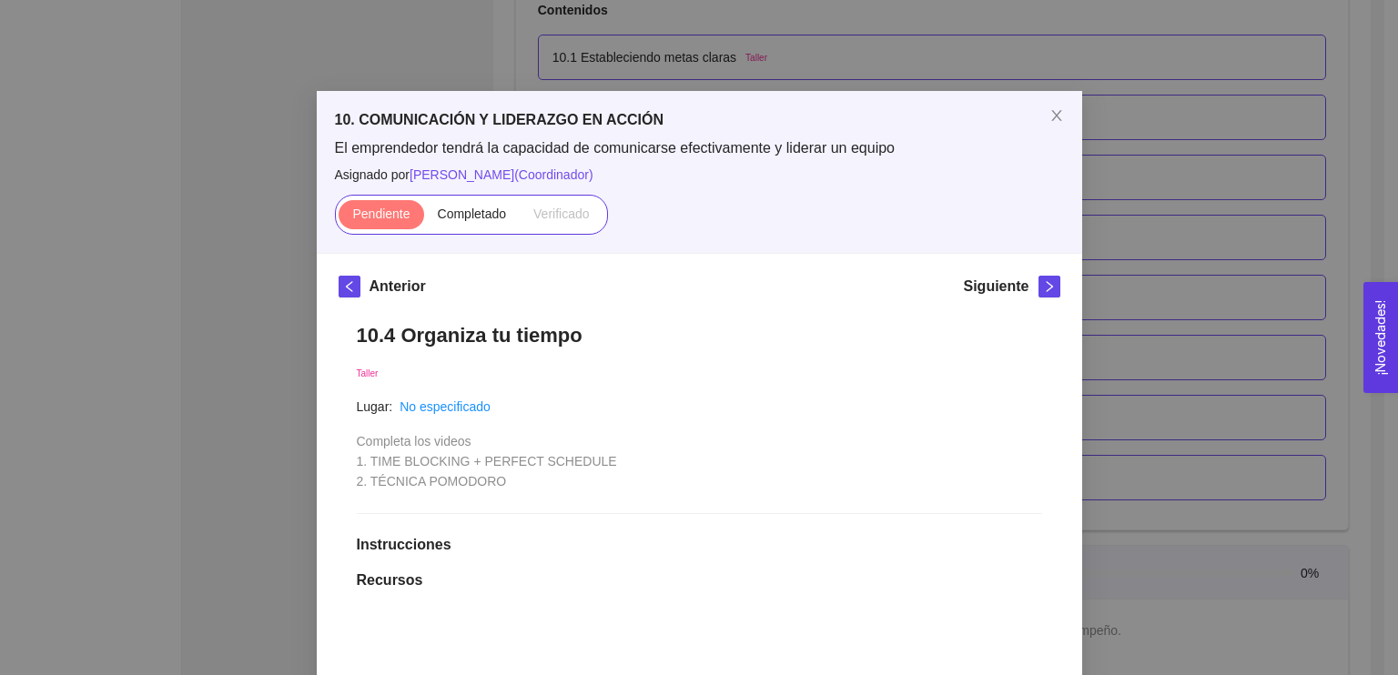
click at [1287, 220] on div "10. COMUNICACIÓN Y LIDERAZGO EN ACCIÓN El emprendedor tendrá la capacidad de co…" at bounding box center [699, 337] width 1398 height 675
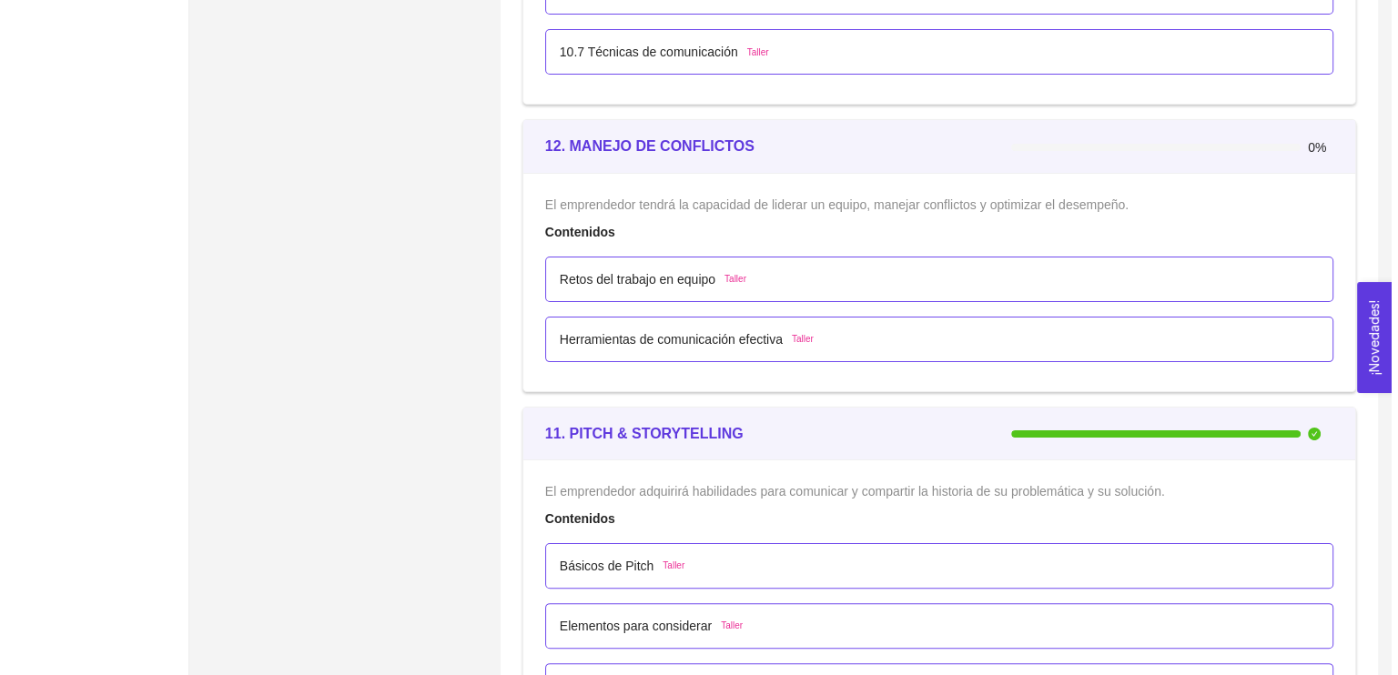
scroll to position [7217, 0]
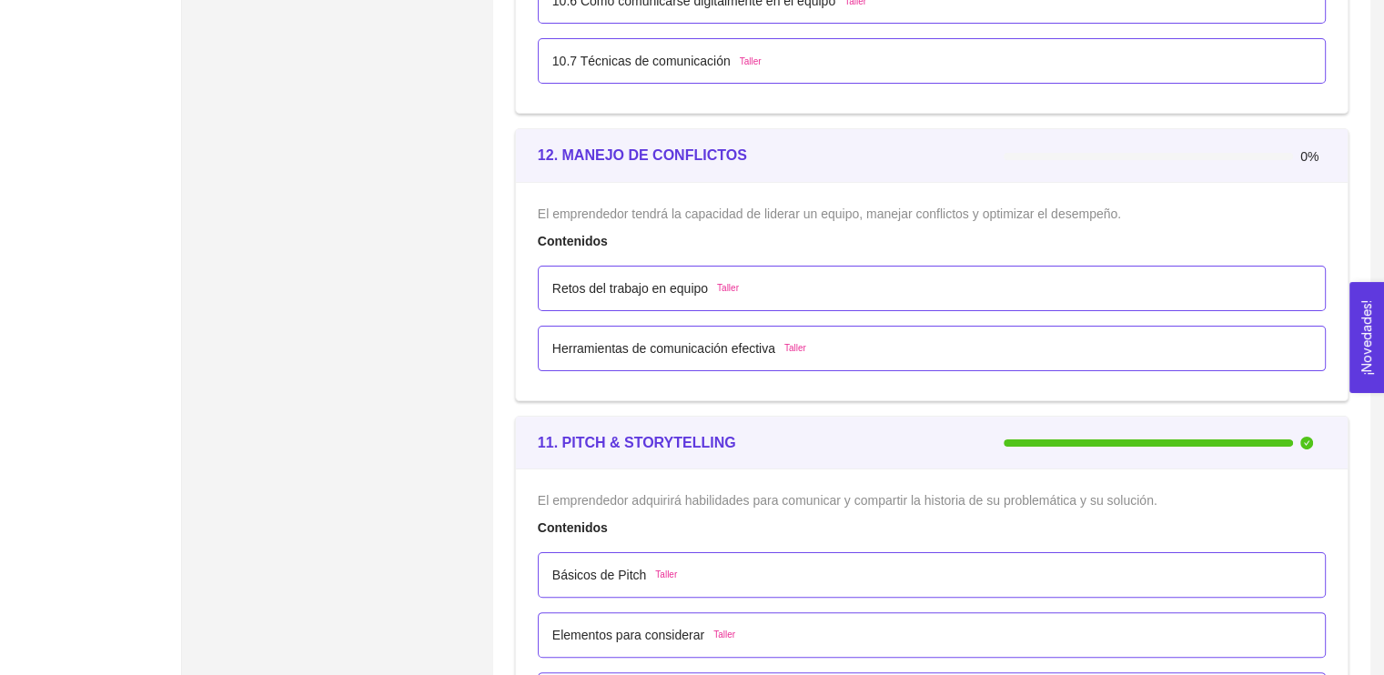
click at [819, 266] on div "Retos del trabajo en equipo Taller" at bounding box center [932, 288] width 788 height 45
click at [641, 283] on p "Retos del trabajo en equipo" at bounding box center [630, 288] width 156 height 20
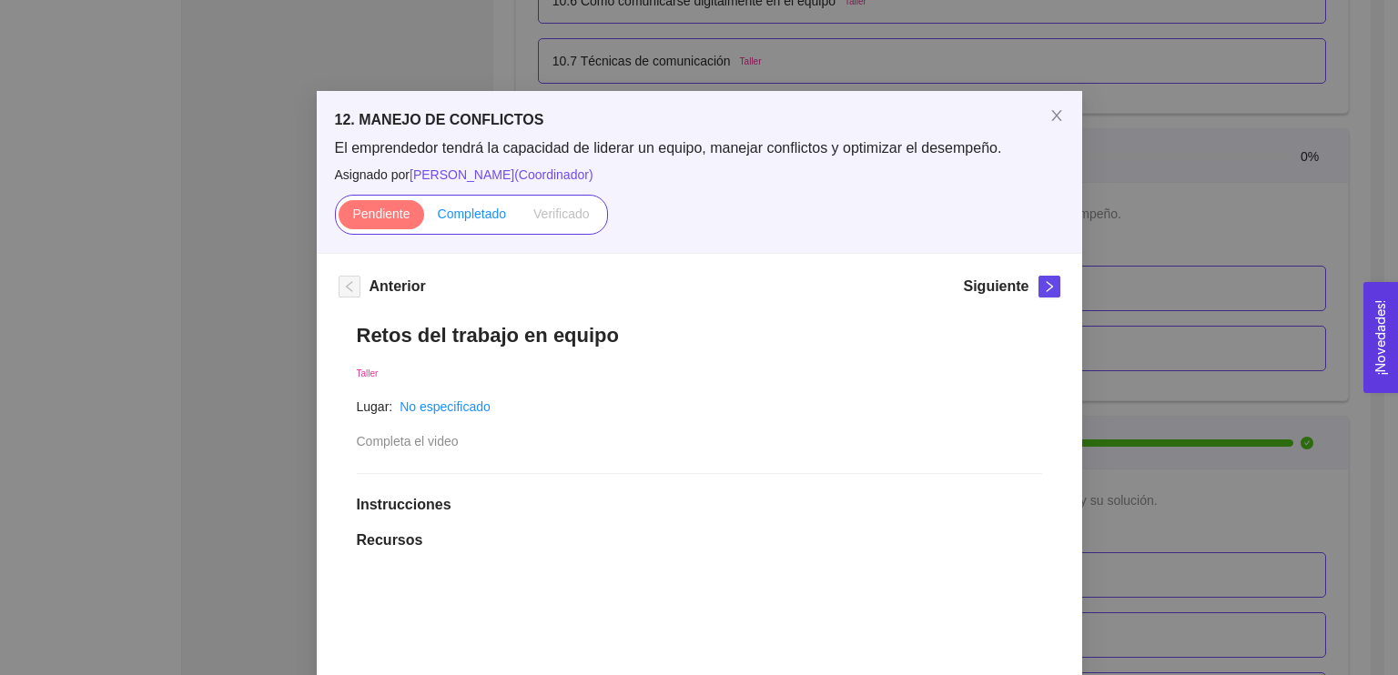
click at [473, 207] on span "Completado" at bounding box center [472, 214] width 69 height 15
click at [424, 218] on input "Completado" at bounding box center [424, 218] width 0 height 0
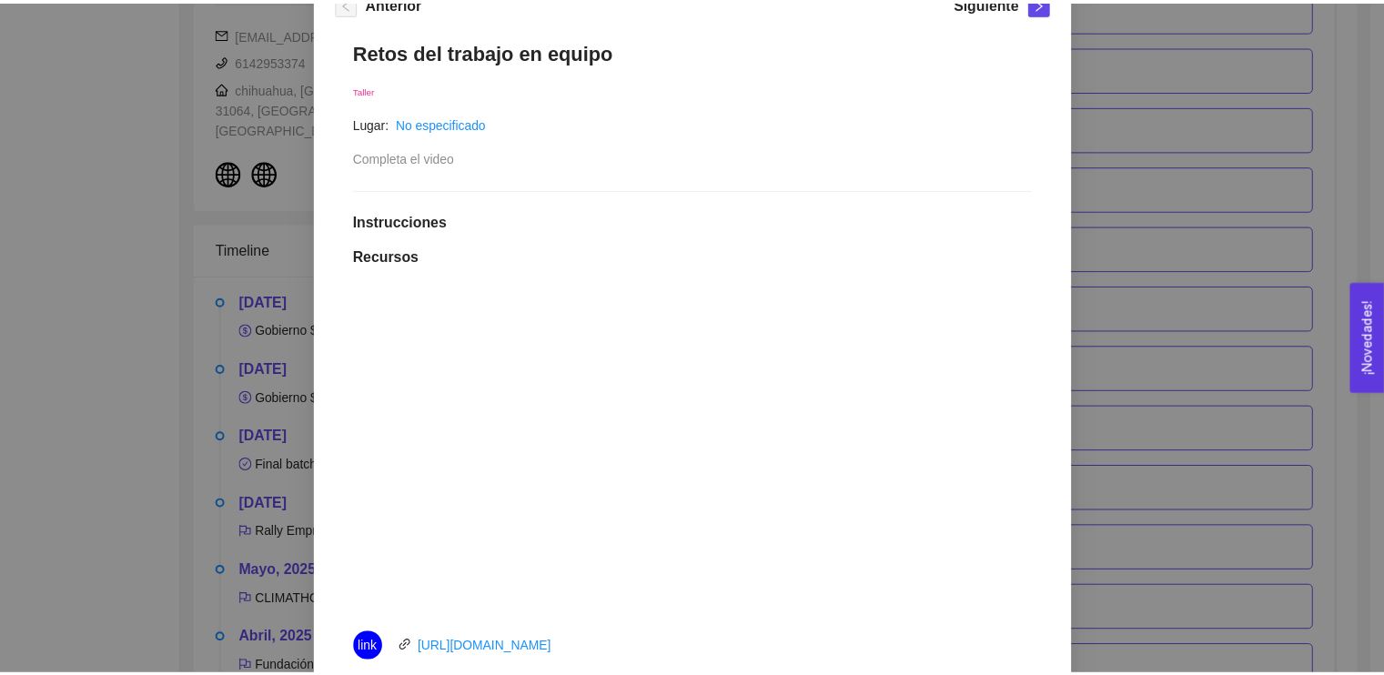
scroll to position [286, 0]
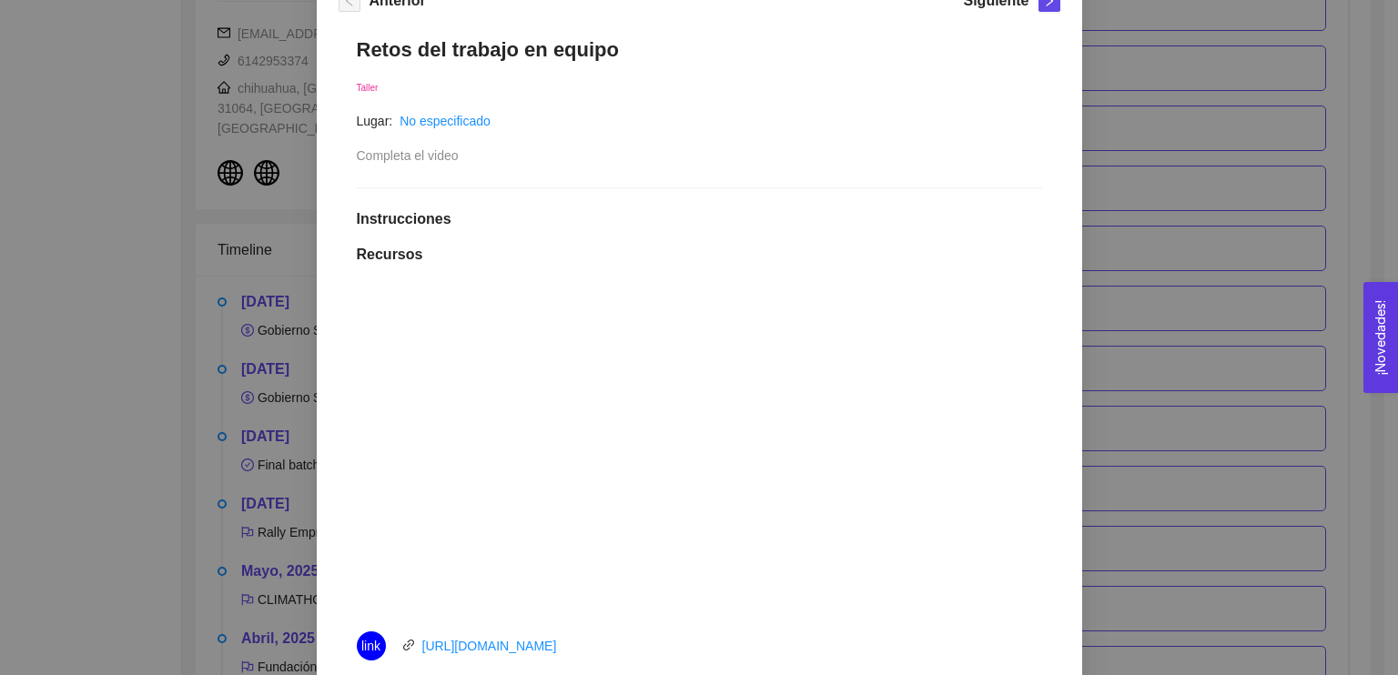
click at [1208, 182] on div "12. MANEJO DE CONFLICTOS El emprendedor tendrá la capacidad de liderar un equip…" at bounding box center [699, 337] width 1398 height 675
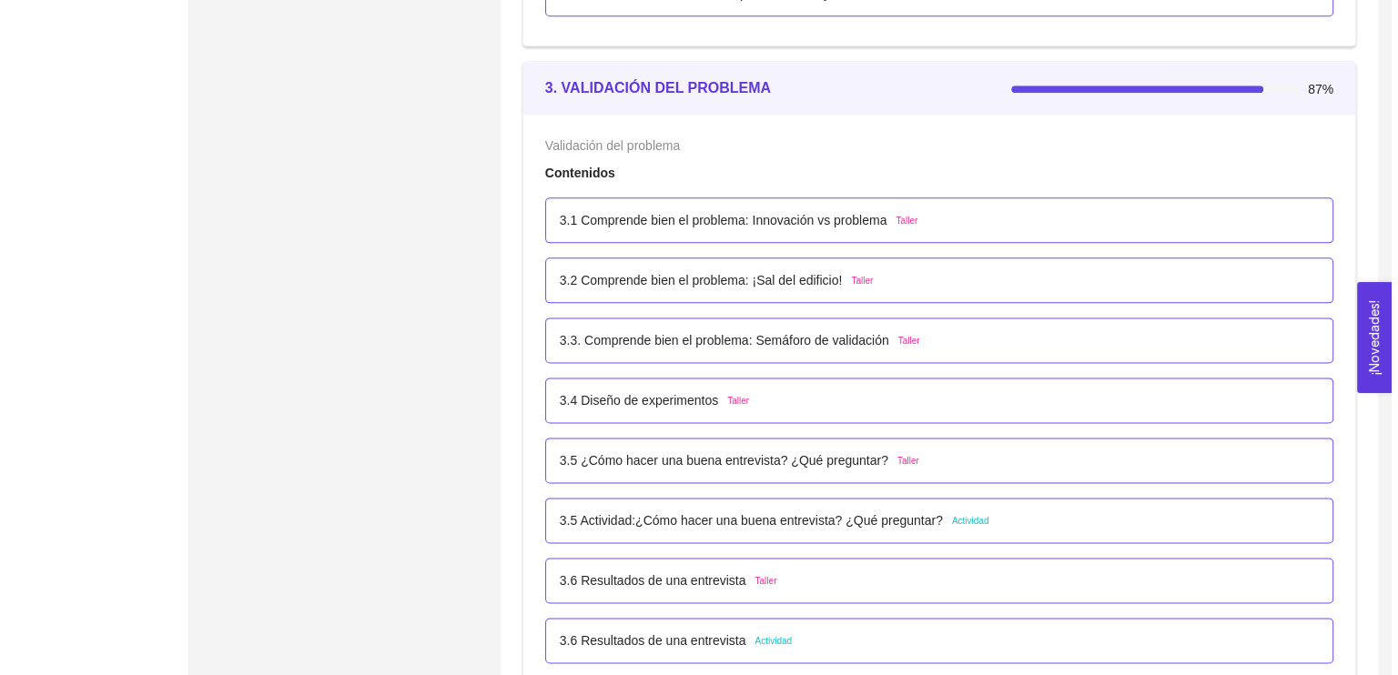
scroll to position [2363, 0]
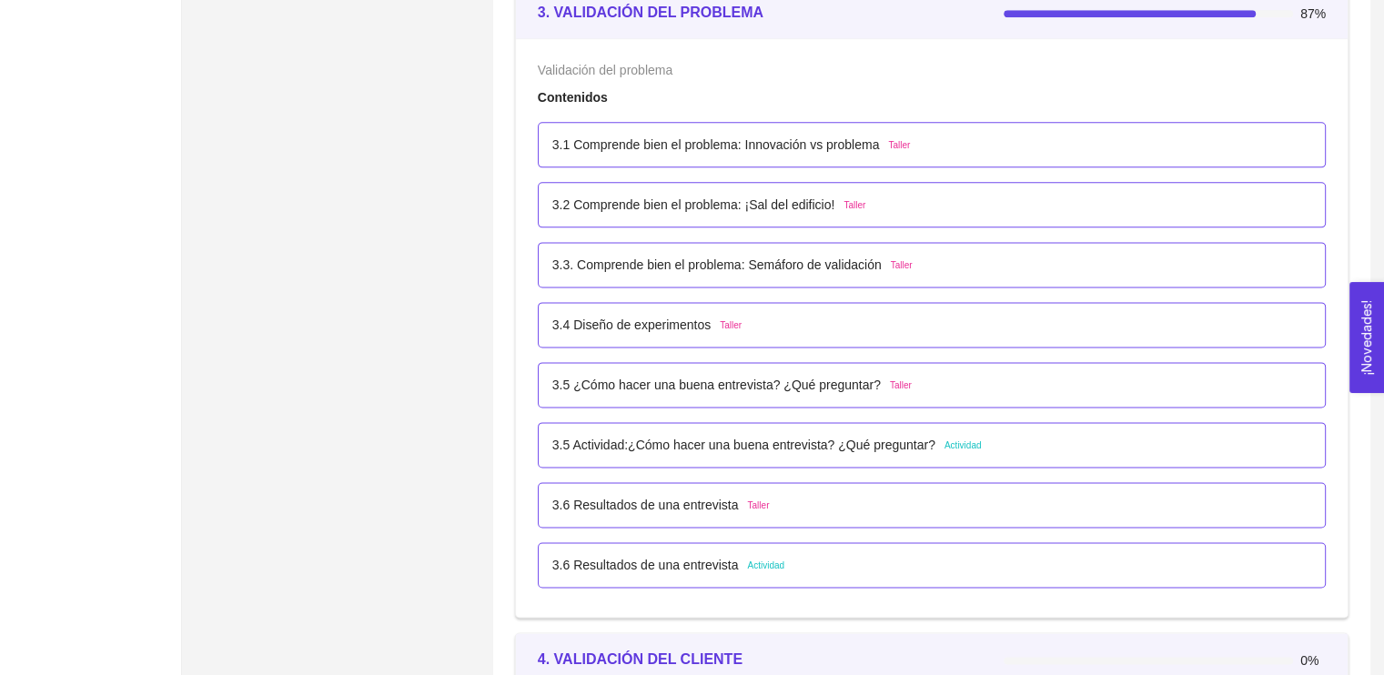
click at [884, 317] on div "3.4 Diseño de experimentos Taller" at bounding box center [931, 325] width 759 height 20
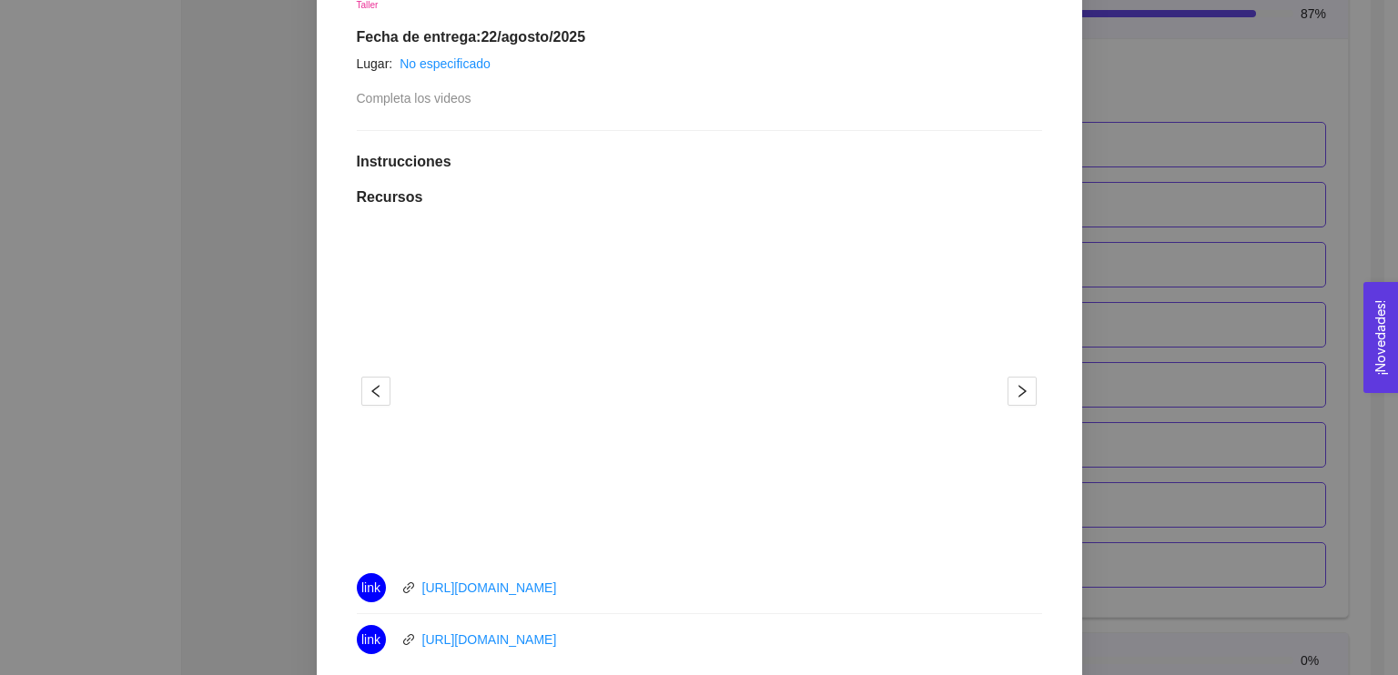
scroll to position [233, 0]
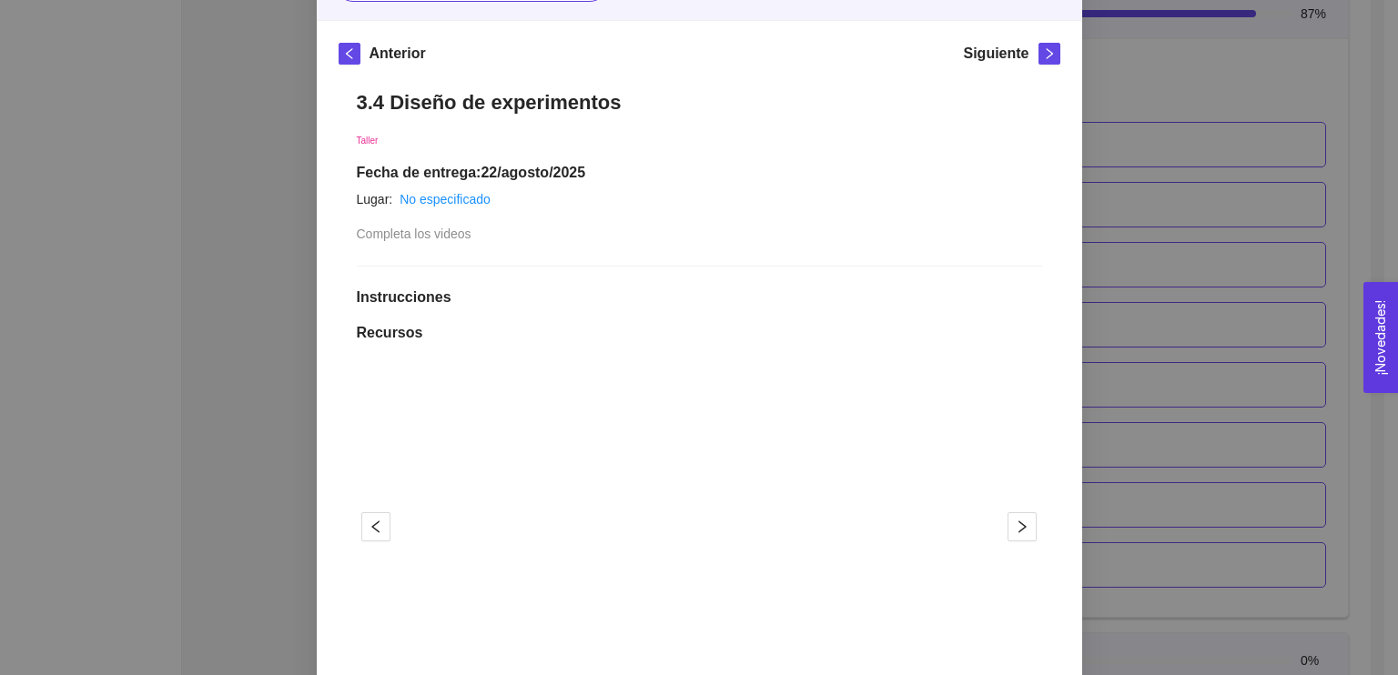
click at [1033, 64] on div "Siguiente" at bounding box center [1011, 57] width 96 height 29
click at [1043, 47] on icon "right" at bounding box center [1049, 53] width 13 height 13
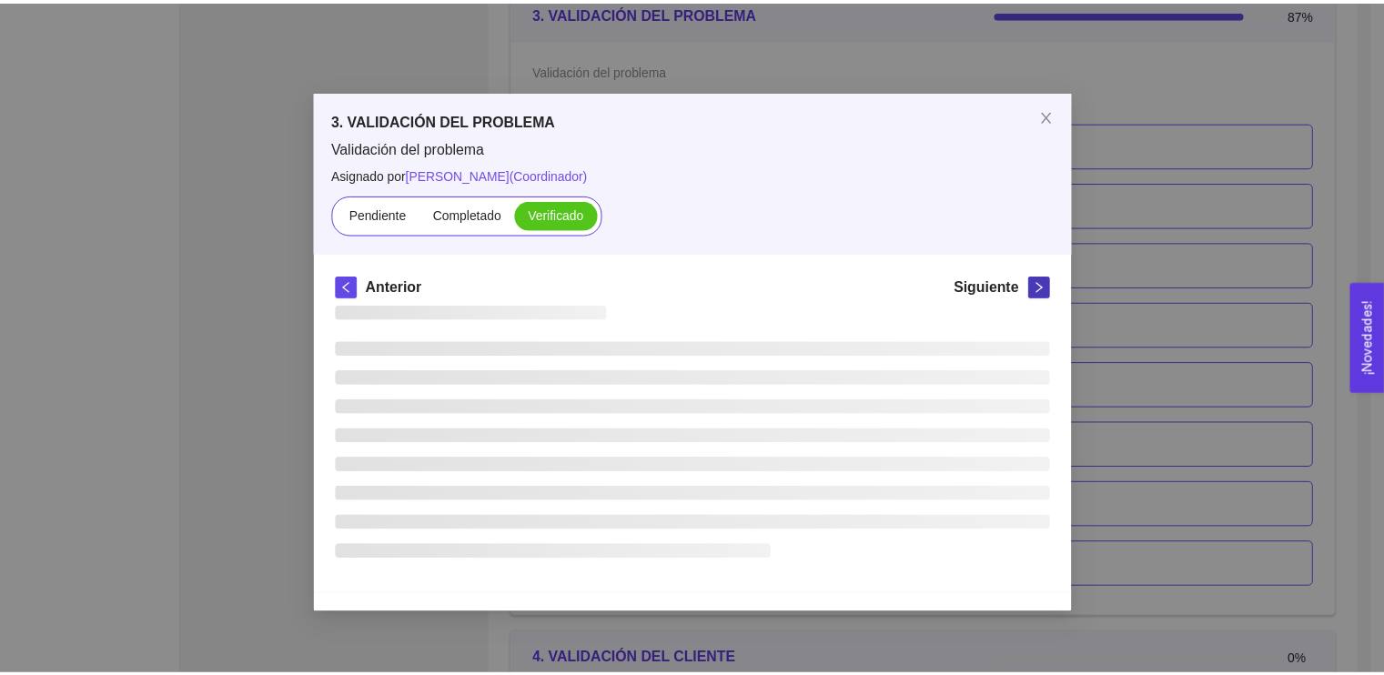
scroll to position [0, 0]
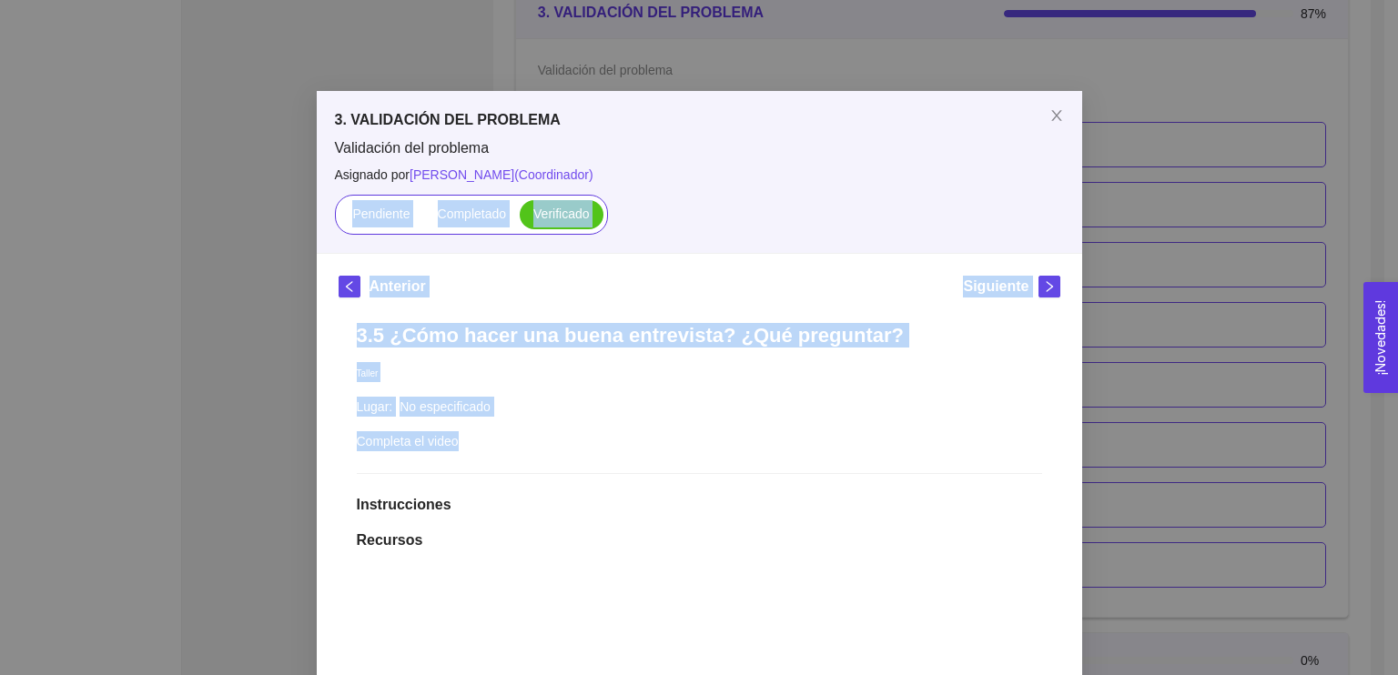
drag, startPoint x: 1382, startPoint y: 168, endPoint x: 1387, endPoint y: 400, distance: 232.1
click at [1387, 400] on div "3. VALIDACIÓN DEL PROBLEMA Validación del problema Asignado por Ana Sofia Contr…" at bounding box center [699, 337] width 1398 height 675
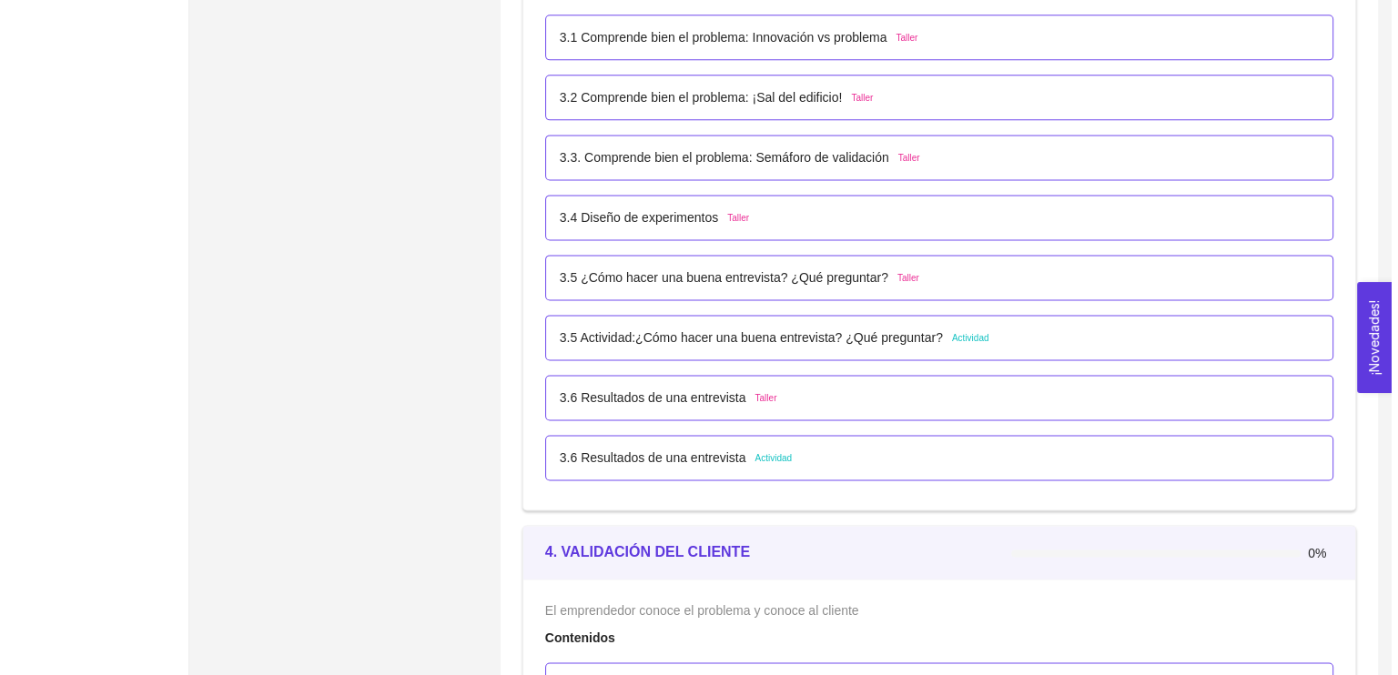
scroll to position [2432, 0]
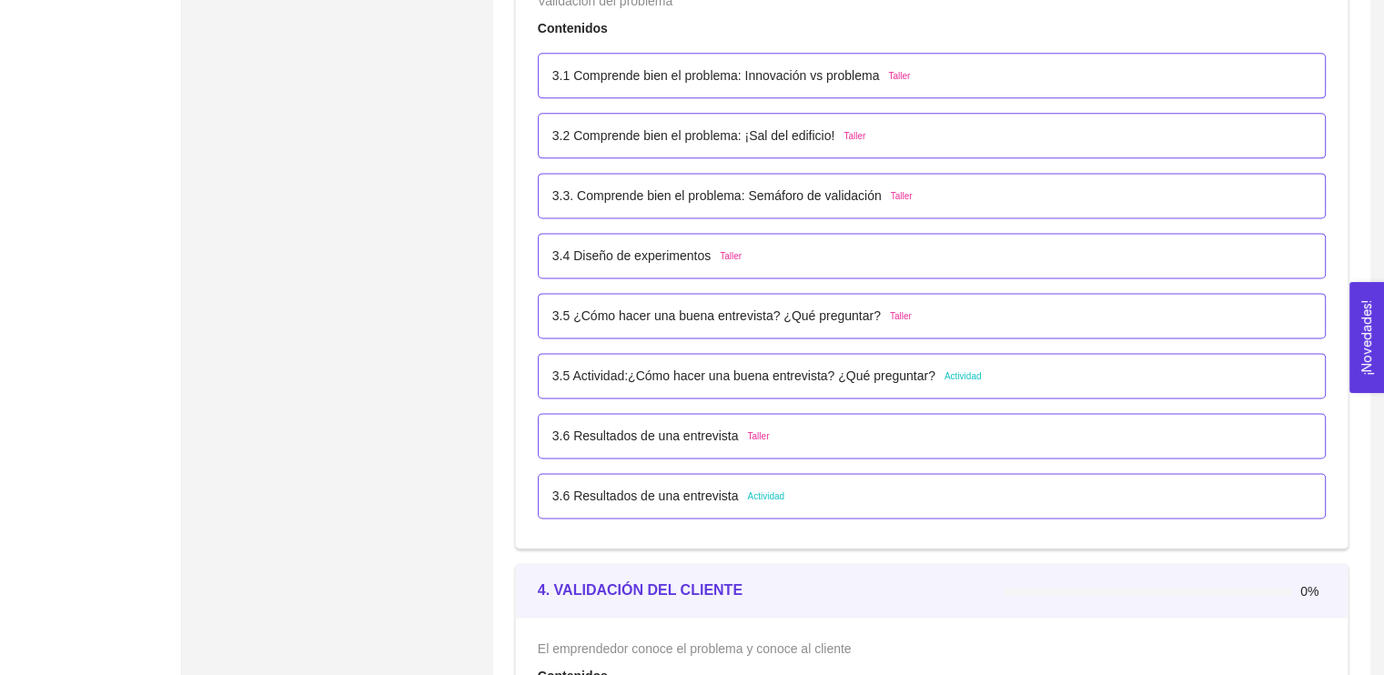
click at [823, 70] on p "3.1 Comprende bien el problema: Innovación vs problema" at bounding box center [716, 76] width 328 height 20
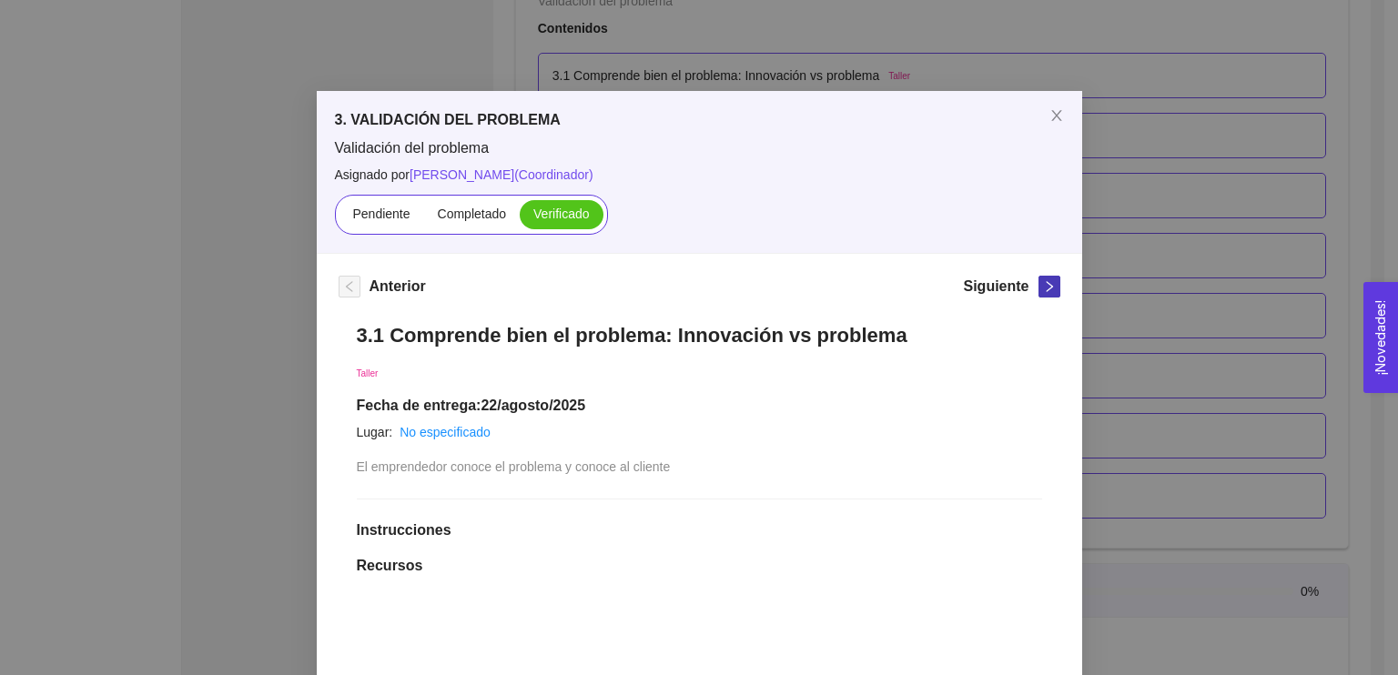
click at [1048, 285] on span "right" at bounding box center [1049, 286] width 20 height 13
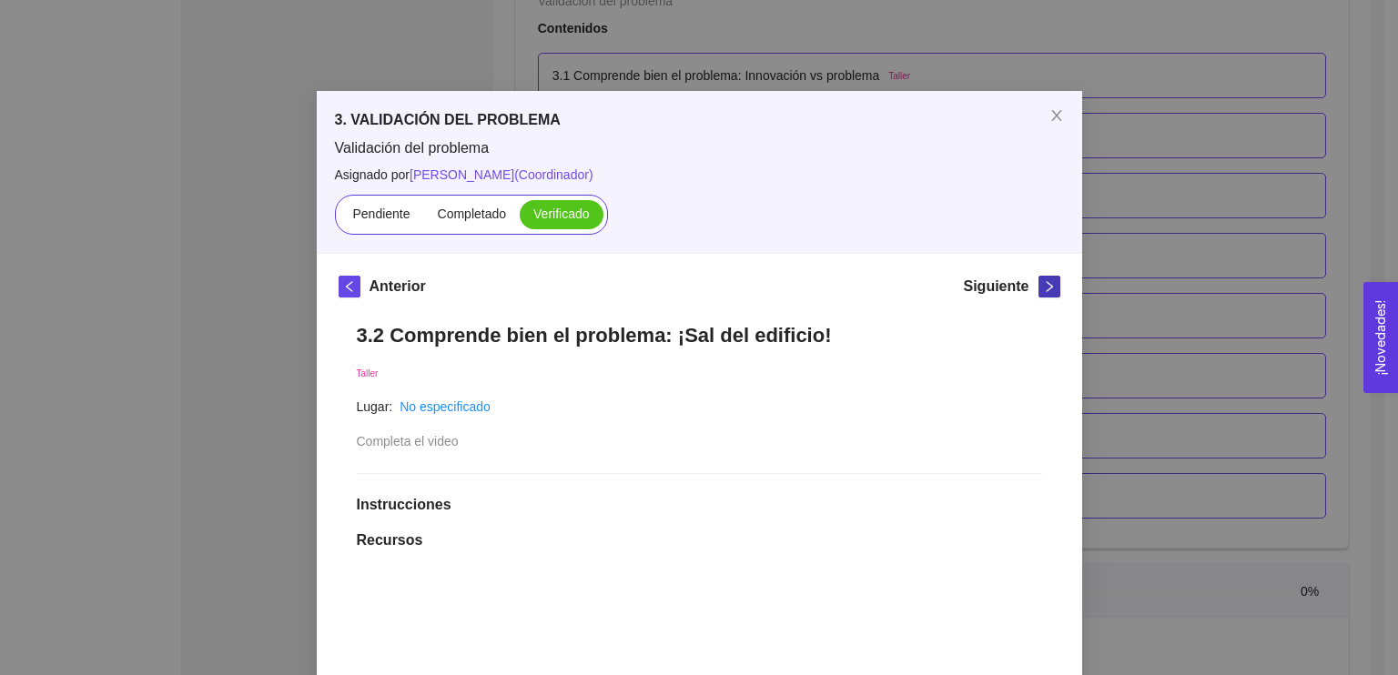
click at [1048, 285] on span "right" at bounding box center [1049, 286] width 20 height 13
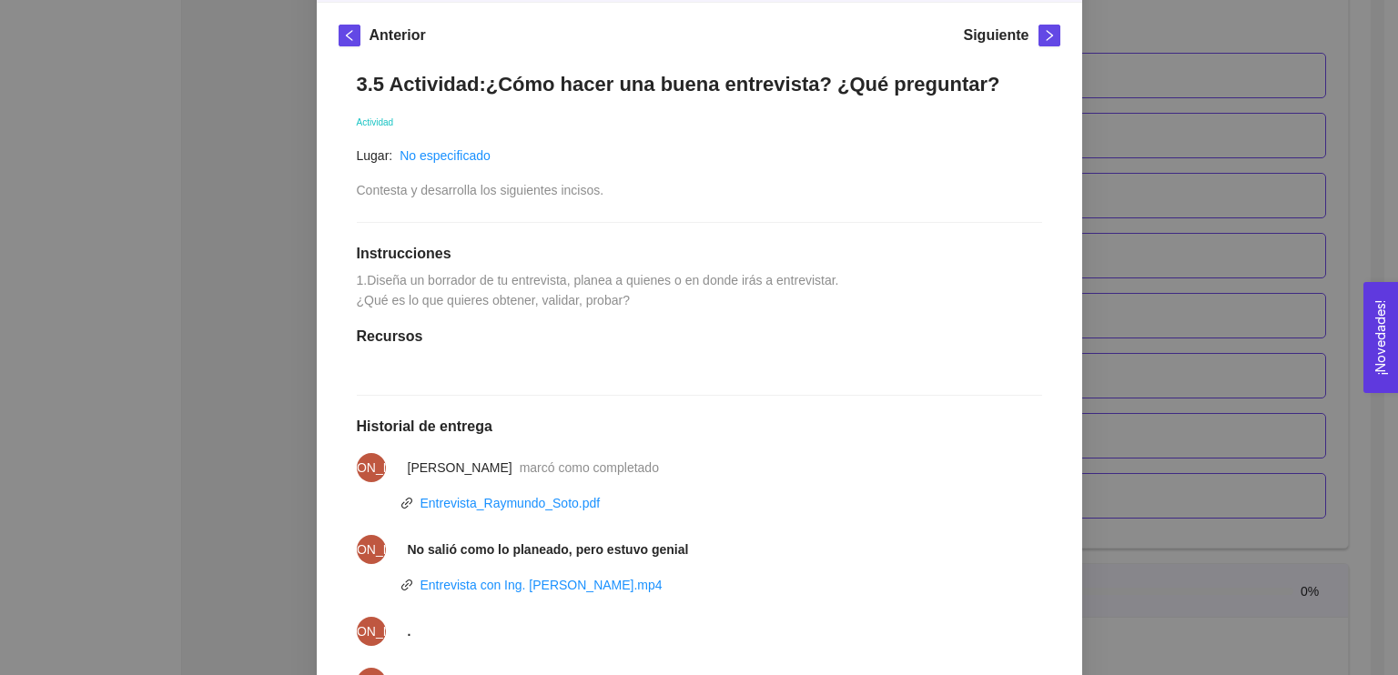
scroll to position [178, 0]
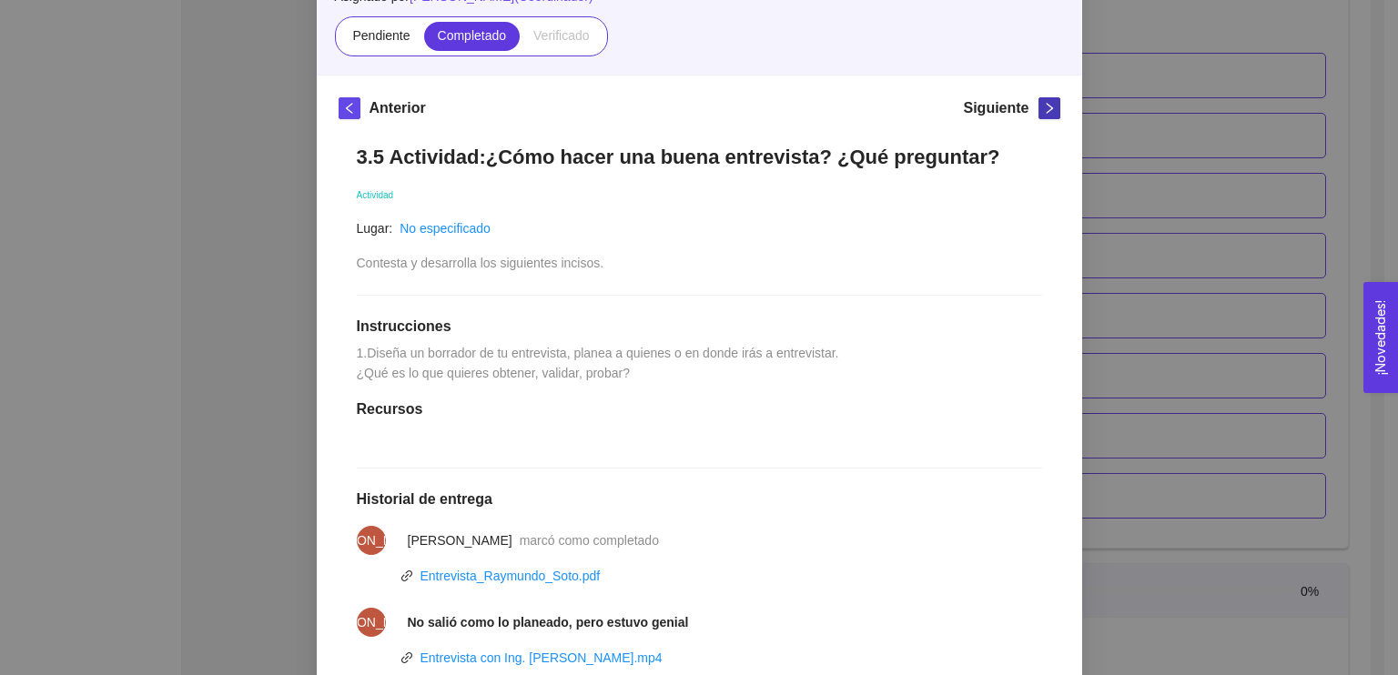
click at [1038, 100] on button "button" at bounding box center [1049, 108] width 22 height 22
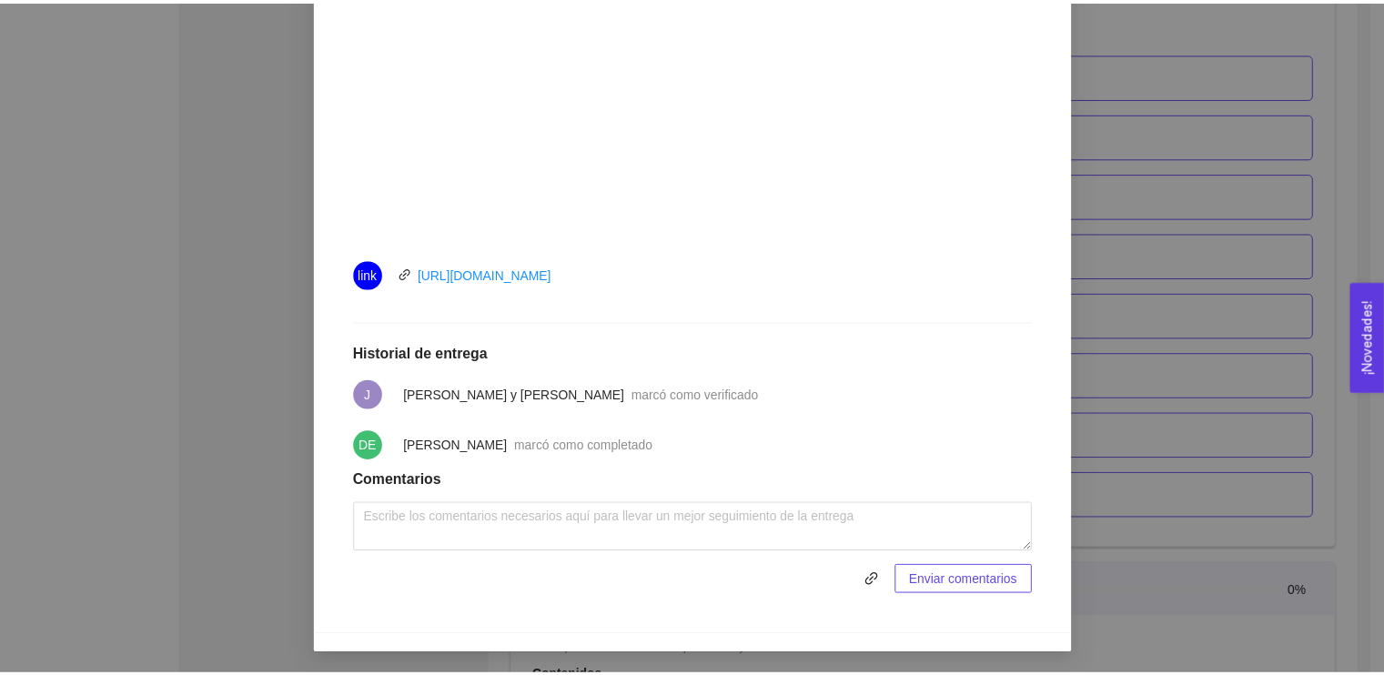
scroll to position [0, 0]
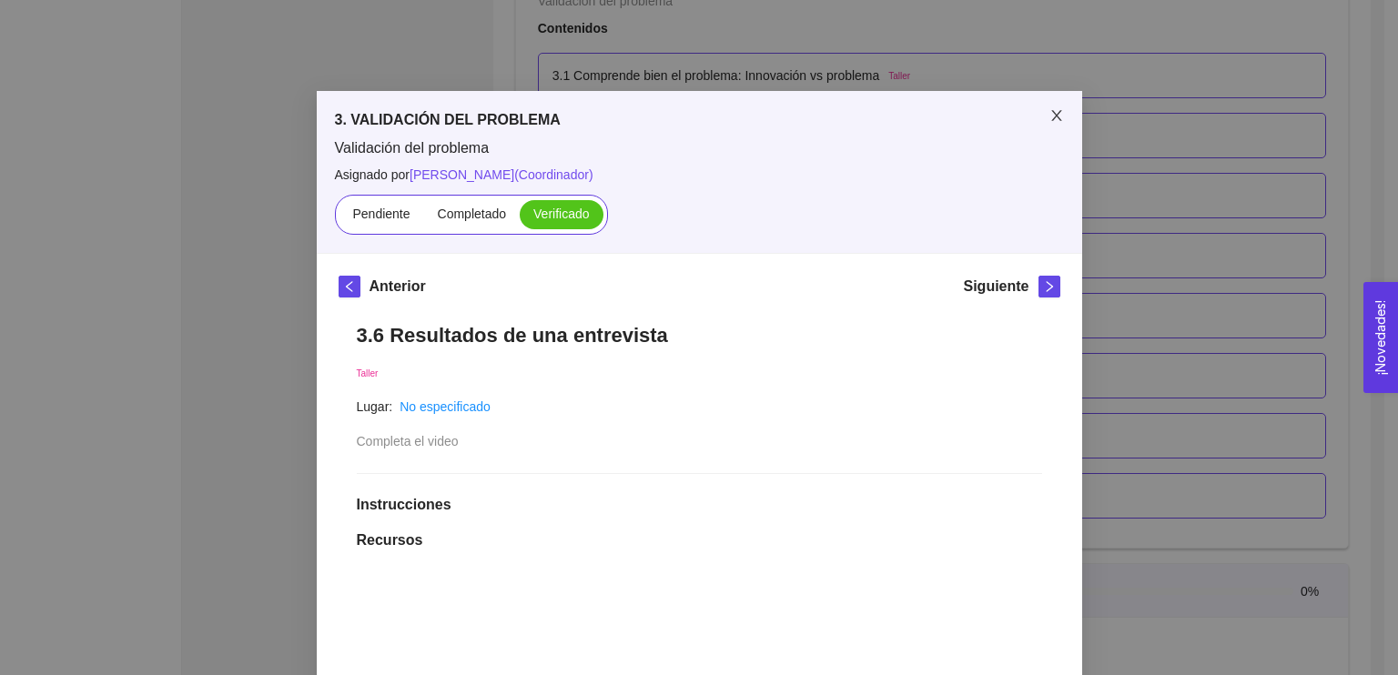
click at [1051, 123] on icon "close" at bounding box center [1056, 115] width 15 height 15
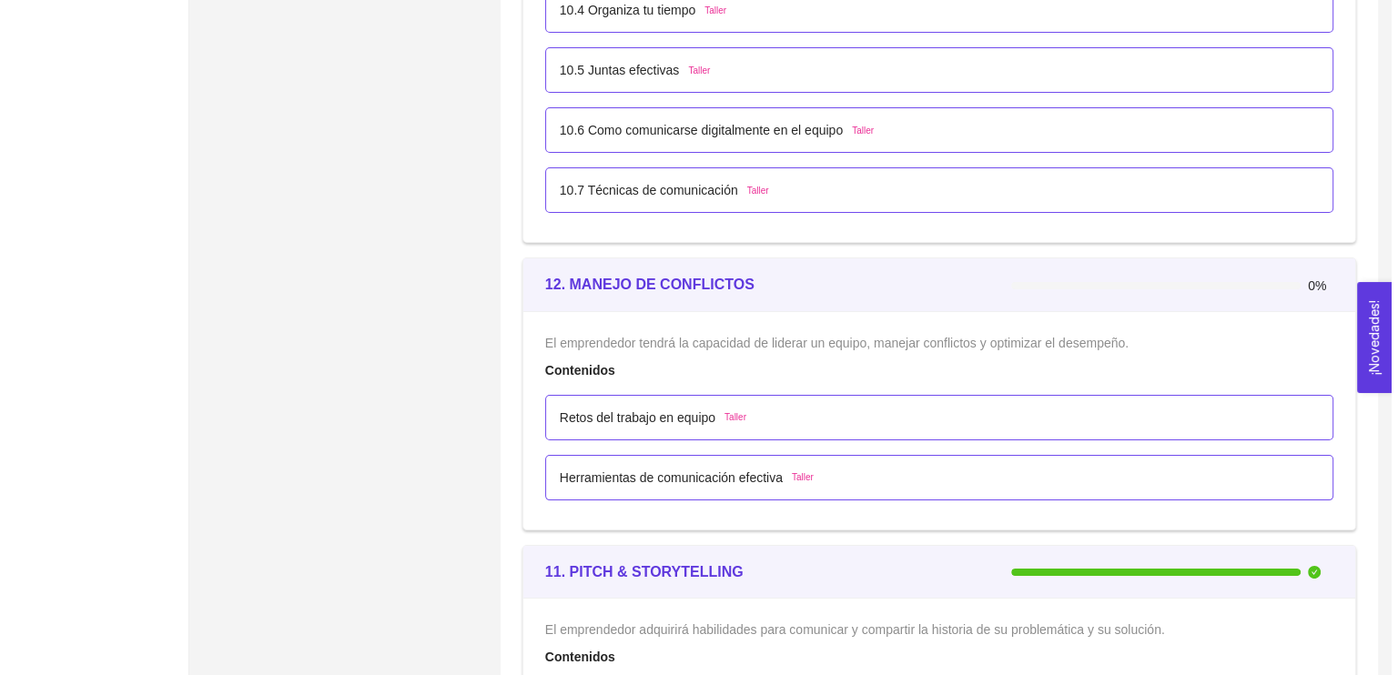
scroll to position [7136, 0]
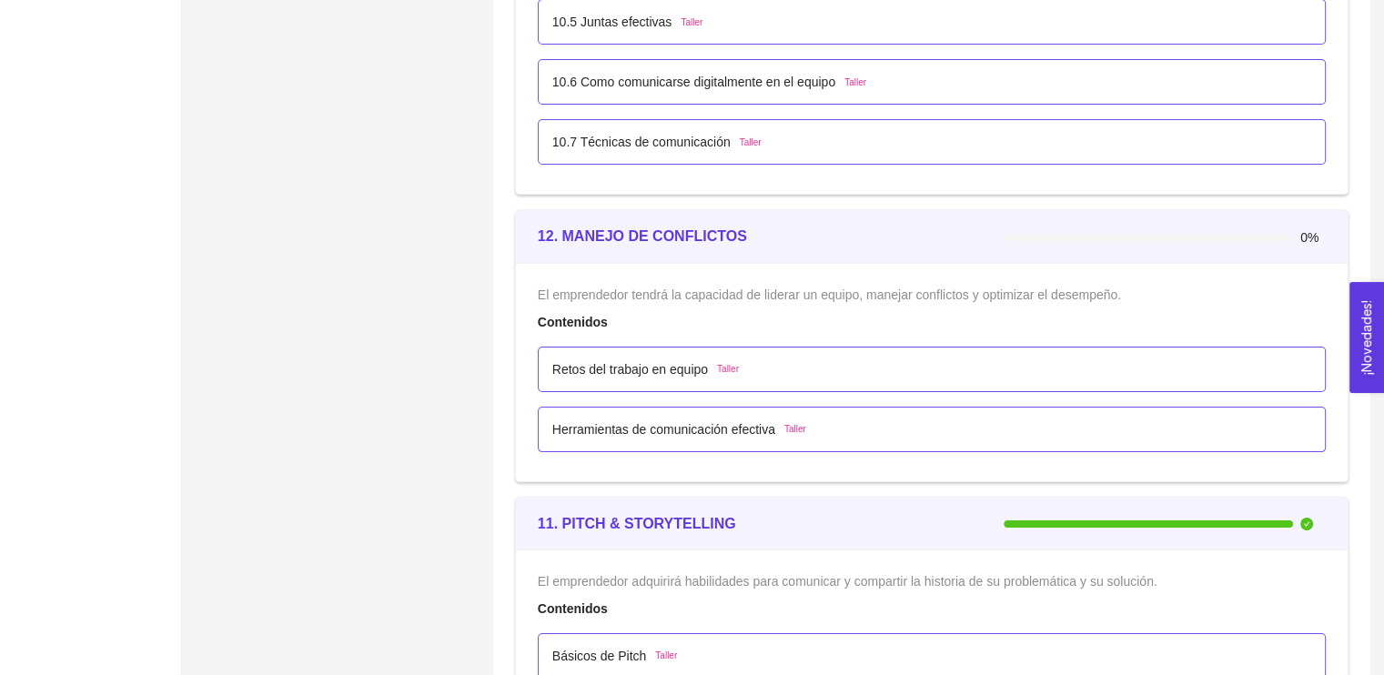
click at [866, 359] on div "Retos del trabajo en equipo Taller" at bounding box center [931, 369] width 759 height 20
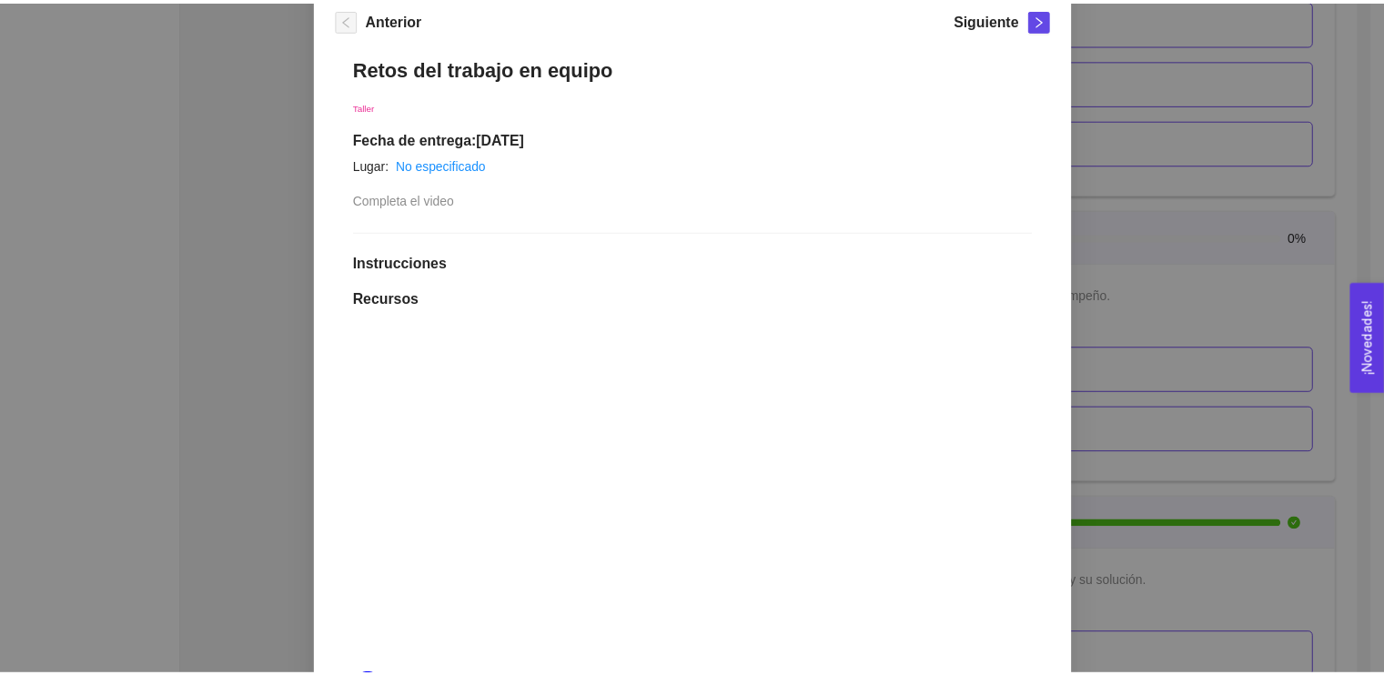
scroll to position [220, 0]
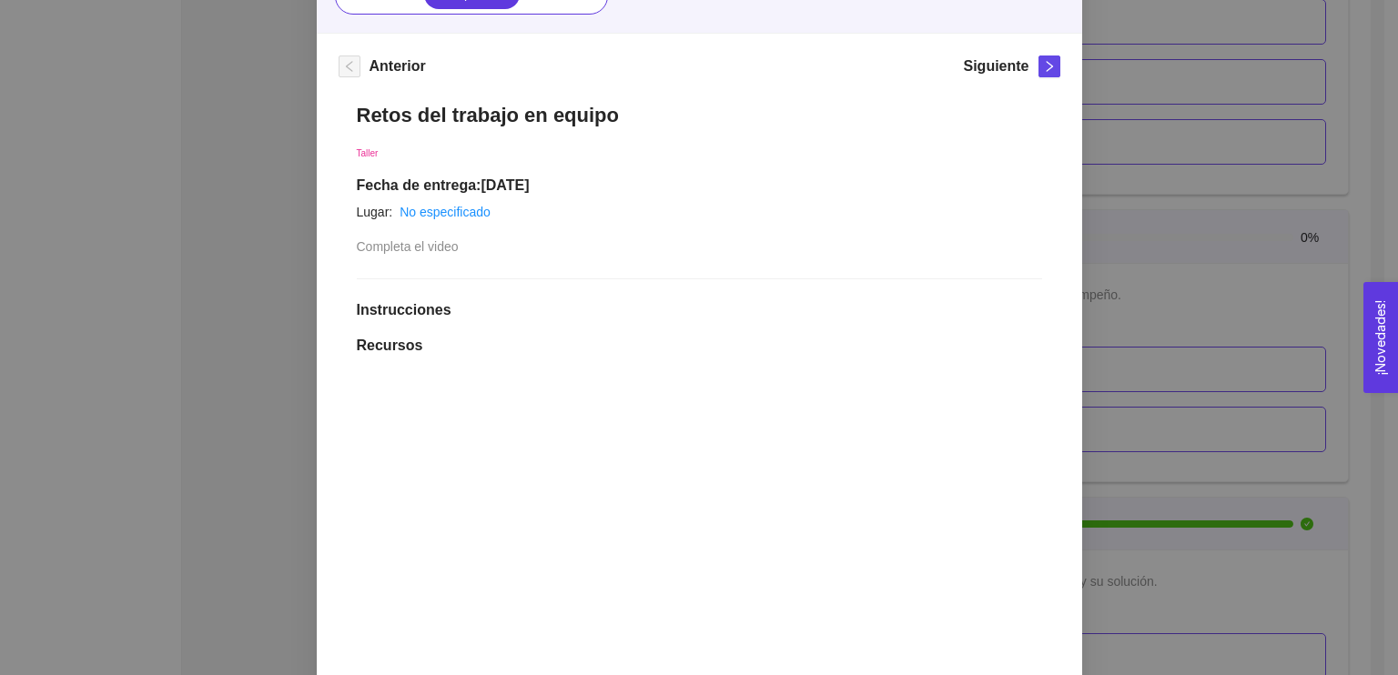
click at [1249, 193] on div "12. MANEJO DE CONFLICTOS El emprendedor tendrá la capacidad de liderar un equip…" at bounding box center [699, 337] width 1398 height 675
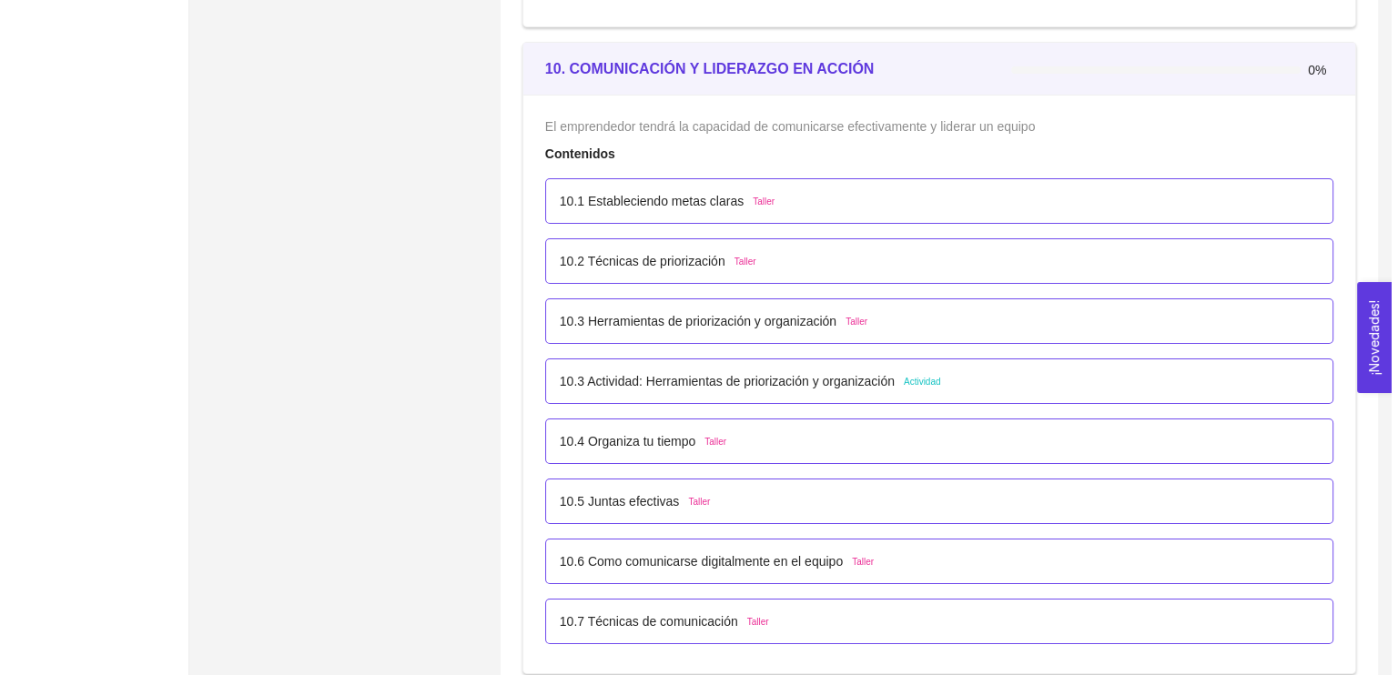
scroll to position [6684, 0]
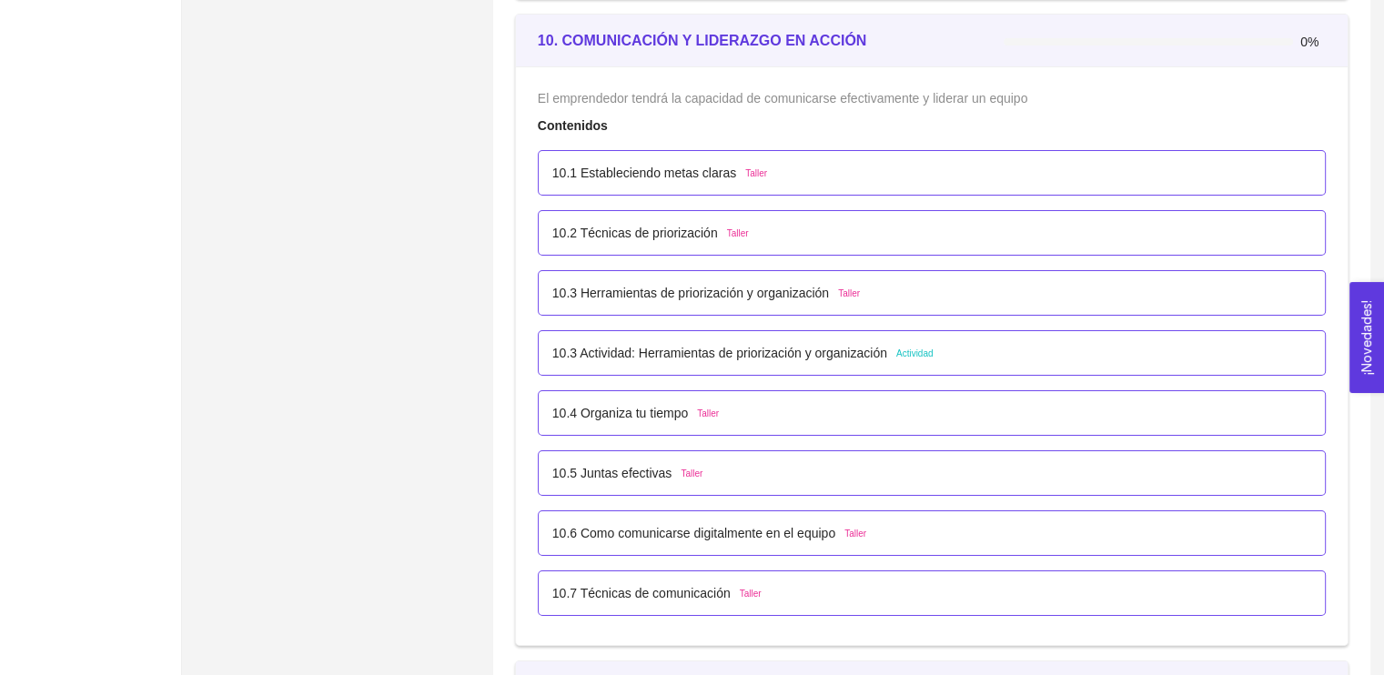
click at [812, 350] on p "10.3 Actividad: Herramientas de priorización y organización" at bounding box center [719, 353] width 335 height 20
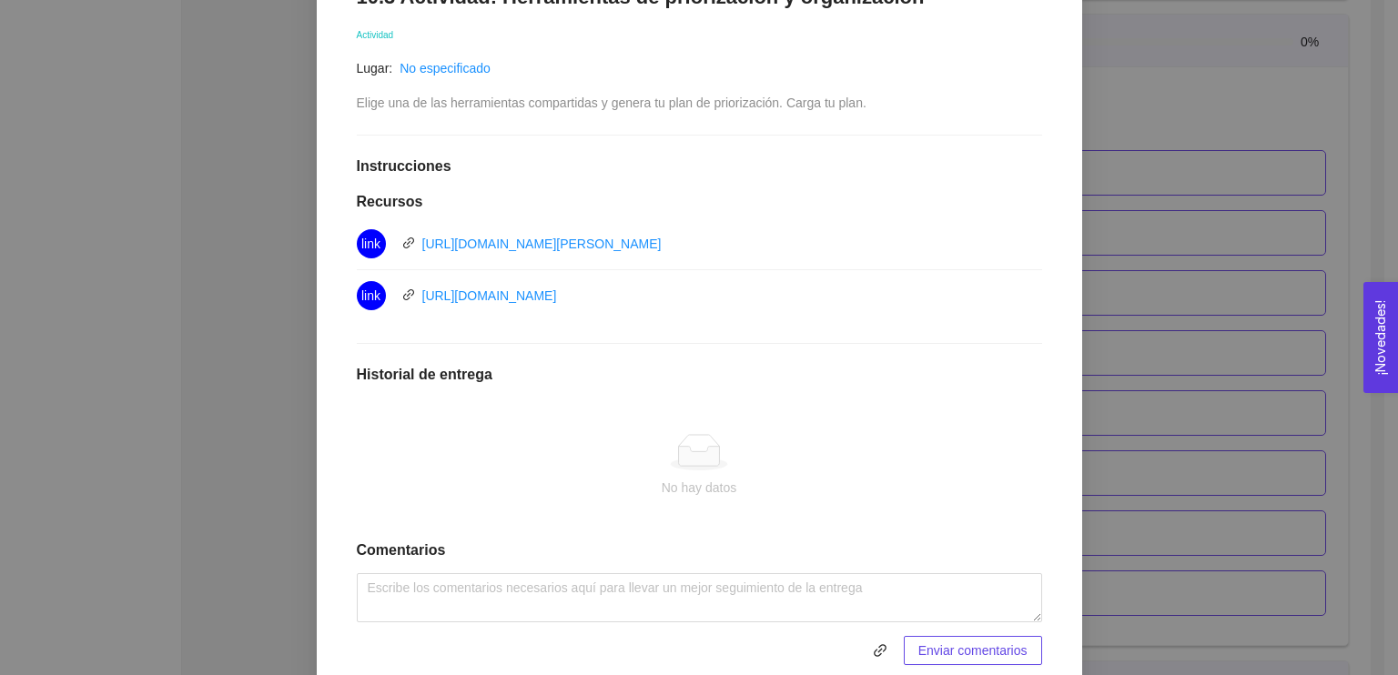
scroll to position [408, 0]
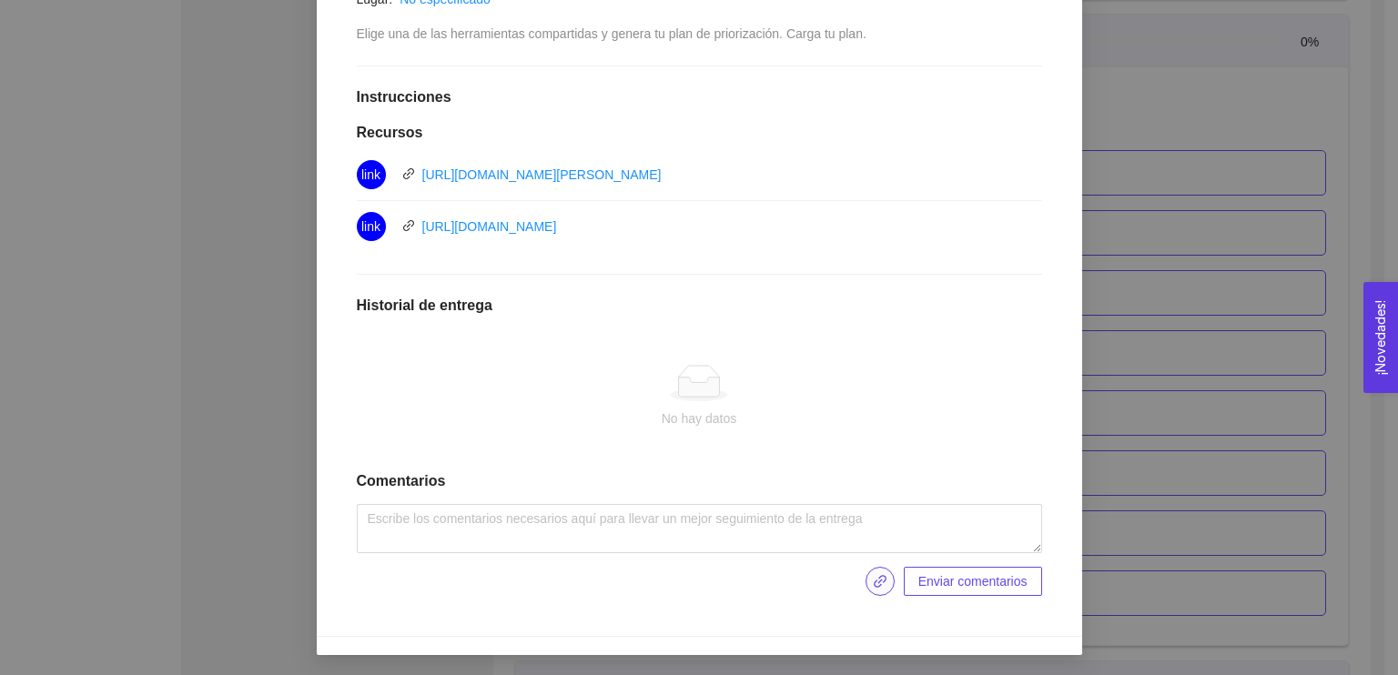
click at [873, 576] on icon "link" at bounding box center [880, 581] width 15 height 15
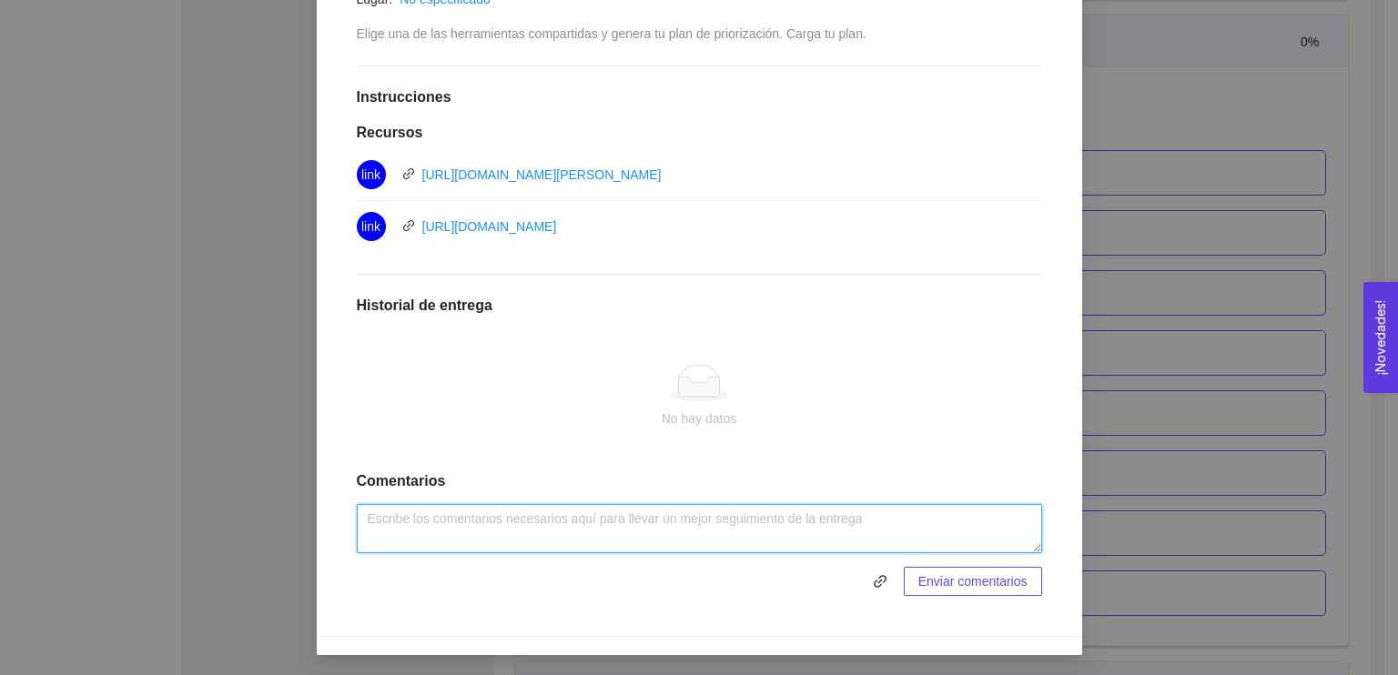
click at [472, 515] on textarea at bounding box center [699, 528] width 685 height 49
type textarea "."
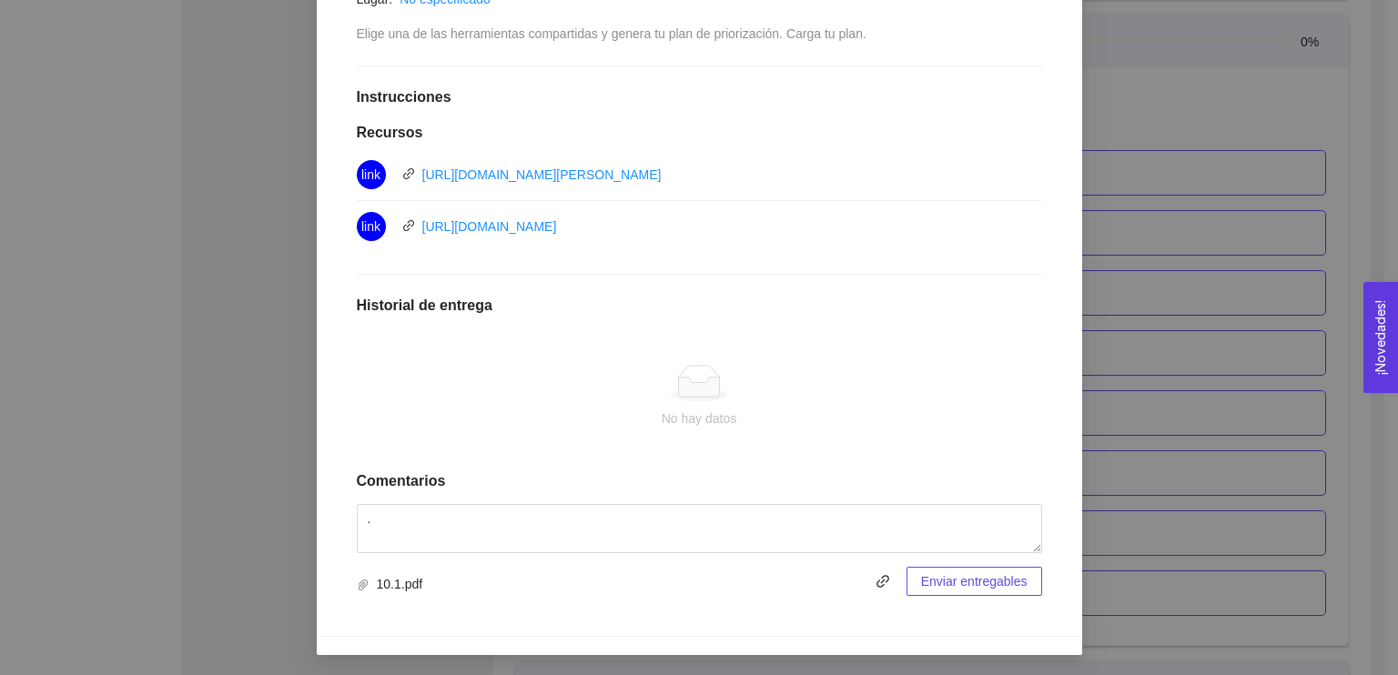
click at [951, 578] on span "Enviar entregables" at bounding box center [974, 581] width 106 height 20
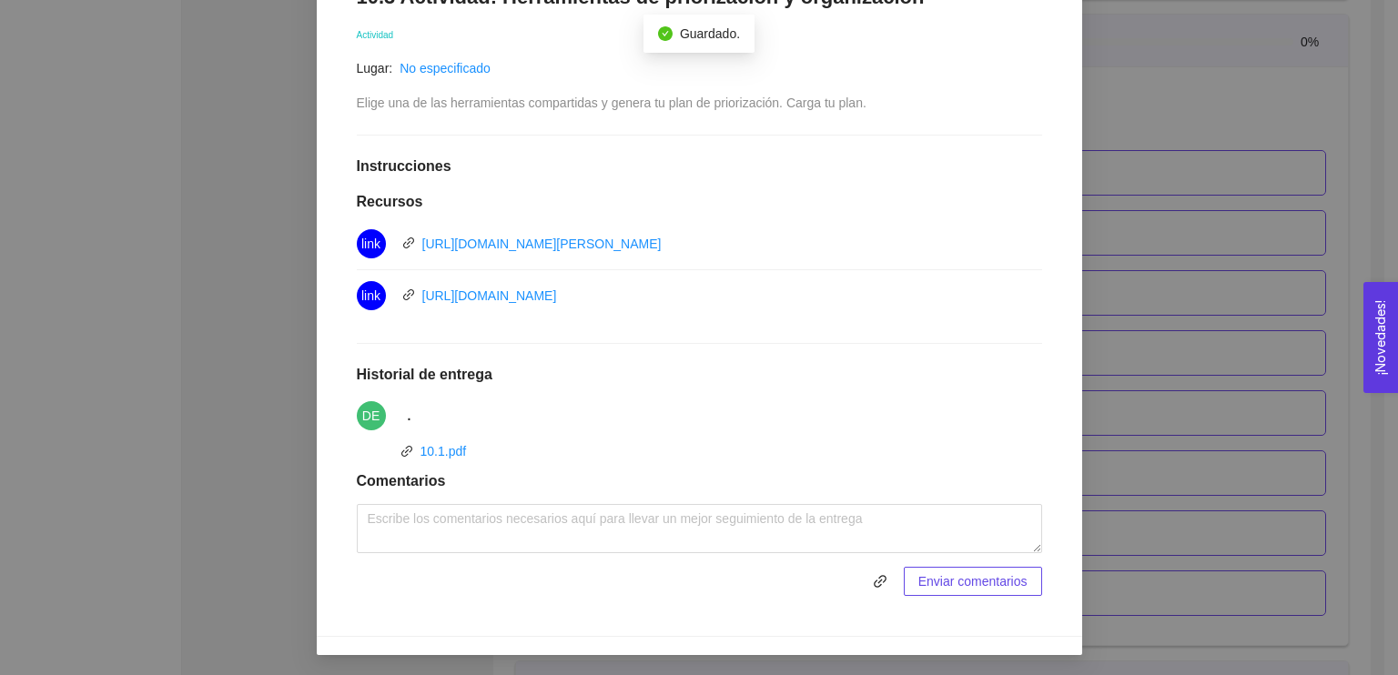
scroll to position [0, 0]
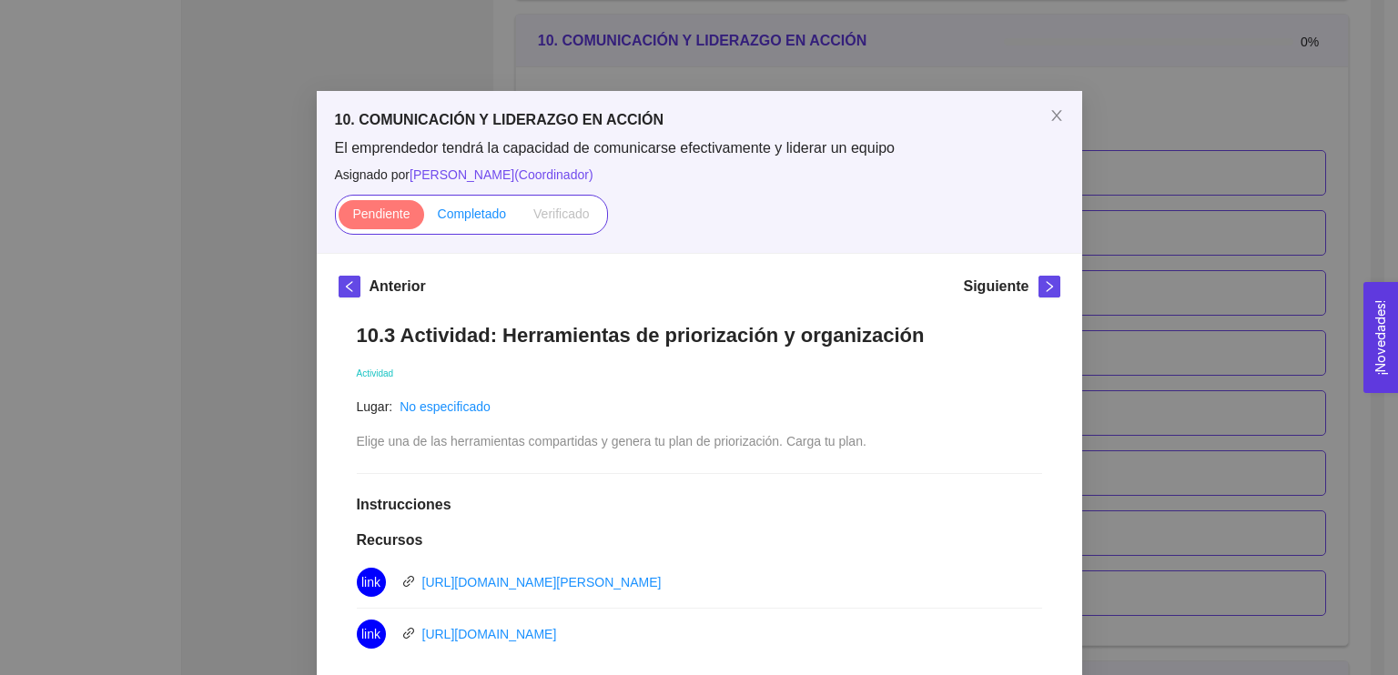
click at [470, 218] on span "Completado" at bounding box center [472, 214] width 69 height 15
click at [424, 218] on input "Completado" at bounding box center [424, 218] width 0 height 0
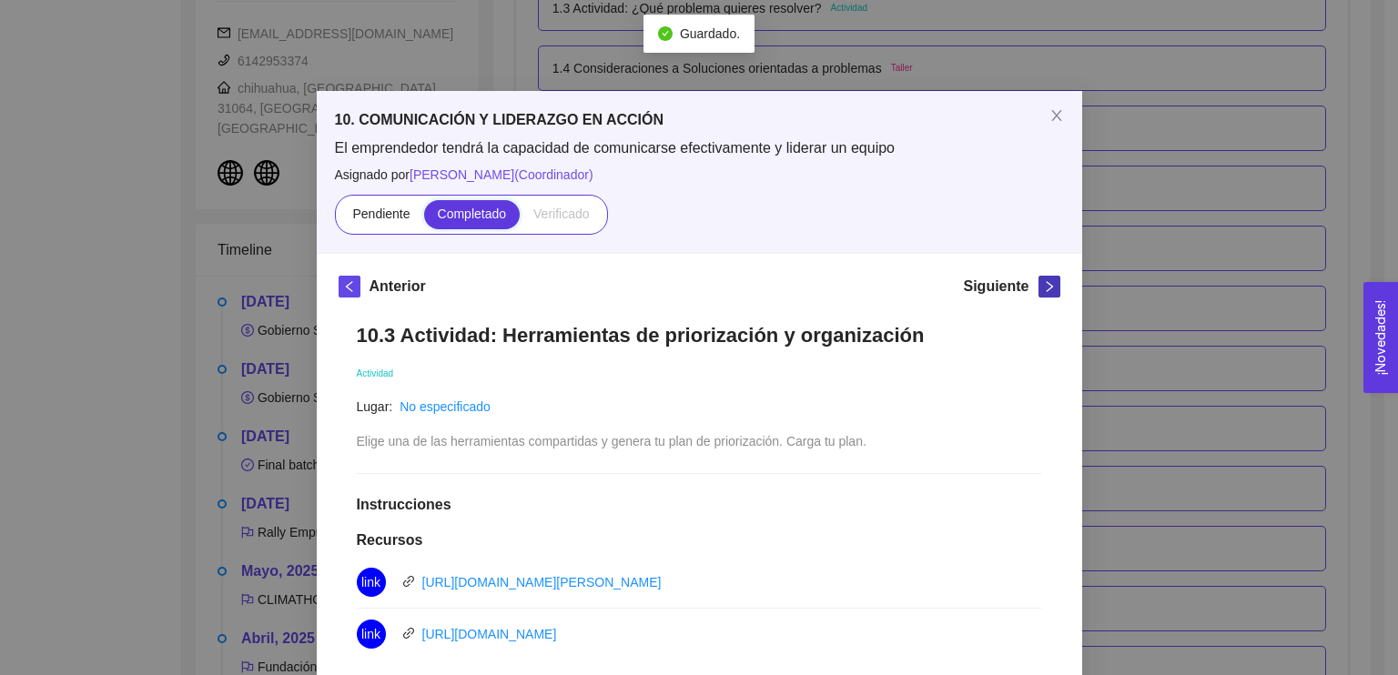
scroll to position [6684, 0]
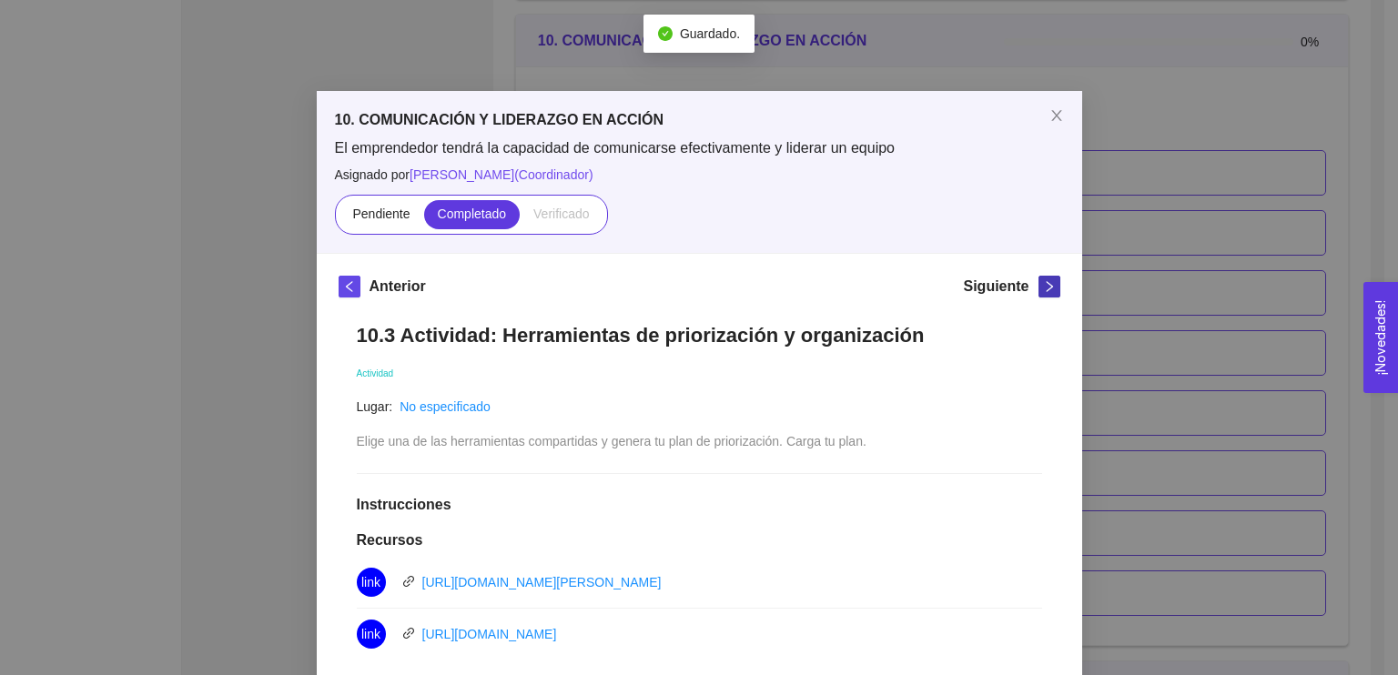
click at [1038, 276] on button "button" at bounding box center [1049, 287] width 22 height 22
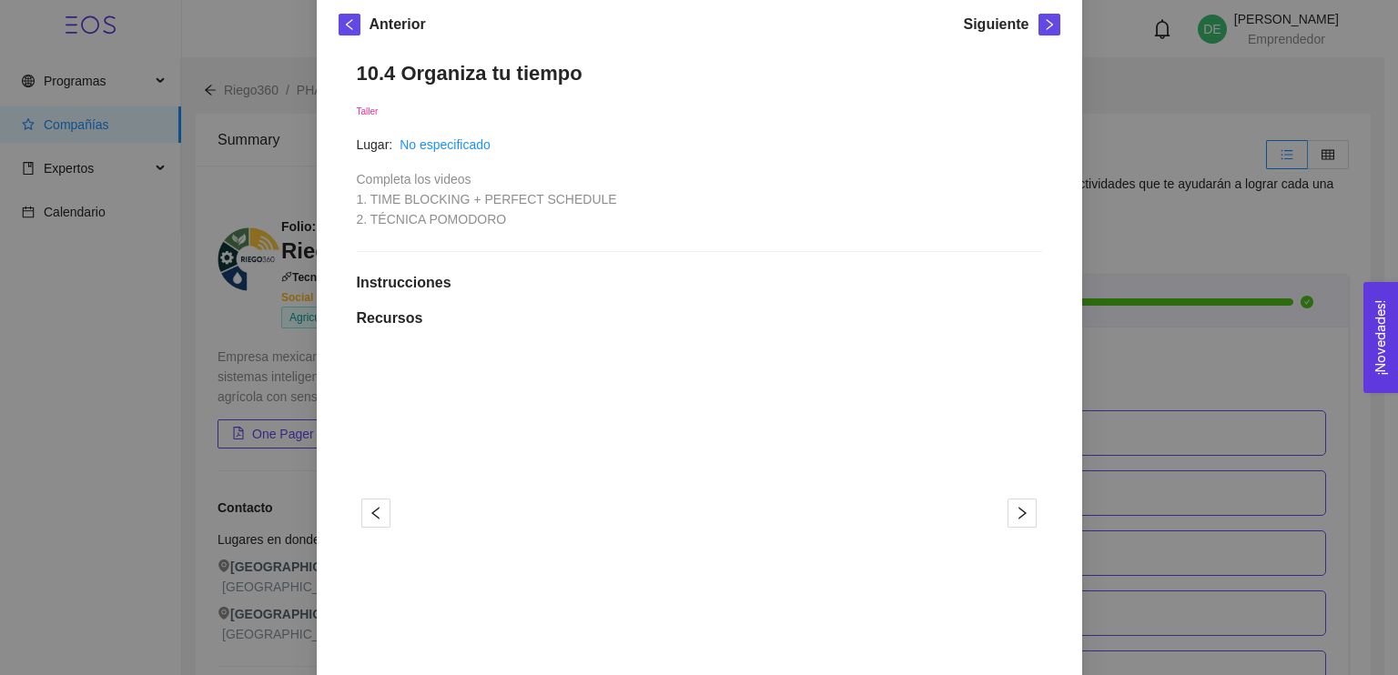
scroll to position [0, 0]
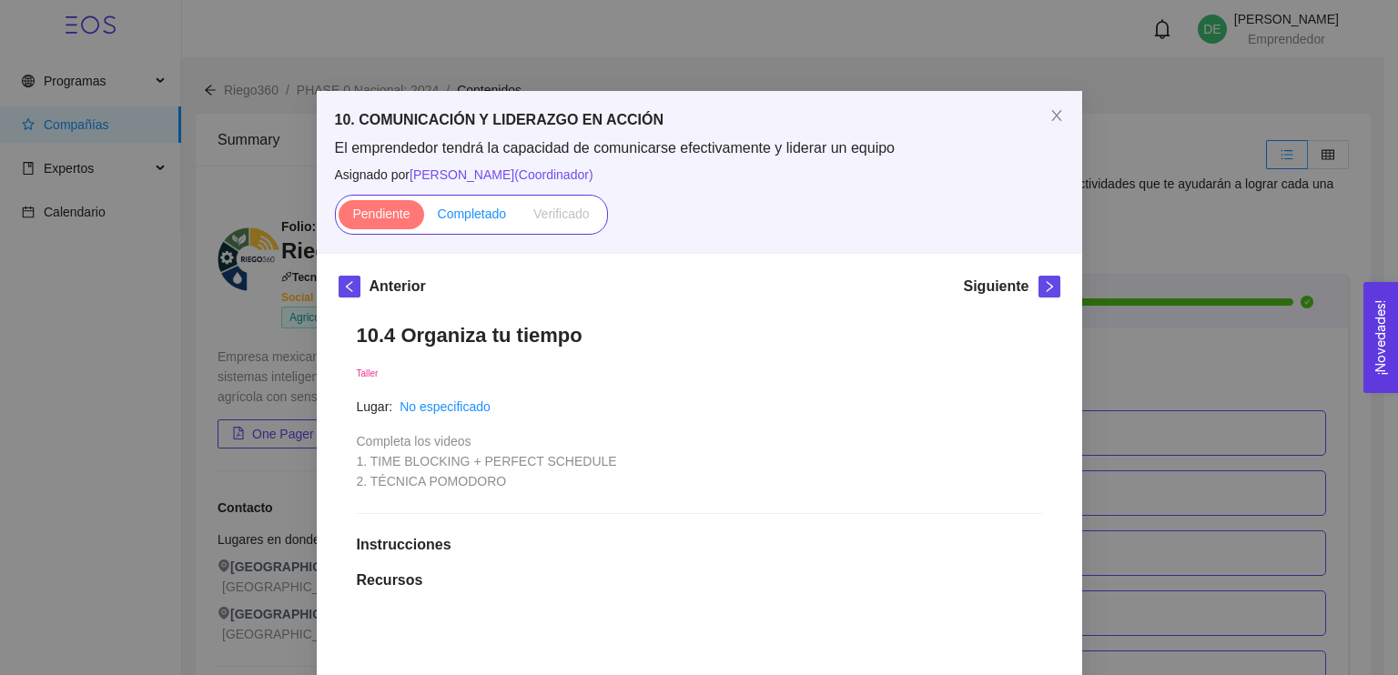
click at [450, 203] on label "Completado" at bounding box center [472, 214] width 96 height 29
click at [424, 218] on input "Completado" at bounding box center [424, 218] width 0 height 0
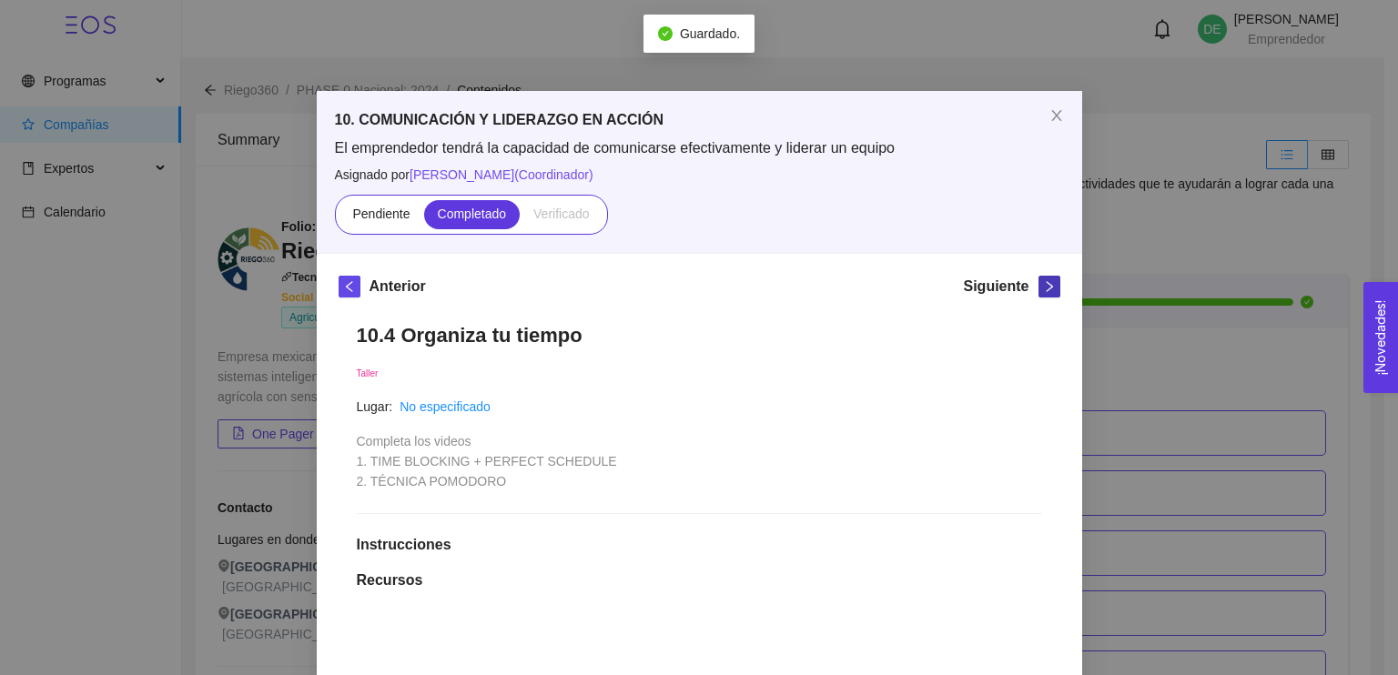
click at [1043, 288] on icon "right" at bounding box center [1049, 286] width 13 height 13
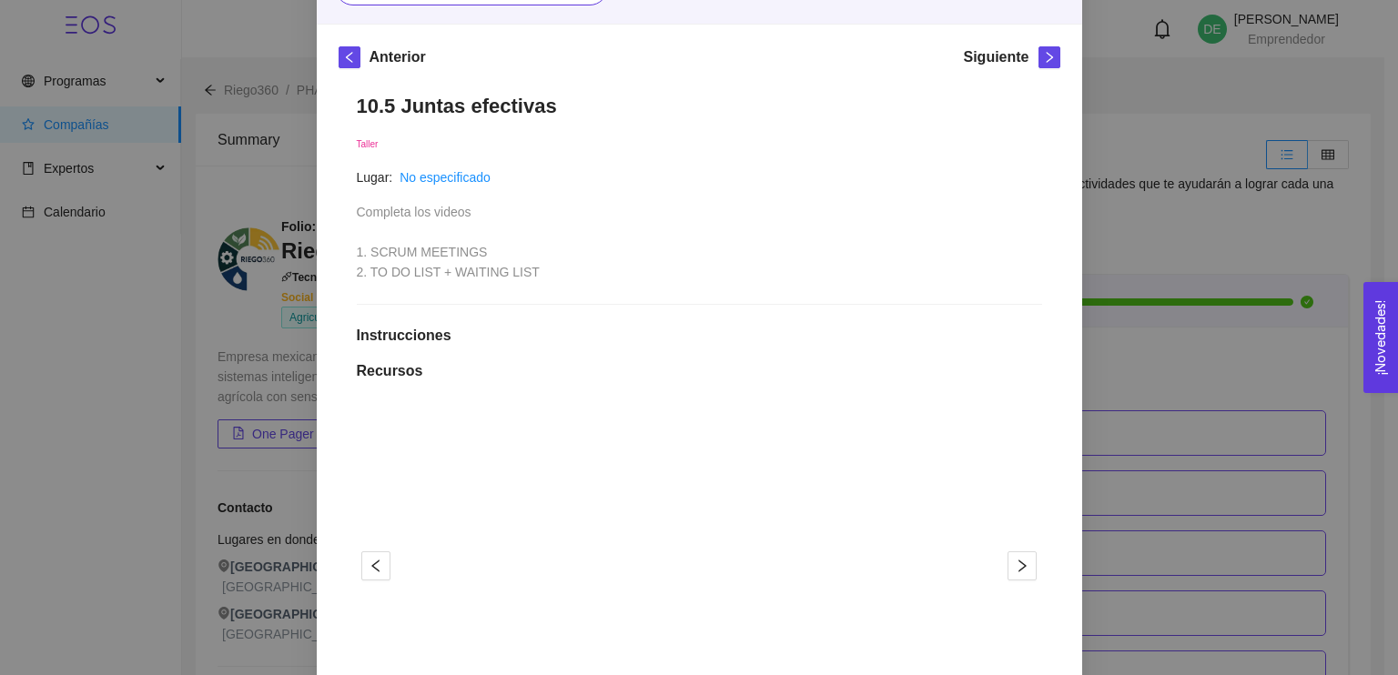
scroll to position [229, 0]
click at [345, 52] on icon "left" at bounding box center [348, 57] width 6 height 11
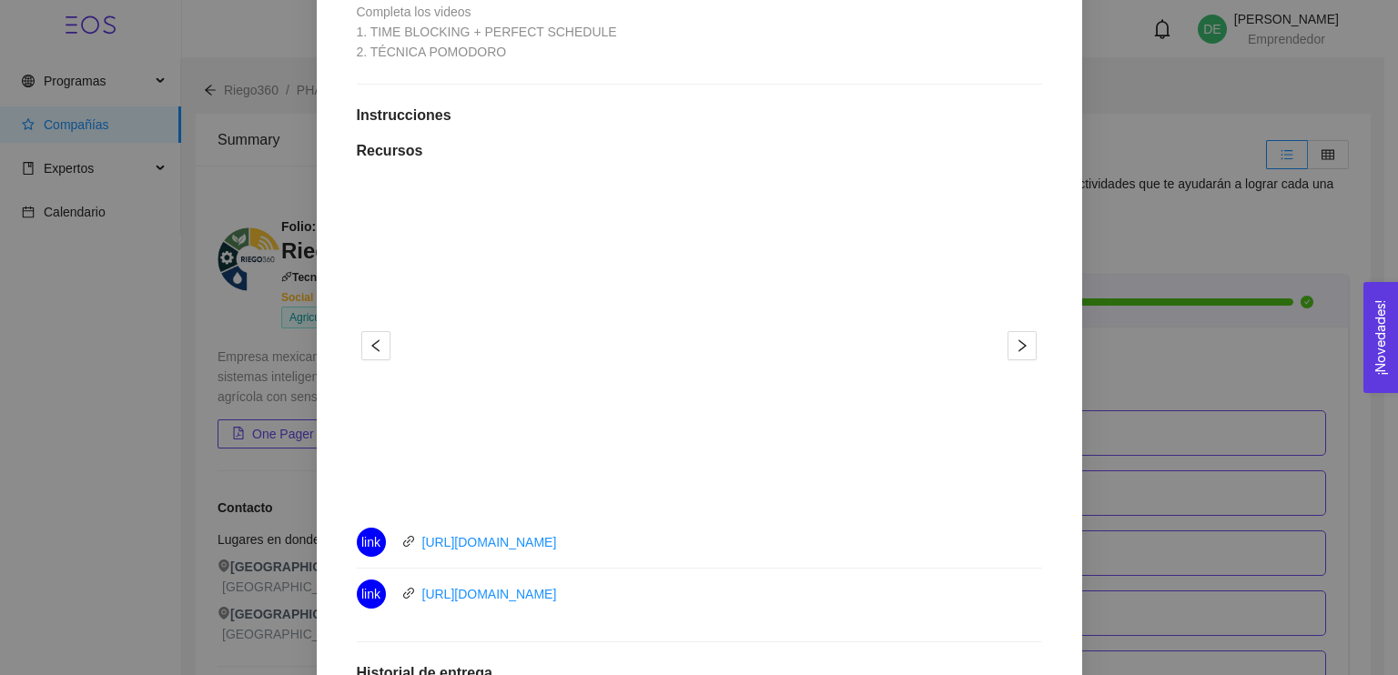
scroll to position [441, 0]
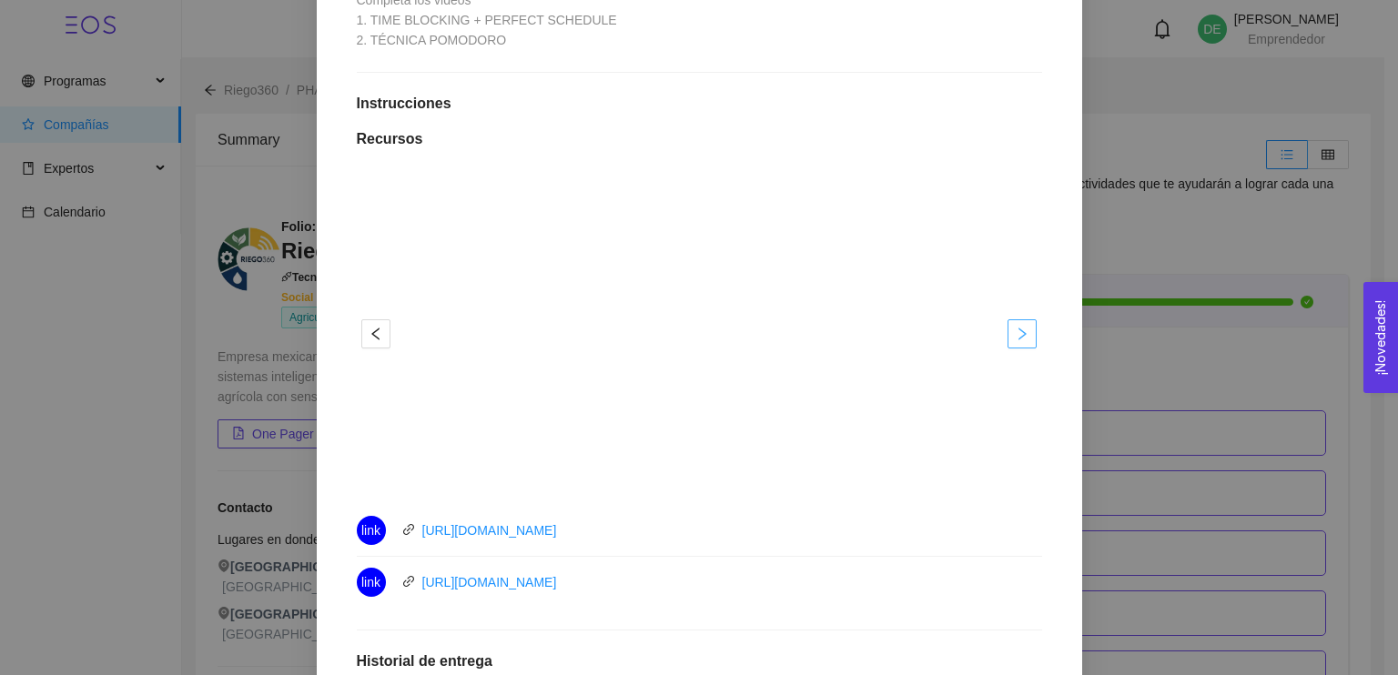
click at [1026, 330] on span "right" at bounding box center [1021, 334] width 27 height 15
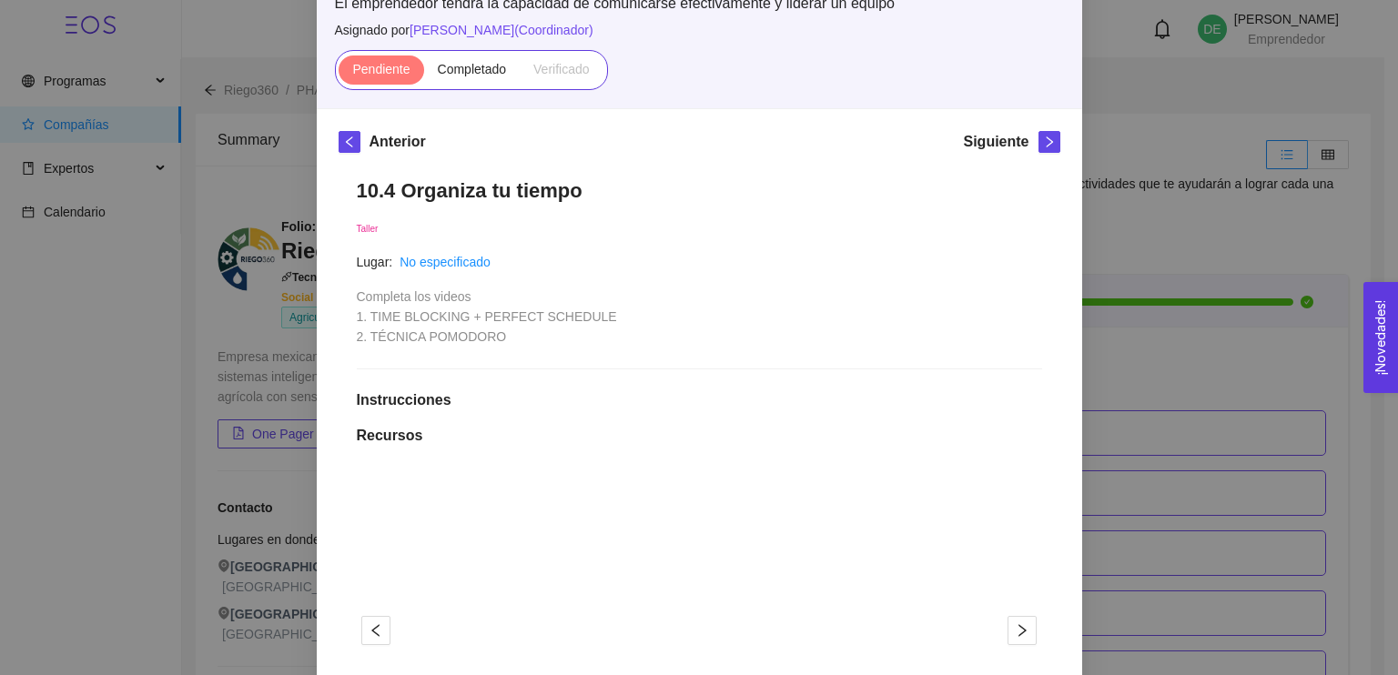
scroll to position [51, 0]
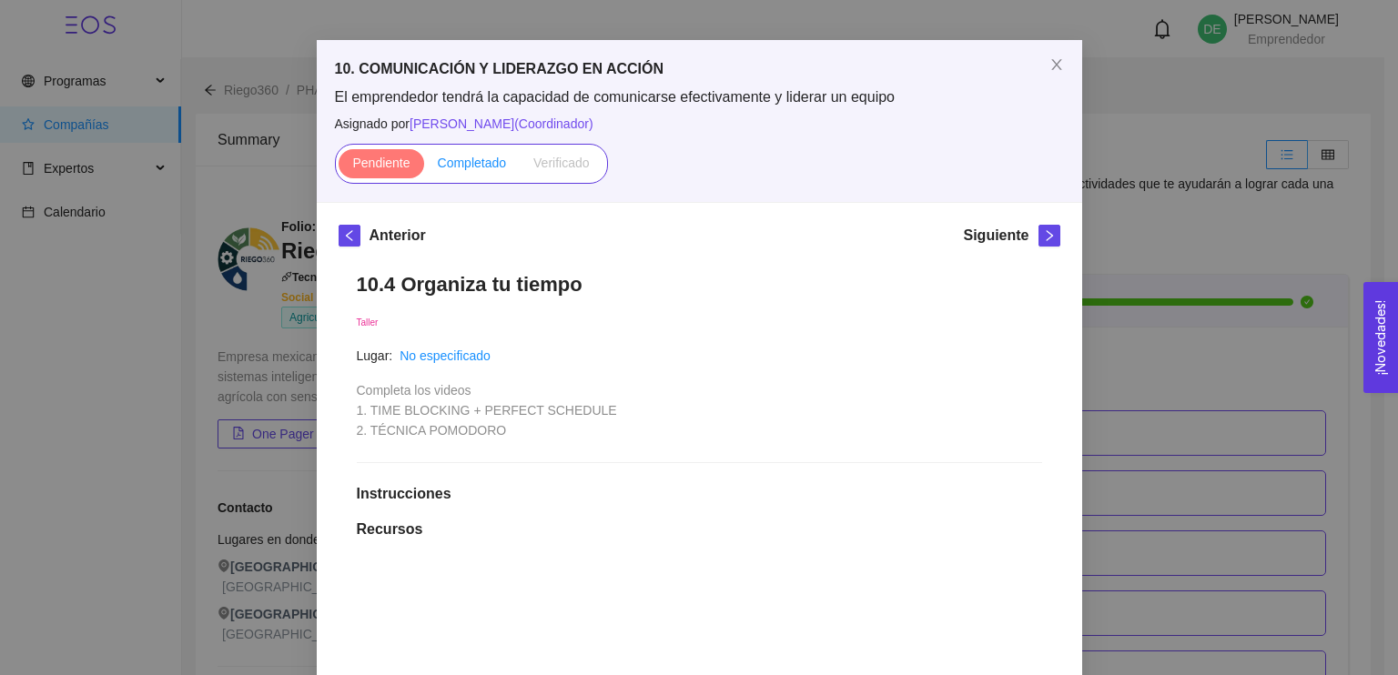
click at [476, 163] on span "Completado" at bounding box center [472, 163] width 69 height 15
click at [424, 167] on input "Completado" at bounding box center [424, 167] width 0 height 0
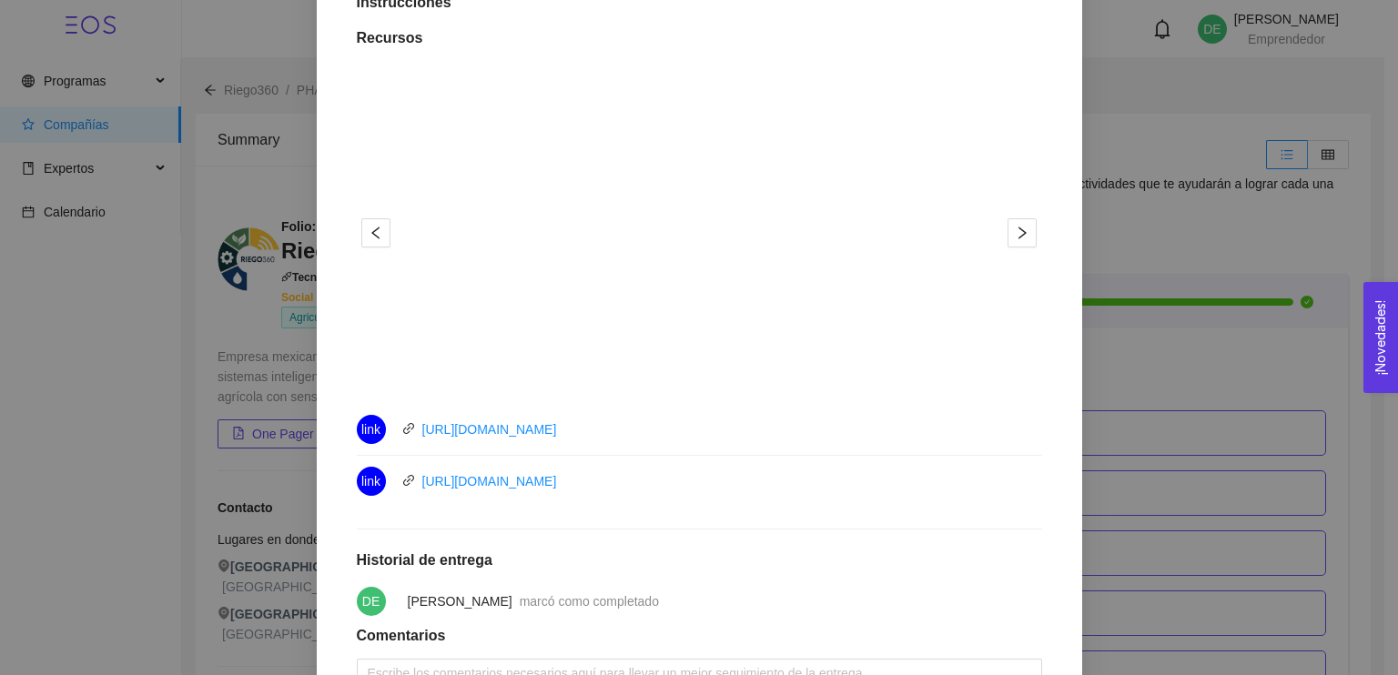
scroll to position [551, 0]
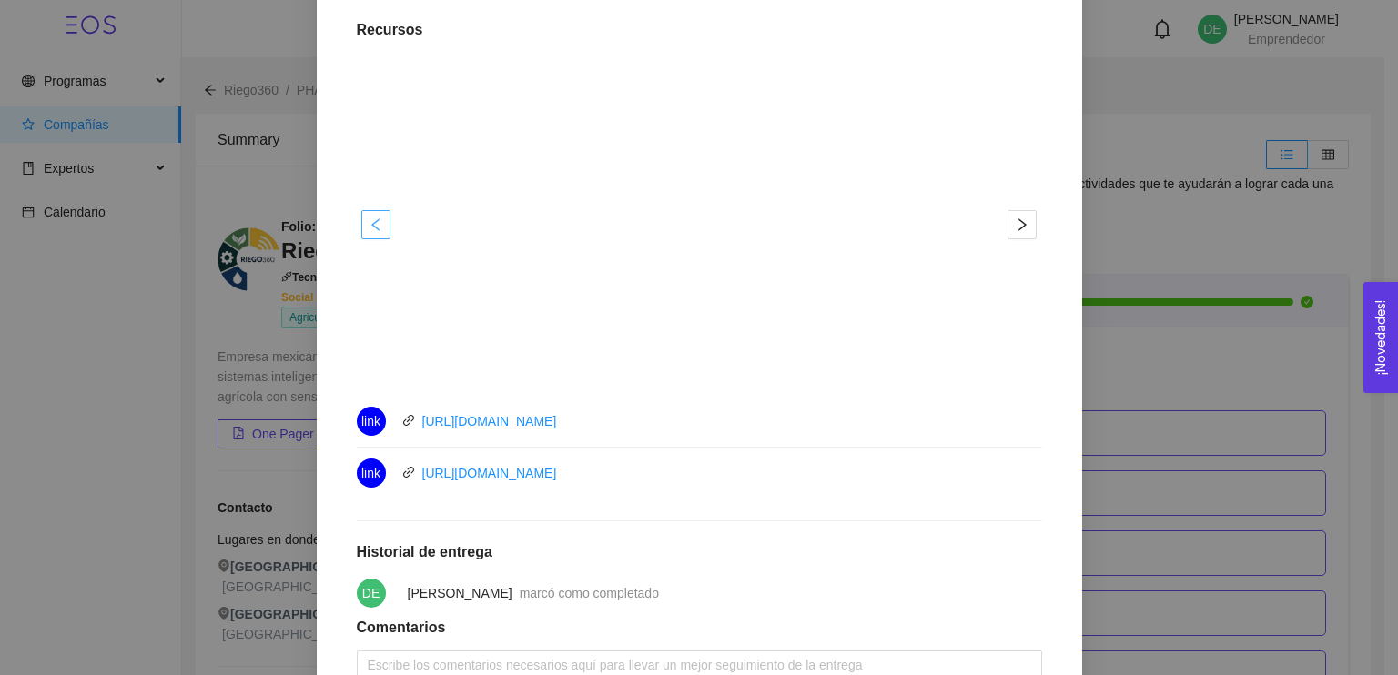
click at [369, 220] on icon "left" at bounding box center [376, 224] width 15 height 15
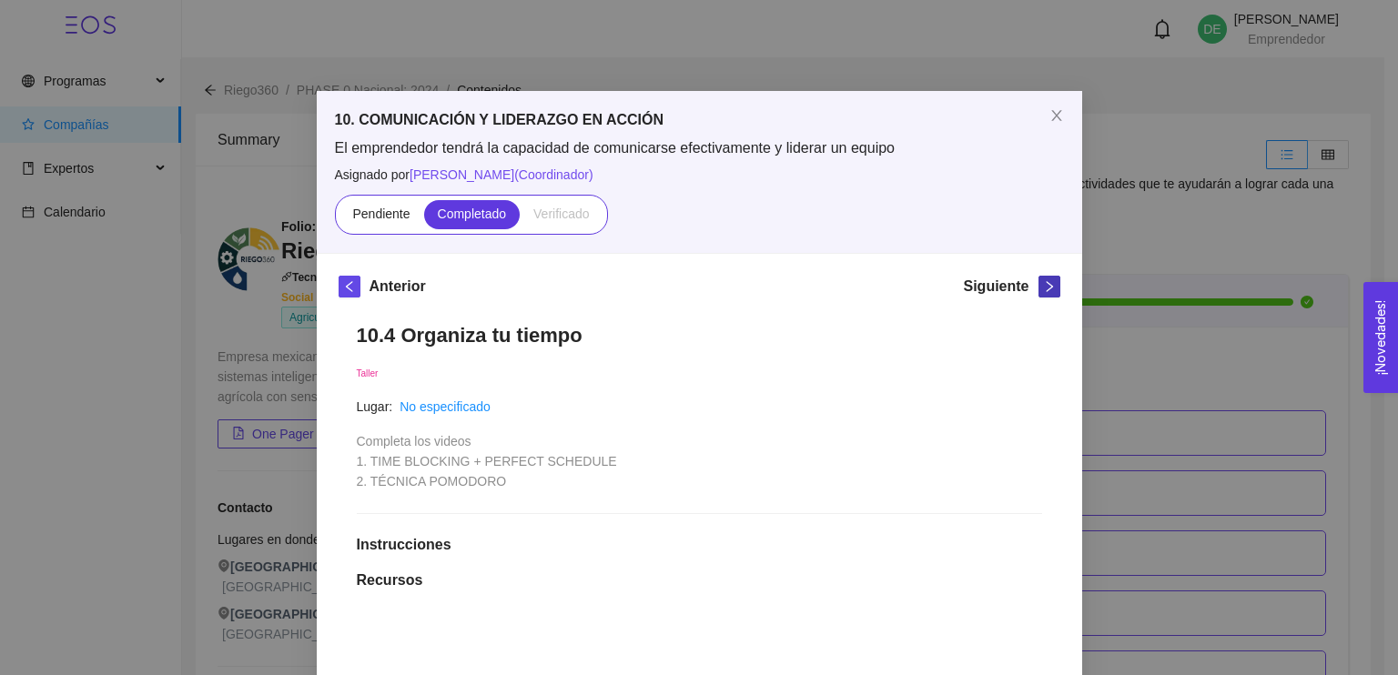
click at [1043, 282] on icon "right" at bounding box center [1049, 286] width 13 height 13
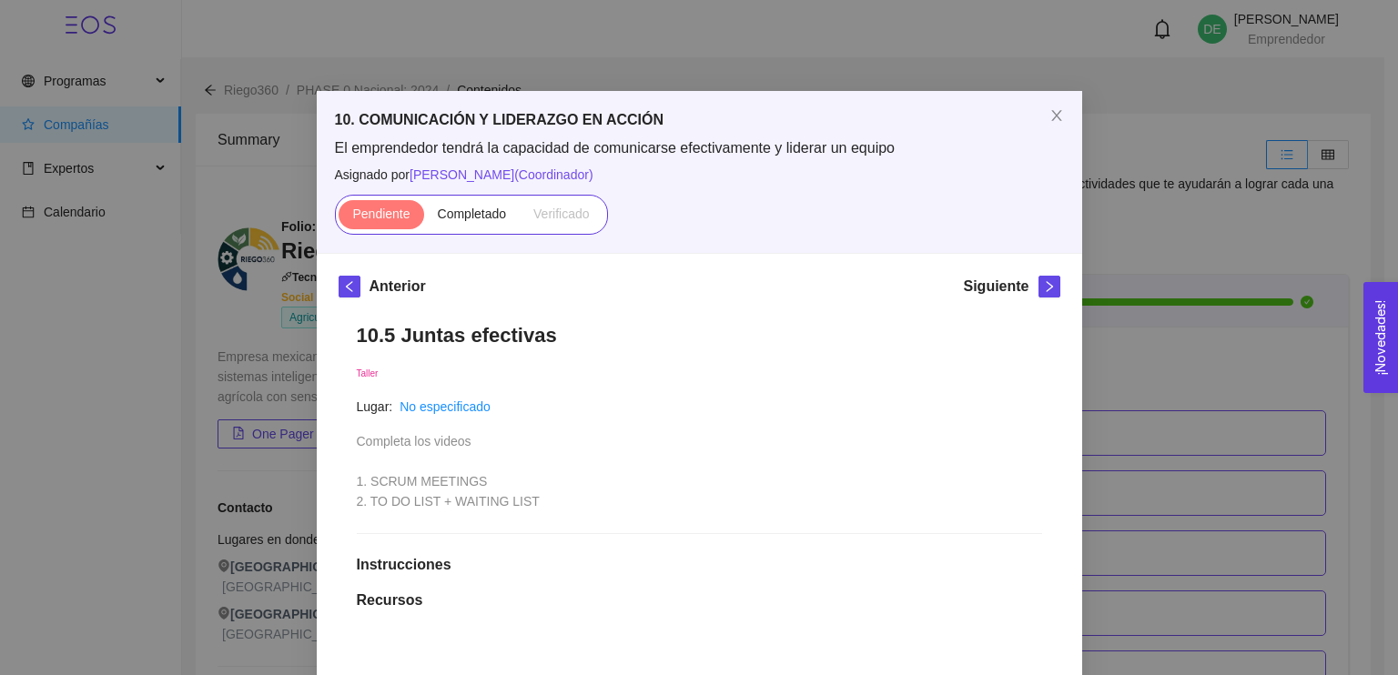
click at [385, 290] on h5 "Anterior" at bounding box center [397, 287] width 56 height 22
click at [343, 283] on icon "left" at bounding box center [349, 286] width 13 height 13
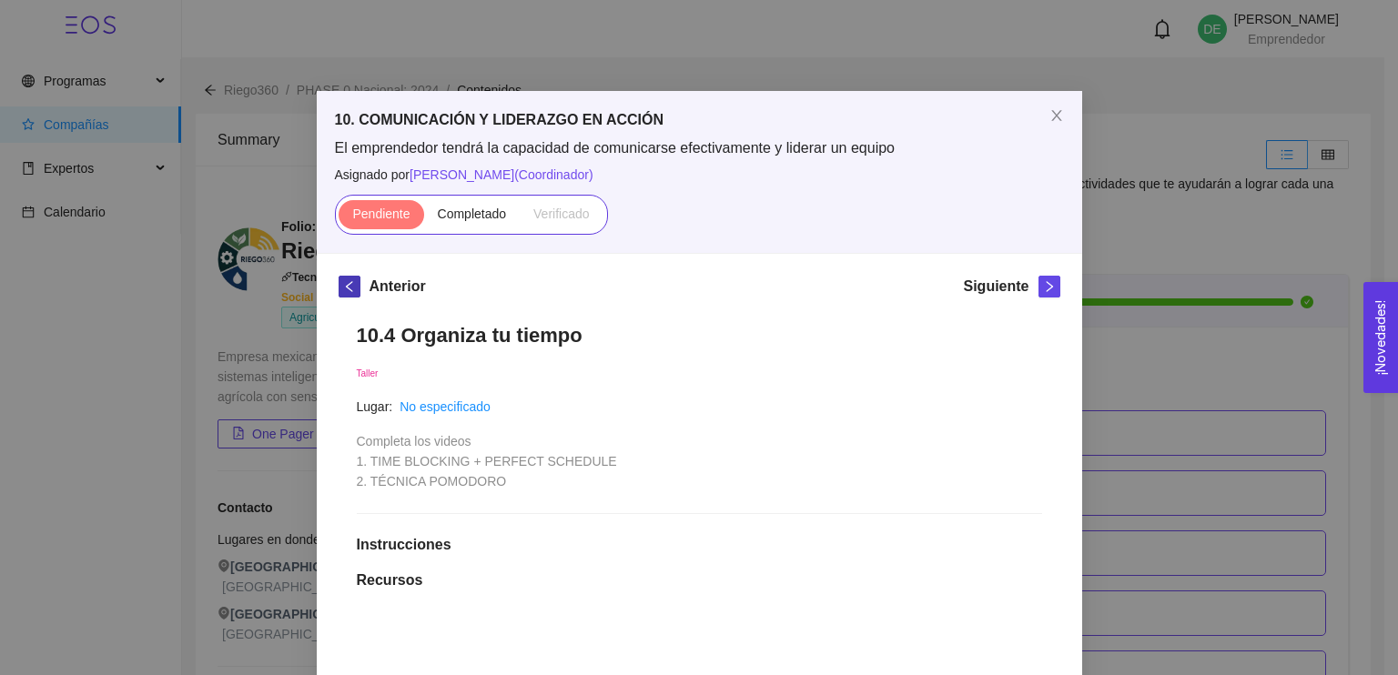
click at [349, 283] on span "left" at bounding box center [349, 286] width 20 height 13
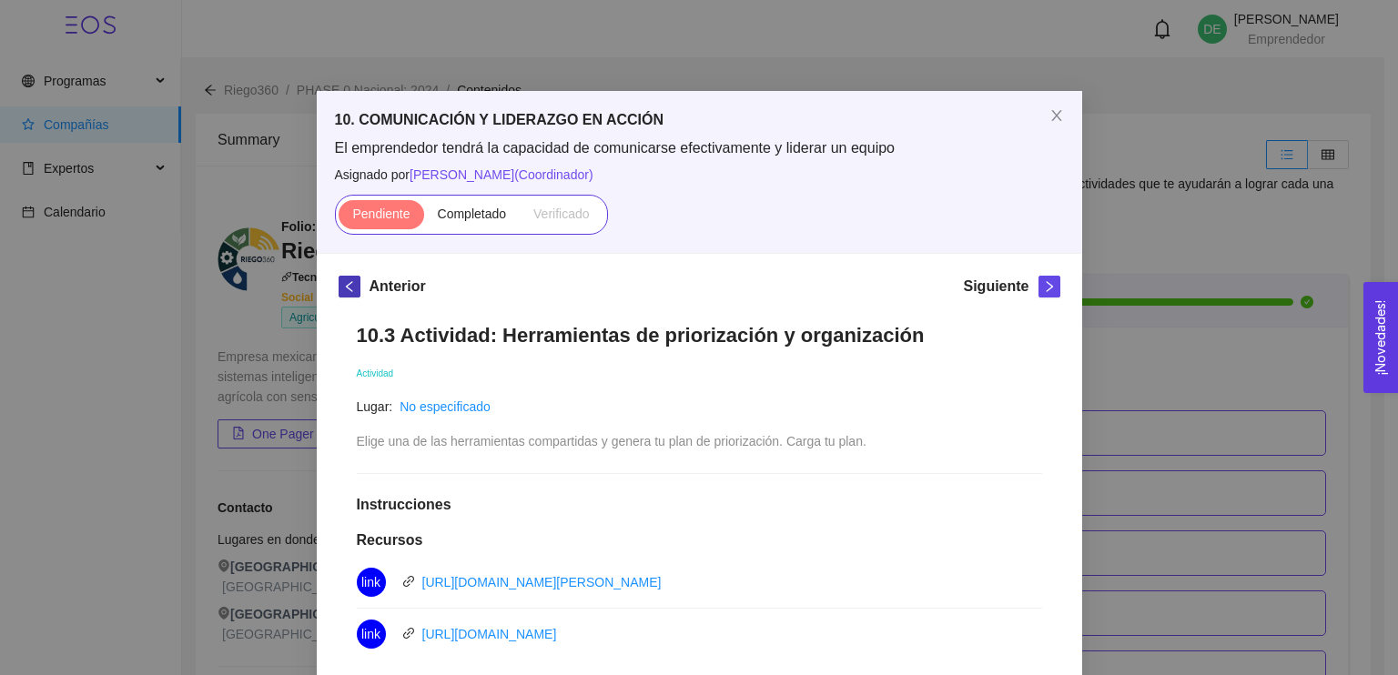
click at [349, 283] on span "left" at bounding box center [349, 286] width 20 height 13
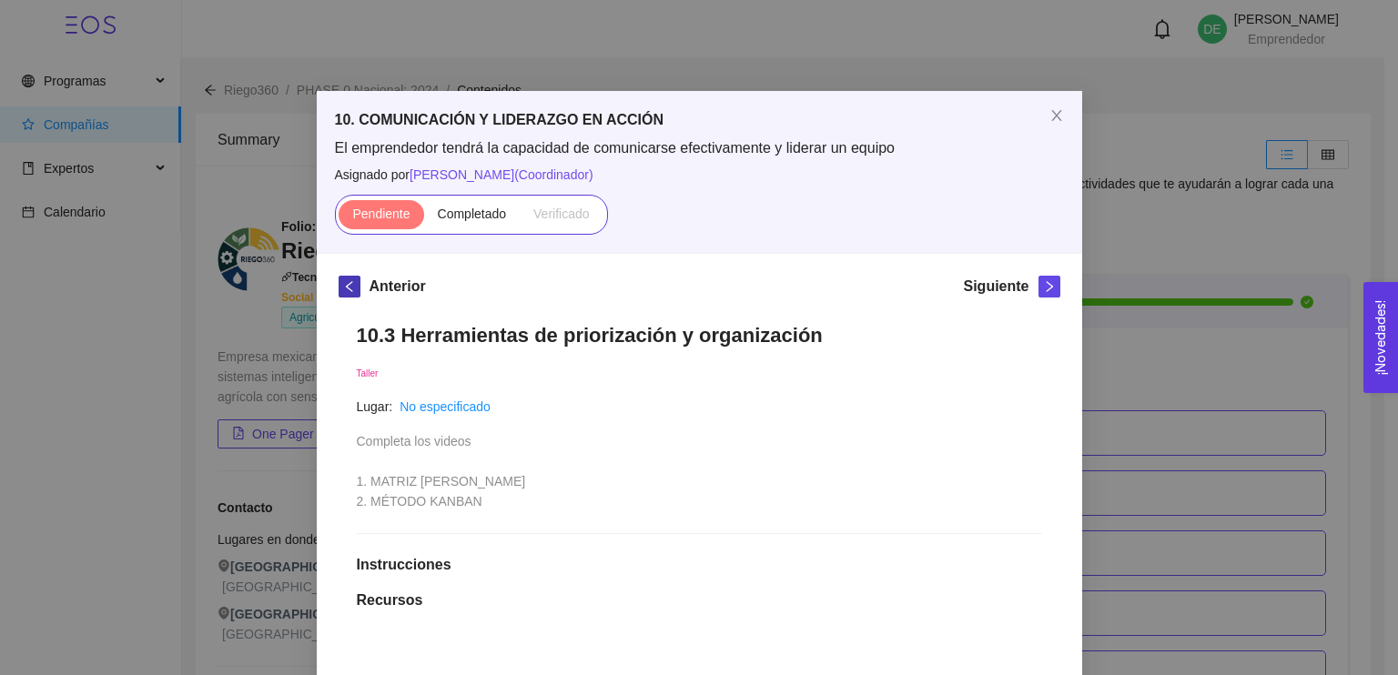
click at [349, 283] on span "left" at bounding box center [349, 286] width 20 height 13
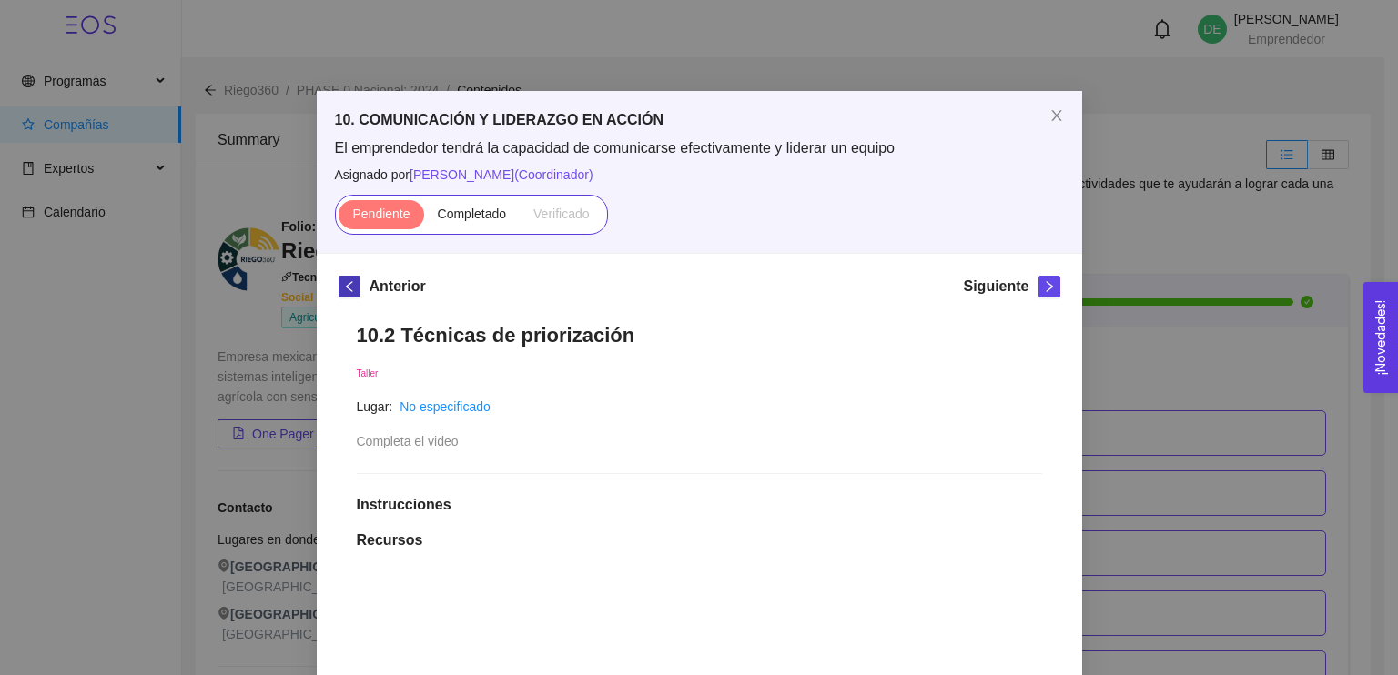
click at [349, 283] on span "left" at bounding box center [349, 286] width 20 height 13
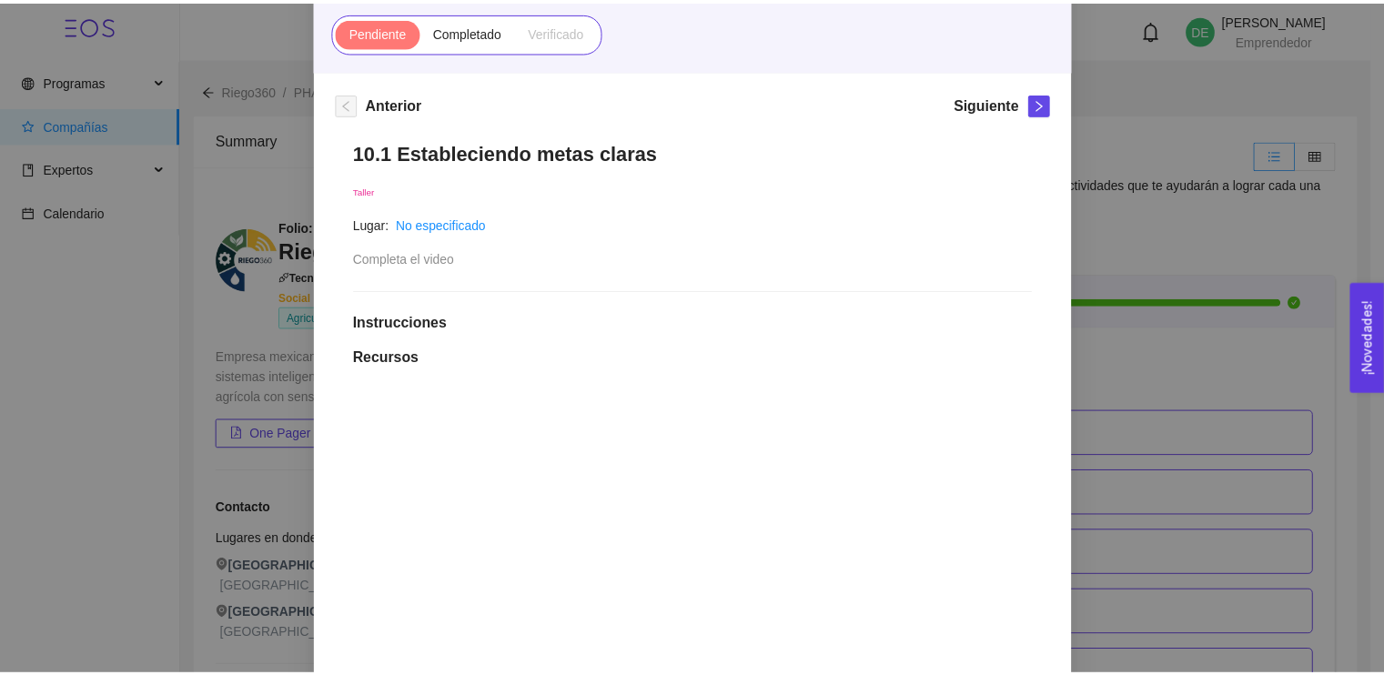
scroll to position [146, 0]
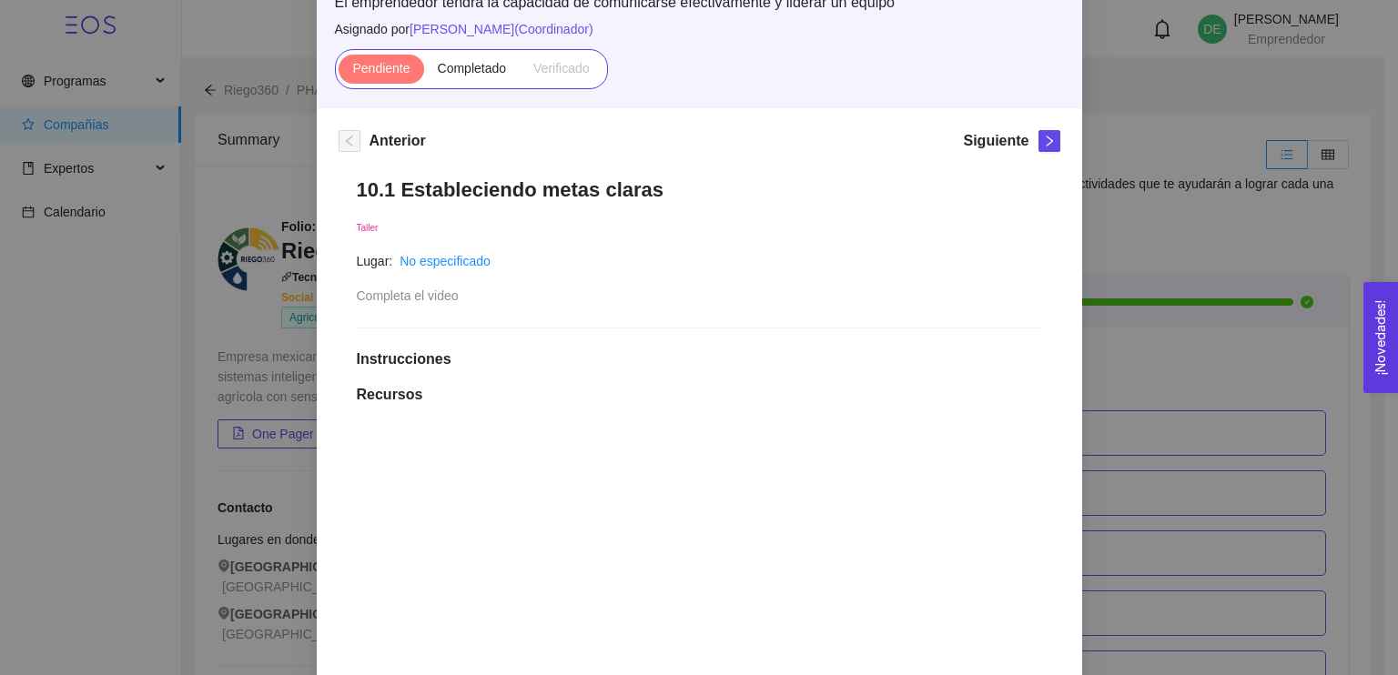
click at [1249, 329] on div "10. COMUNICACIÓN Y LIDERAZGO EN ACCIÓN El emprendedor tendrá la capacidad de co…" at bounding box center [699, 337] width 1398 height 675
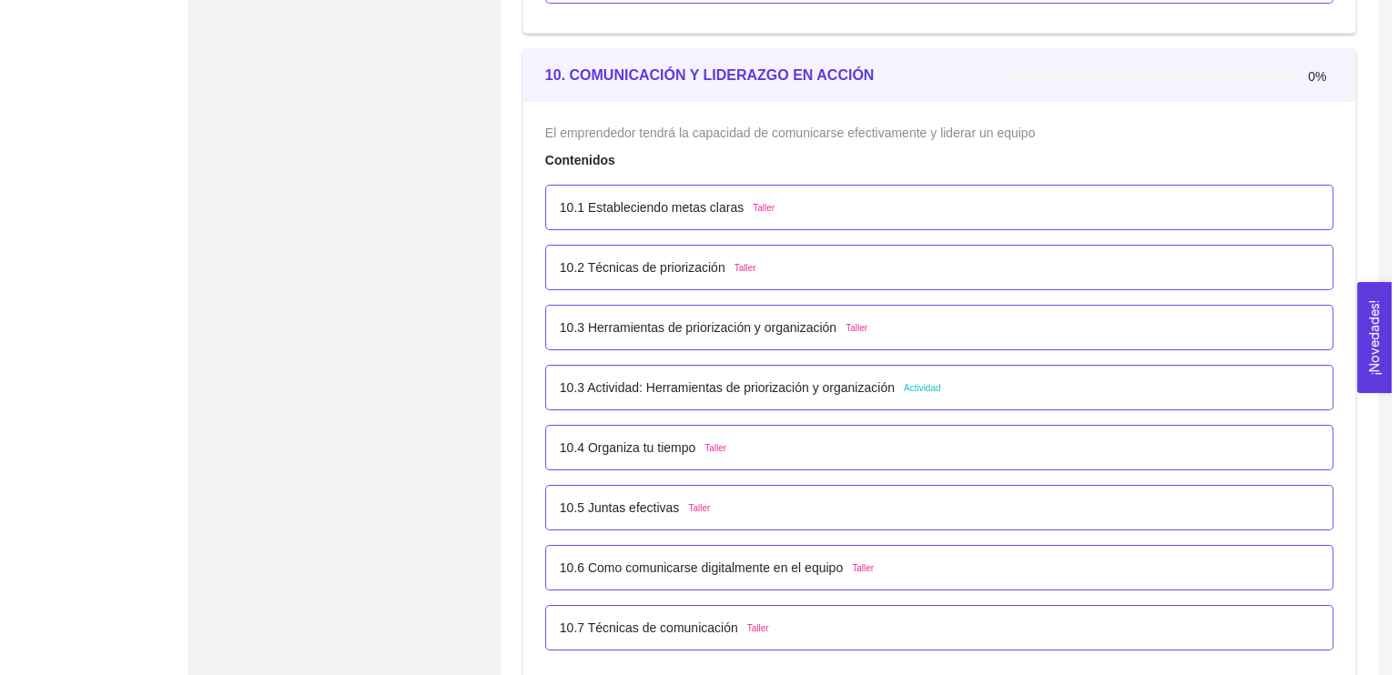
scroll to position [6660, 0]
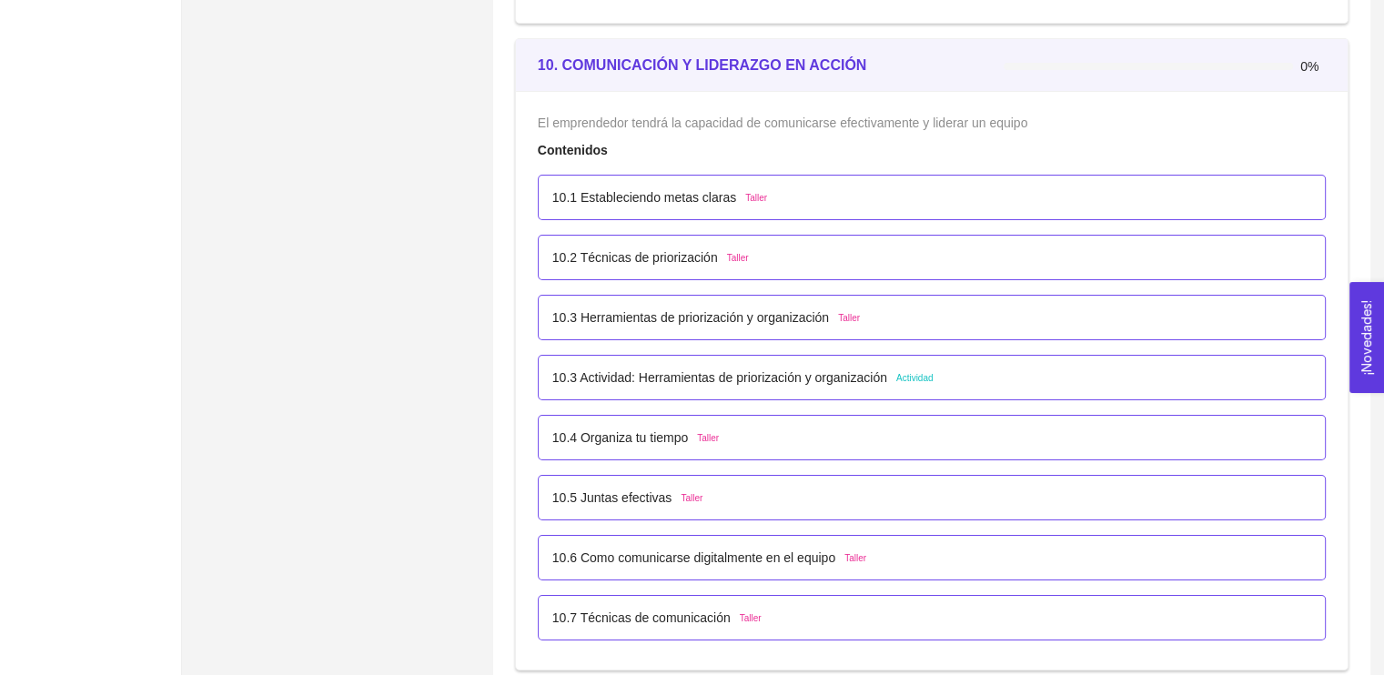
click at [783, 195] on div "10.1 Estableciendo metas claras Taller" at bounding box center [931, 197] width 759 height 20
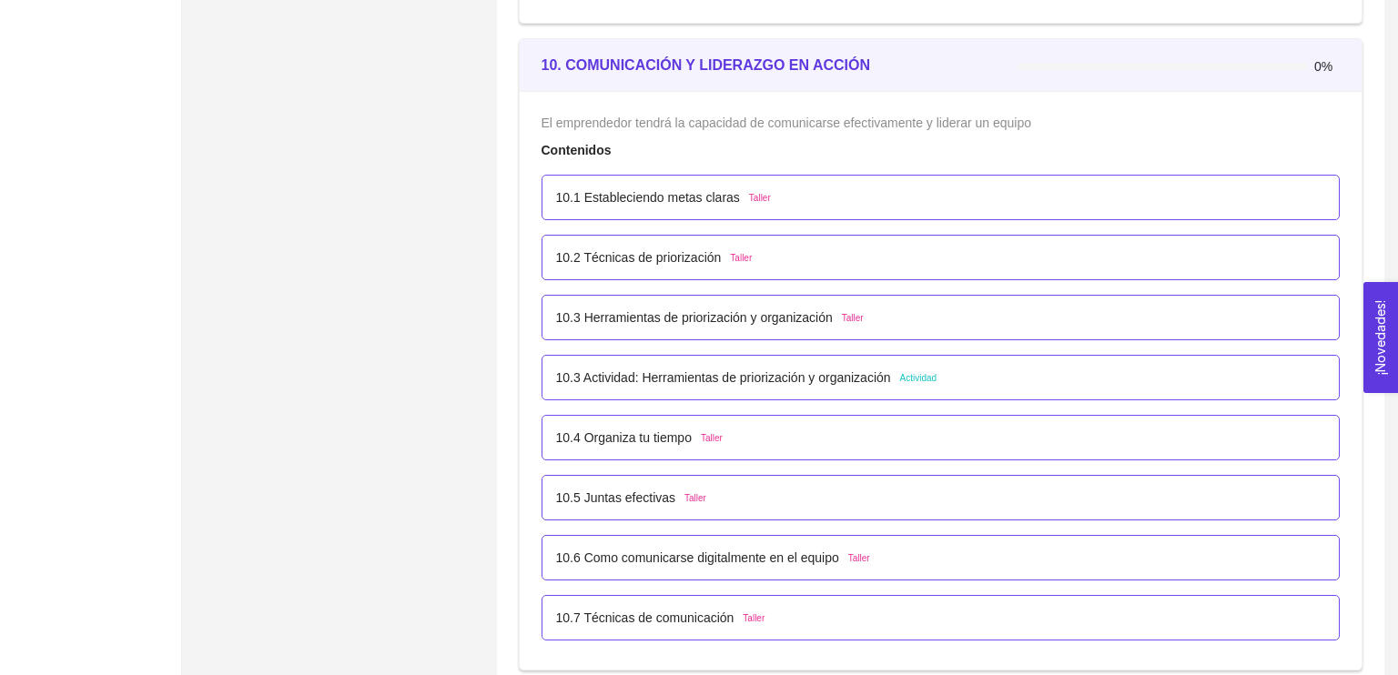
scroll to position [0, 0]
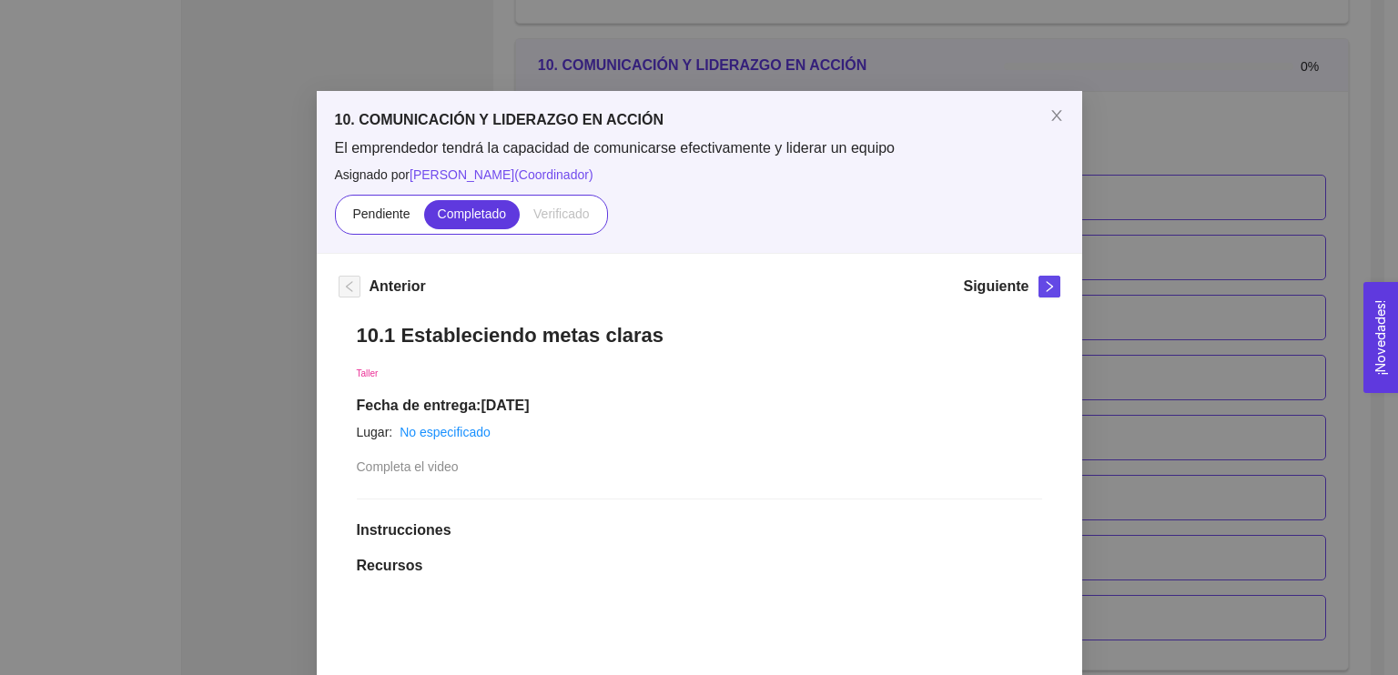
click at [1026, 297] on div "Siguiente" at bounding box center [1011, 290] width 96 height 29
click at [1046, 281] on icon "right" at bounding box center [1049, 286] width 6 height 11
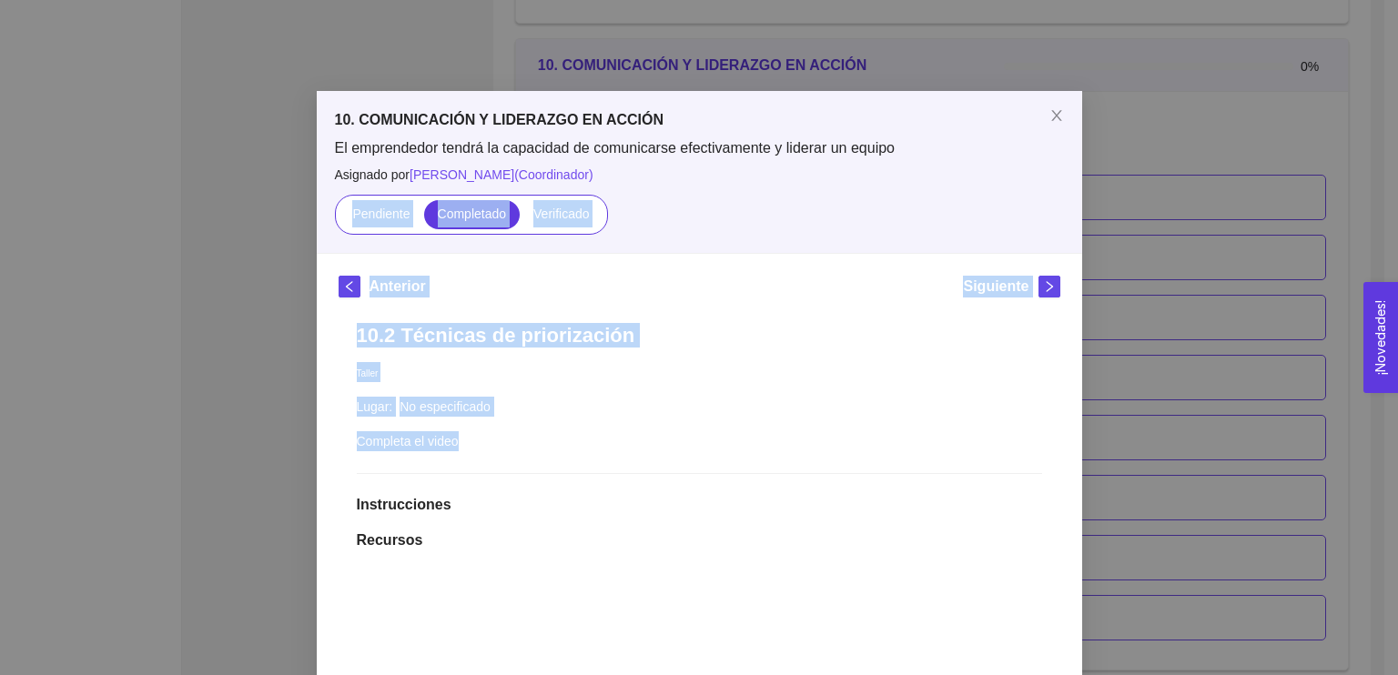
drag, startPoint x: 1382, startPoint y: 188, endPoint x: 1397, endPoint y: 443, distance: 255.2
click at [1397, 443] on div "10. COMUNICACIÓN Y LIDERAZGO EN ACCIÓN El emprendedor tendrá la capacidad de co…" at bounding box center [699, 337] width 1398 height 675
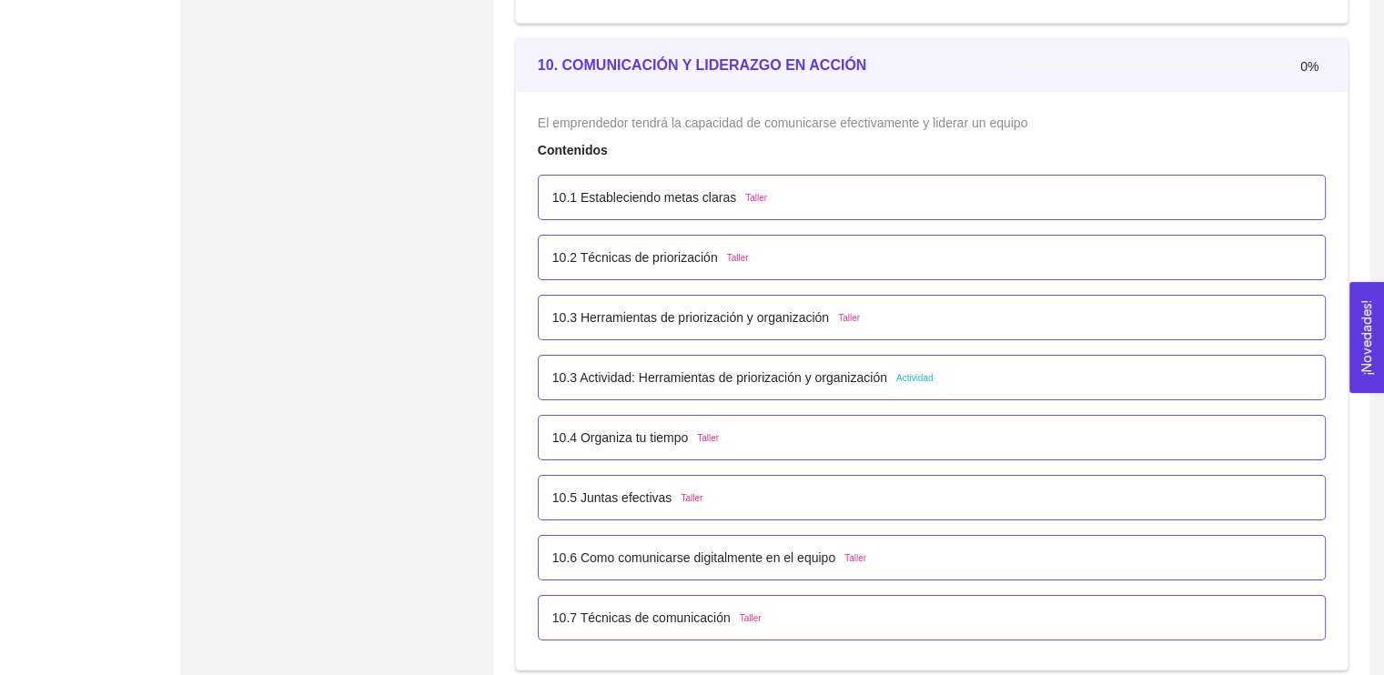
click at [906, 267] on div "10.2 Técnicas de priorización Taller" at bounding box center [932, 257] width 788 height 45
click at [917, 250] on div "10.2 Técnicas de priorización Taller" at bounding box center [931, 258] width 759 height 20
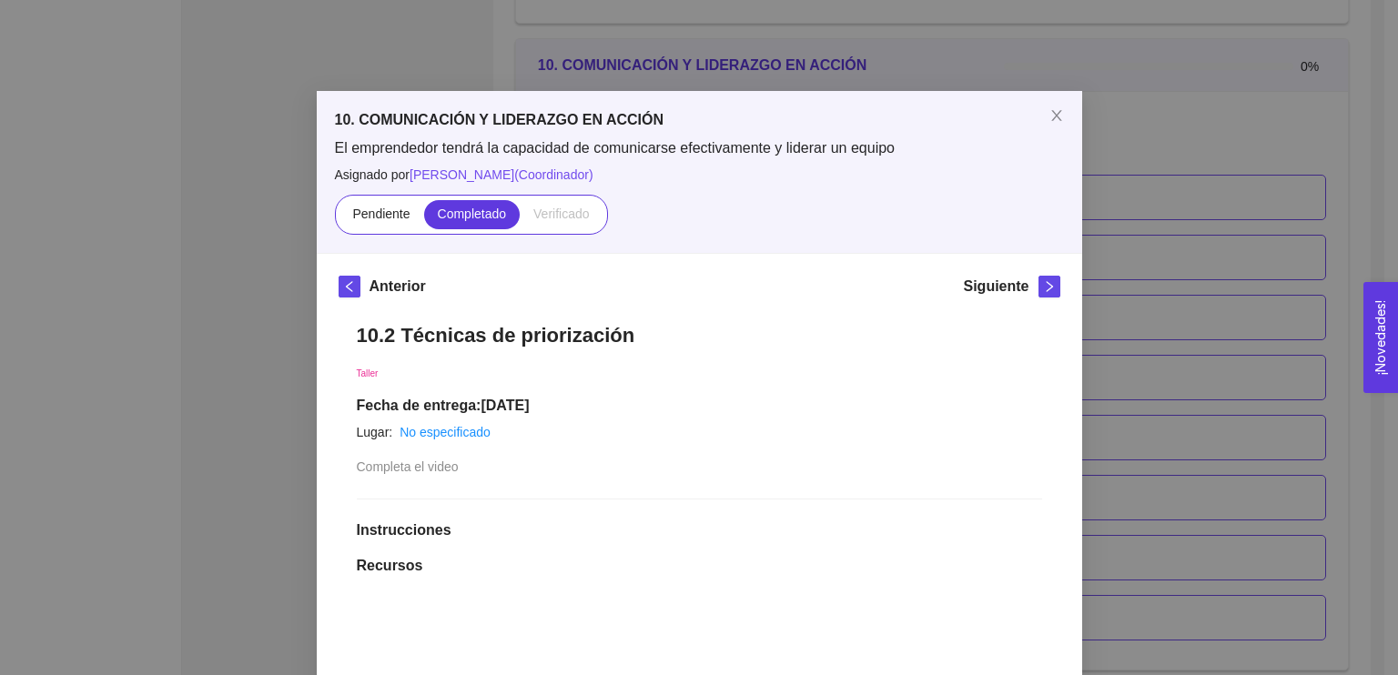
click at [1049, 280] on span "right" at bounding box center [1049, 286] width 20 height 13
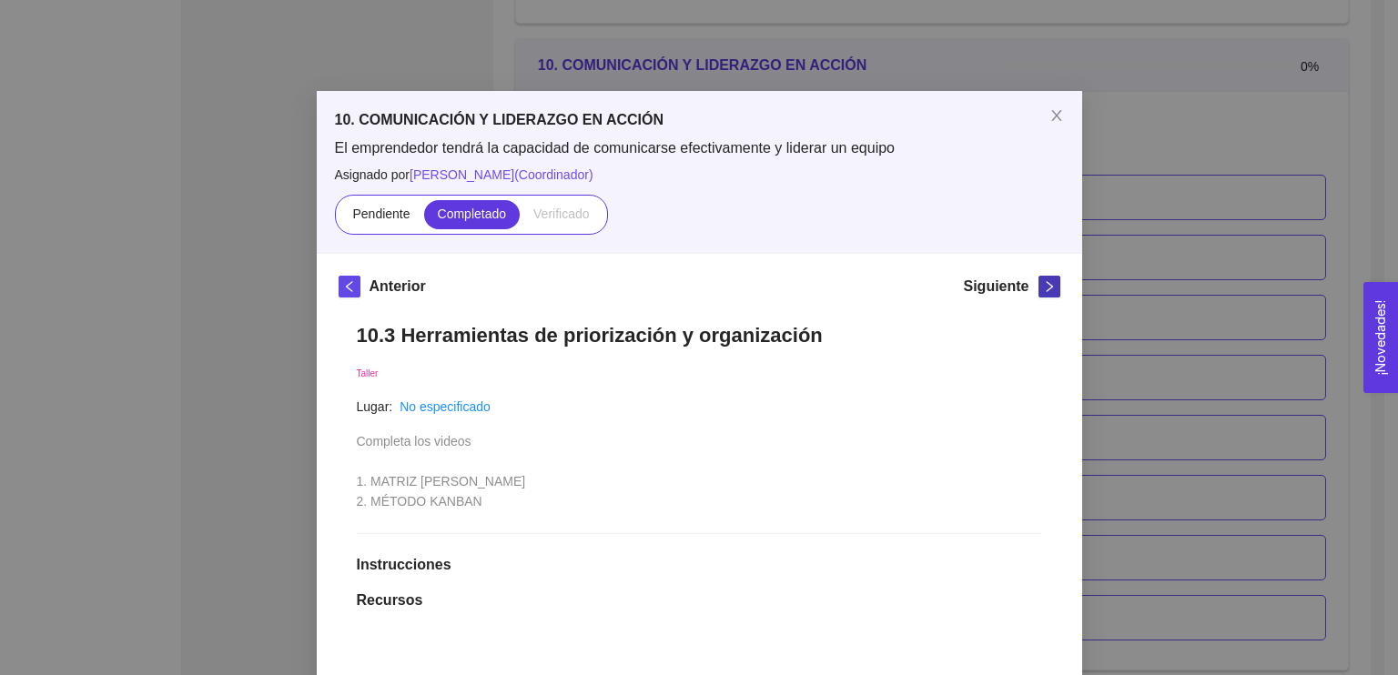
click at [1048, 283] on span "right" at bounding box center [1049, 286] width 20 height 13
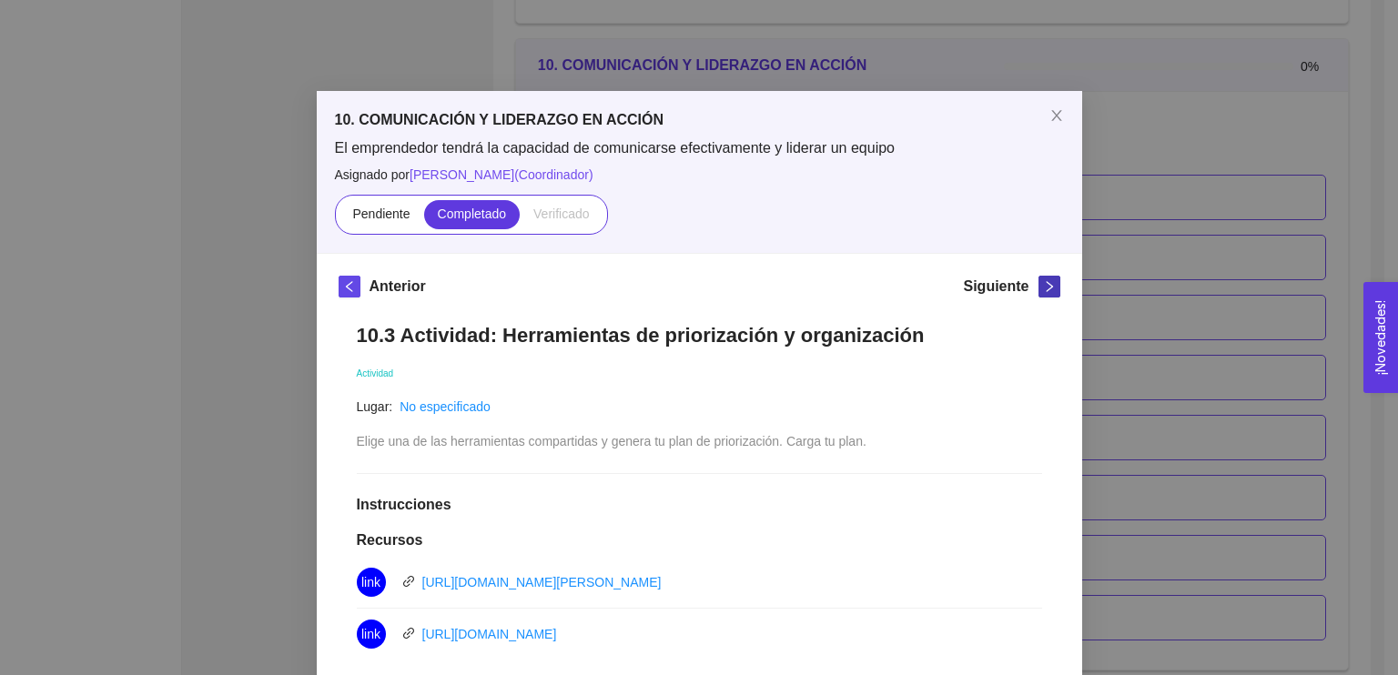
click at [1048, 283] on span "right" at bounding box center [1049, 286] width 20 height 13
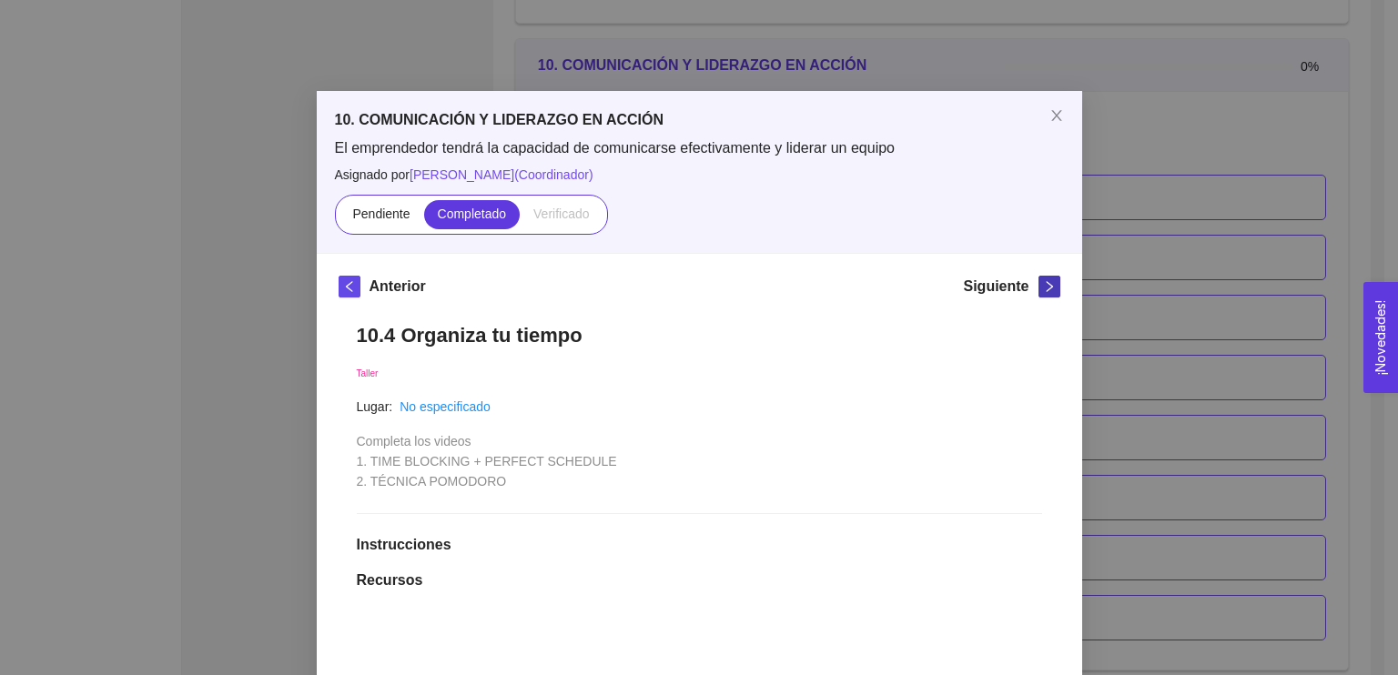
click at [1048, 283] on span "right" at bounding box center [1049, 286] width 20 height 13
